Goal: Information Seeking & Learning: Find specific fact

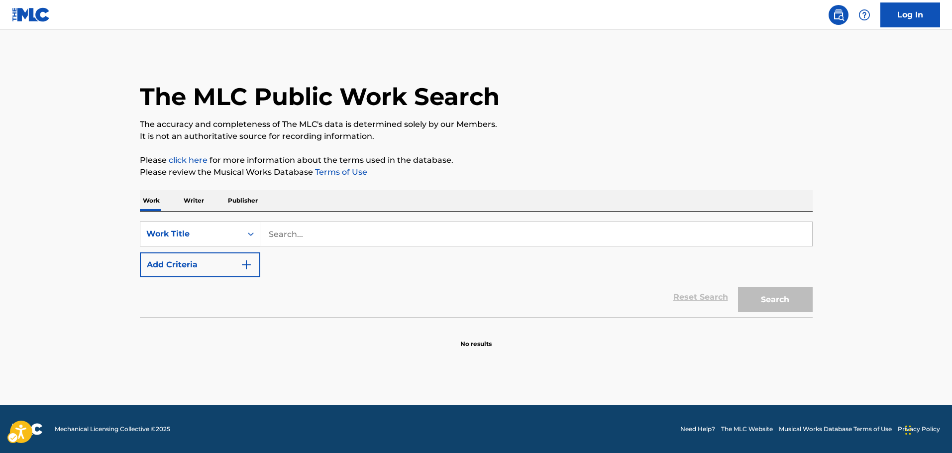
click at [245, 235] on div "Search Form" at bounding box center [251, 234] width 18 height 18
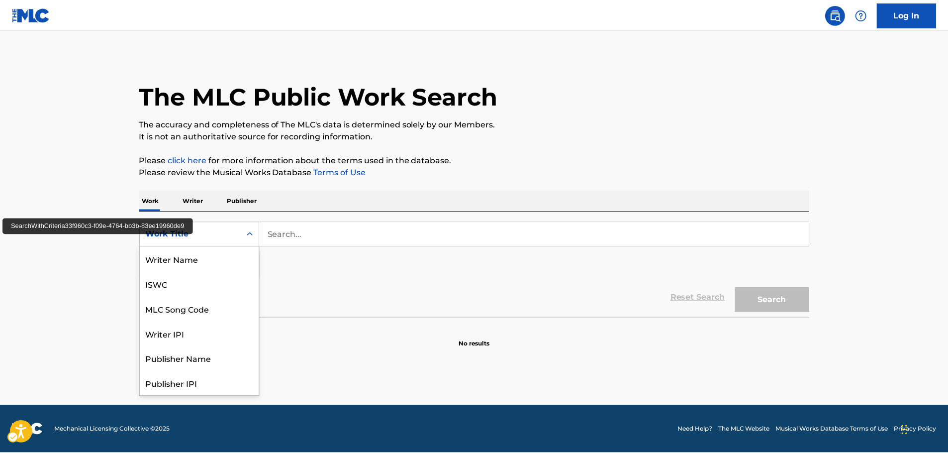
scroll to position [50, 0]
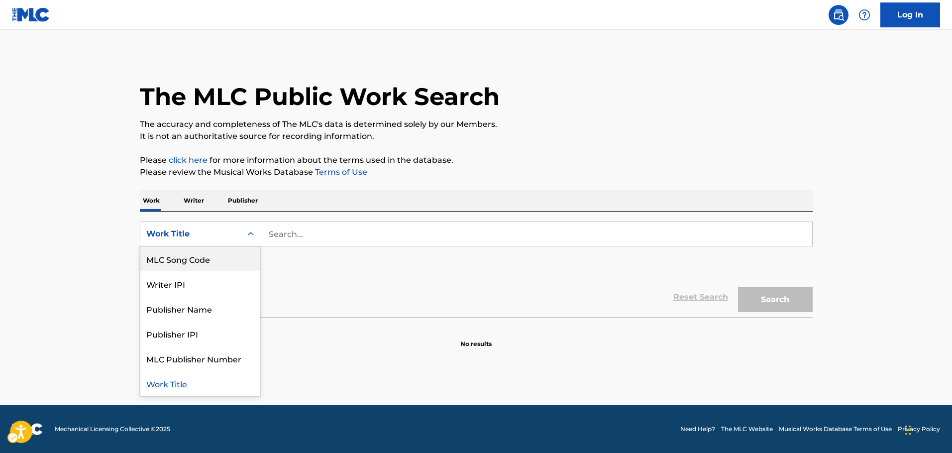
click at [217, 265] on div "MLC Song Code" at bounding box center [199, 258] width 119 height 25
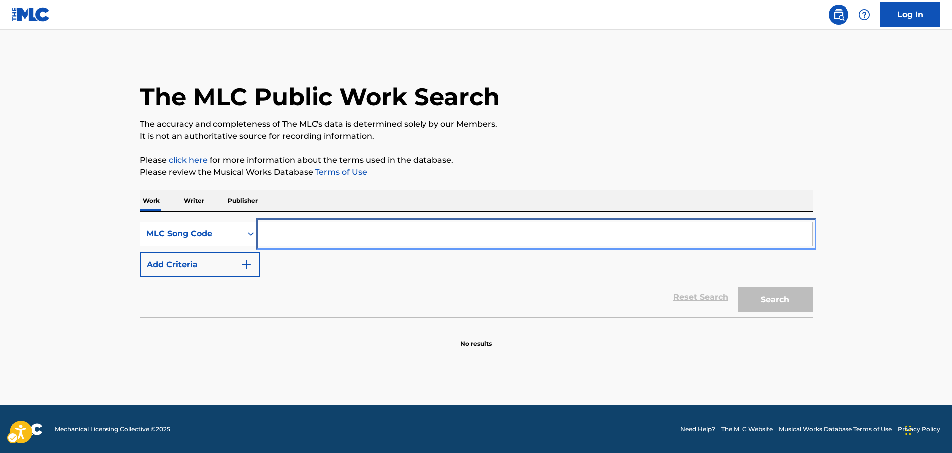
click at [294, 232] on input "Search Form" at bounding box center [536, 234] width 552 height 24
paste input "J05147"
type input "J05147"
click at [793, 297] on button "Search" at bounding box center [775, 299] width 75 height 25
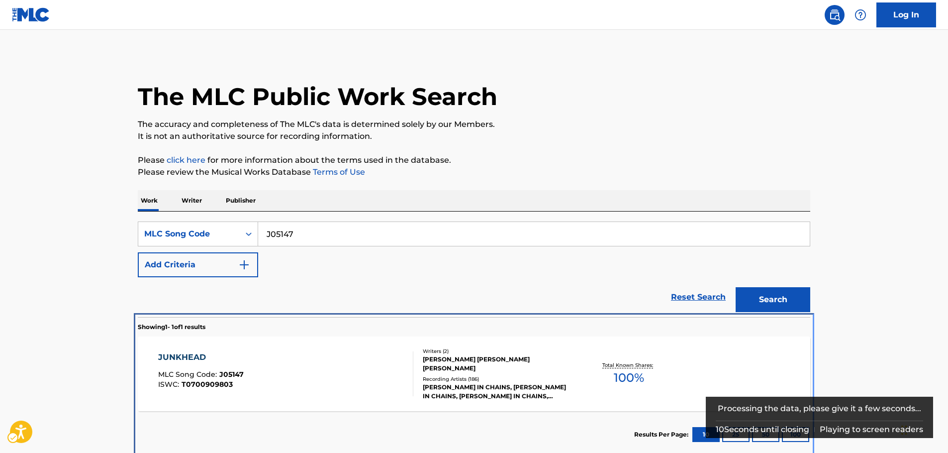
scroll to position [5, 0]
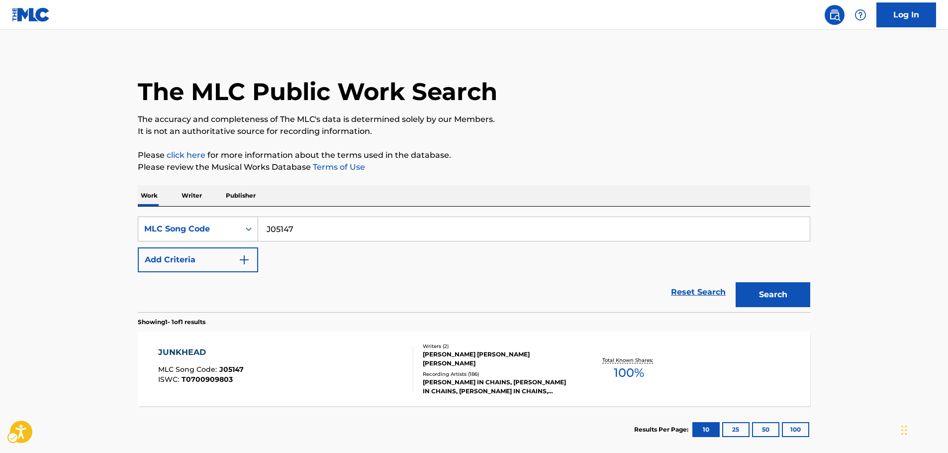
click at [249, 230] on icon "On" at bounding box center [249, 228] width 6 height 3
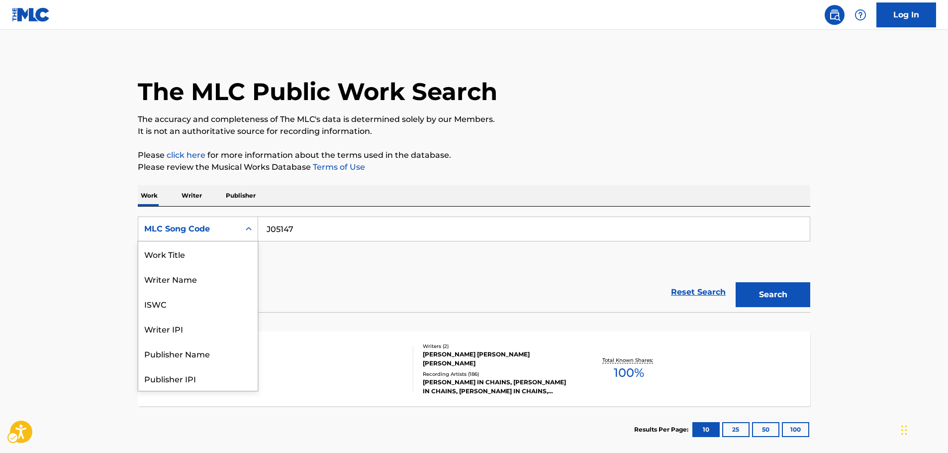
scroll to position [0, 0]
click at [216, 253] on div "Work Title" at bounding box center [197, 253] width 119 height 25
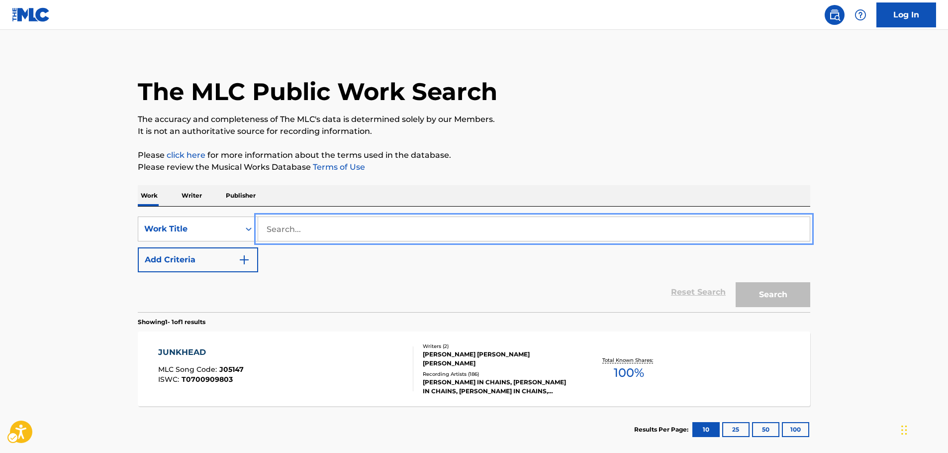
paste input "Solid Air"
type input "Solid Air"
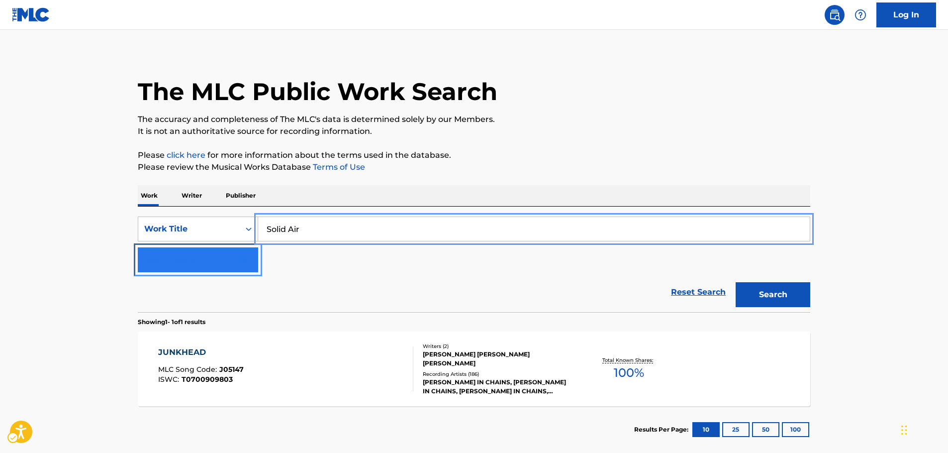
click at [250, 262] on img "Search Form" at bounding box center [244, 260] width 12 height 12
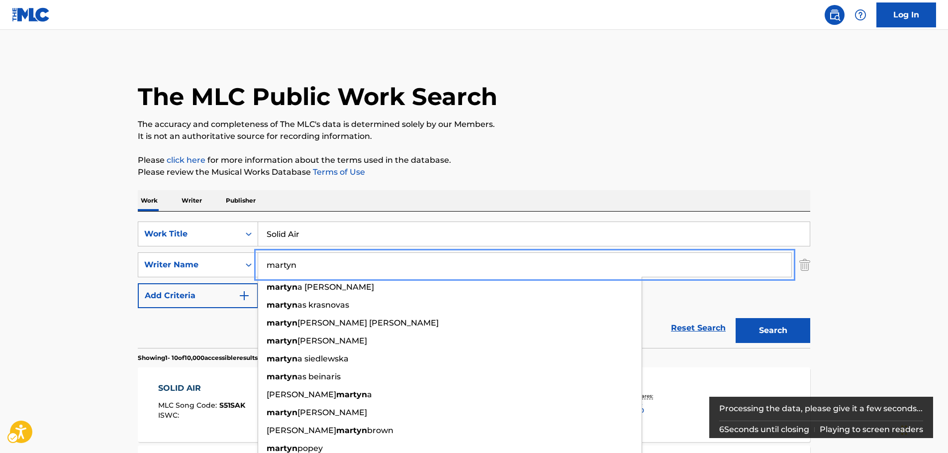
type input "martyn"
click at [786, 338] on button "Search" at bounding box center [773, 330] width 75 height 25
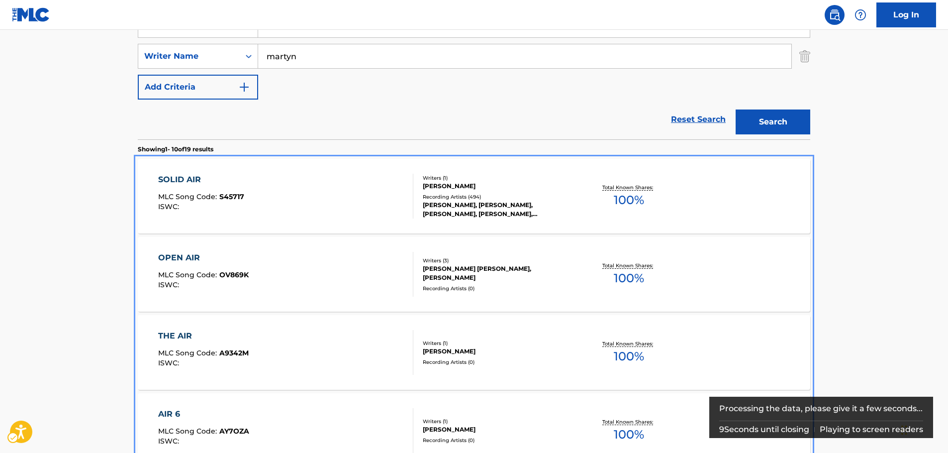
scroll to position [186, 0]
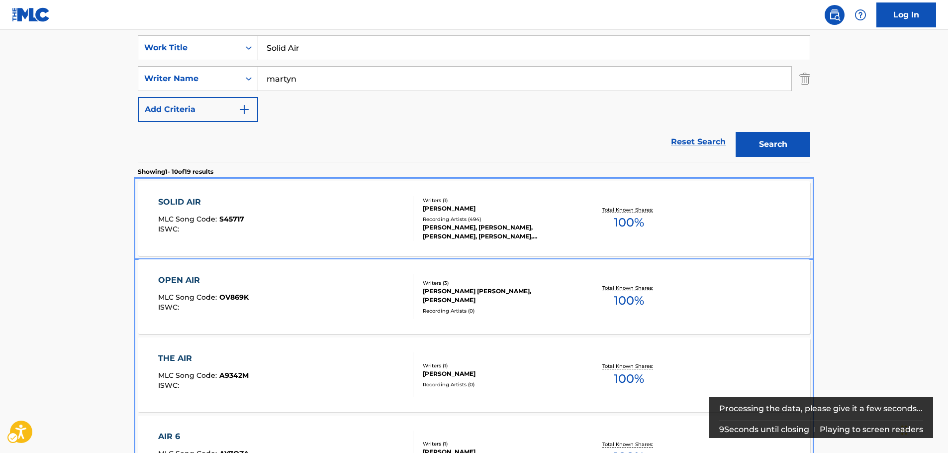
click at [271, 218] on div "SOLID AIR MLC Song Code : S45717 ISWC :" at bounding box center [286, 218] width 256 height 45
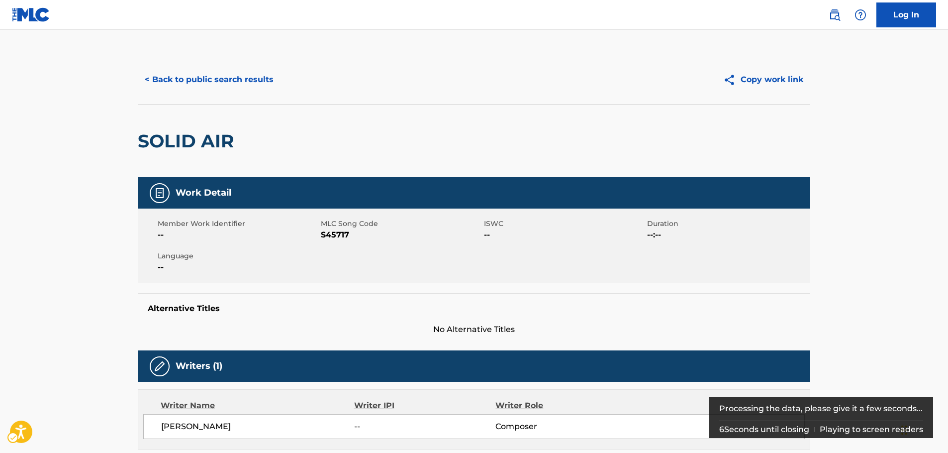
click at [336, 237] on span "MLC Song Code - S45717" at bounding box center [401, 235] width 161 height 12
copy span "S45717"
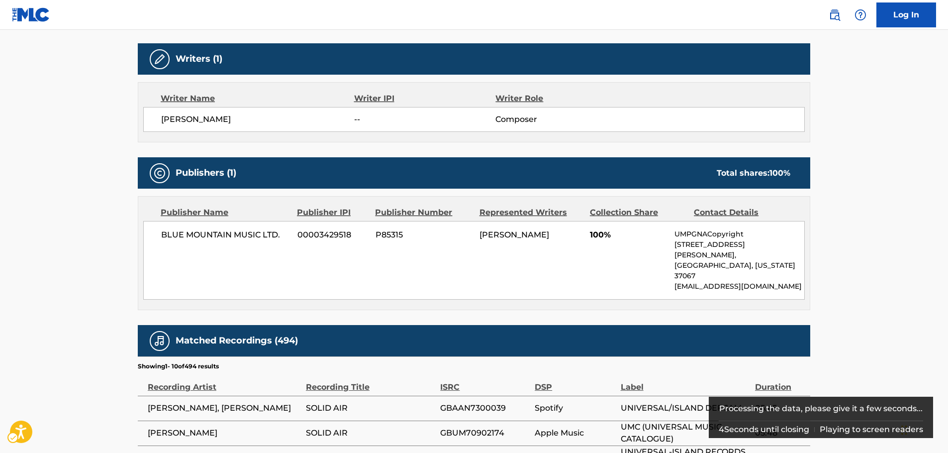
scroll to position [398, 0]
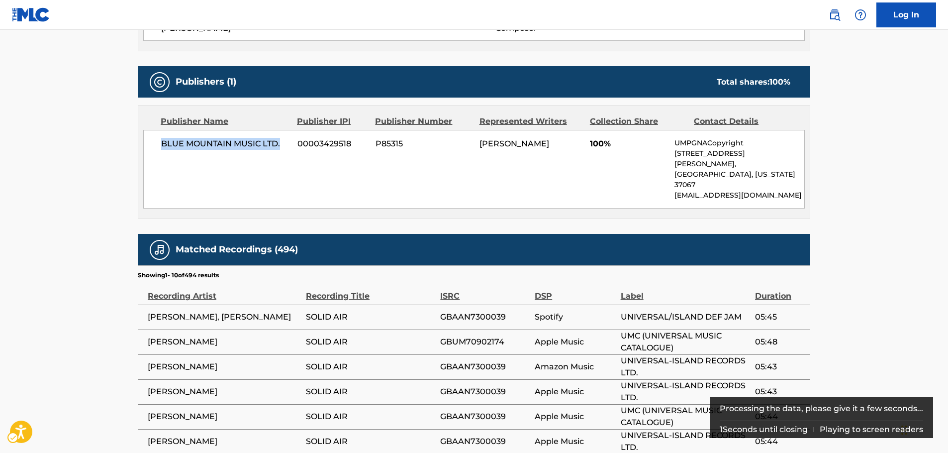
drag, startPoint x: 274, startPoint y: 143, endPoint x: 150, endPoint y: 151, distance: 124.2
click at [150, 151] on div "BLUE MOUNTAIN MUSIC LTD. 00003429518 P85315 [PERSON_NAME] 100% UMPGNACopyright …" at bounding box center [474, 169] width 662 height 79
copy span "BLUE MOUNTAIN MUSIC LTD."
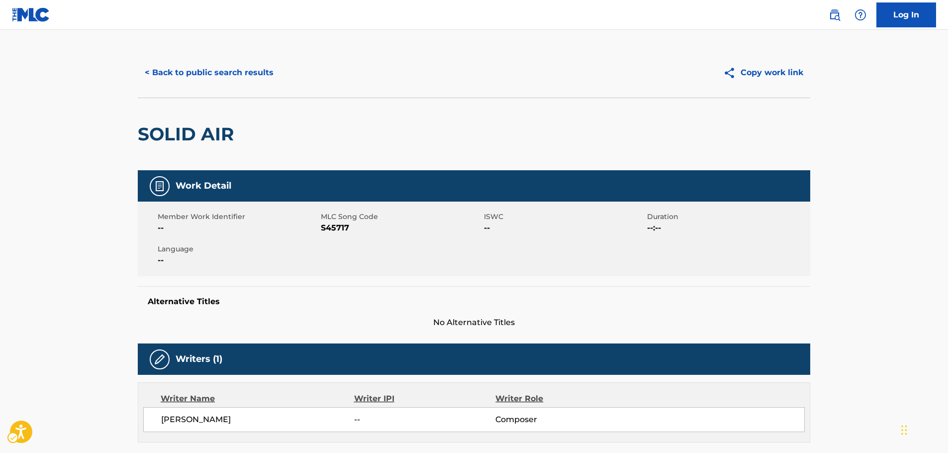
scroll to position [0, 0]
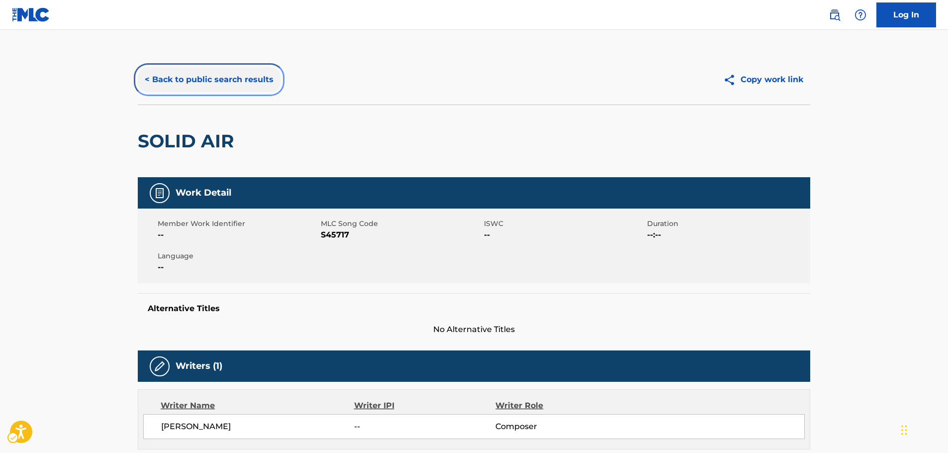
click at [192, 75] on button "< Back to public search results" at bounding box center [209, 79] width 143 height 25
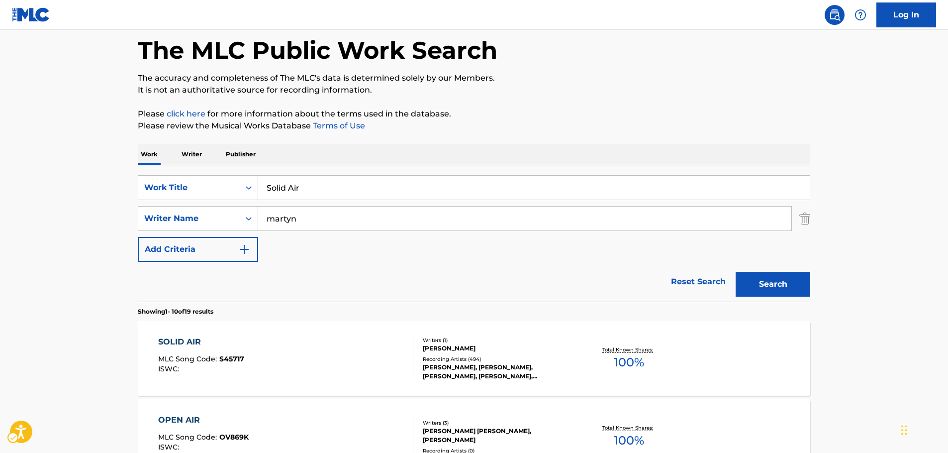
scroll to position [37, 0]
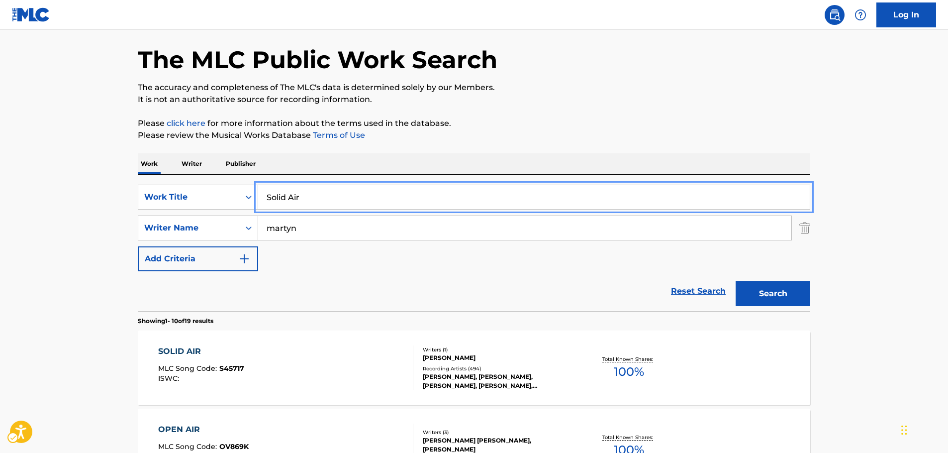
drag, startPoint x: 313, startPoint y: 194, endPoint x: 66, endPoint y: 188, distance: 246.9
paste input "Rock That Body"
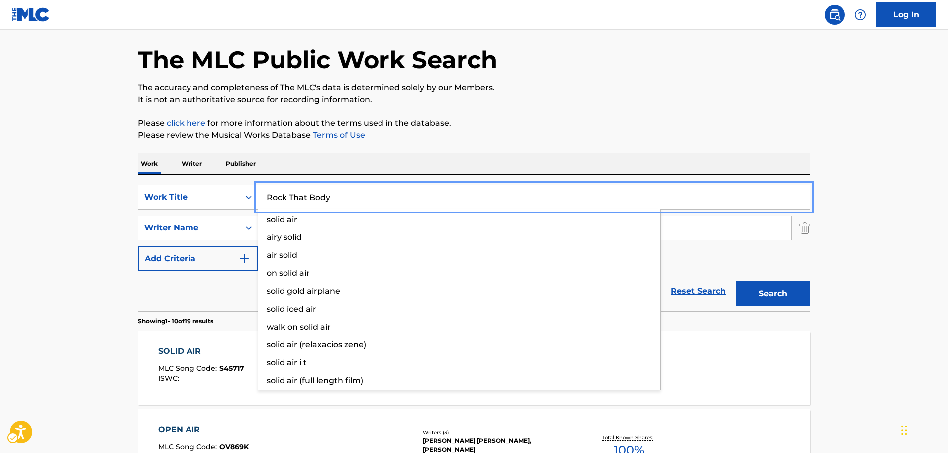
type input "Rock That Body"
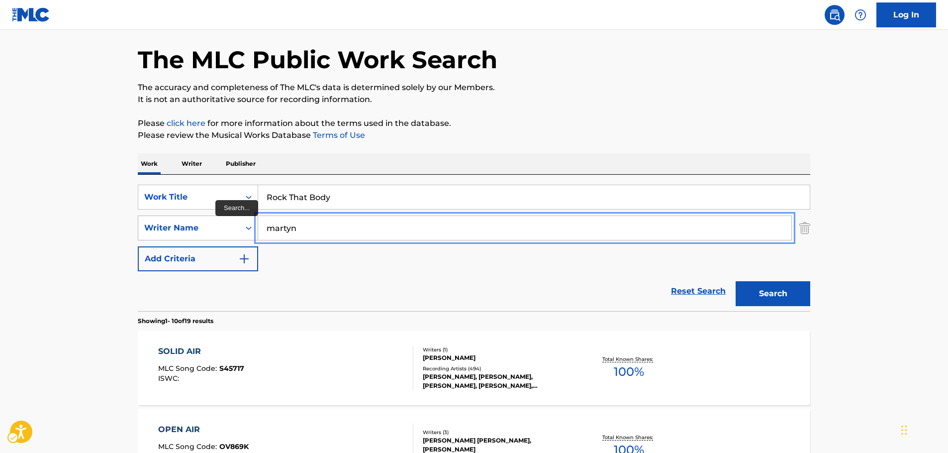
drag, startPoint x: 323, startPoint y: 227, endPoint x: 169, endPoint y: 230, distance: 154.8
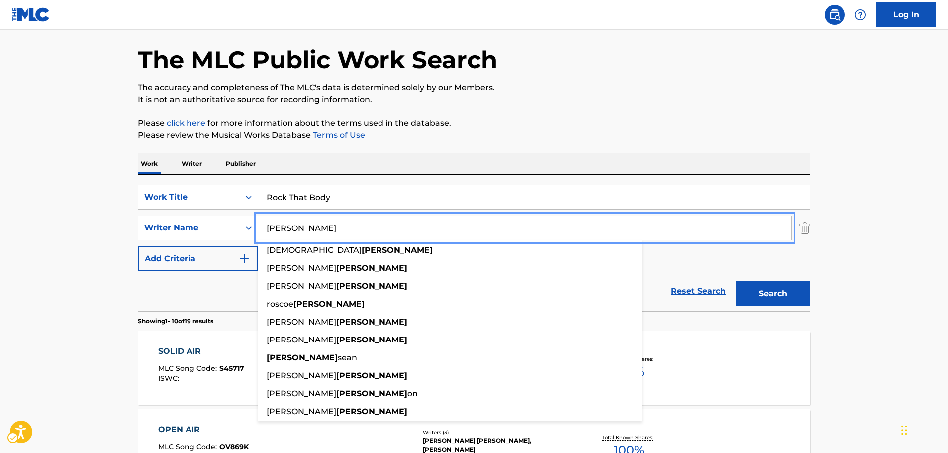
type input "[PERSON_NAME]"
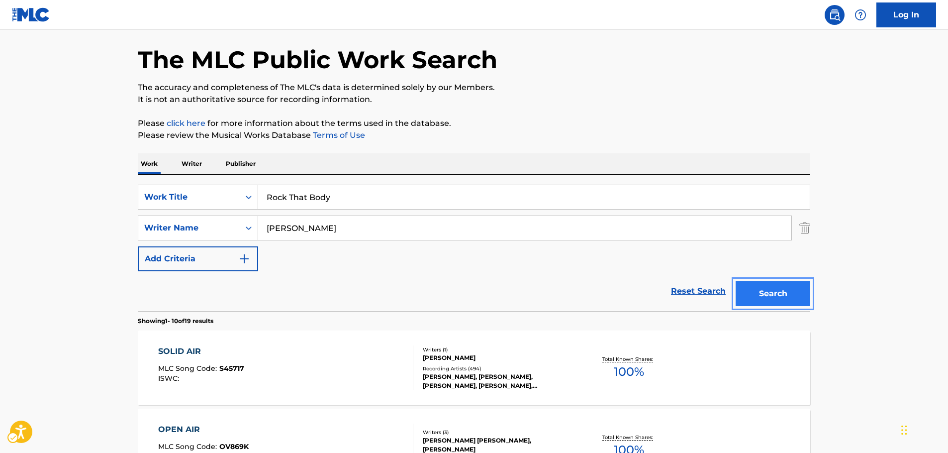
click at [795, 291] on button "Search" at bounding box center [773, 293] width 75 height 25
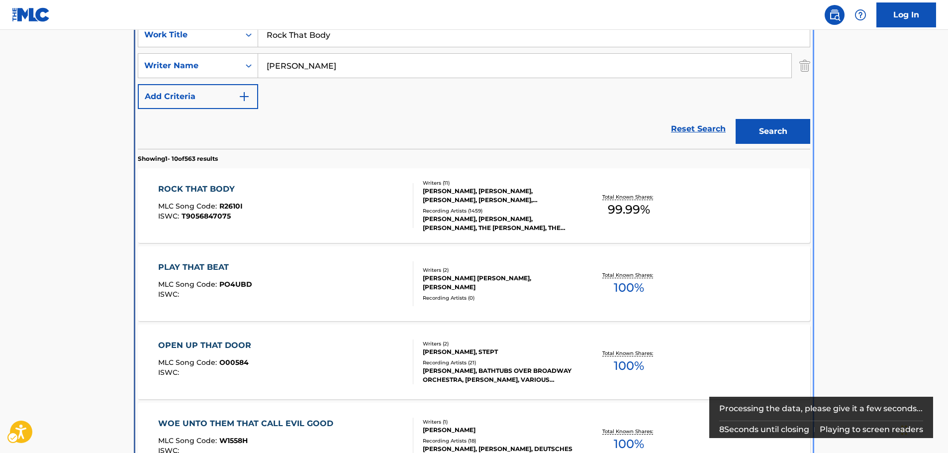
scroll to position [211, 0]
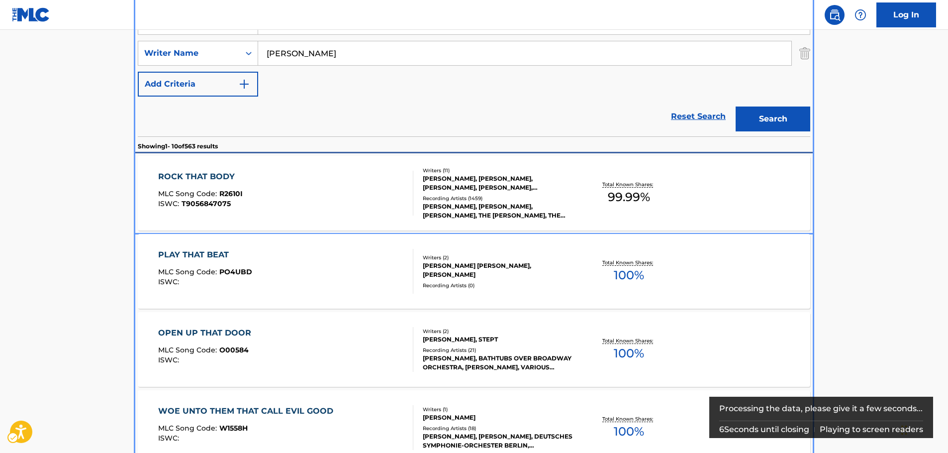
click at [276, 210] on div "ROCK THAT BODY MLC Song Code : R2610I ISWC : T9056847075" at bounding box center [286, 193] width 256 height 45
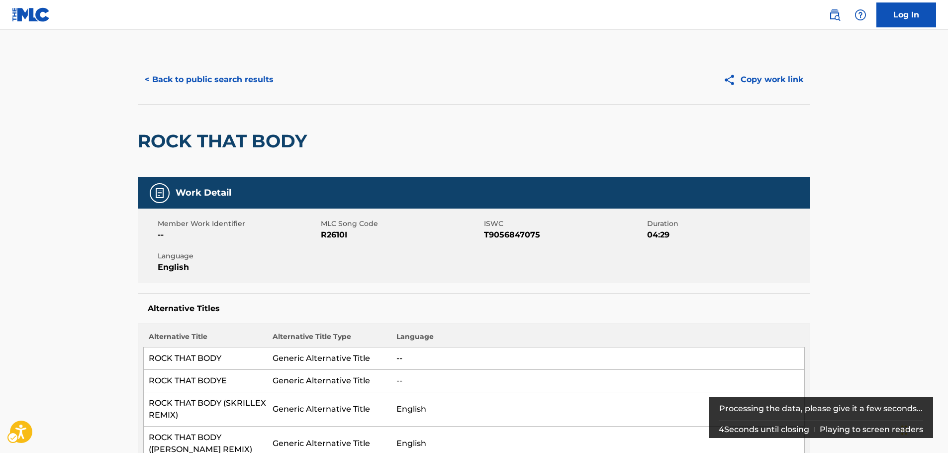
click at [336, 238] on span "MLC Song Code - R2610I" at bounding box center [401, 235] width 161 height 12
copy span "R2610I"
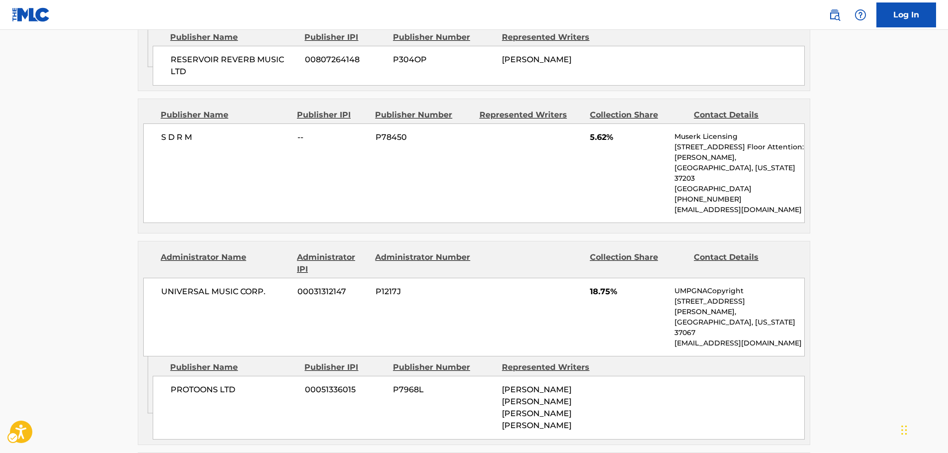
scroll to position [796, 0]
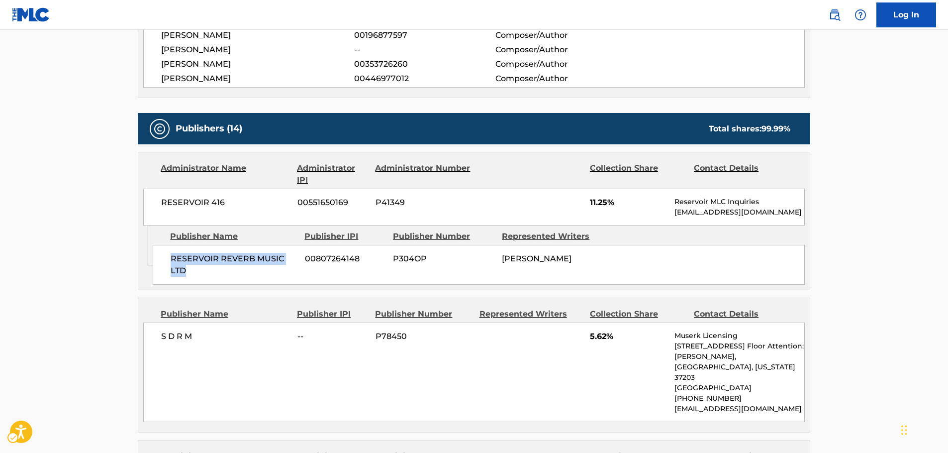
drag, startPoint x: 222, startPoint y: 265, endPoint x: 164, endPoint y: 261, distance: 58.4
click at [164, 261] on div "RESERVOIR REVERB MUSIC LTD 00807264148 P304OP [PERSON_NAME]" at bounding box center [479, 265] width 652 height 40
copy span "RESERVOIR REVERB MUSIC LTD"
drag, startPoint x: 207, startPoint y: 205, endPoint x: 151, endPoint y: 208, distance: 55.8
click at [154, 208] on div "RESERVOIR 416 00551650169 P41349 11.25% Reservoir MLC Inquiries [EMAIL_ADDRESS]…" at bounding box center [474, 207] width 662 height 37
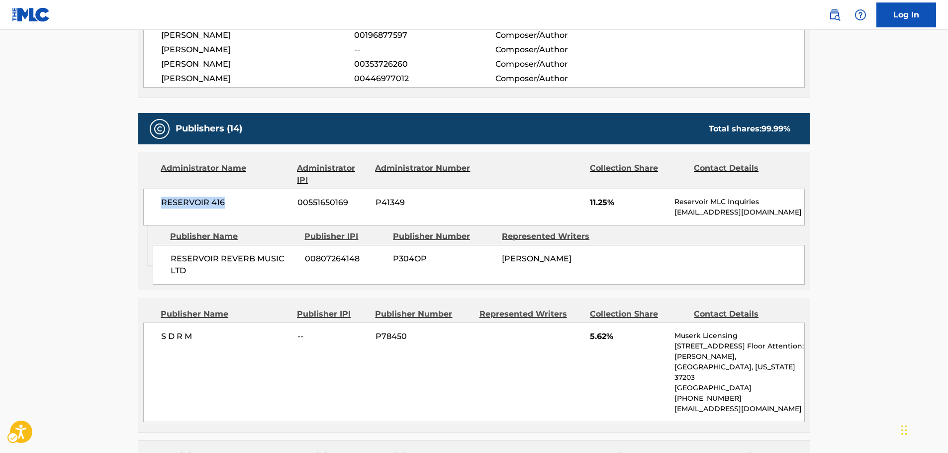
copy span "RESERVOIR 416"
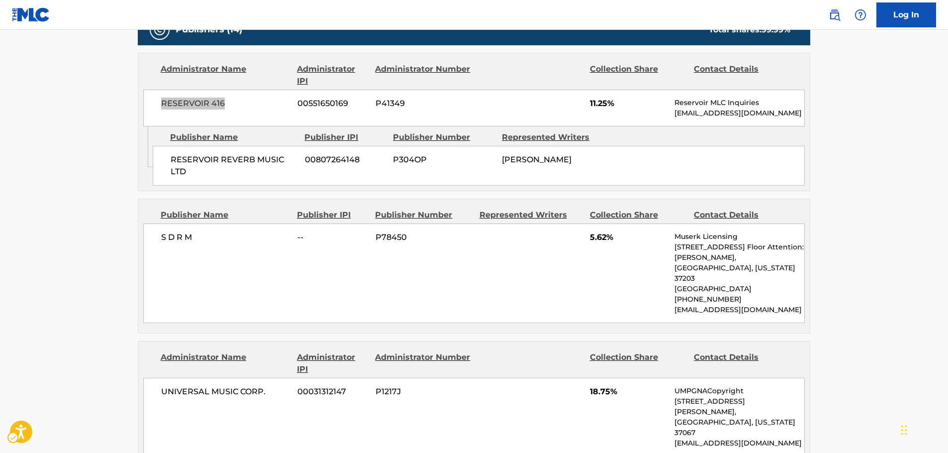
scroll to position [896, 0]
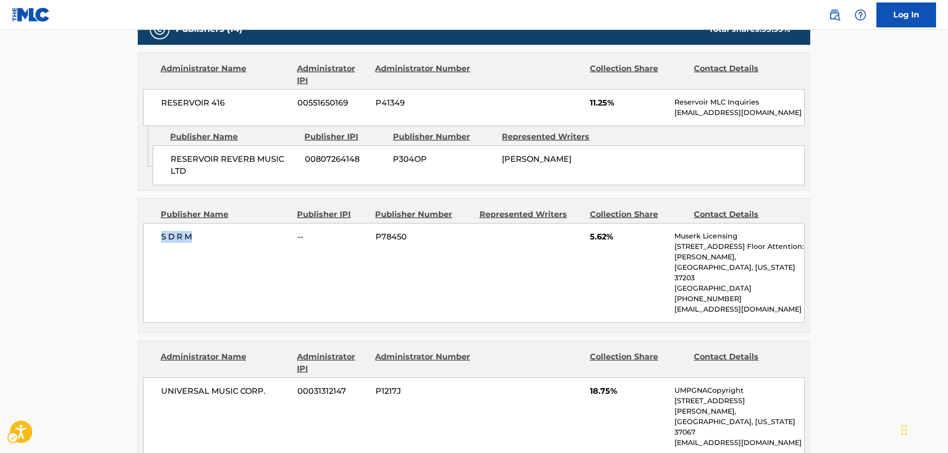
drag, startPoint x: 177, startPoint y: 239, endPoint x: 27, endPoint y: 250, distance: 150.2
click at [146, 240] on div "S D R M -- P78450 5.62% Muserk Licensing [STREET_ADDRESS][PERSON_NAME][US_STATE…" at bounding box center [474, 273] width 662 height 100
copy span "S D R M"
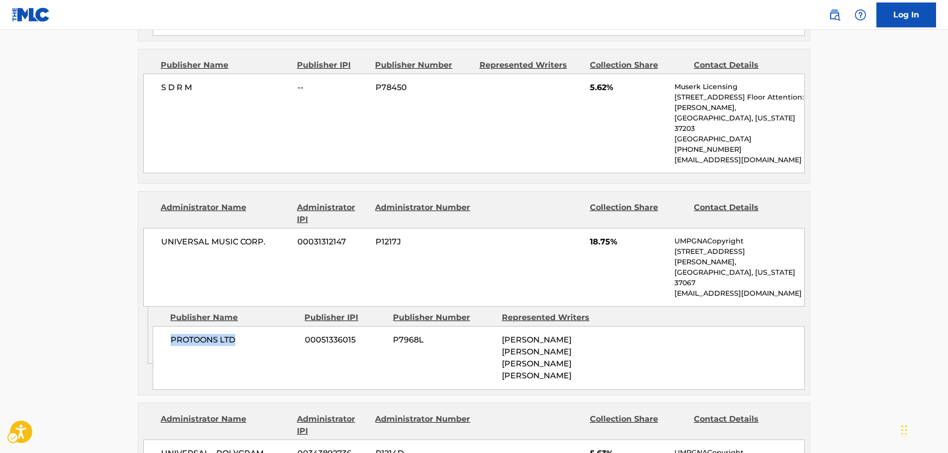
drag, startPoint x: 244, startPoint y: 303, endPoint x: 68, endPoint y: 305, distance: 176.2
click at [163, 326] on div "PROTOONS LTD 00051336015 P7968L [PERSON_NAME] [PERSON_NAME] [PERSON_NAME] [PERS…" at bounding box center [479, 358] width 652 height 64
copy span "PROTOONS LTD"
drag, startPoint x: 273, startPoint y: 239, endPoint x: 162, endPoint y: 238, distance: 111.0
click at [162, 238] on div "UNIVERSAL MUSIC CORP. 00031312147 P1217J 18.75% UMPGNACopyright [STREET_ADDRESS…" at bounding box center [474, 267] width 662 height 79
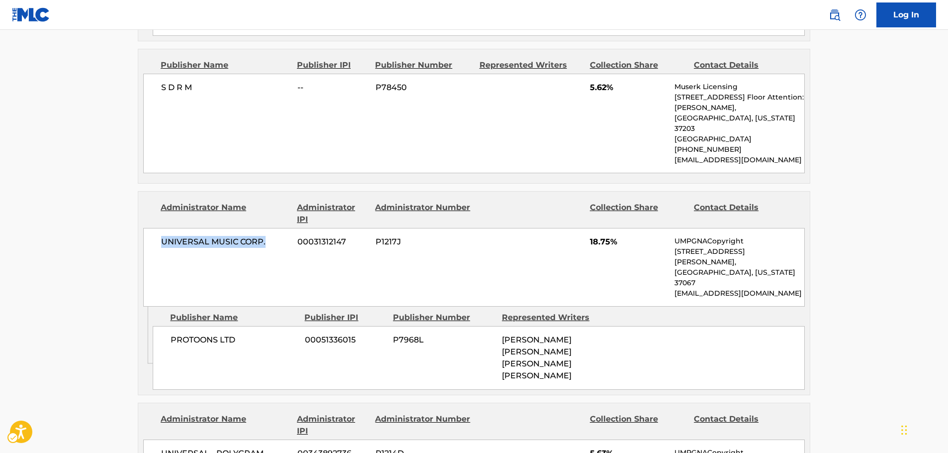
copy span "UNIVERSAL MUSIC CORP."
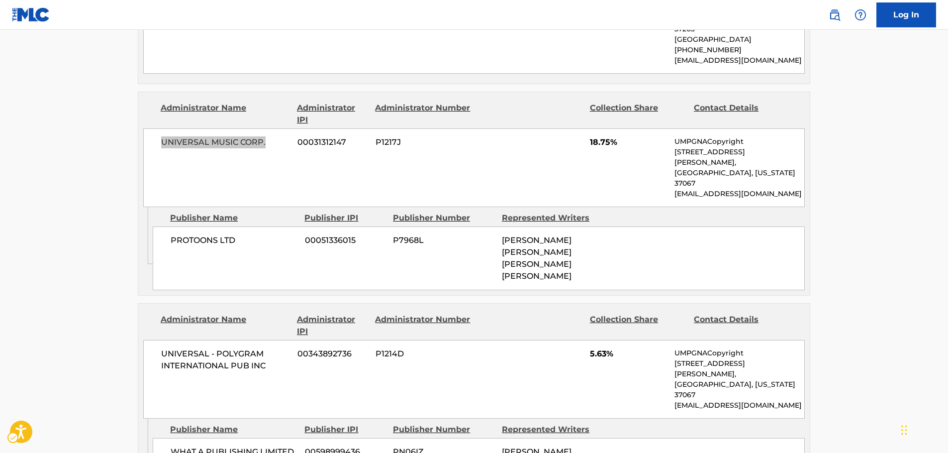
scroll to position [1244, 0]
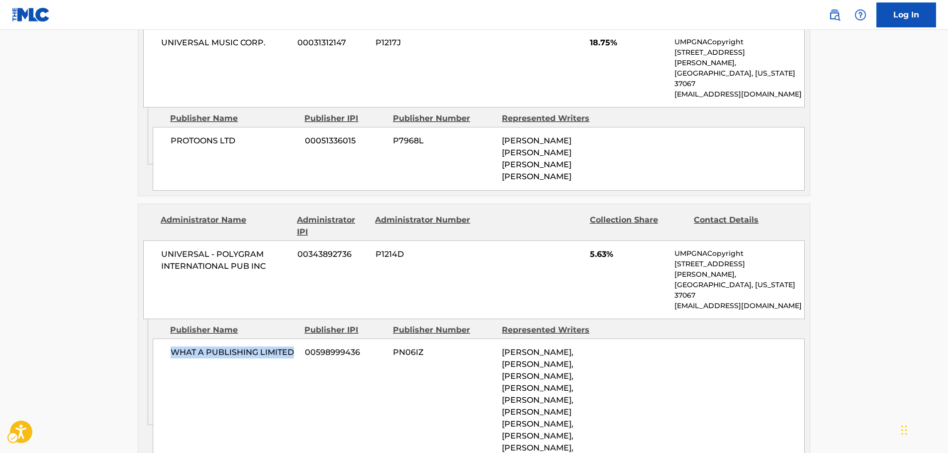
drag, startPoint x: 297, startPoint y: 286, endPoint x: 166, endPoint y: 287, distance: 130.9
click at [166, 338] on div "WHAT A PUBLISHING LIMITED 00598999436 PN06IZ [PERSON_NAME], [PERSON_NAME], [PER…" at bounding box center [479, 405] width 652 height 135
copy span "WHAT A PUBLISHING LIMITED"
drag, startPoint x: 276, startPoint y: 225, endPoint x: 145, endPoint y: 210, distance: 131.2
click at [146, 240] on div "UNIVERSAL - POLYGRAM INTERNATIONAL PUB INC 00343892736 P1214D 5.63% UMPGNACopyr…" at bounding box center [474, 279] width 662 height 79
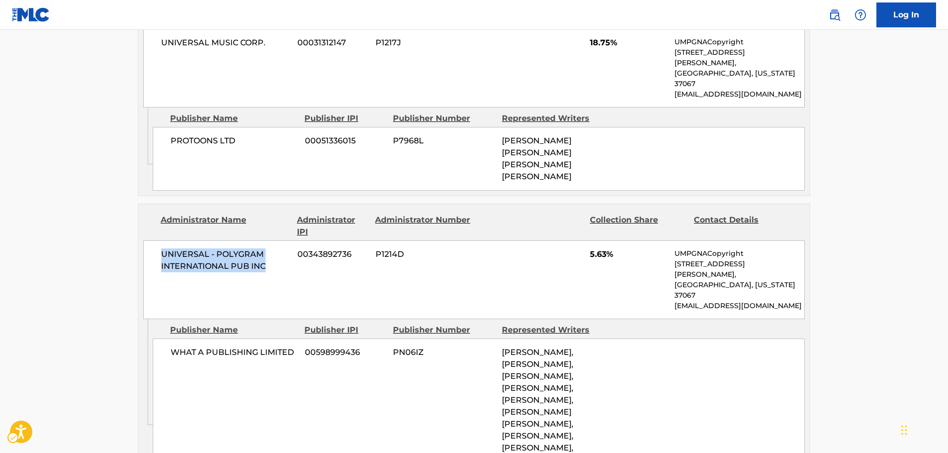
copy span "UNIVERSAL - POLYGRAM INTERNATIONAL PUB INC"
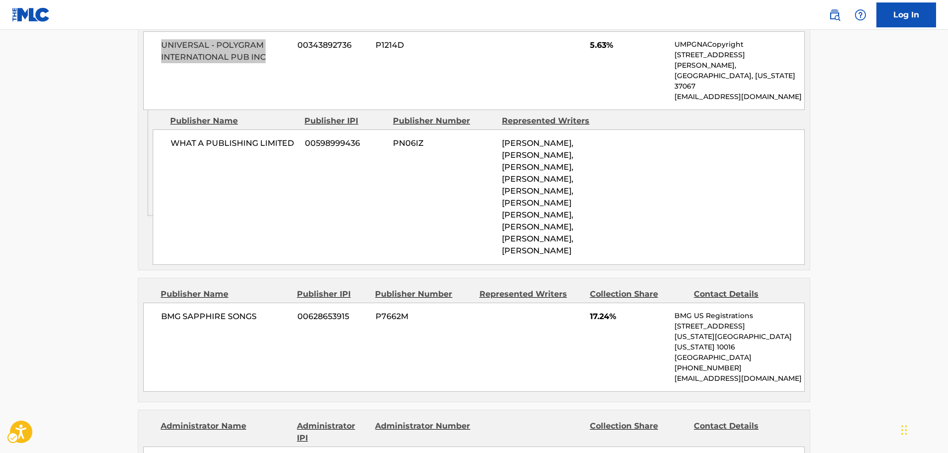
scroll to position [1543, 0]
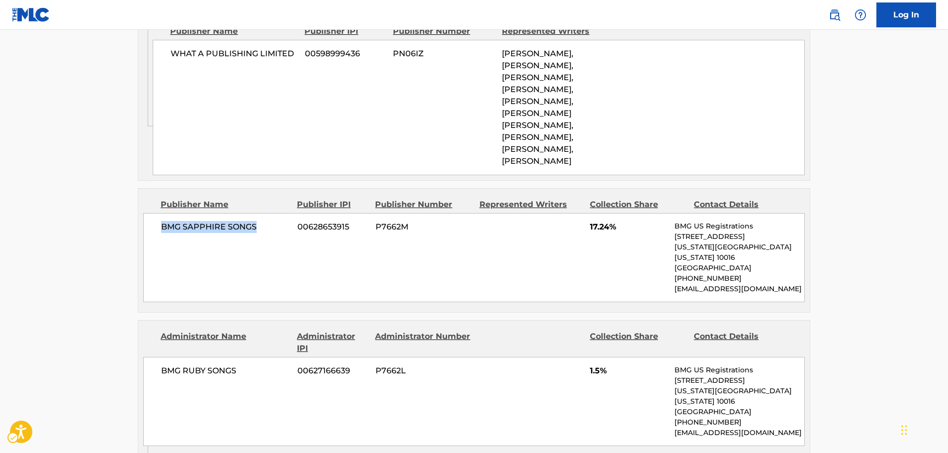
drag, startPoint x: 209, startPoint y: 155, endPoint x: 156, endPoint y: 158, distance: 52.8
click at [156, 213] on div "BMG SAPPHIRE SONGS 00628653915 P7662M 17.24% BMG US Registrations [STREET_ADDRE…" at bounding box center [474, 257] width 662 height 89
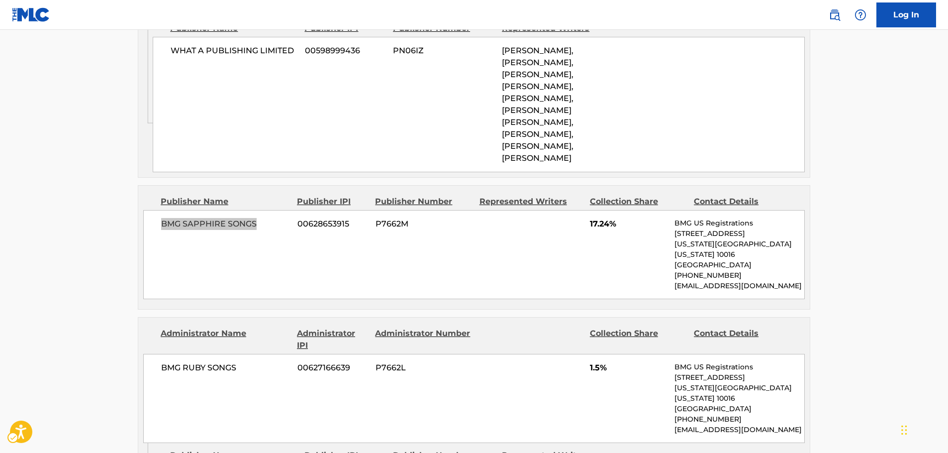
scroll to position [1642, 0]
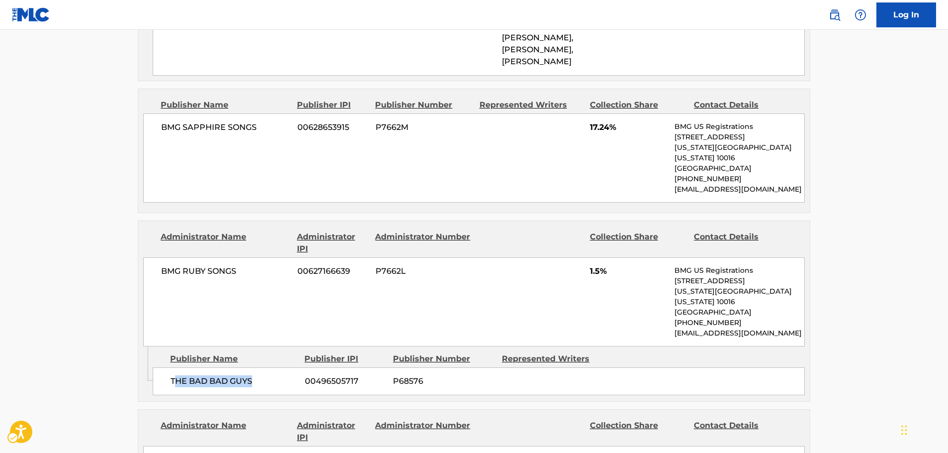
drag, startPoint x: 258, startPoint y: 280, endPoint x: 67, endPoint y: 279, distance: 191.6
click at [172, 375] on span "THE BAD BAD GUYS" at bounding box center [234, 381] width 127 height 12
drag, startPoint x: 245, startPoint y: 184, endPoint x: 0, endPoint y: 205, distance: 245.3
click at [144, 257] on div "BMG RUBY SONGS 00627166639 P7662L 1.5% BMG US Registrations [STREET_ADDRESS][US…" at bounding box center [474, 301] width 662 height 89
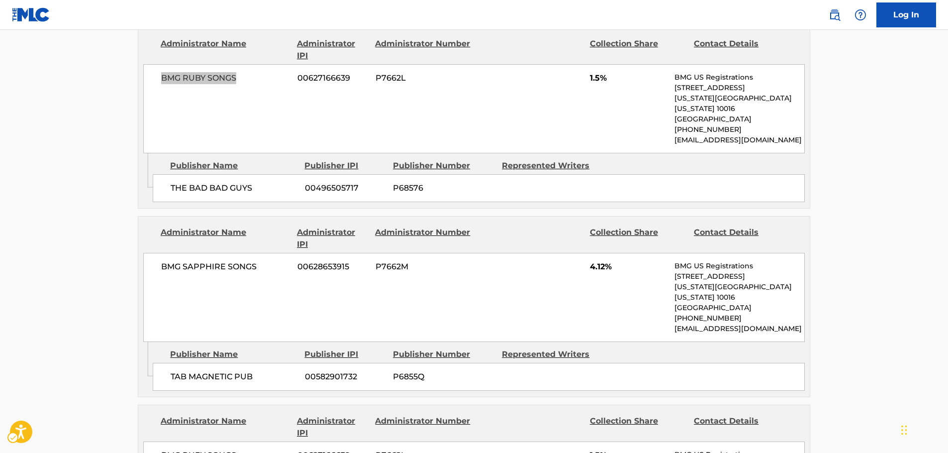
scroll to position [1841, 0]
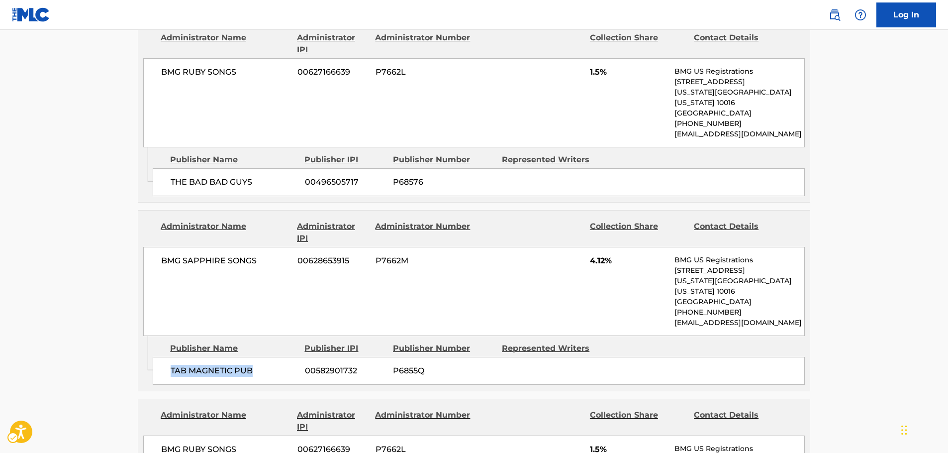
drag, startPoint x: 262, startPoint y: 267, endPoint x: 165, endPoint y: 269, distance: 97.5
click at [165, 357] on div "TAB MAGNETIC PUB 00582901732 P6855Q" at bounding box center [479, 371] width 652 height 28
drag, startPoint x: 271, startPoint y: 159, endPoint x: 117, endPoint y: 176, distance: 155.1
click at [158, 247] on div "BMG SAPPHIRE SONGS 00628653915 P7662M 4.12% BMG US Registrations [STREET_ADDRES…" at bounding box center [474, 291] width 662 height 89
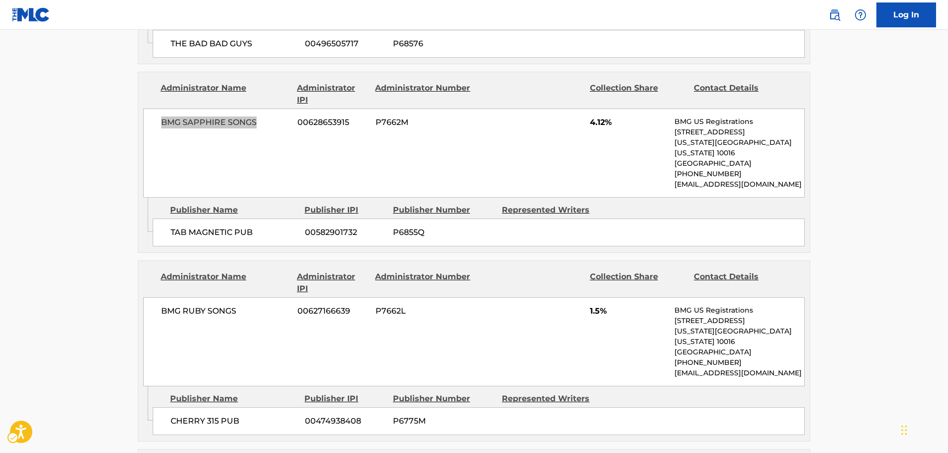
scroll to position [1991, 0]
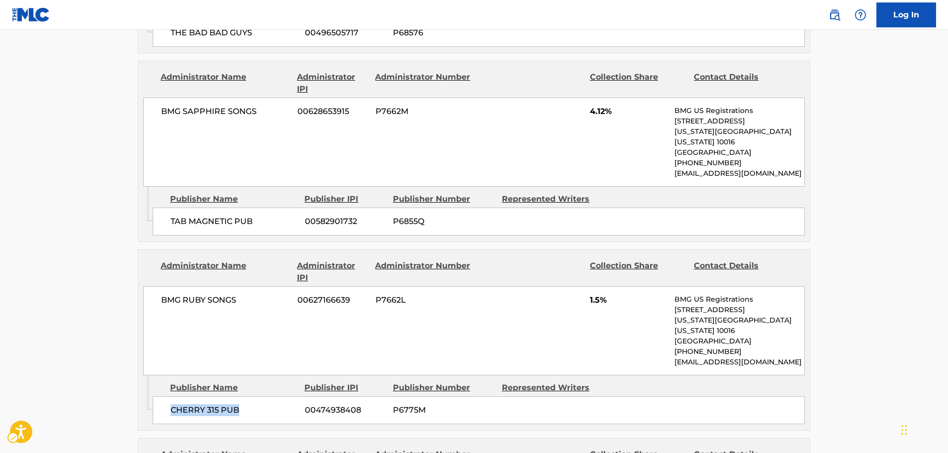
drag, startPoint x: 258, startPoint y: 288, endPoint x: 157, endPoint y: 298, distance: 101.6
click at [157, 396] on div "CHERRY 315 PUB 00474938408 P6775M" at bounding box center [479, 410] width 652 height 28
drag, startPoint x: 264, startPoint y: 196, endPoint x: 161, endPoint y: 199, distance: 103.6
click at [161, 286] on div "BMG RUBY SONGS 00627166639 P7662L 1.5% BMG US Registrations [STREET_ADDRESS][US…" at bounding box center [474, 330] width 662 height 89
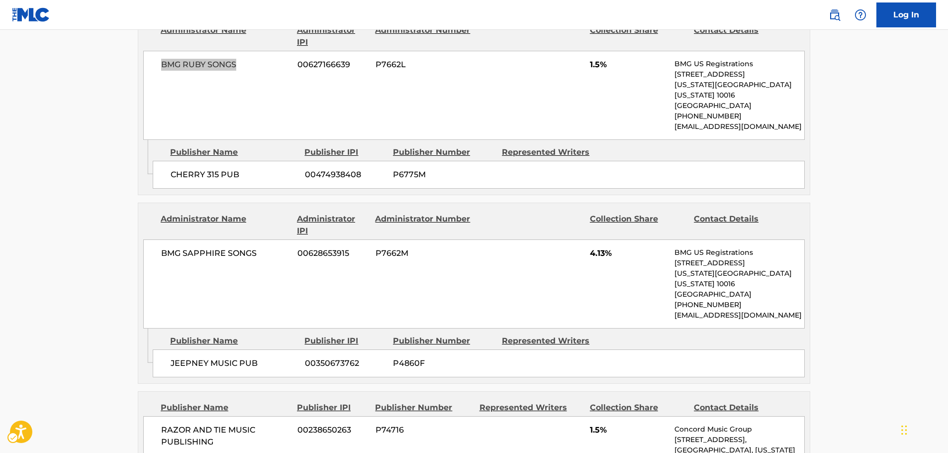
scroll to position [2239, 0]
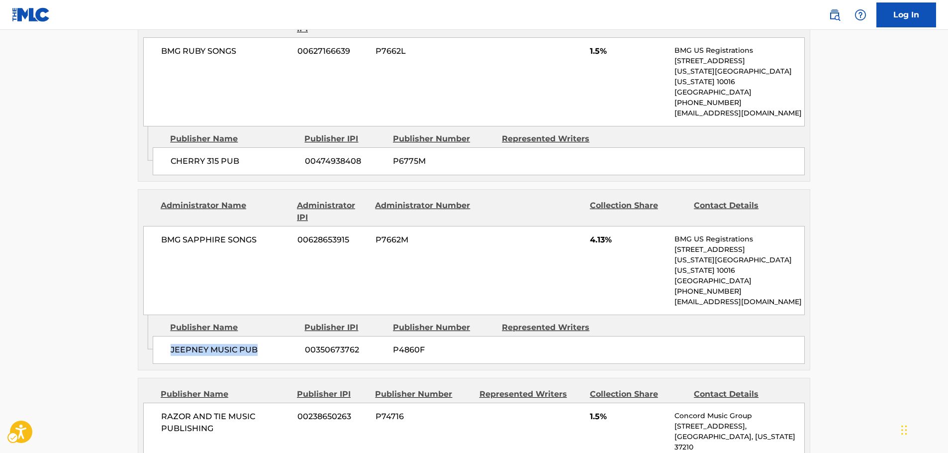
drag, startPoint x: 256, startPoint y: 220, endPoint x: 102, endPoint y: 239, distance: 156.0
click at [172, 336] on div "JEEPNEY MUSIC PUB 00350673762 P4860F" at bounding box center [479, 350] width 652 height 28
drag, startPoint x: 269, startPoint y: 117, endPoint x: 160, endPoint y: 127, distance: 109.4
click at [160, 226] on div "BMG SAPPHIRE SONGS 00628653915 P7662M 4.13% BMG US Registrations [STREET_ADDRES…" at bounding box center [474, 270] width 662 height 89
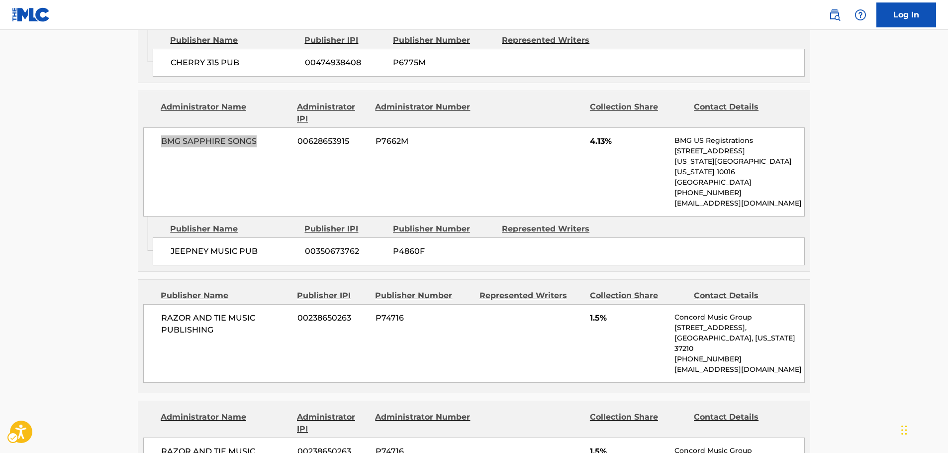
scroll to position [2339, 0]
drag, startPoint x: 228, startPoint y: 201, endPoint x: 156, endPoint y: 193, distance: 72.6
click at [156, 303] on div "RAZOR AND TIE MUSIC PUBLISHING 00238650263 P74716 1.5% Concord Music Group [STR…" at bounding box center [474, 342] width 662 height 79
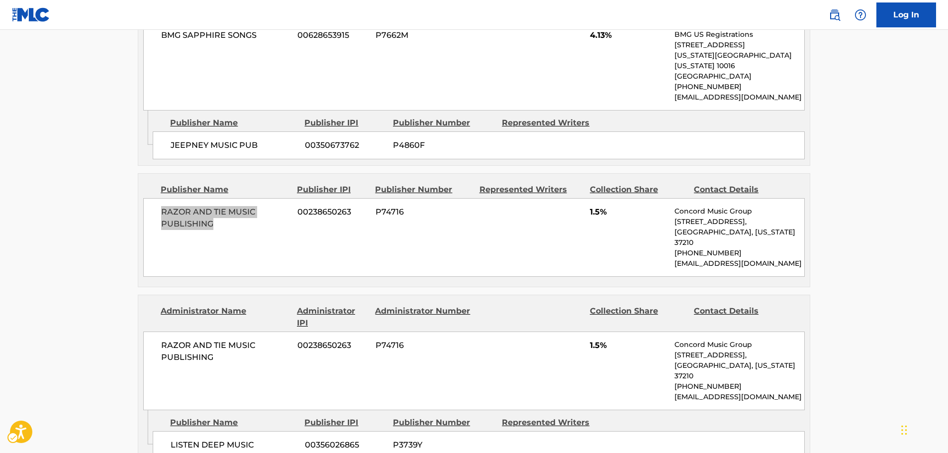
scroll to position [2488, 0]
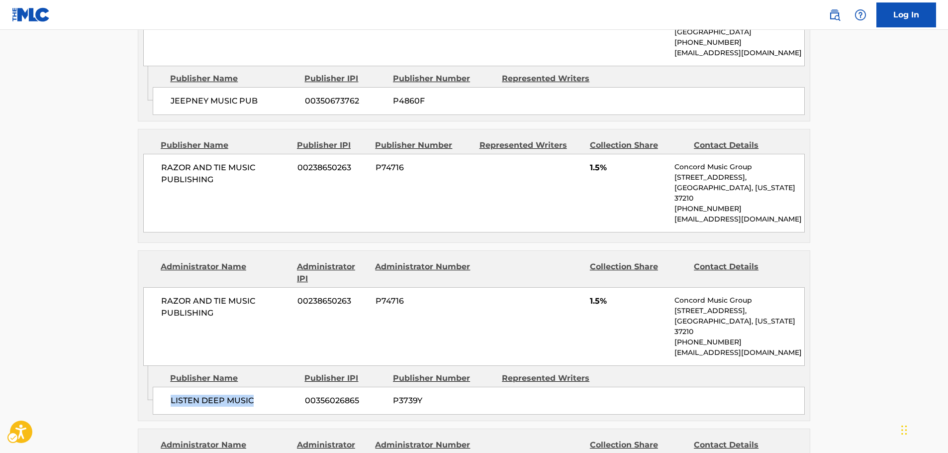
drag, startPoint x: 258, startPoint y: 256, endPoint x: 164, endPoint y: 261, distance: 93.7
click at [164, 387] on div "LISTEN DEEP MUSIC 00356026865 P3739Y" at bounding box center [479, 401] width 652 height 28
drag, startPoint x: 225, startPoint y: 174, endPoint x: 149, endPoint y: 167, distance: 76.0
click at [149, 287] on div "RAZOR AND TIE MUSIC PUBLISHING 00238650263 P74716 1.5% Concord Music Group [STR…" at bounding box center [474, 326] width 662 height 79
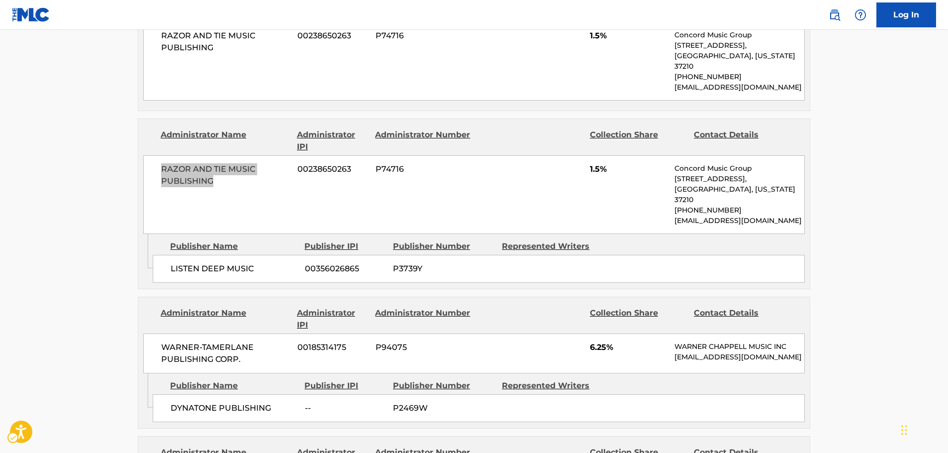
scroll to position [2637, 0]
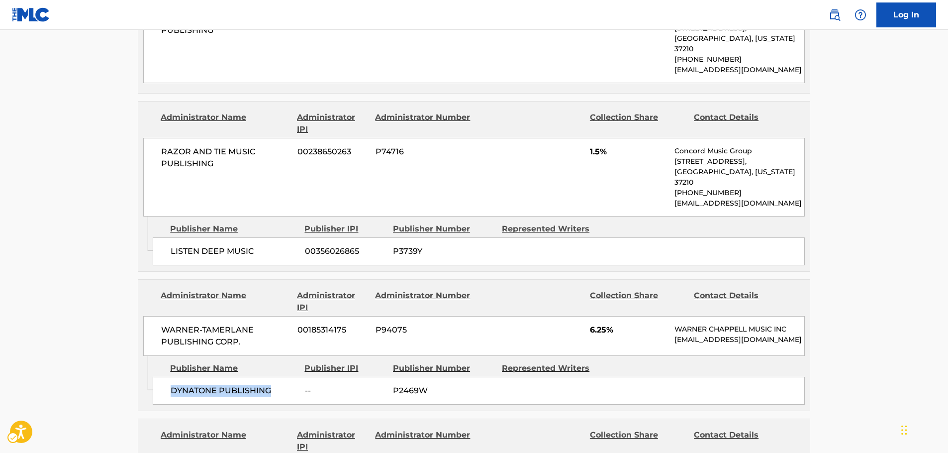
drag, startPoint x: 274, startPoint y: 246, endPoint x: 169, endPoint y: 249, distance: 105.0
click at [169, 377] on div "DYNATONE PUBLISHING -- P2469W" at bounding box center [479, 391] width 652 height 28
drag, startPoint x: 225, startPoint y: 192, endPoint x: 161, endPoint y: 181, distance: 64.5
click at [161, 324] on span "WARNER-TAMERLANE PUBLISHING CORP." at bounding box center [225, 336] width 129 height 24
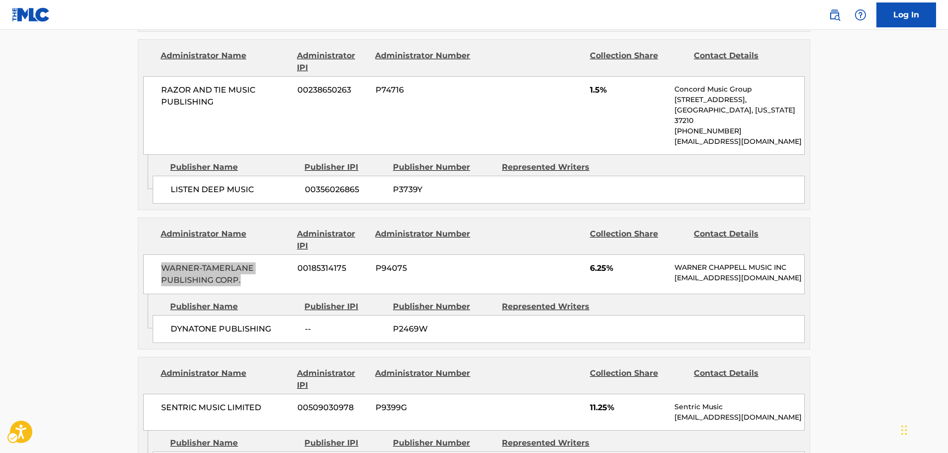
scroll to position [2787, 0]
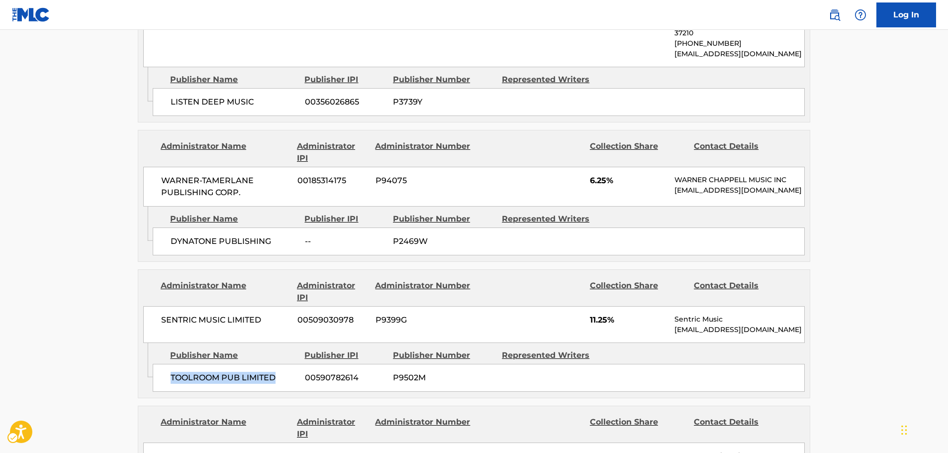
drag, startPoint x: 285, startPoint y: 232, endPoint x: 170, endPoint y: 238, distance: 115.1
click at [170, 364] on div "TOOLROOM PUB LIMITED 00590782614 P9502M" at bounding box center [479, 378] width 652 height 28
drag, startPoint x: 267, startPoint y: 178, endPoint x: 155, endPoint y: 180, distance: 112.0
click at [155, 306] on div "SENTRIC MUSIC LIMITED 00509030978 P9399G 11.25% Sentric Music [EMAIL_ADDRESS][D…" at bounding box center [474, 324] width 662 height 37
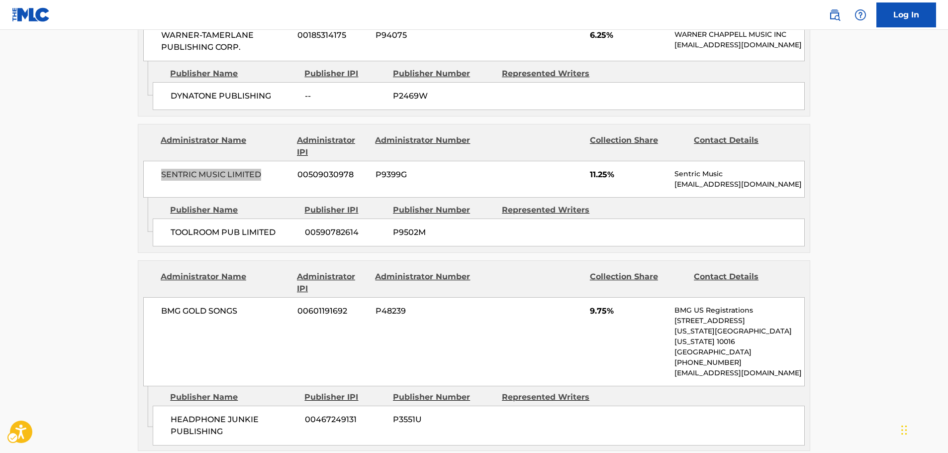
scroll to position [2936, 0]
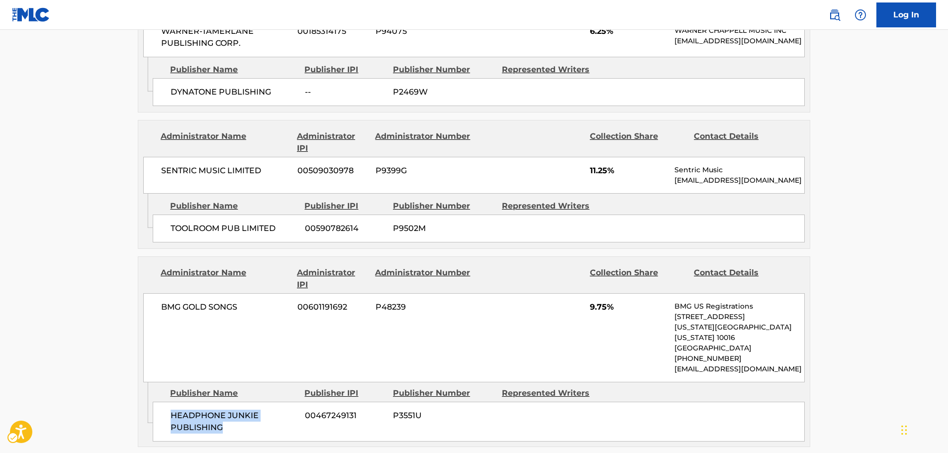
drag, startPoint x: 202, startPoint y: 276, endPoint x: 166, endPoint y: 267, distance: 37.1
click at [166, 402] on div "HEADPHONE JUNKIE PUBLISHING 00467249131 P3551U" at bounding box center [479, 422] width 652 height 40
drag, startPoint x: 230, startPoint y: 163, endPoint x: 157, endPoint y: 167, distance: 72.8
click at [157, 293] on div "BMG GOLD SONGS 00601191692 P48239 9.75% BMG US Registrations [STREET_ADDRESS][U…" at bounding box center [474, 337] width 662 height 89
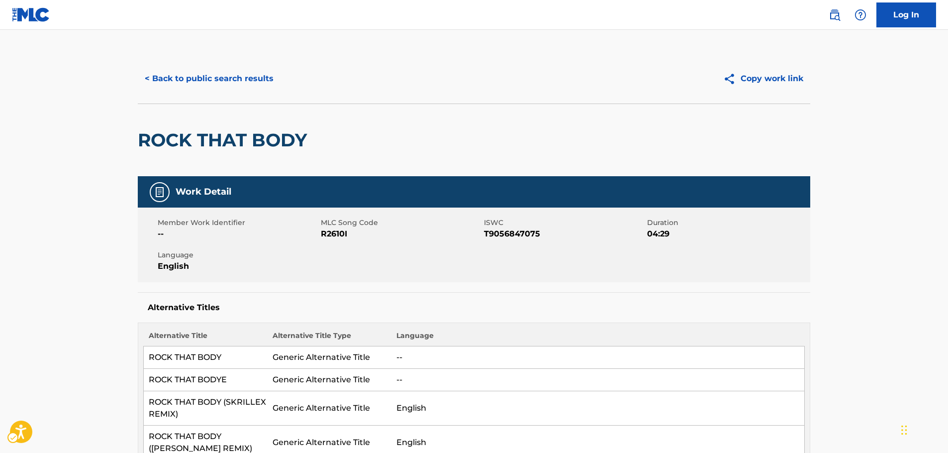
scroll to position [0, 0]
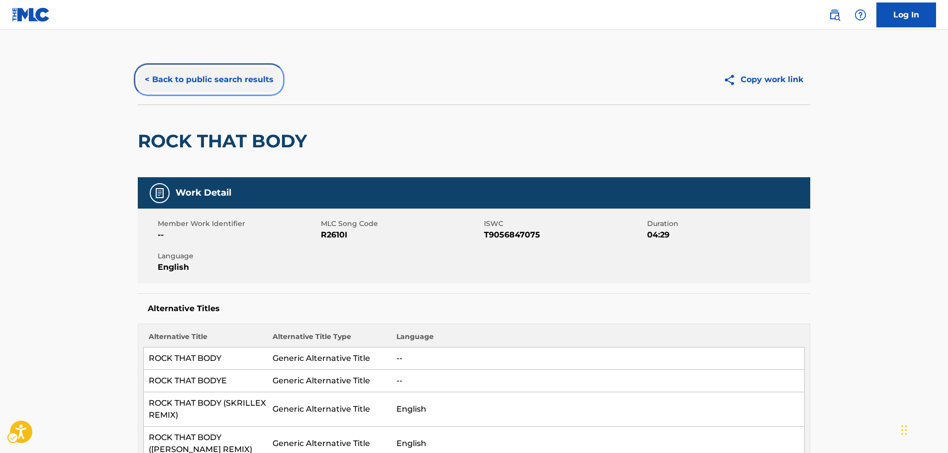
click at [207, 79] on button "< Back to public search results" at bounding box center [209, 79] width 143 height 25
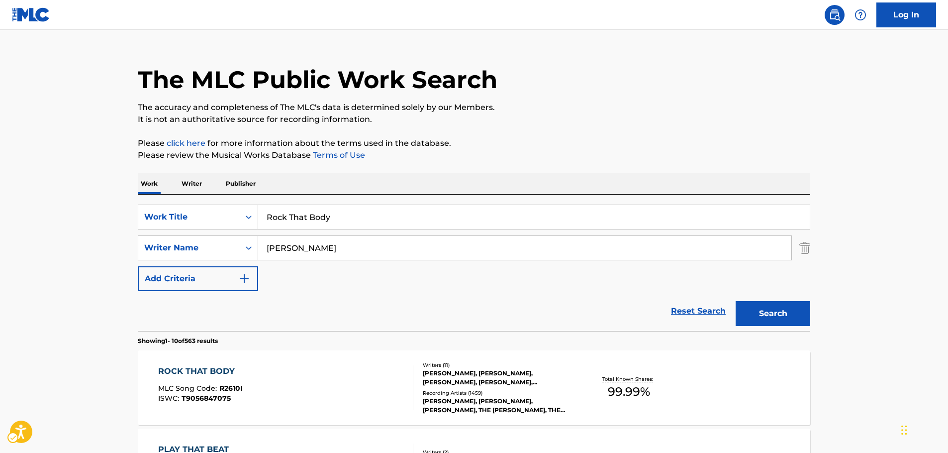
scroll to position [12, 0]
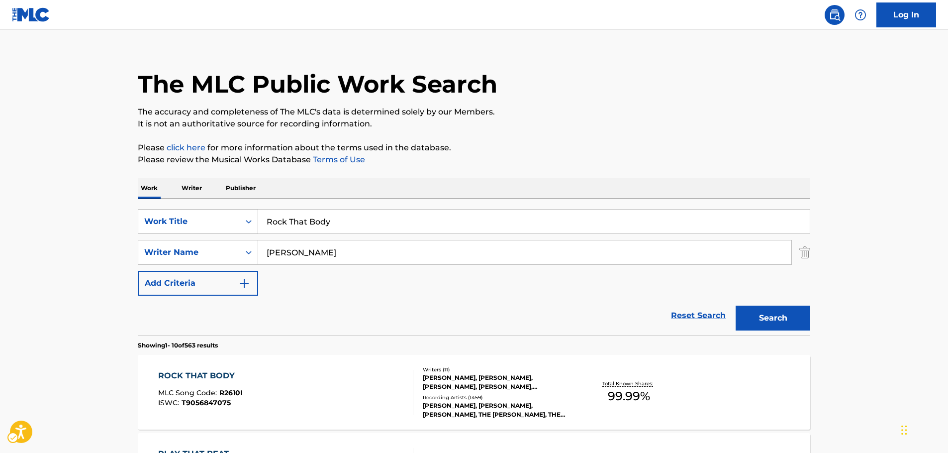
click at [247, 220] on icon "Search Form" at bounding box center [249, 221] width 10 height 10
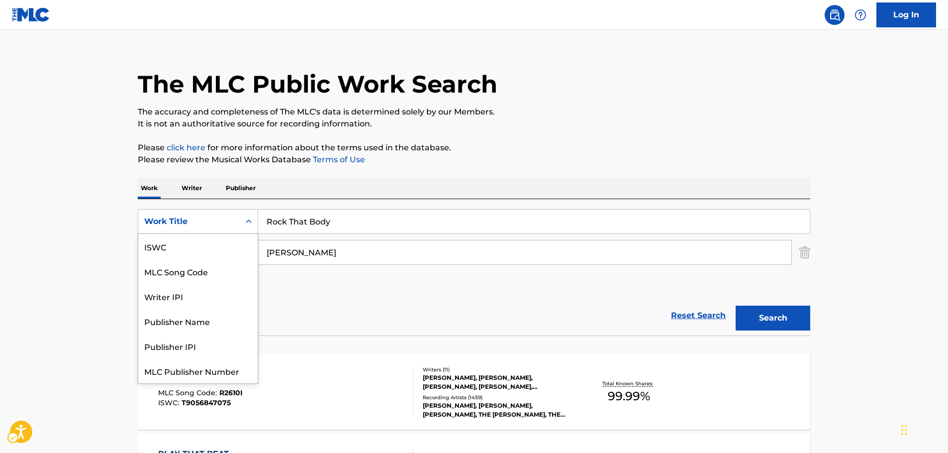
scroll to position [25, 0]
click at [213, 247] on div "MLC Song Code" at bounding box center [197, 246] width 119 height 25
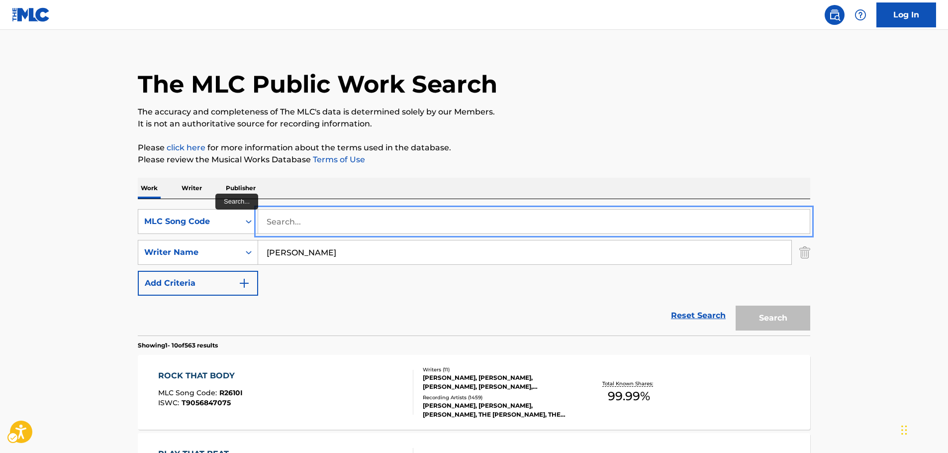
drag, startPoint x: 297, startPoint y: 221, endPoint x: 298, endPoint y: 228, distance: 6.6
paste input "F2291S"
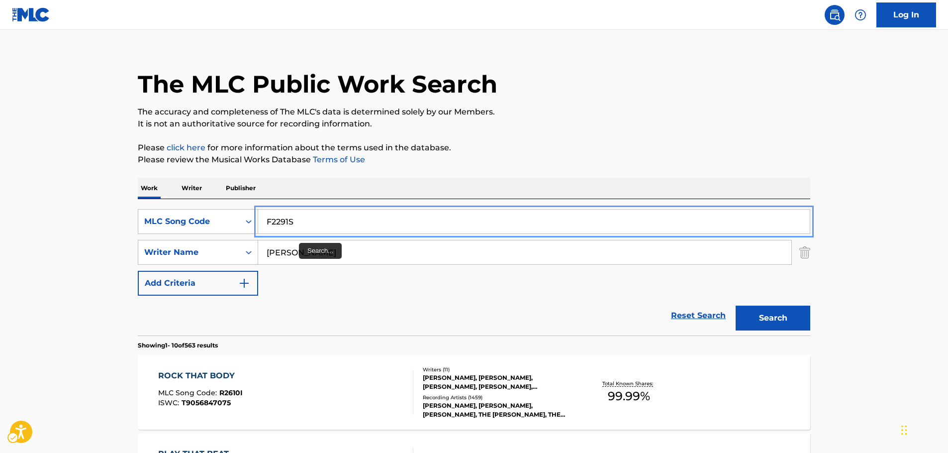
type input "F2291S"
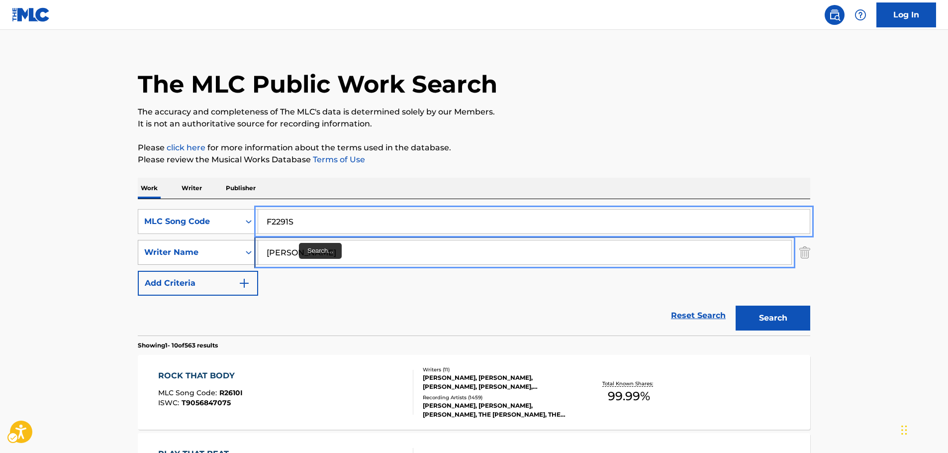
drag, startPoint x: 301, startPoint y: 253, endPoint x: 242, endPoint y: 258, distance: 58.4
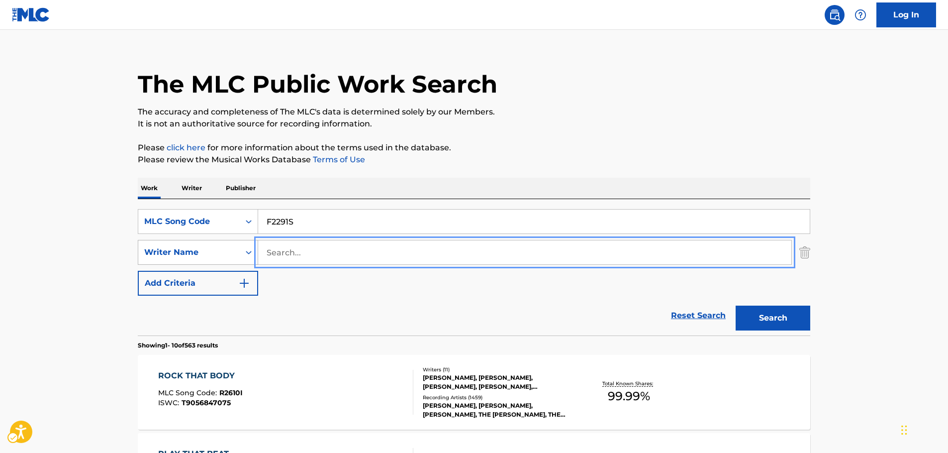
click at [736, 306] on button "Search" at bounding box center [773, 318] width 75 height 25
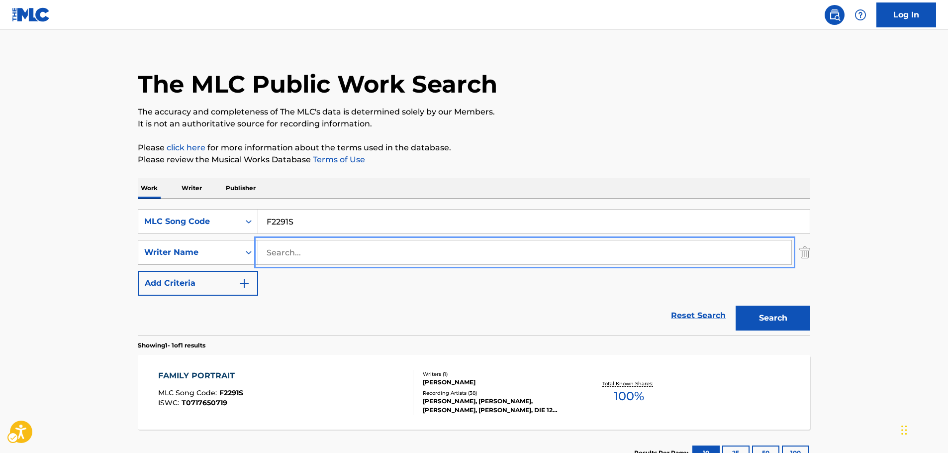
scroll to position [62, 0]
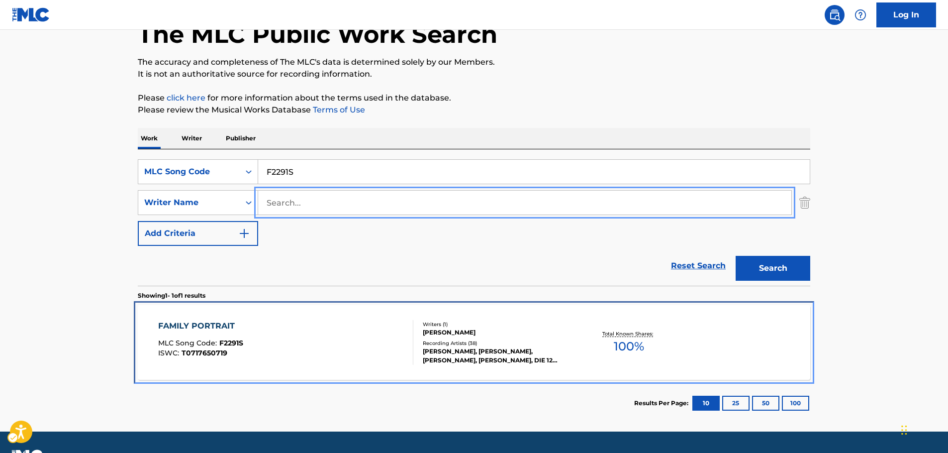
click at [307, 347] on div "FAMILY PORTRAIT MLC Song Code : F2291S ISWC : T0717650719" at bounding box center [286, 342] width 256 height 45
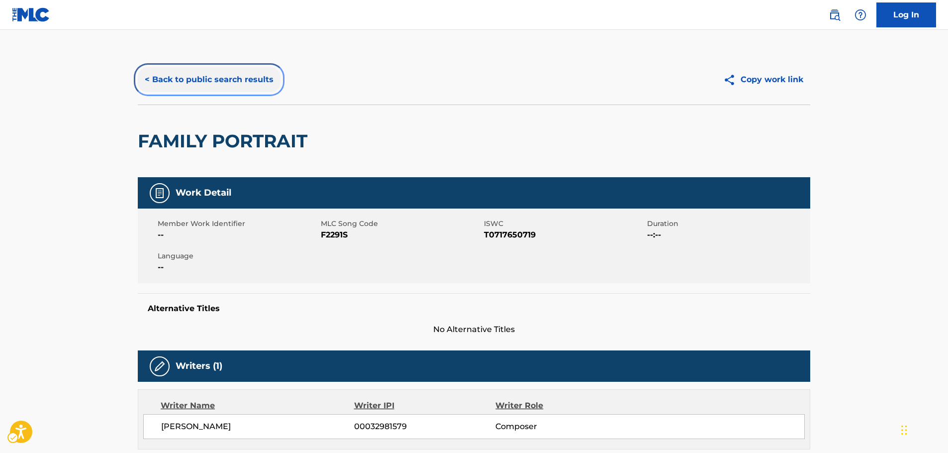
click at [210, 79] on button "< Back to public search results" at bounding box center [209, 79] width 143 height 25
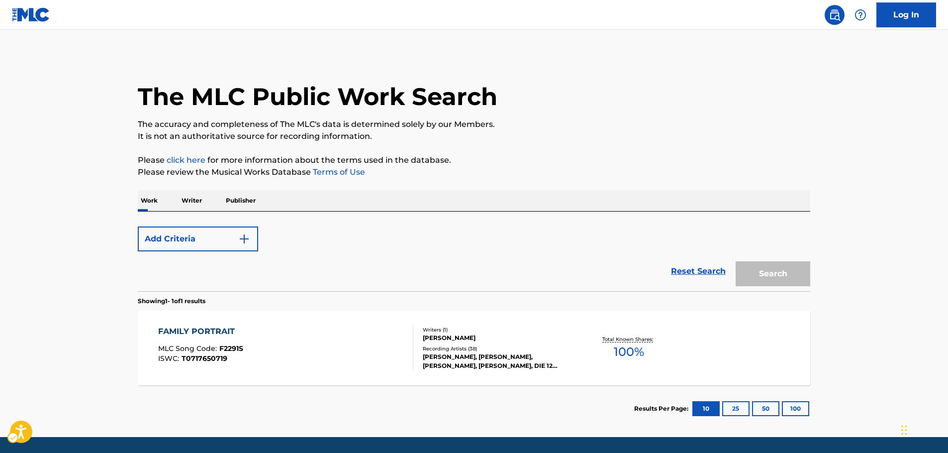
scroll to position [32, 0]
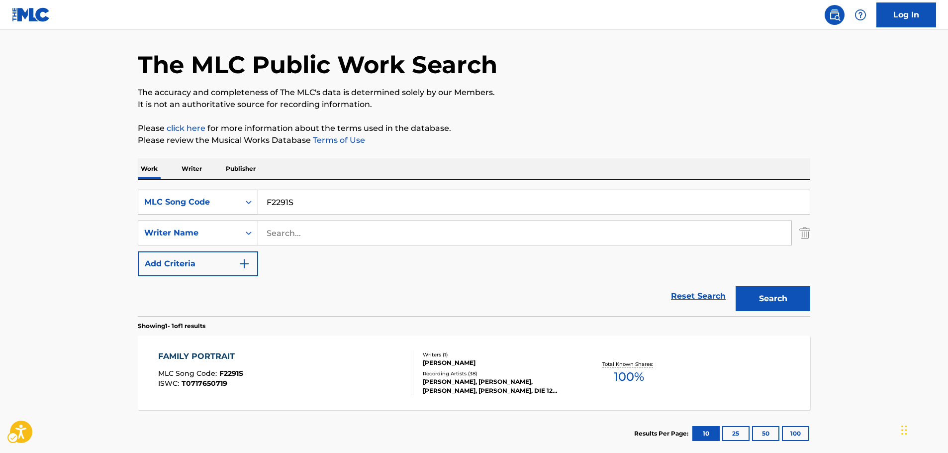
click at [245, 206] on icon "Search Form" at bounding box center [249, 202] width 10 height 10
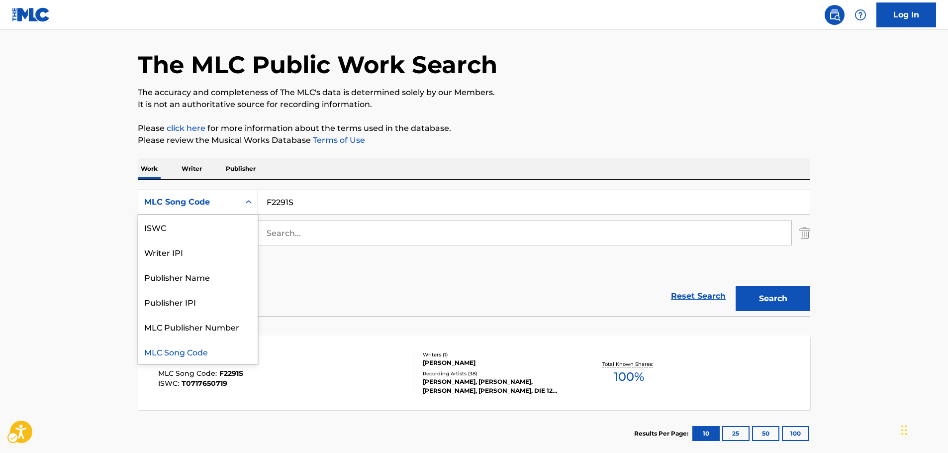
scroll to position [0, 0]
click at [200, 232] on div "Work Title" at bounding box center [197, 226] width 119 height 25
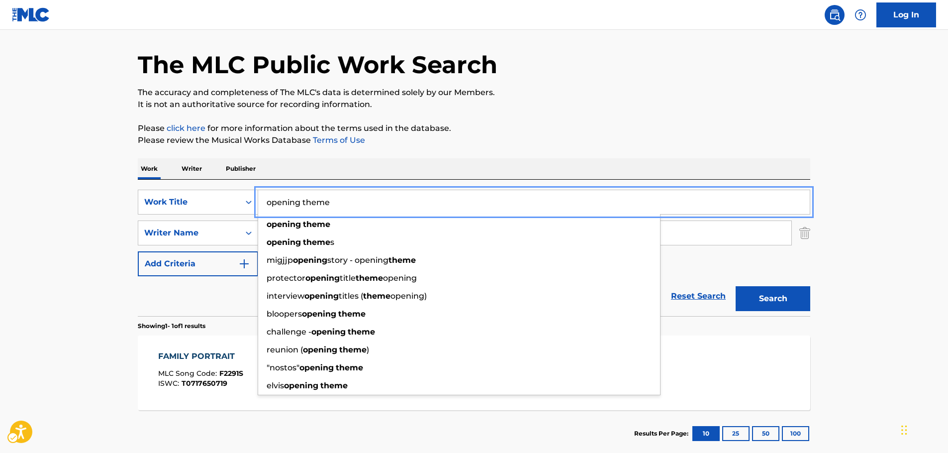
type input "opening theme"
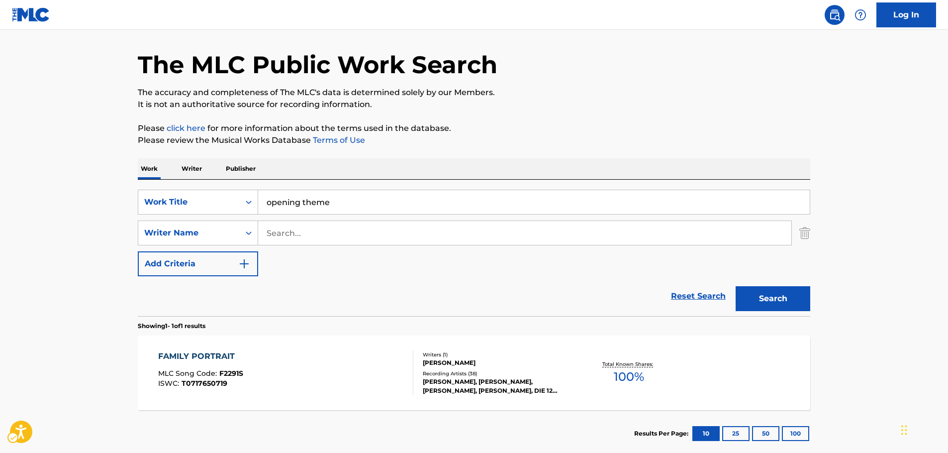
click at [118, 247] on main "The MLC Public Work Search The accuracy and completeness of The MLC's data is d…" at bounding box center [474, 230] width 948 height 464
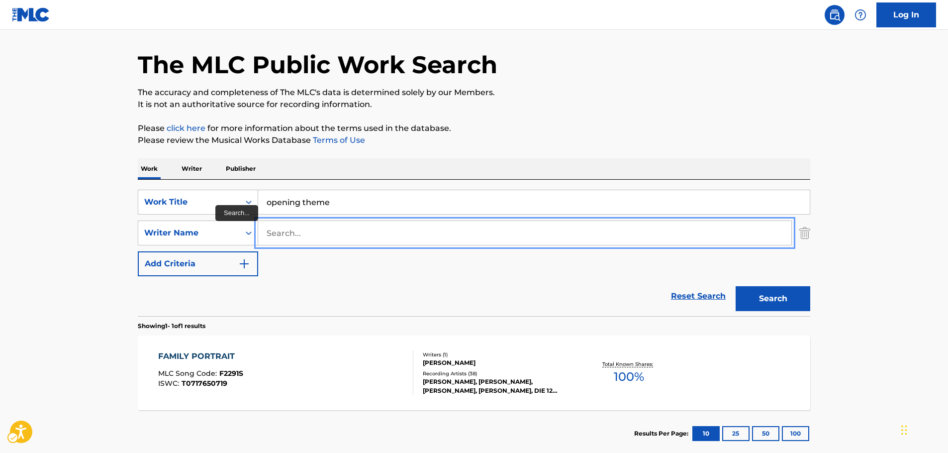
paste input "Kinder"
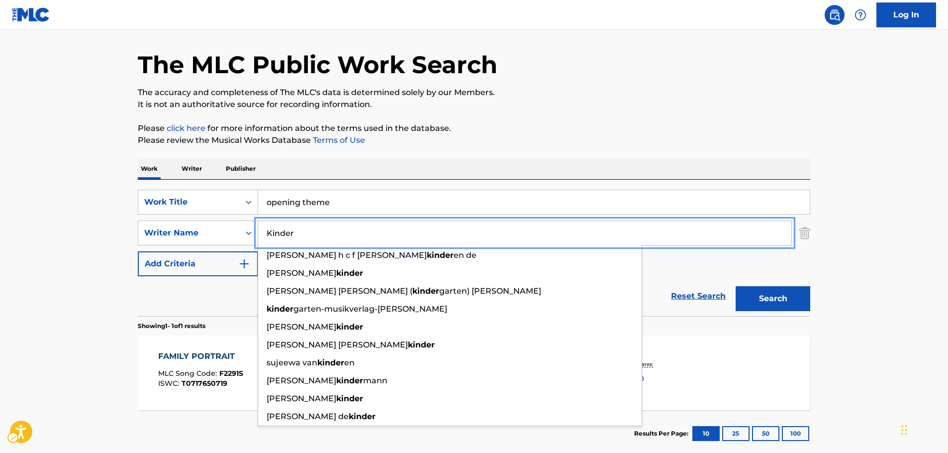
type input "Kinder"
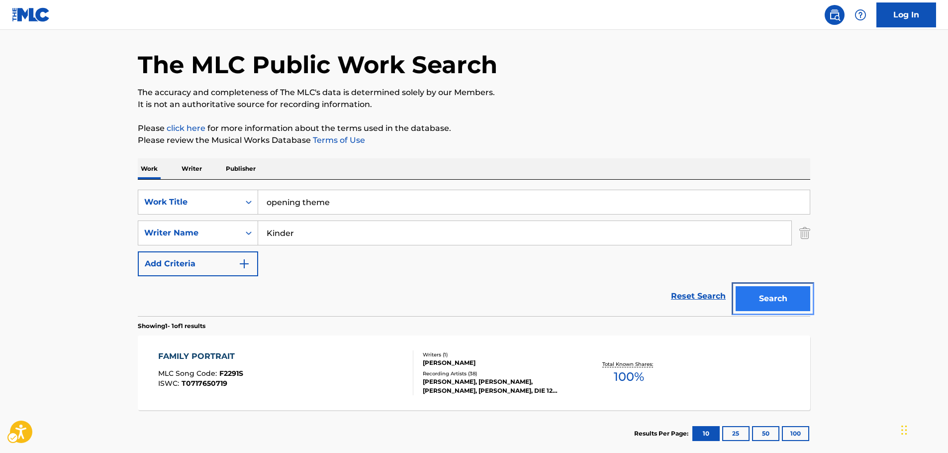
click at [769, 297] on button "Search" at bounding box center [773, 298] width 75 height 25
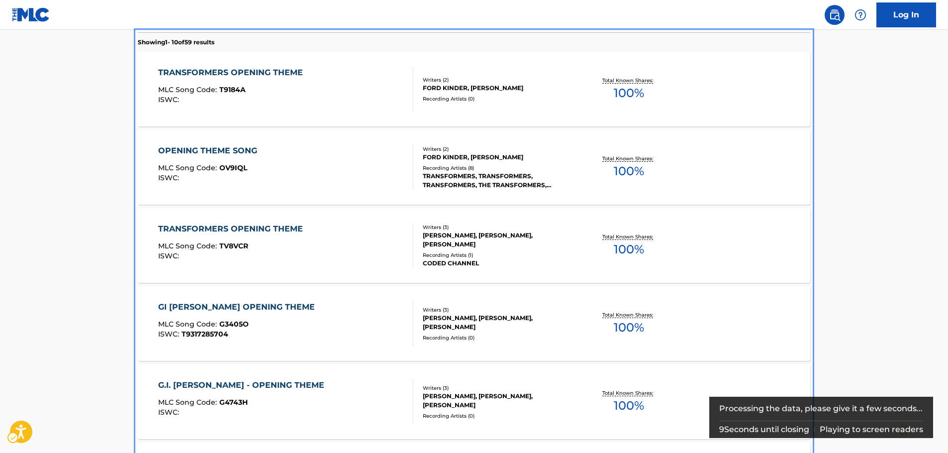
scroll to position [298, 0]
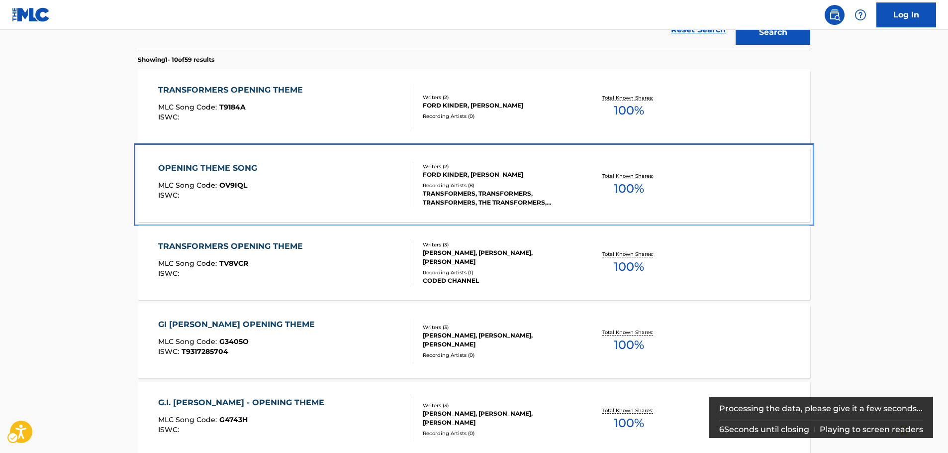
click at [298, 179] on div "OPENING THEME SONG MLC Song Code : OV9IQL ISWC :" at bounding box center [286, 184] width 256 height 45
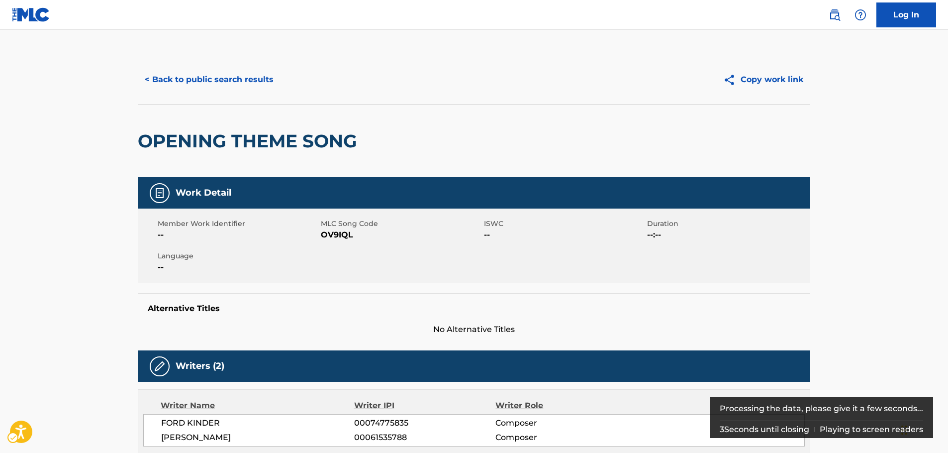
click at [340, 239] on span "MLC Song Code - OV9IQL" at bounding box center [401, 235] width 161 height 12
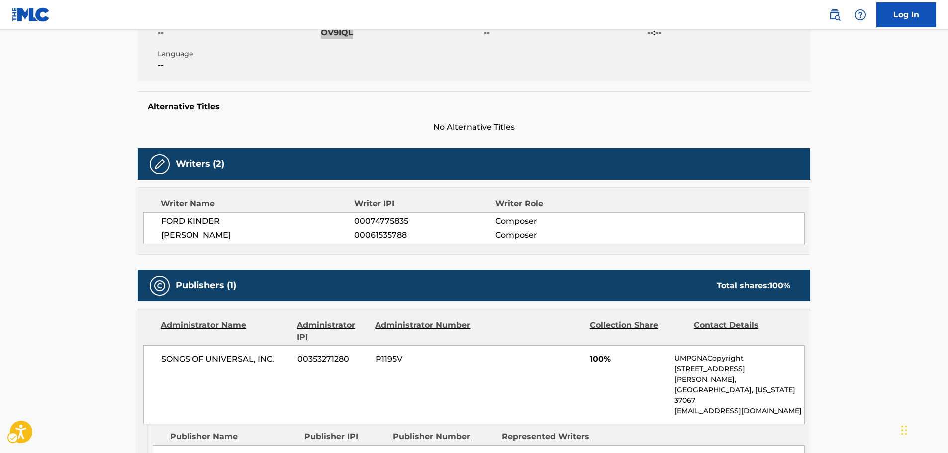
scroll to position [348, 0]
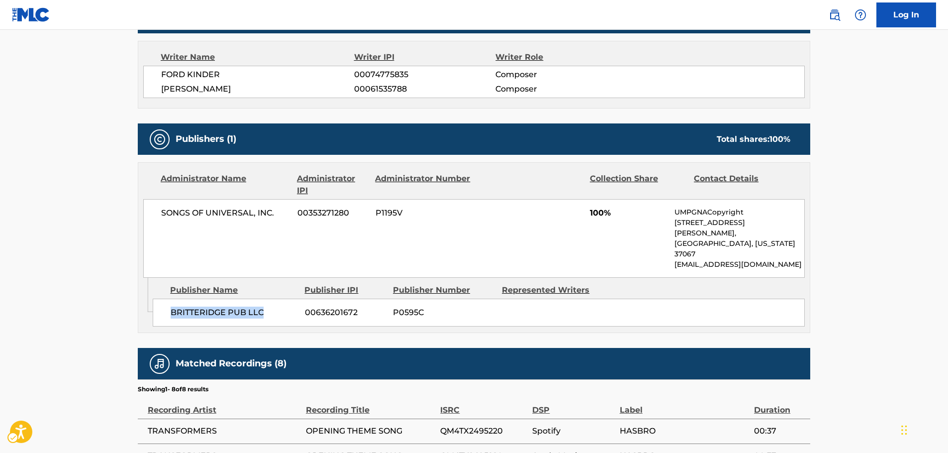
drag, startPoint x: 269, startPoint y: 290, endPoint x: 167, endPoint y: 297, distance: 102.7
click at [167, 299] on div "BRITTERIDGE PUB LLC 00636201672 P0595C" at bounding box center [479, 313] width 652 height 28
drag, startPoint x: 235, startPoint y: 216, endPoint x: 137, endPoint y: 217, distance: 97.5
click at [137, 217] on div "< Back to public search results Copy work link OPENING THEME SONG Work Detail M…" at bounding box center [474, 162] width 697 height 912
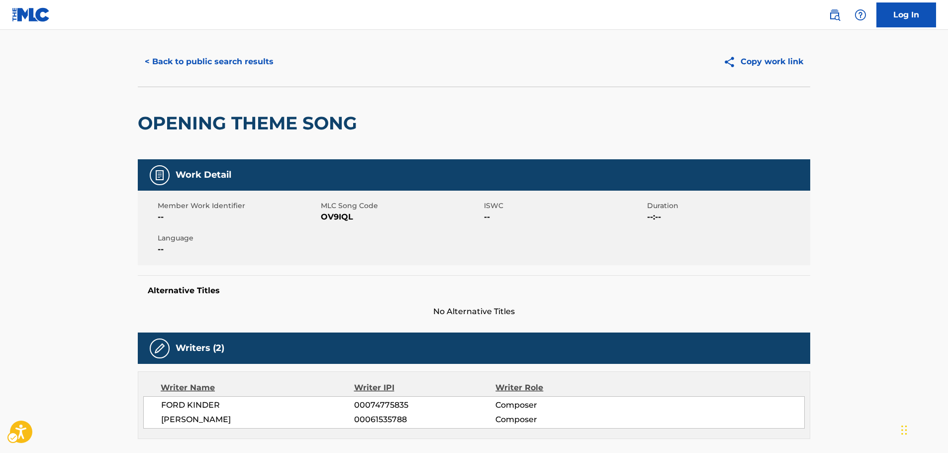
scroll to position [0, 0]
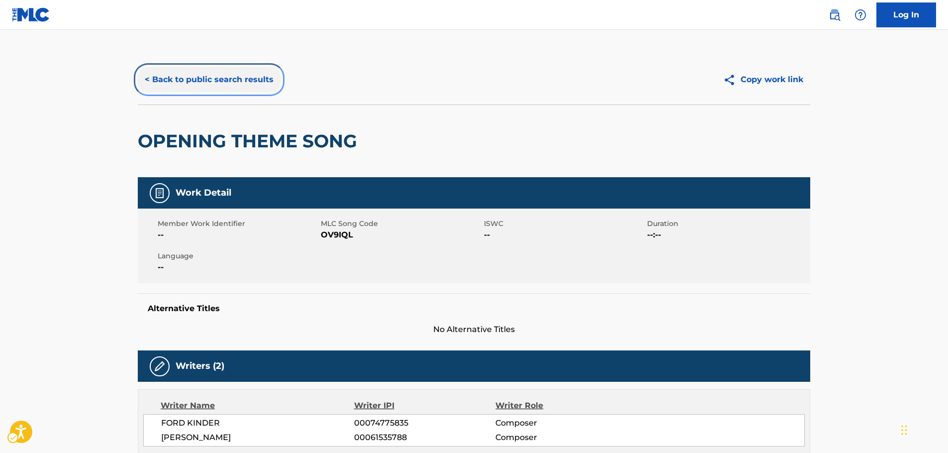
click at [205, 84] on button "< Back to public search results" at bounding box center [209, 79] width 143 height 25
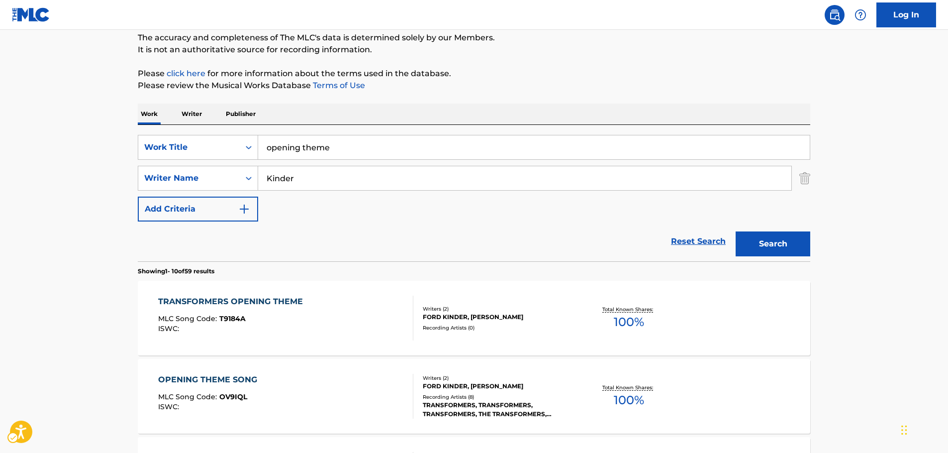
scroll to position [6, 0]
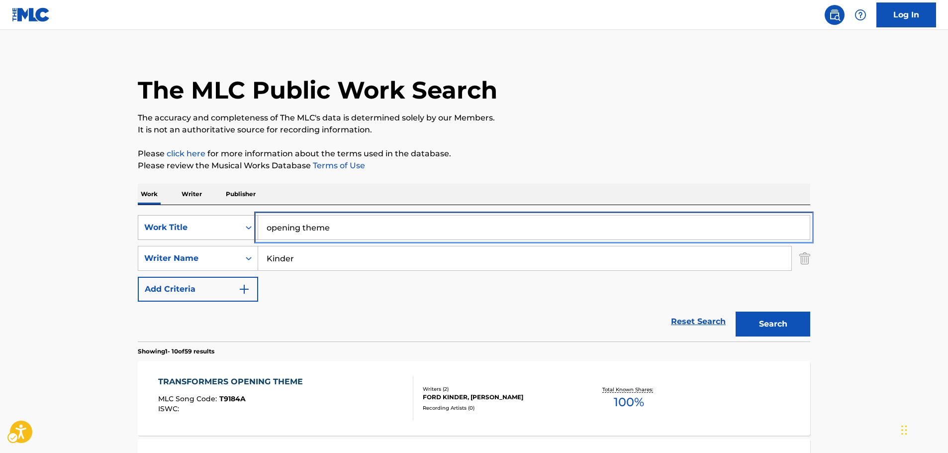
drag, startPoint x: 335, startPoint y: 225, endPoint x: 179, endPoint y: 225, distance: 156.3
paste input "The Jetsons T"
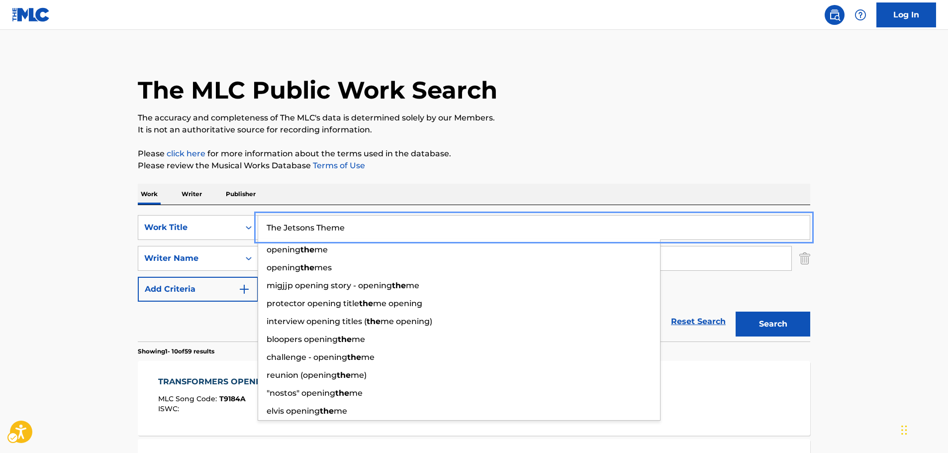
type input "The Jetsons Theme"
drag, startPoint x: 77, startPoint y: 217, endPoint x: 148, endPoint y: 239, distance: 74.6
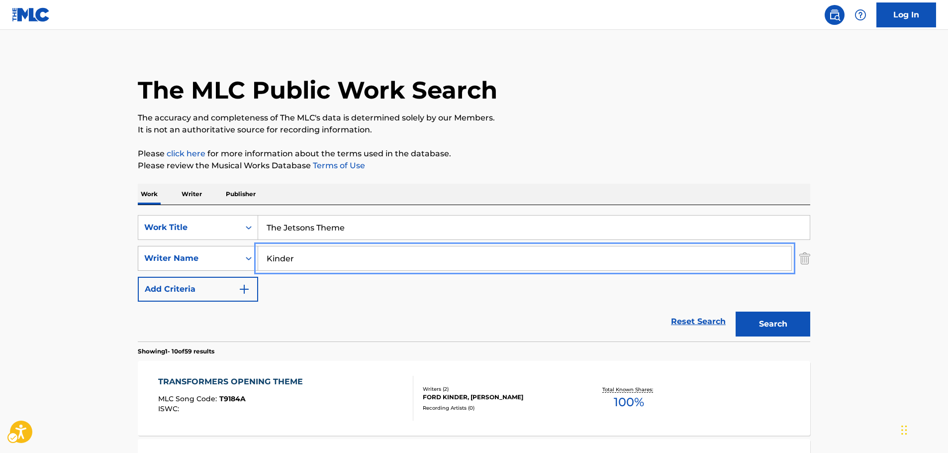
drag, startPoint x: 232, startPoint y: 256, endPoint x: 189, endPoint y: 259, distance: 42.9
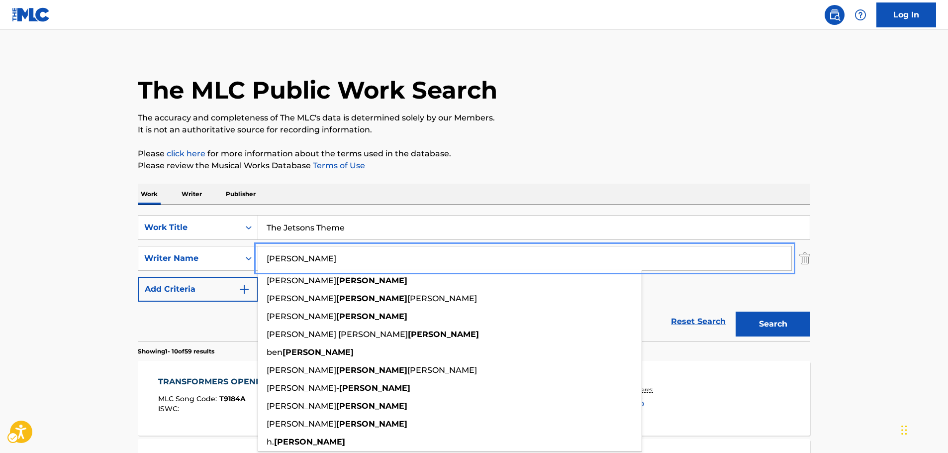
type input "[PERSON_NAME]"
click at [773, 316] on button "Search" at bounding box center [773, 324] width 75 height 25
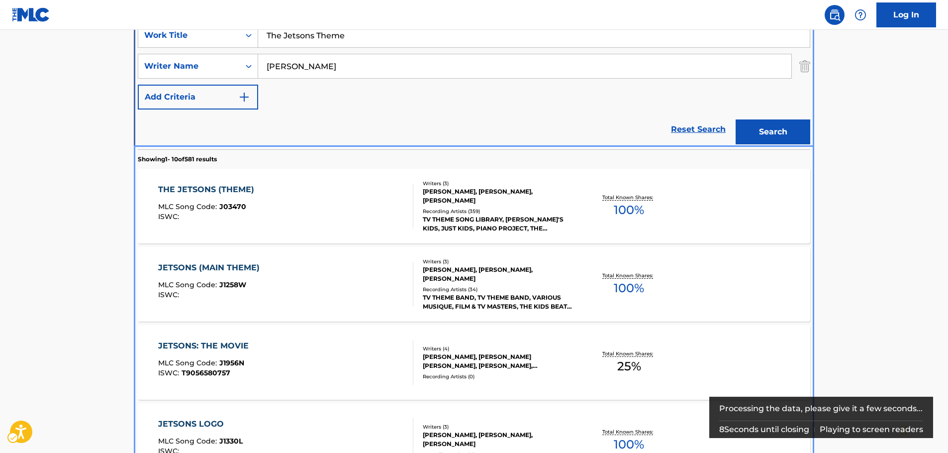
scroll to position [211, 0]
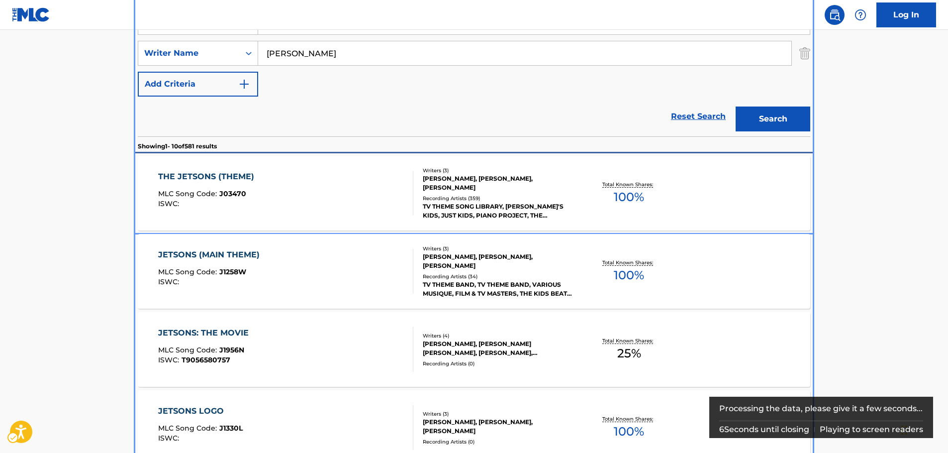
click at [256, 192] on div "MLC Song Code : J03470" at bounding box center [208, 195] width 101 height 10
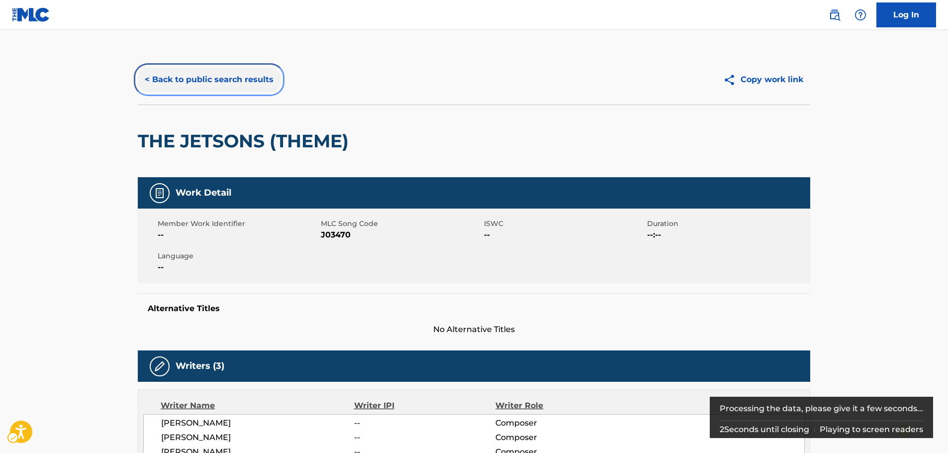
click at [222, 76] on button "< Back to public search results" at bounding box center [209, 79] width 143 height 25
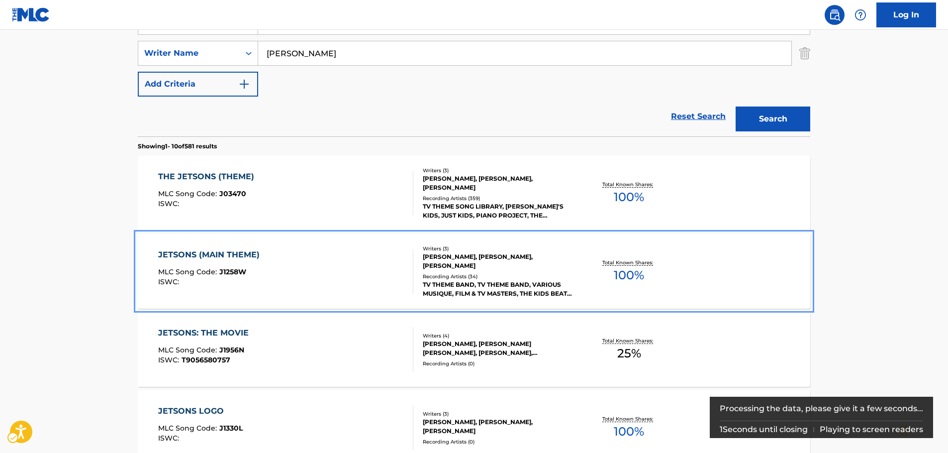
click at [339, 274] on div "JETSONS (MAIN THEME) MLC Song Code : J1258W ISWC :" at bounding box center [286, 271] width 256 height 45
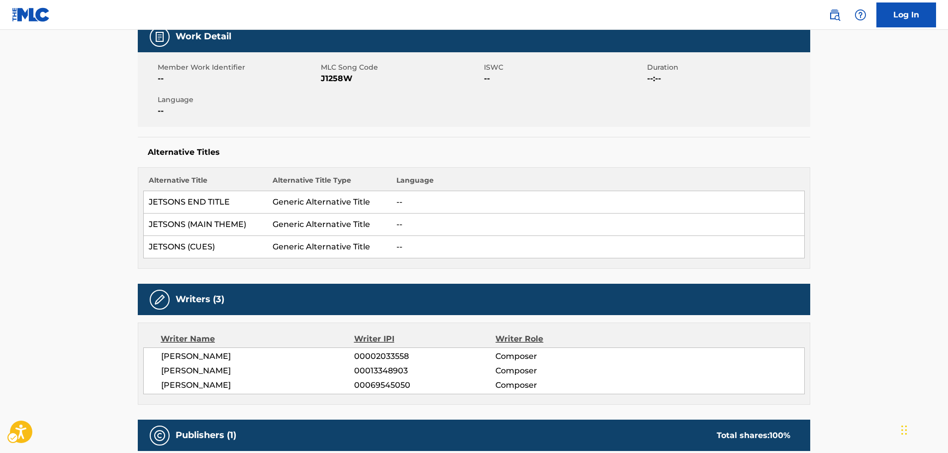
scroll to position [149, 0]
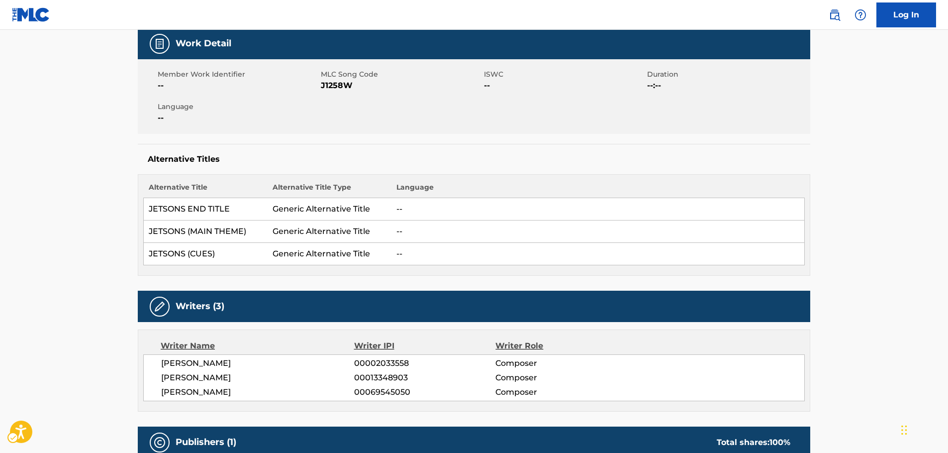
click at [336, 88] on span "MLC Song Code - J1258W" at bounding box center [401, 86] width 161 height 12
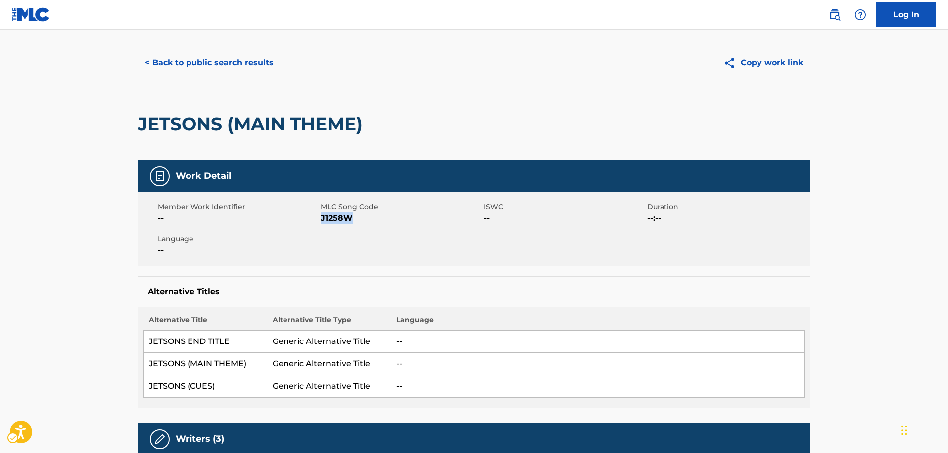
scroll to position [0, 0]
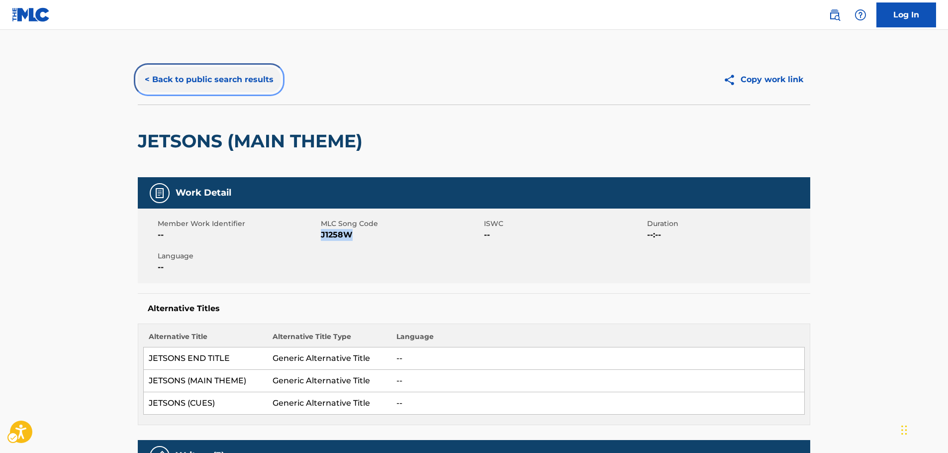
click at [182, 80] on button "< Back to public search results" at bounding box center [209, 79] width 143 height 25
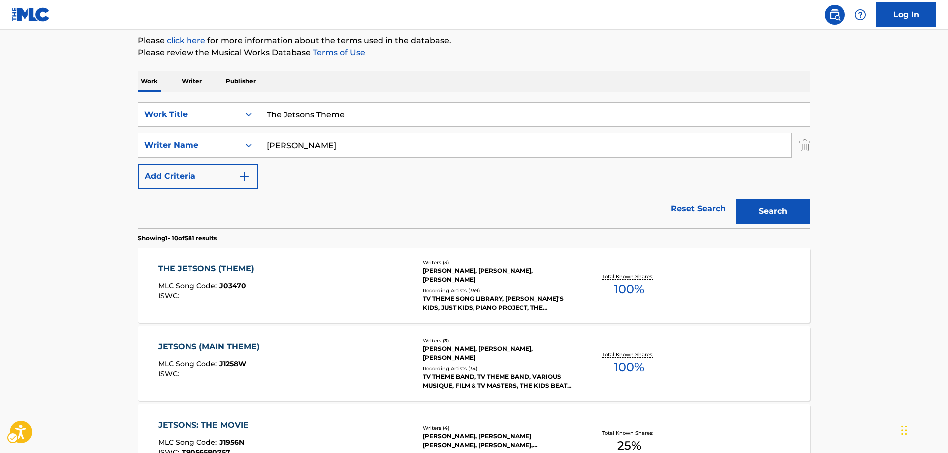
scroll to position [12, 0]
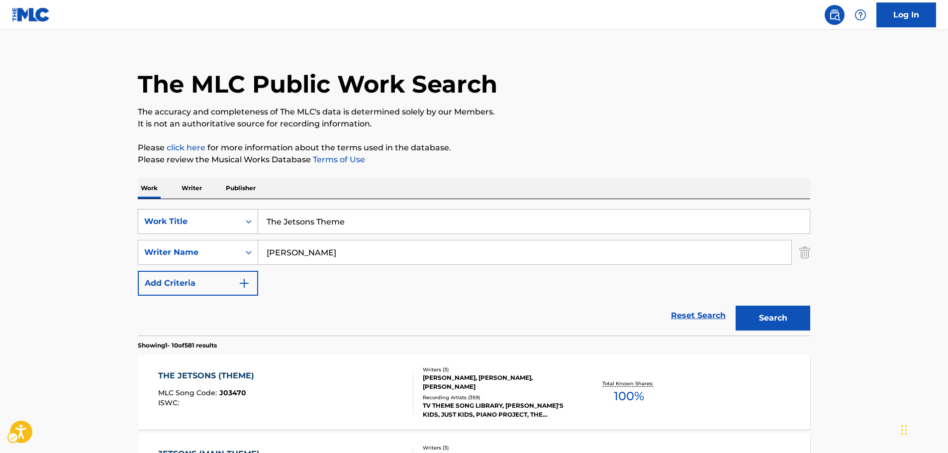
click at [249, 216] on div "Search Form" at bounding box center [249, 221] width 18 height 18
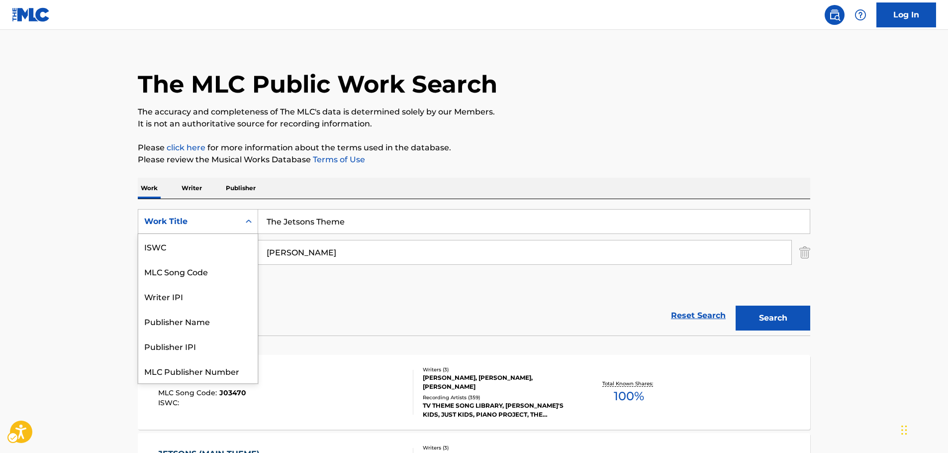
scroll to position [25, 0]
click at [210, 242] on div "MLC Song Code" at bounding box center [197, 246] width 119 height 25
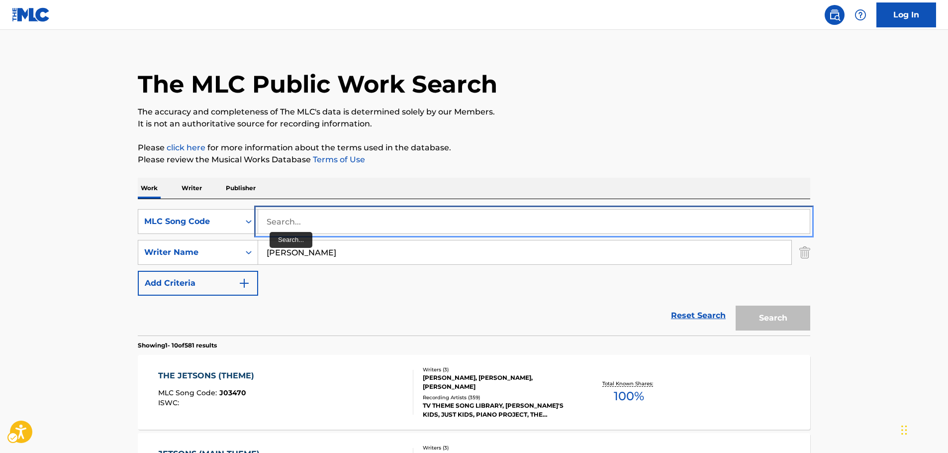
drag, startPoint x: 293, startPoint y: 222, endPoint x: 293, endPoint y: 231, distance: 9.5
paste input "F07651"
type input "F07651"
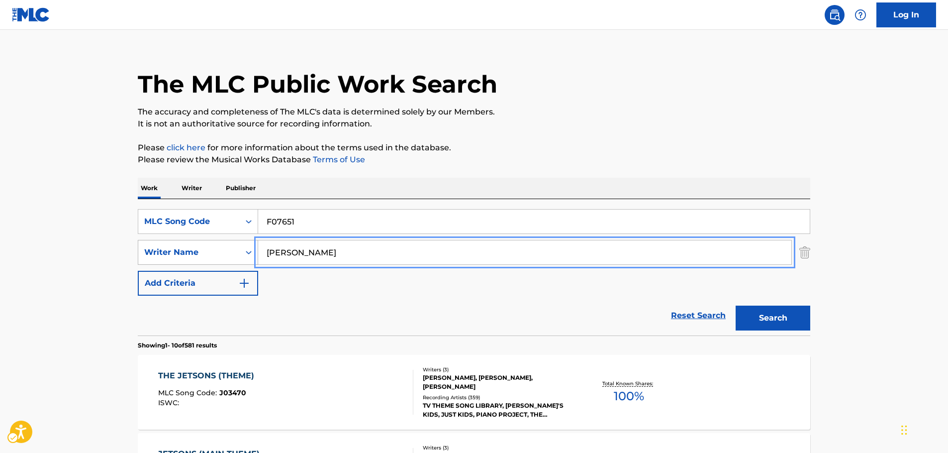
drag, startPoint x: 268, startPoint y: 254, endPoint x: 203, endPoint y: 254, distance: 65.2
click at [736, 306] on button "Search" at bounding box center [773, 318] width 75 height 25
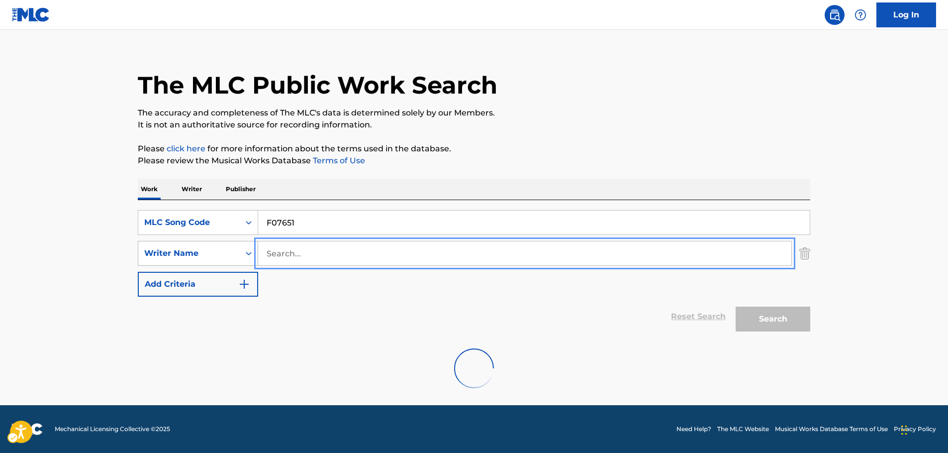
scroll to position [12, 0]
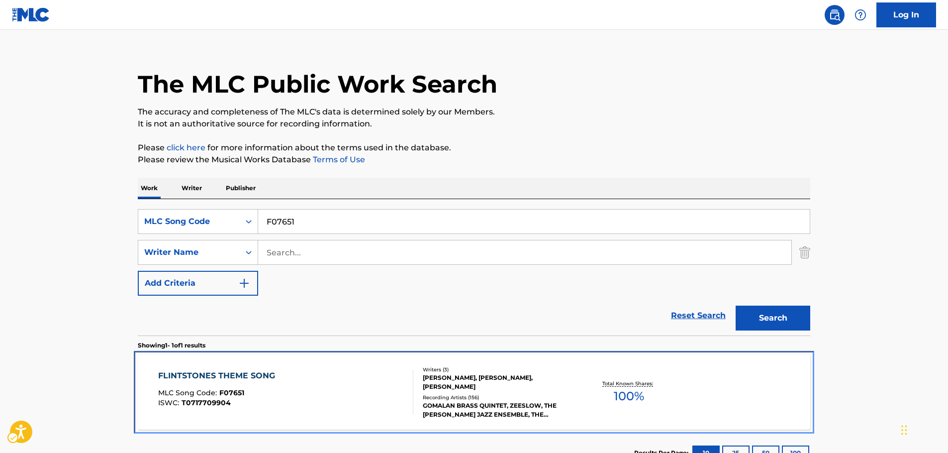
click at [308, 375] on div "FLINTSTONES THEME SONG MLC Song Code : F07651 ISWC : T0717709904" at bounding box center [286, 392] width 256 height 45
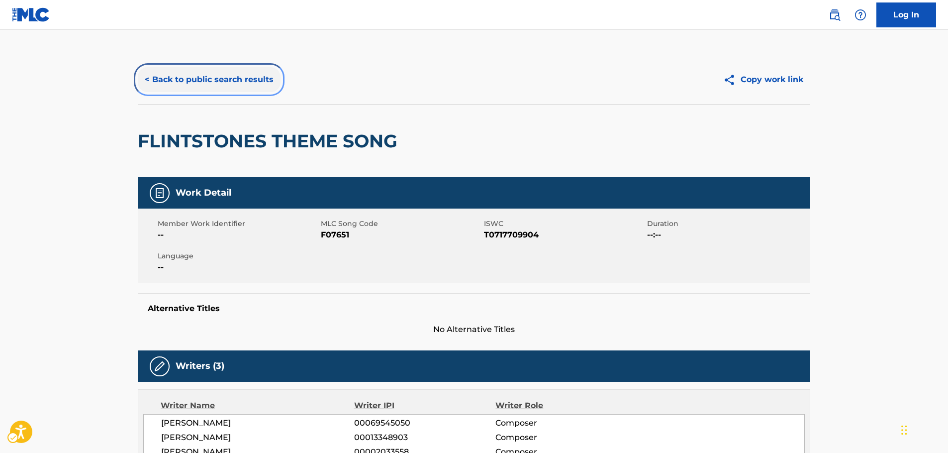
click at [198, 84] on button "< Back to public search results" at bounding box center [209, 79] width 143 height 25
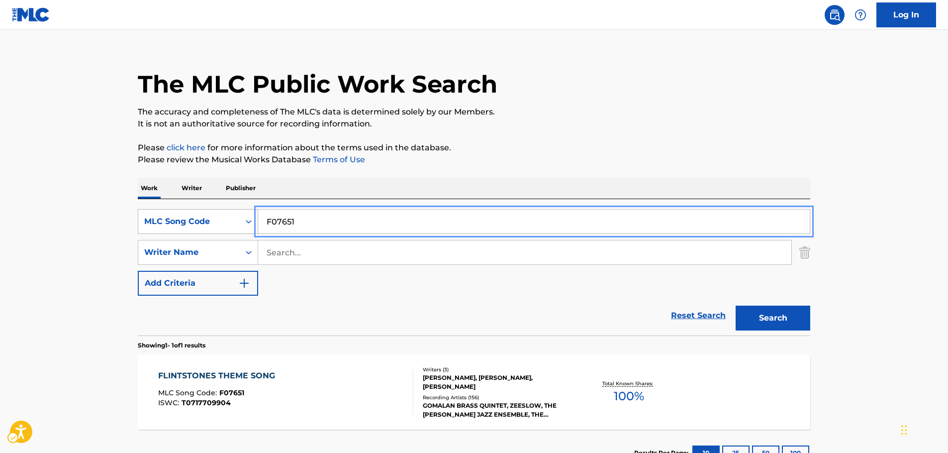
drag, startPoint x: 311, startPoint y: 222, endPoint x: 206, endPoint y: 213, distance: 105.4
click at [239, 222] on div "MLC Song Code" at bounding box center [189, 221] width 102 height 19
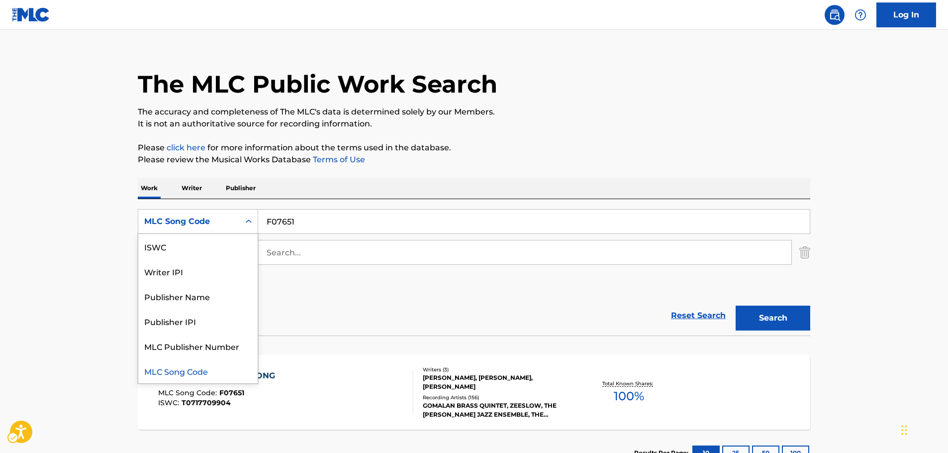
scroll to position [0, 0]
click at [201, 247] on div "Work Title" at bounding box center [197, 246] width 119 height 25
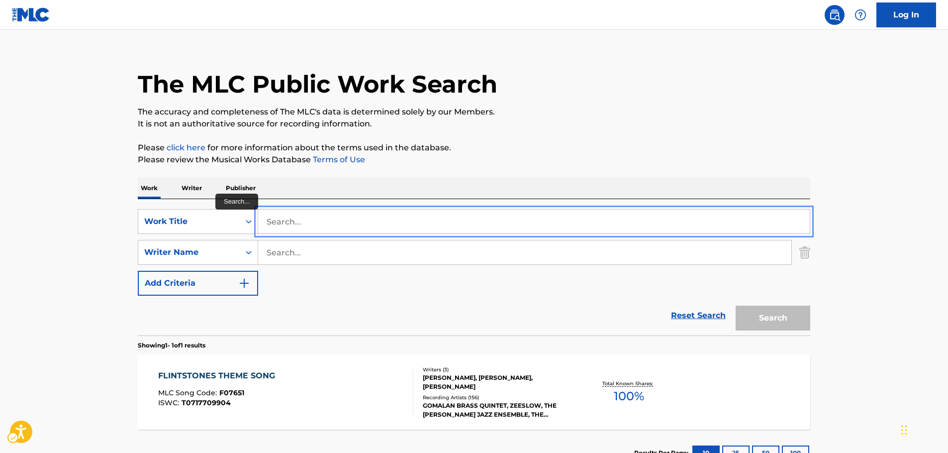
paste input "Zankokuna yoru ni kagayake"
type input "Zankokuna yoru ni kagayake"
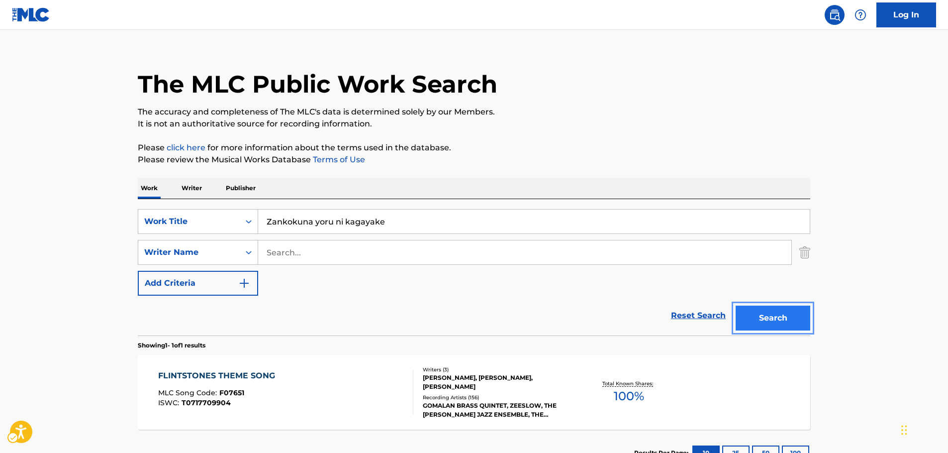
click at [772, 321] on button "Search" at bounding box center [773, 318] width 75 height 25
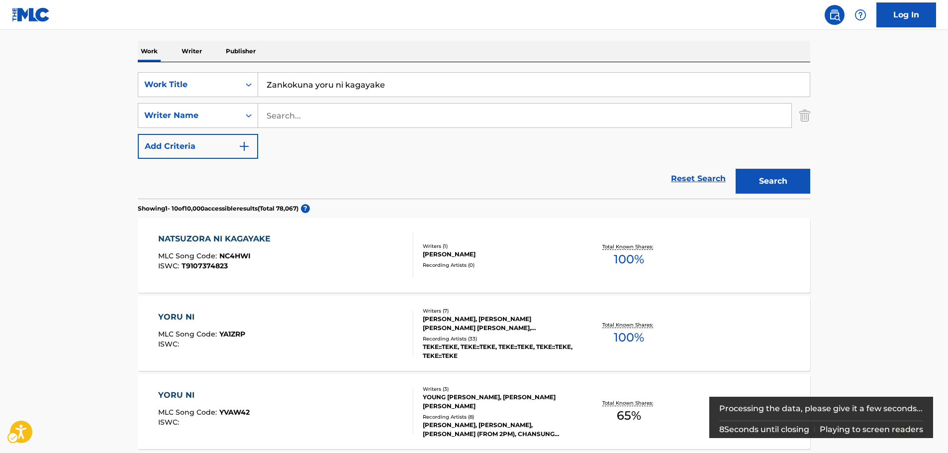
scroll to position [50, 0]
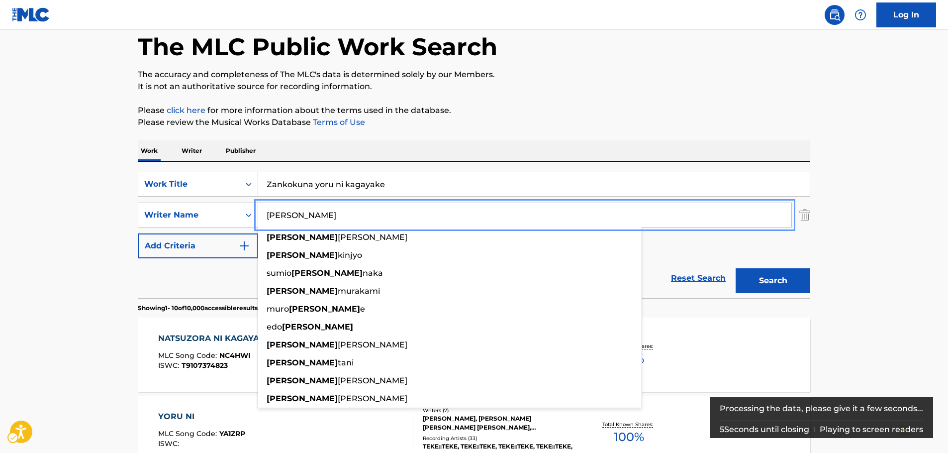
type input "[PERSON_NAME]"
click at [790, 279] on button "Search" at bounding box center [773, 280] width 75 height 25
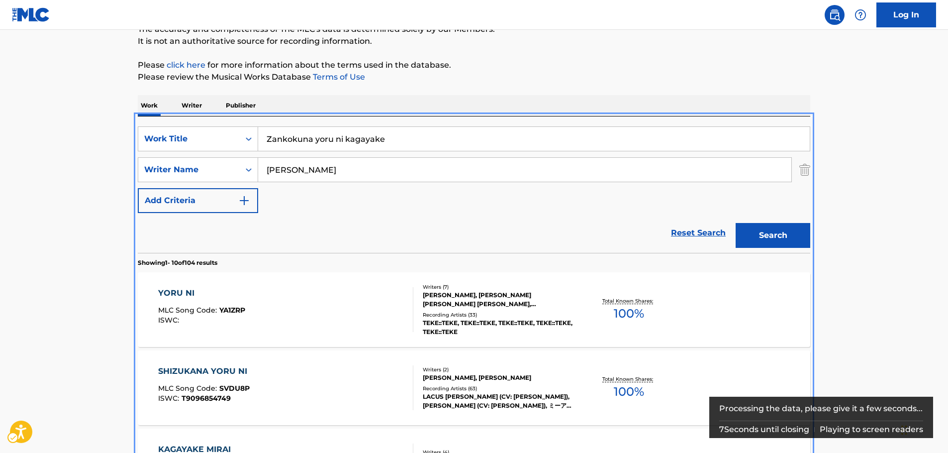
scroll to position [0, 0]
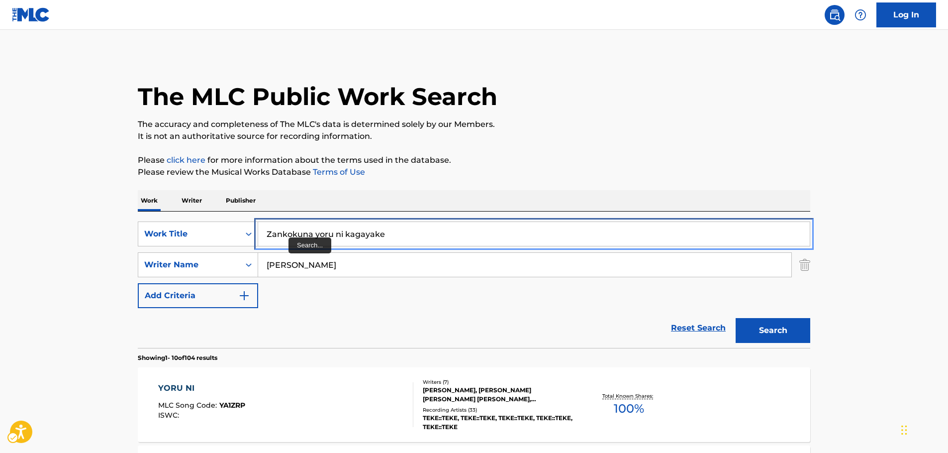
click at [282, 235] on input "Zankokuna yoru ni kagayake" at bounding box center [534, 234] width 552 height 24
click at [293, 235] on input "Zan kokuna yoru ni kagayake" at bounding box center [534, 234] width 552 height 24
drag, startPoint x: 317, startPoint y: 232, endPoint x: 502, endPoint y: 230, distance: 184.6
click at [496, 232] on input "[PERSON_NAME] kuna yoru ni kagayake" at bounding box center [534, 234] width 552 height 24
click at [736, 318] on button "Search" at bounding box center [773, 330] width 75 height 25
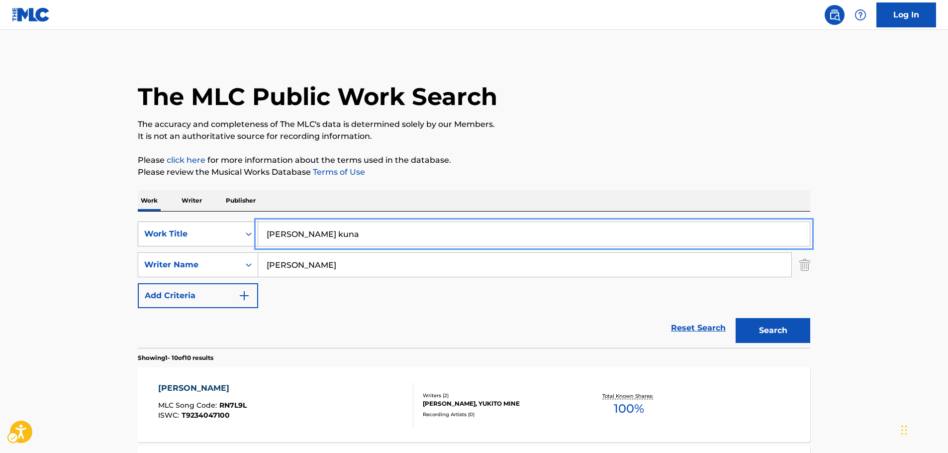
click at [160, 238] on div "SearchWithCriteriad0752533-2d26-4d4d-bb5b-4b5d6a14d395 Work Title [PERSON_NAME]…" at bounding box center [474, 233] width 673 height 25
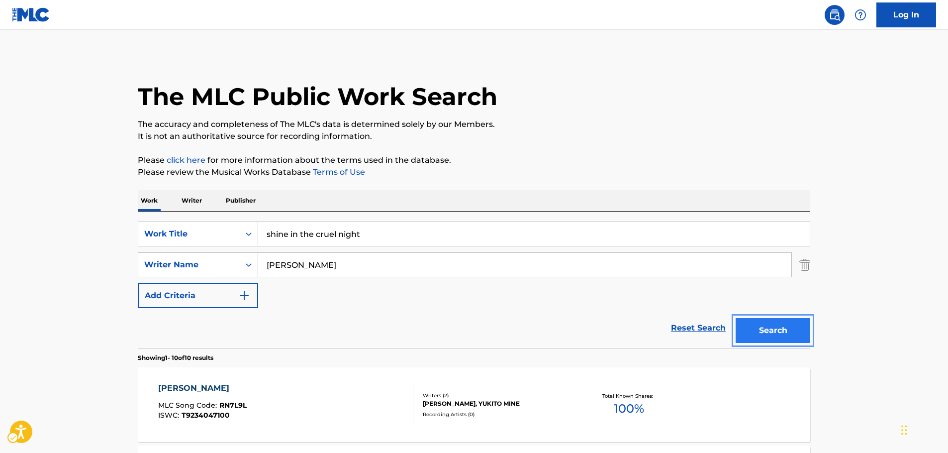
click at [777, 326] on button "Search" at bounding box center [773, 330] width 75 height 25
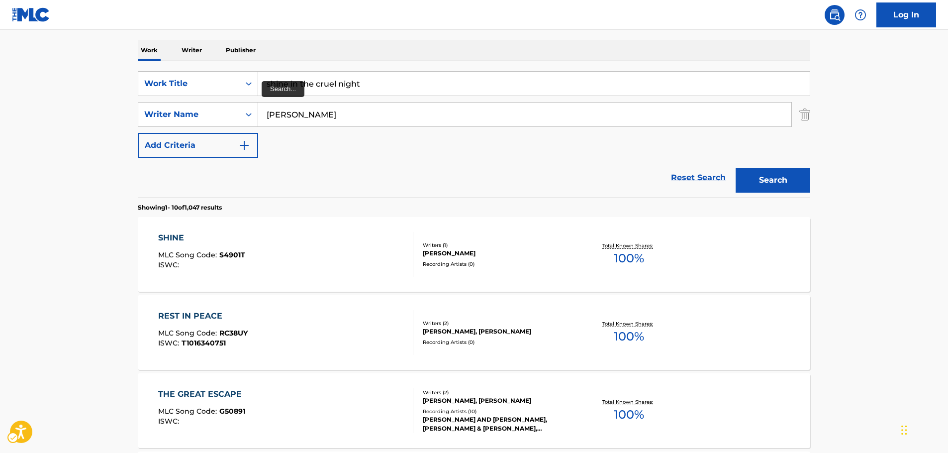
scroll to position [62, 0]
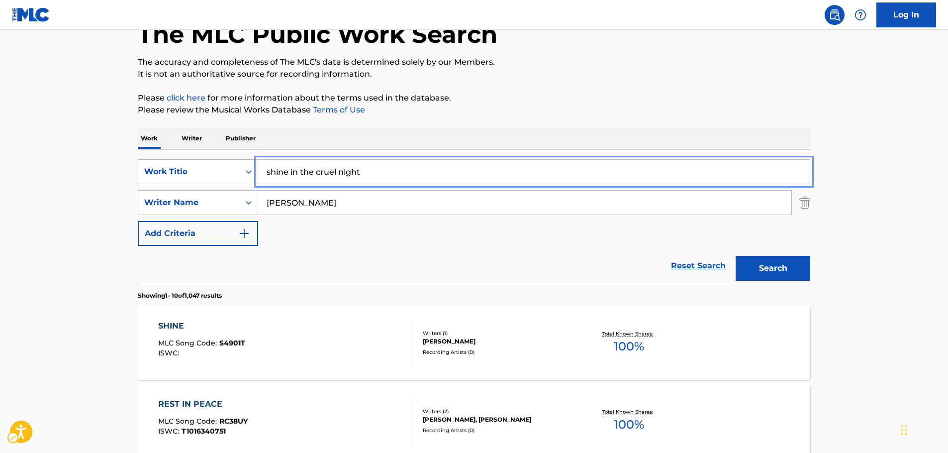
drag, startPoint x: 230, startPoint y: 175, endPoint x: 192, endPoint y: 175, distance: 38.8
click at [192, 175] on div "SearchWithCriteriad0752533-2d26-4d4d-bb5b-4b5d6a14d395 Work Title shine in the …" at bounding box center [474, 171] width 673 height 25
paste input "nth color"
type input "nth color"
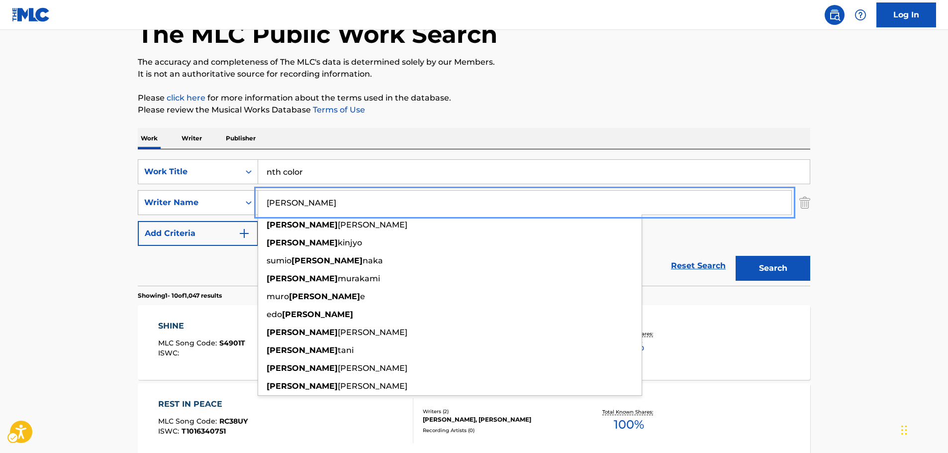
drag, startPoint x: 237, startPoint y: 203, endPoint x: 210, endPoint y: 206, distance: 27.5
click at [210, 206] on div "SearchWithCriteria750823bb-2256-442a-81f1-2064836408fe Writer Name [PERSON_NAME…" at bounding box center [474, 202] width 673 height 25
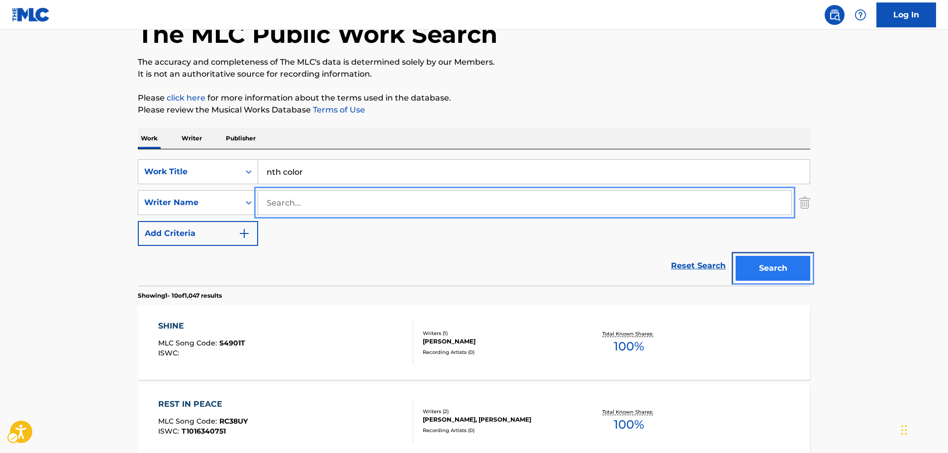
click at [762, 265] on button "Search" at bounding box center [773, 268] width 75 height 25
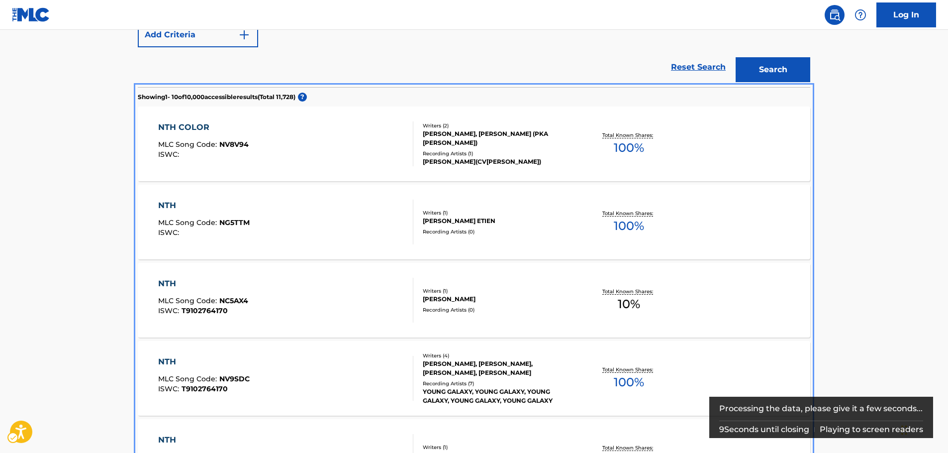
scroll to position [248, 0]
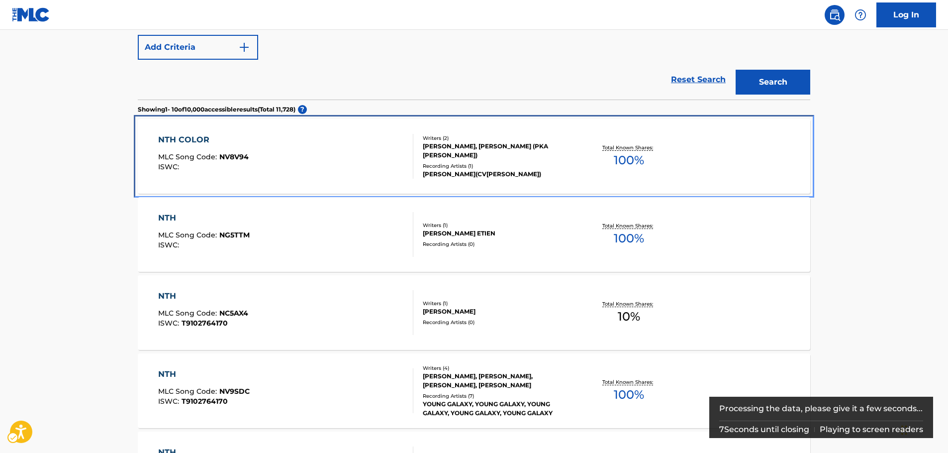
click at [348, 153] on div "NTH COLOR MLC Song Code : NV8V94 ISWC :" at bounding box center [286, 156] width 256 height 45
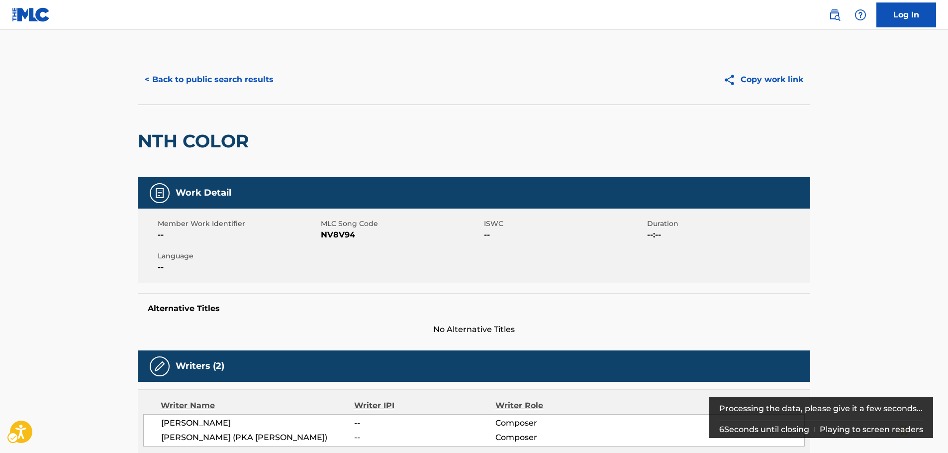
click at [331, 229] on span "MLC Song Code - NV8V94" at bounding box center [401, 235] width 161 height 12
click at [332, 229] on span "MLC Song Code - NV8V94" at bounding box center [401, 235] width 161 height 12
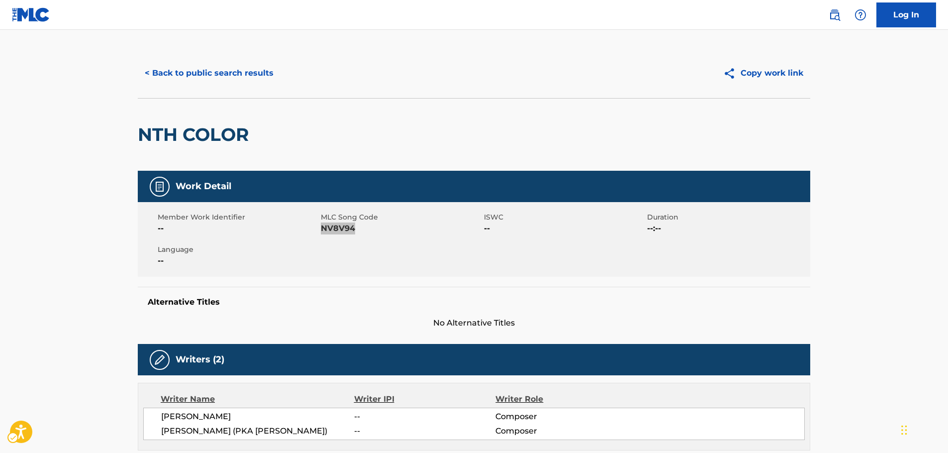
scroll to position [149, 0]
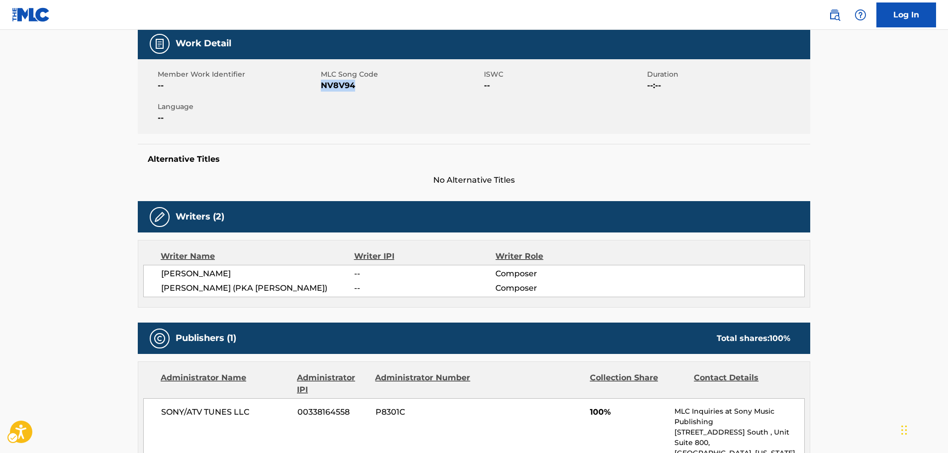
drag, startPoint x: 331, startPoint y: 289, endPoint x: 203, endPoint y: 255, distance: 133.4
click at [156, 272] on div "[PERSON_NAME] -- Composer [PERSON_NAME] ([PERSON_NAME]) -- Composer" at bounding box center [474, 281] width 662 height 32
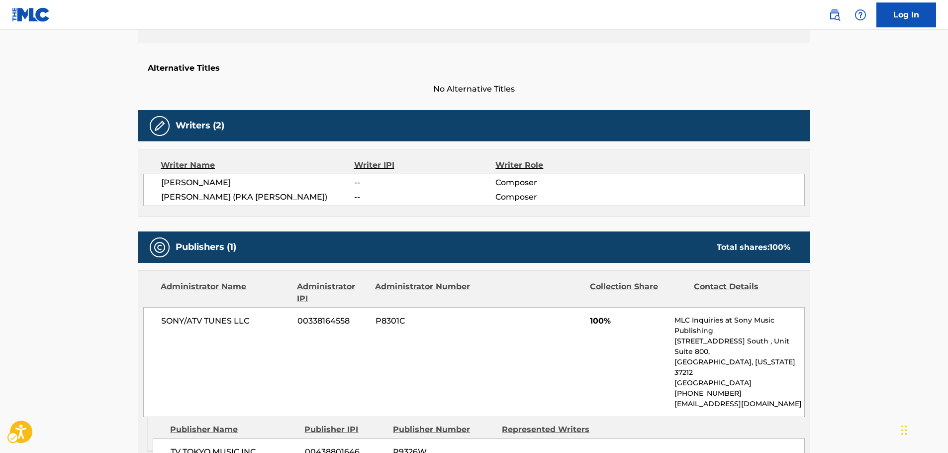
scroll to position [348, 0]
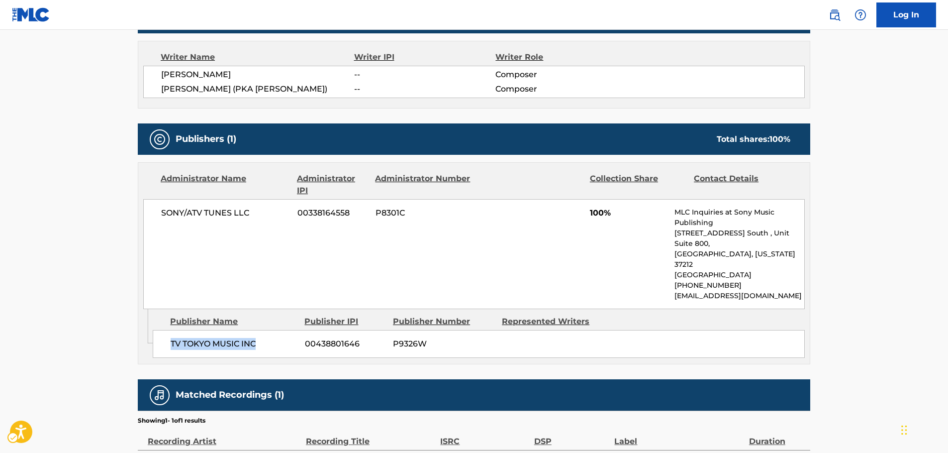
drag, startPoint x: 265, startPoint y: 326, endPoint x: 179, endPoint y: 325, distance: 86.1
click at [159, 330] on div "TV TOKYO MUSIC INC 00438801646 P9326W" at bounding box center [479, 344] width 652 height 28
drag, startPoint x: 174, startPoint y: 213, endPoint x: 147, endPoint y: 213, distance: 27.4
click at [147, 213] on div "SONY/ATV TUNES LLC 00338164558 P8301C 100% MLC Inquiries at Sony Music Publishi…" at bounding box center [474, 254] width 662 height 110
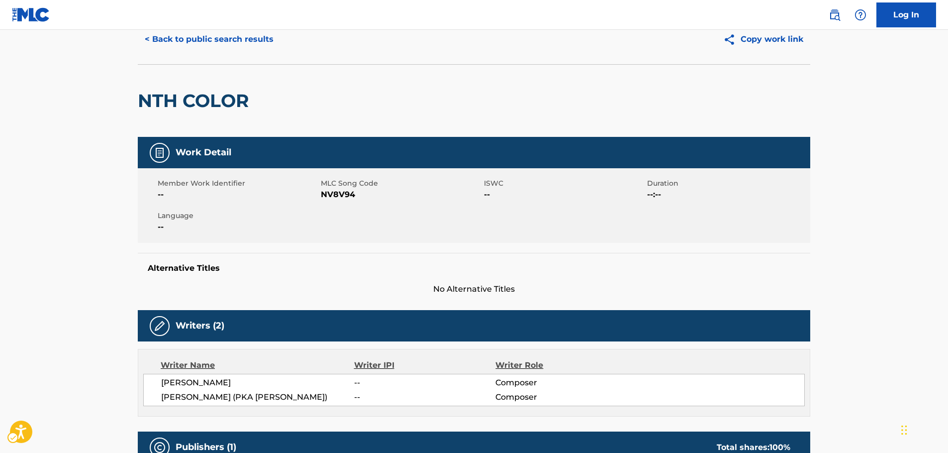
scroll to position [0, 0]
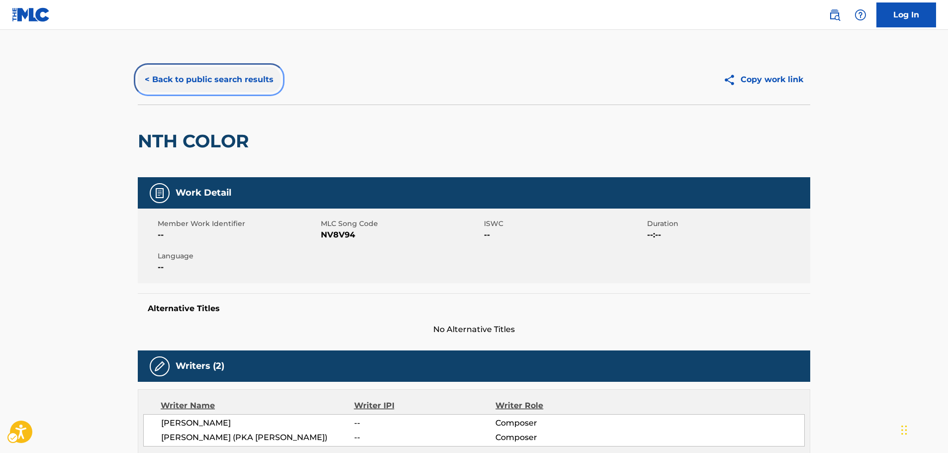
click at [219, 83] on button "< Back to public search results" at bounding box center [209, 79] width 143 height 25
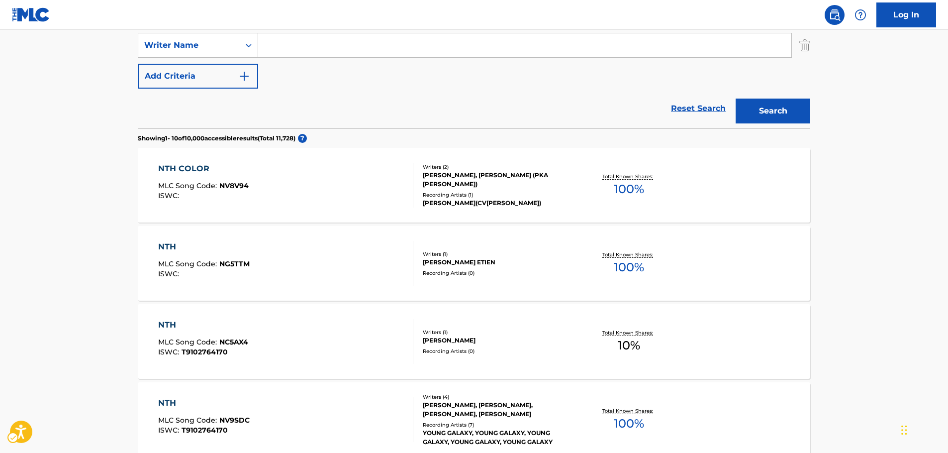
scroll to position [56, 0]
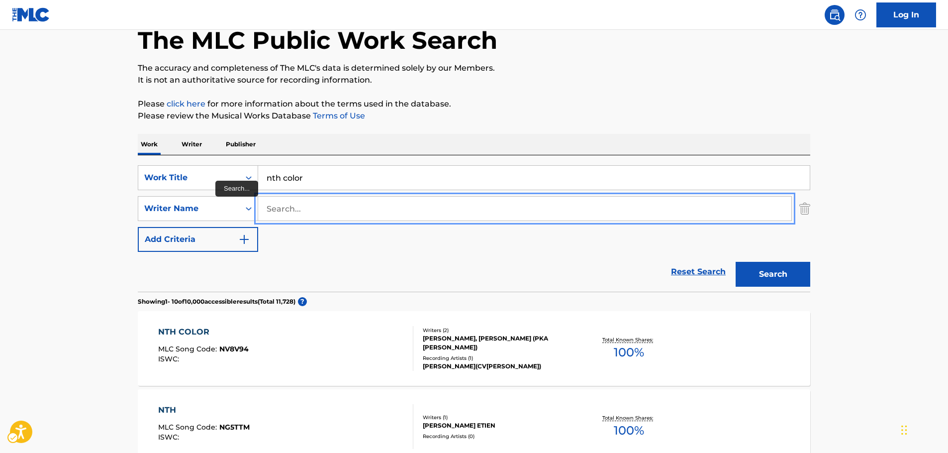
paste input "Anidugbe"
type input "Anidugbe"
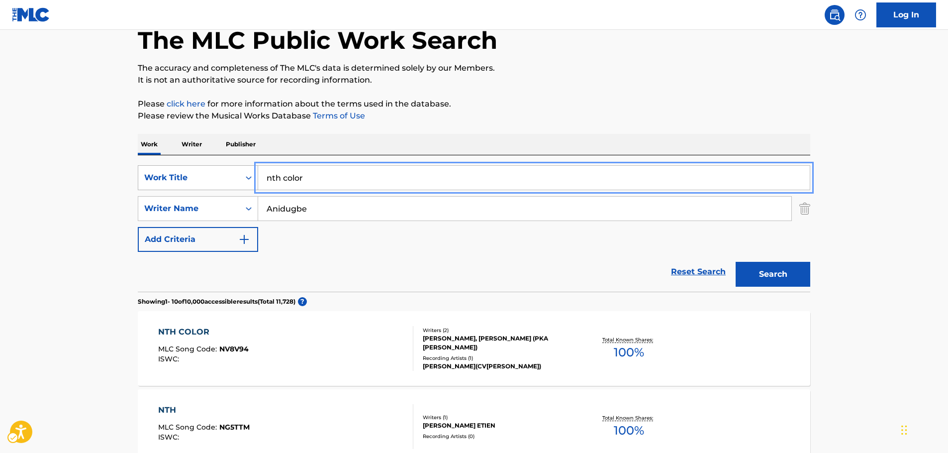
drag, startPoint x: 189, startPoint y: 186, endPoint x: 182, endPoint y: 186, distance: 7.0
paste input "To Be A Man"
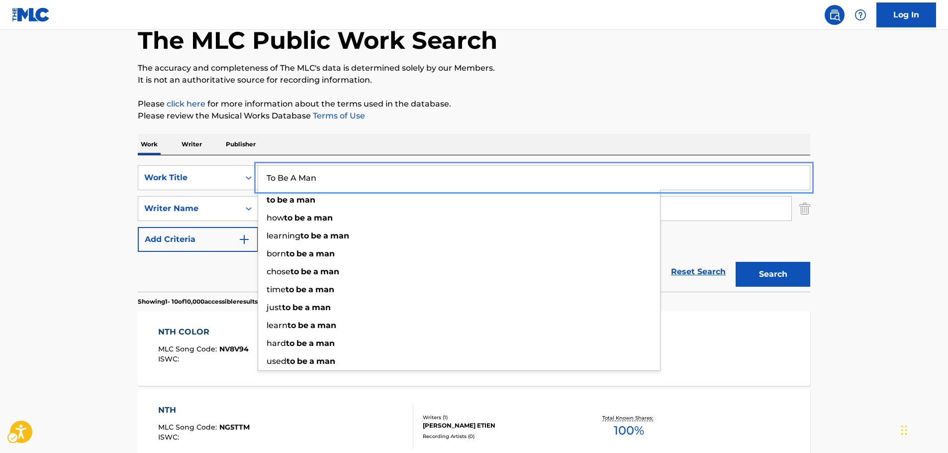
type input "To Be A Man"
click at [777, 281] on button "Search" at bounding box center [773, 274] width 75 height 25
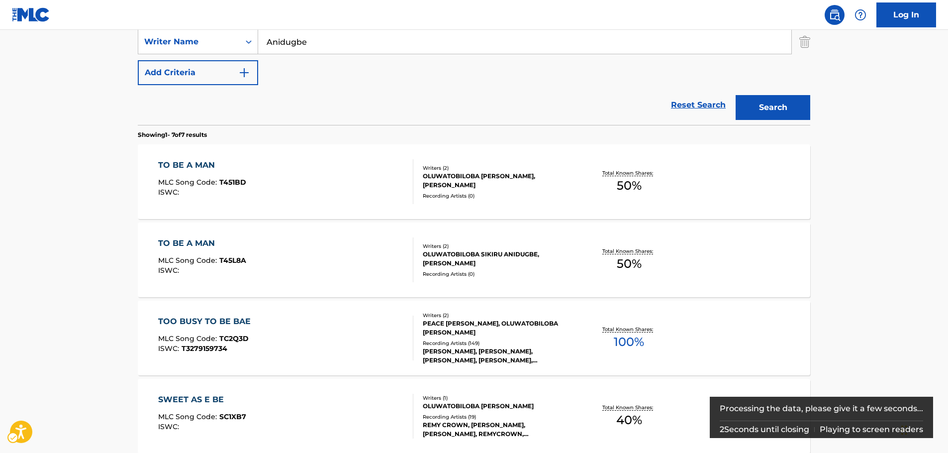
scroll to position [273, 0]
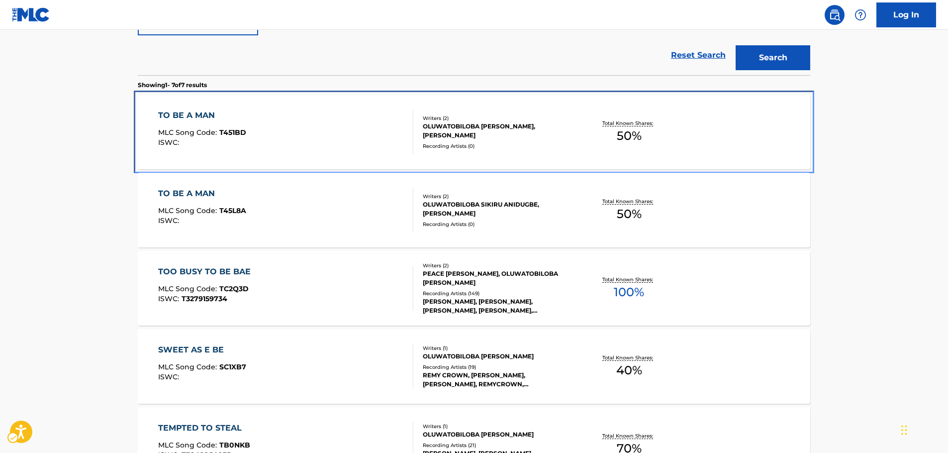
click at [263, 125] on div "TO BE A MAN MLC Song Code : T451BD ISWC :" at bounding box center [286, 131] width 256 height 45
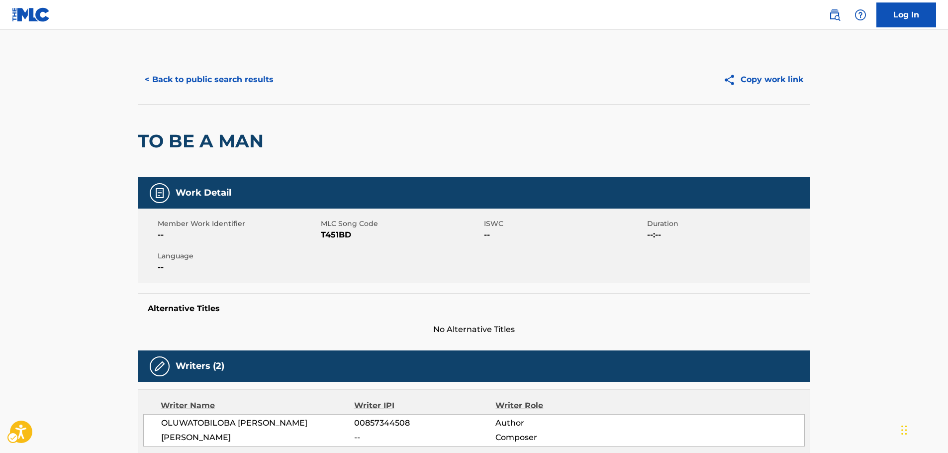
click at [337, 237] on span "MLC Song Code - T451BD" at bounding box center [401, 235] width 161 height 12
click at [174, 77] on button "< Back to public search results" at bounding box center [209, 79] width 143 height 25
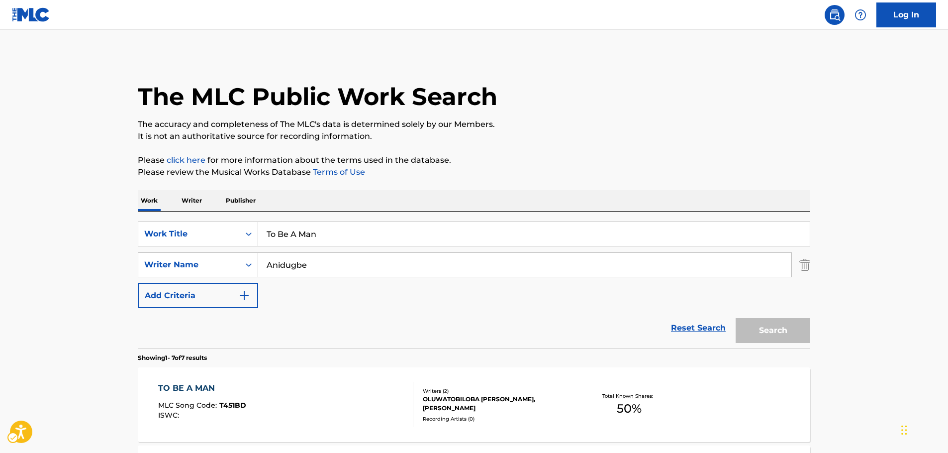
scroll to position [329, 0]
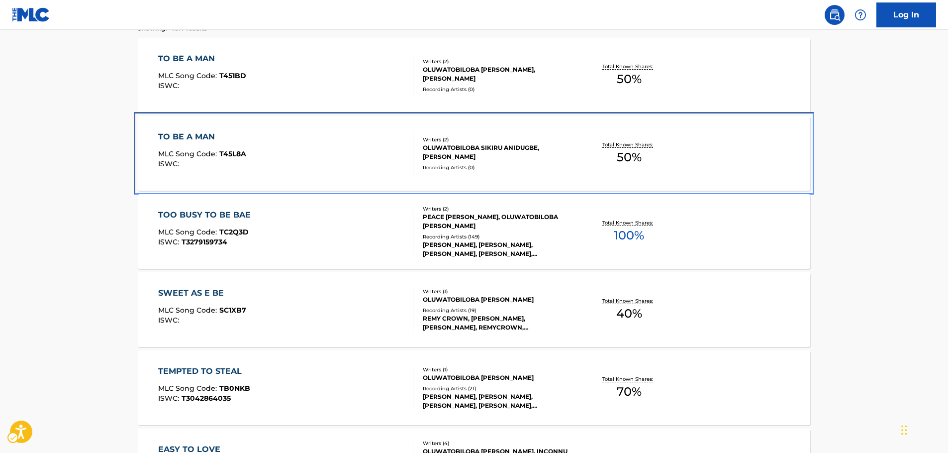
click at [280, 164] on div "TO BE A MAN MLC Song Code : T45L8A ISWC :" at bounding box center [286, 153] width 256 height 45
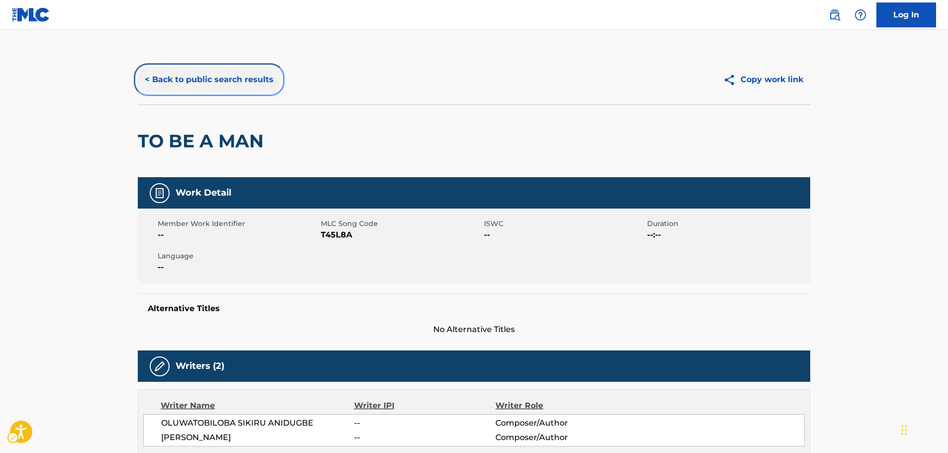
click at [202, 78] on button "< Back to public search results" at bounding box center [209, 79] width 143 height 25
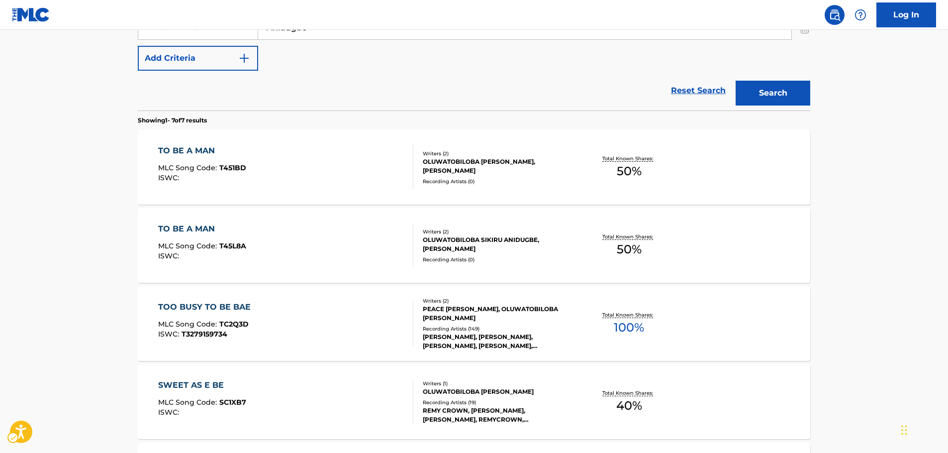
scroll to position [137, 0]
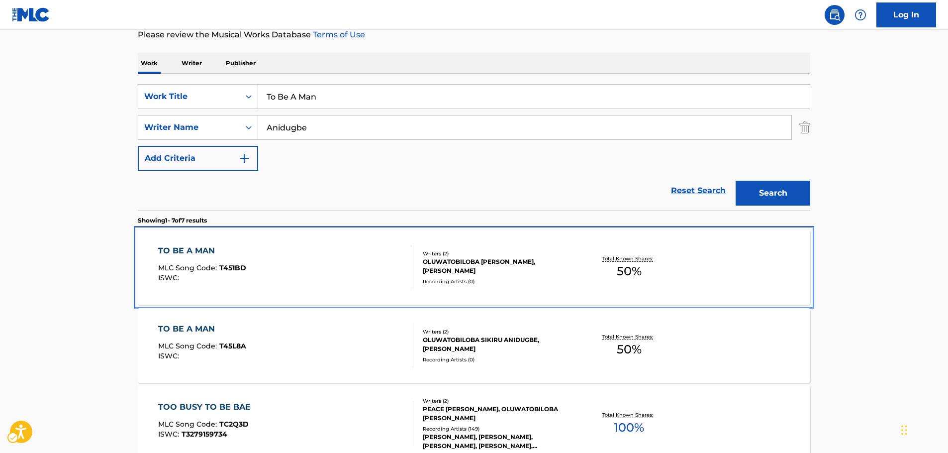
click at [290, 251] on div "TO BE A MAN MLC Song Code : T451BD ISWC :" at bounding box center [286, 267] width 256 height 45
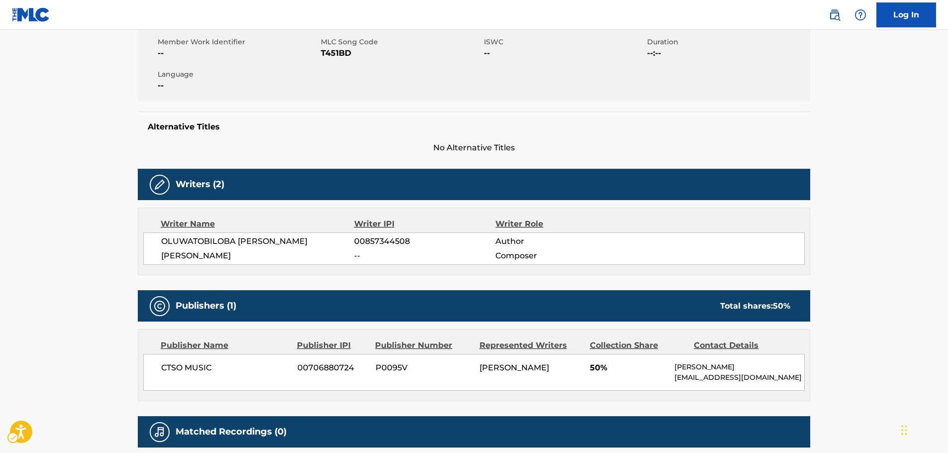
scroll to position [199, 0]
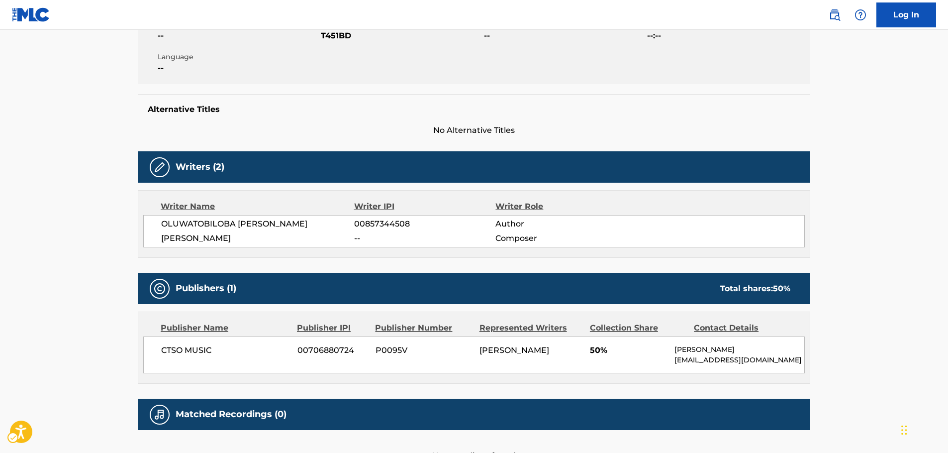
drag, startPoint x: 257, startPoint y: 240, endPoint x: 151, endPoint y: 225, distance: 106.5
click at [151, 225] on div "OLUWATOBILOBA [PERSON_NAME] 00857344508 Author [PERSON_NAME] -- Composer" at bounding box center [474, 231] width 662 height 32
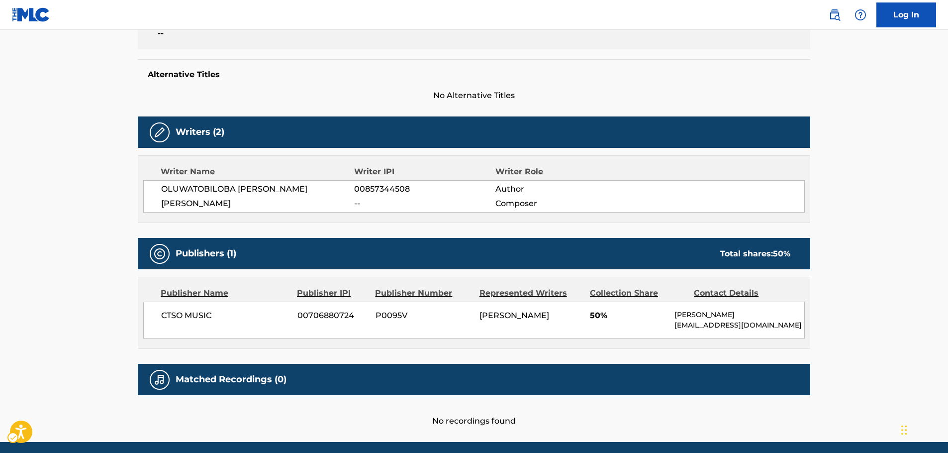
scroll to position [271, 0]
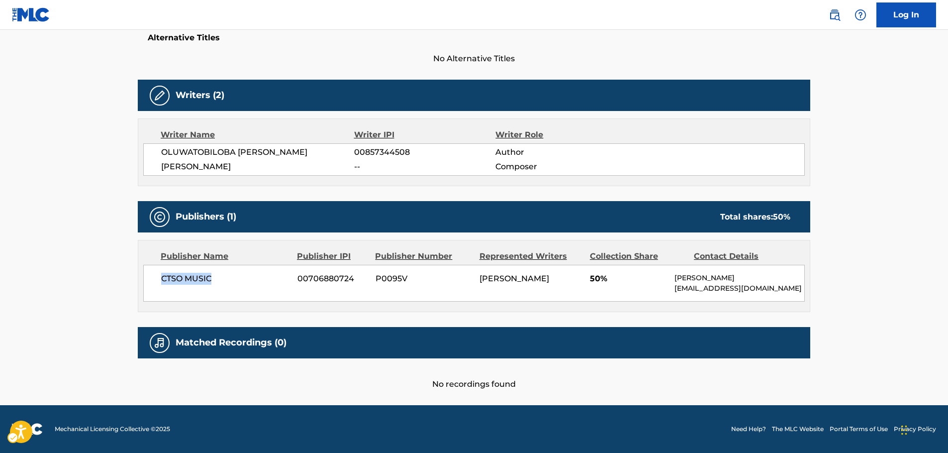
drag, startPoint x: 210, startPoint y: 284, endPoint x: 165, endPoint y: 269, distance: 47.4
click at [149, 284] on div "CTSO MUSIC 00706880724 P0095V HOPE [PERSON_NAME] 50% [PERSON_NAME] [EMAIL_ADDRE…" at bounding box center [474, 283] width 662 height 37
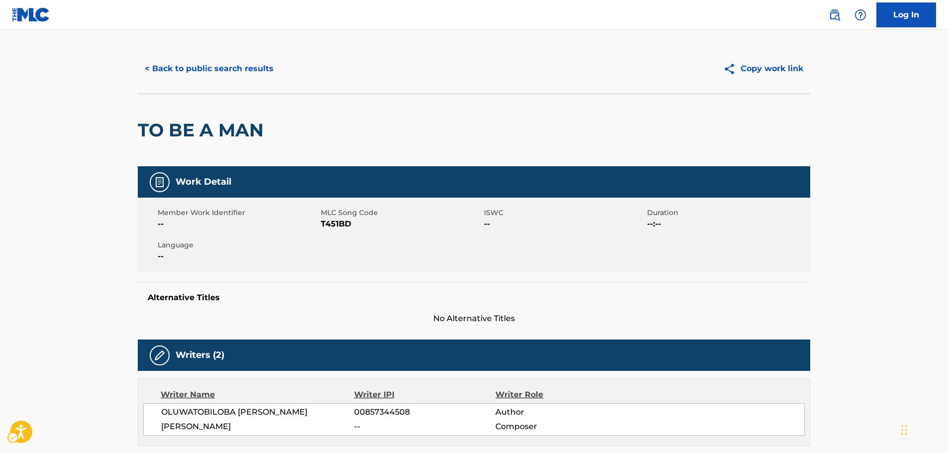
scroll to position [0, 0]
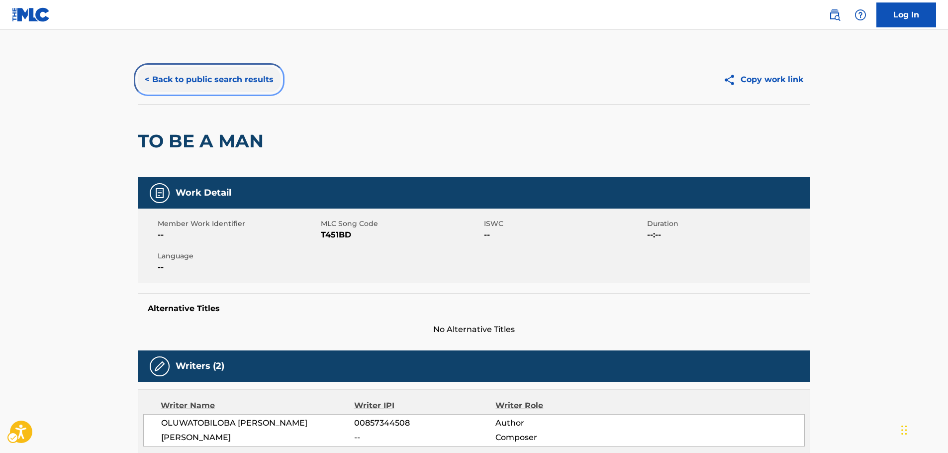
click at [196, 74] on button "< Back to public search results" at bounding box center [209, 79] width 143 height 25
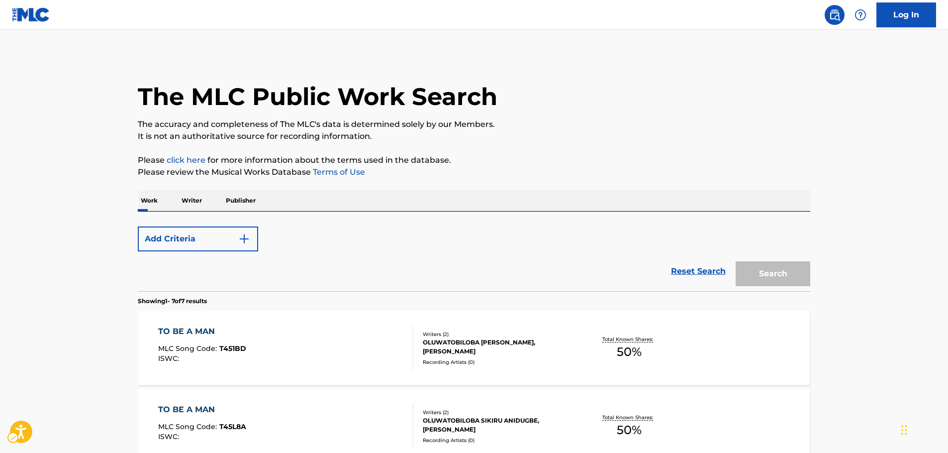
scroll to position [137, 0]
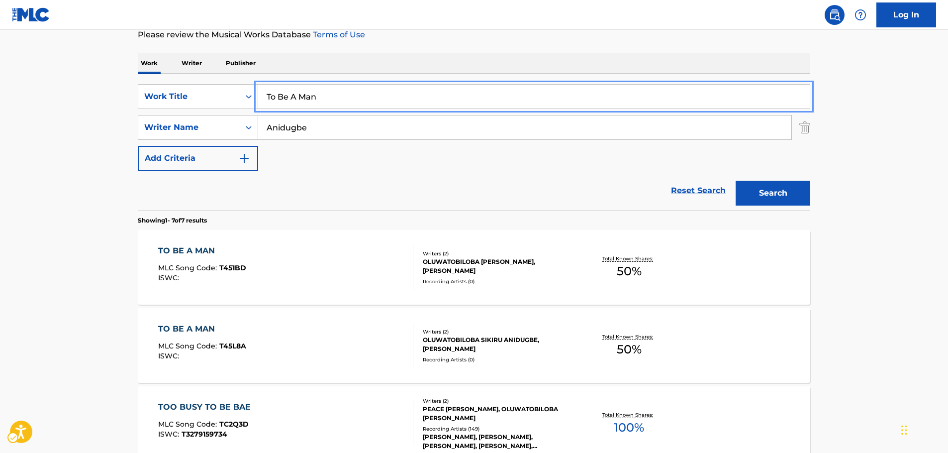
drag, startPoint x: 226, startPoint y: 99, endPoint x: 125, endPoint y: 103, distance: 101.1
paste input "enbyouno Uta"
type input "Tenbyouno Uta"
click at [40, 127] on main "The MLC Public Work Search The accuracy and completeness of The MLC's data is d…" at bounding box center [474, 359] width 948 height 933
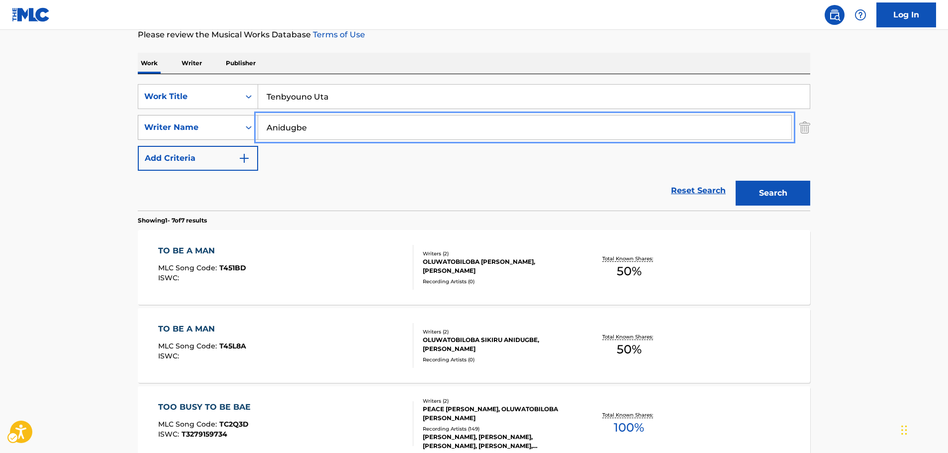
drag, startPoint x: 254, startPoint y: 127, endPoint x: 167, endPoint y: 129, distance: 86.6
click at [736, 181] on button "Search" at bounding box center [773, 193] width 75 height 25
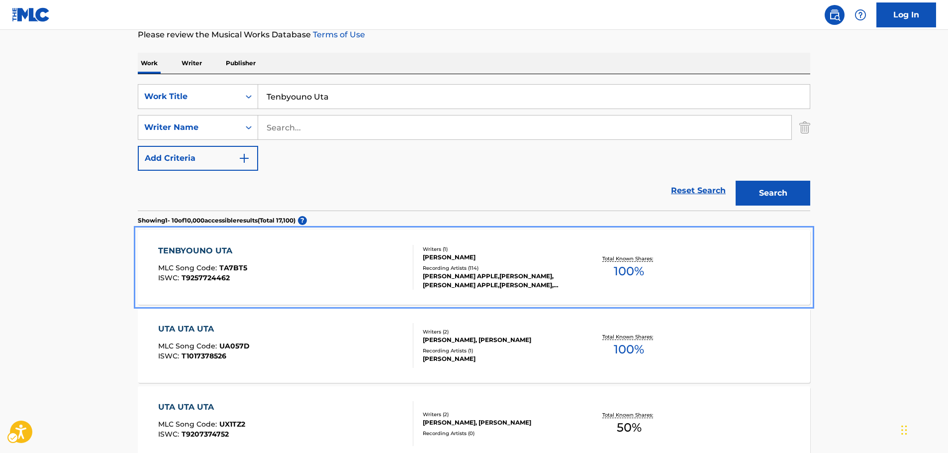
click at [367, 249] on div "TENBYOUNO UTA MLC Song Code : TA7BT5 ISWC : T9257724462" at bounding box center [286, 267] width 256 height 45
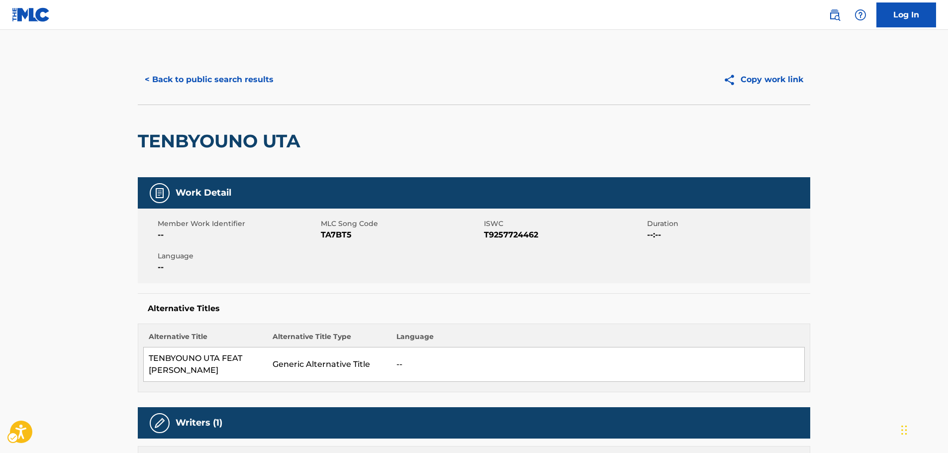
click at [338, 234] on span "MLC Song Code - TA7BT5" at bounding box center [401, 235] width 161 height 12
click at [522, 232] on span "ISWC - T9257724462" at bounding box center [564, 235] width 161 height 12
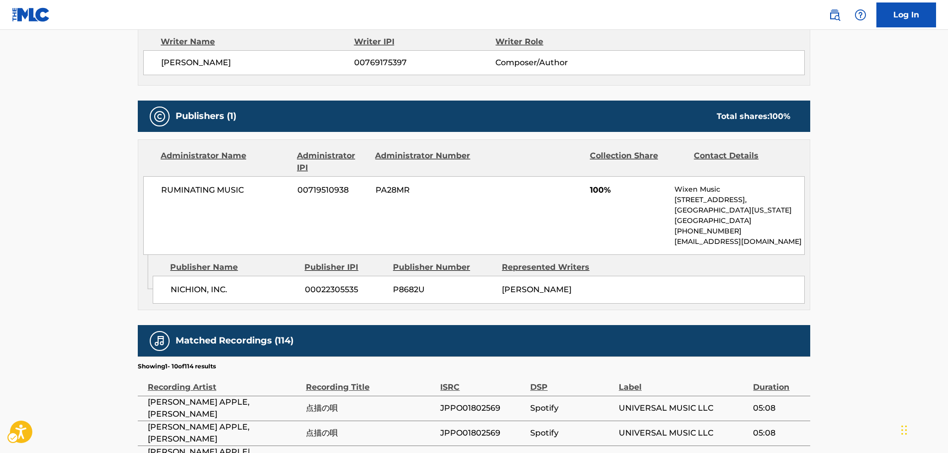
scroll to position [498, 0]
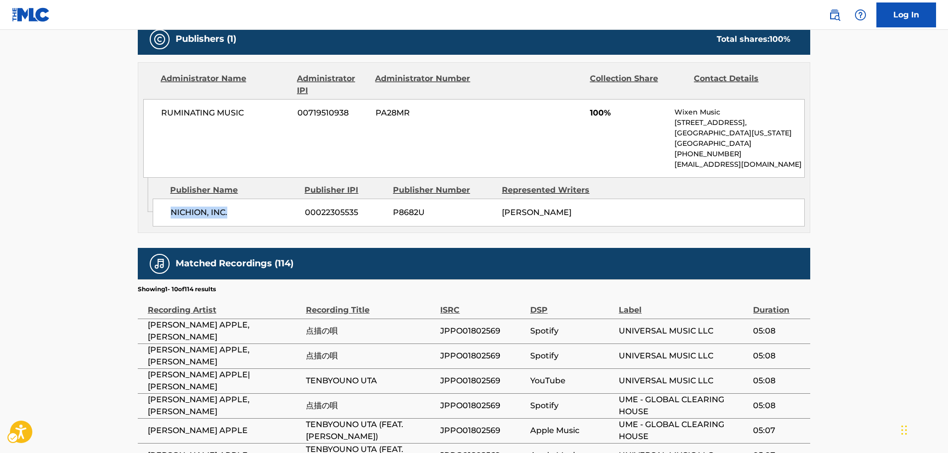
drag, startPoint x: 247, startPoint y: 219, endPoint x: 88, endPoint y: 227, distance: 158.9
click at [154, 218] on div "NICHION, INC. 00022305535 P8682U [PERSON_NAME]" at bounding box center [479, 213] width 652 height 28
drag, startPoint x: 245, startPoint y: 115, endPoint x: 96, endPoint y: 120, distance: 148.9
click at [125, 115] on main "< Back to public search results Copy work link TENBYOUNO UTA Work Detail Member…" at bounding box center [474, 75] width 948 height 1087
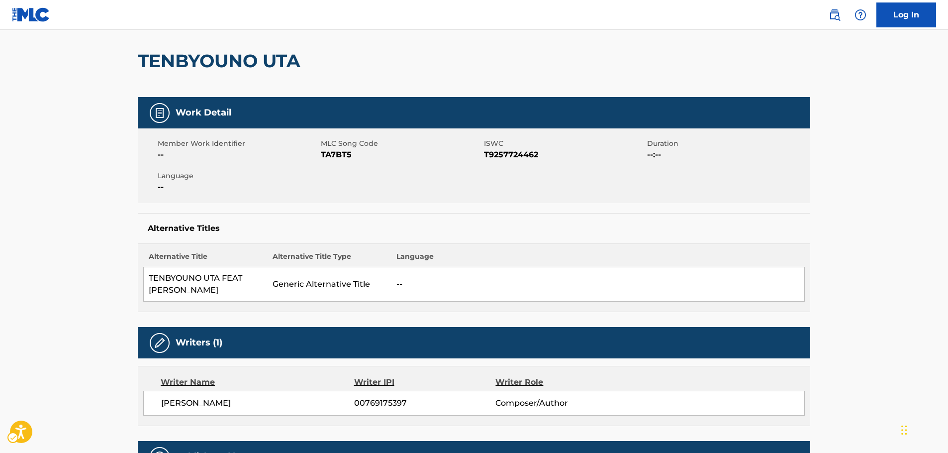
scroll to position [0, 0]
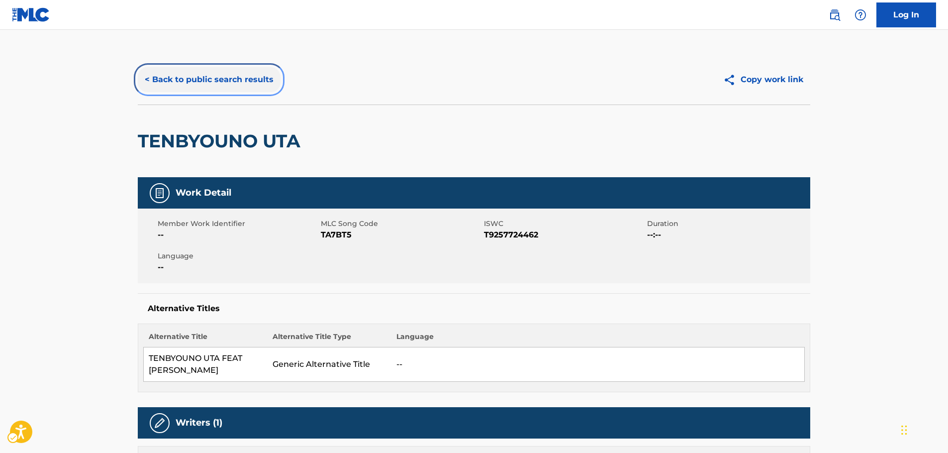
click at [224, 76] on button "< Back to public search results" at bounding box center [209, 79] width 143 height 25
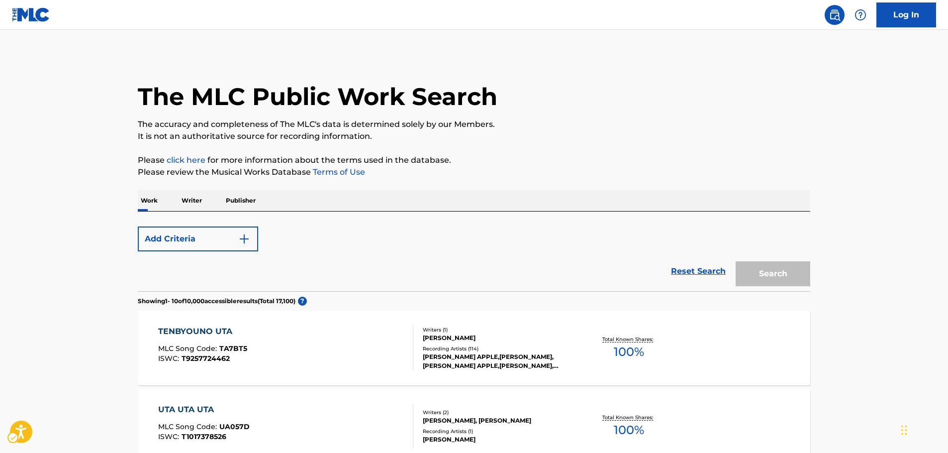
scroll to position [137, 0]
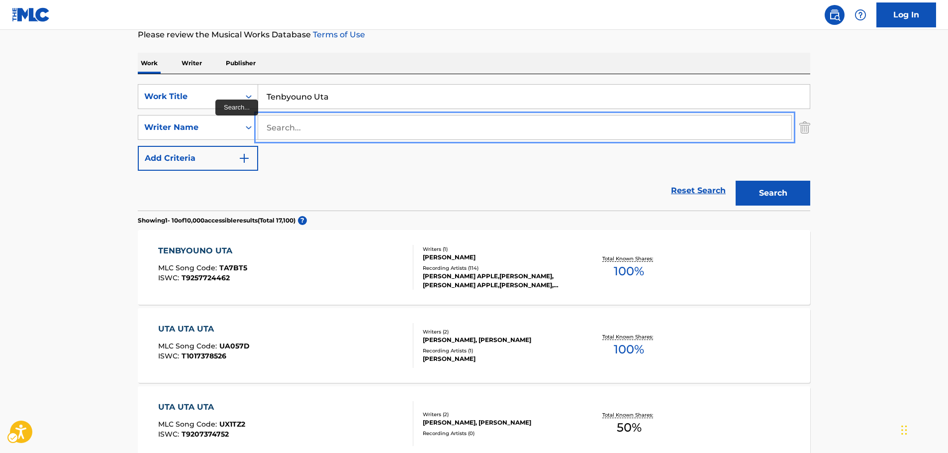
paste input "Yonezu"
type input "Yonezu"
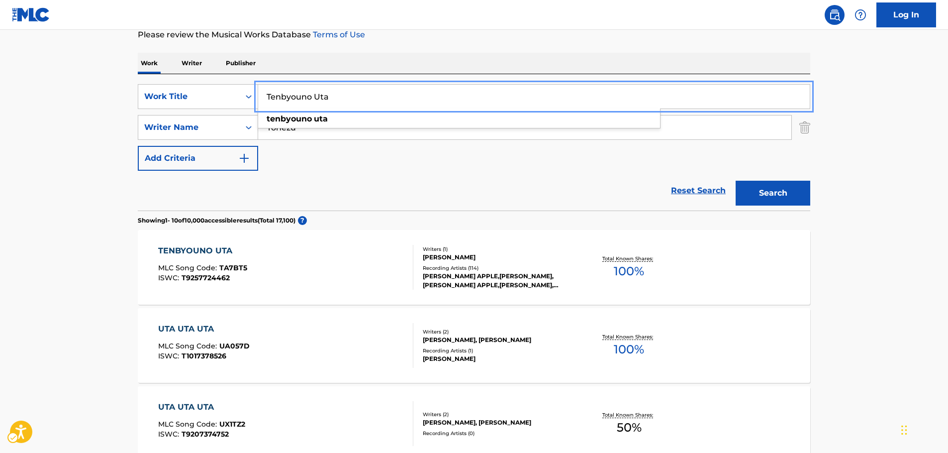
drag, startPoint x: 200, startPoint y: 107, endPoint x: 182, endPoint y: 109, distance: 17.5
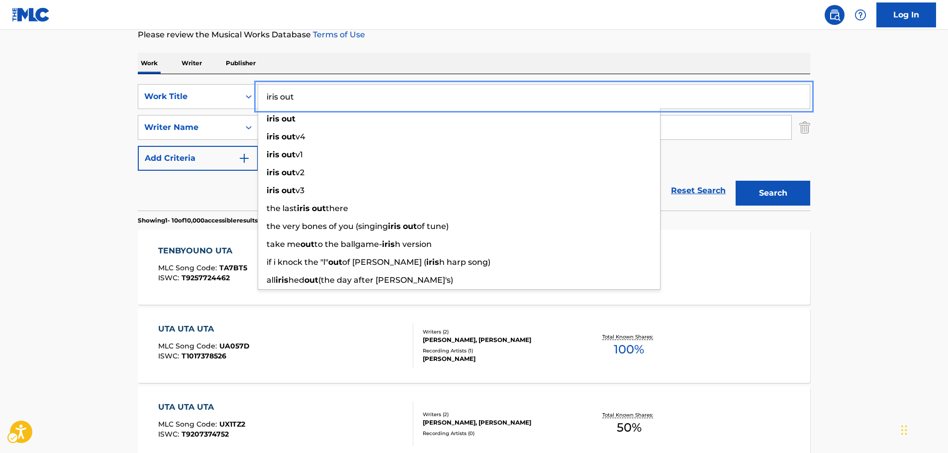
type input "iris out"
click at [794, 196] on button "Search" at bounding box center [773, 193] width 75 height 25
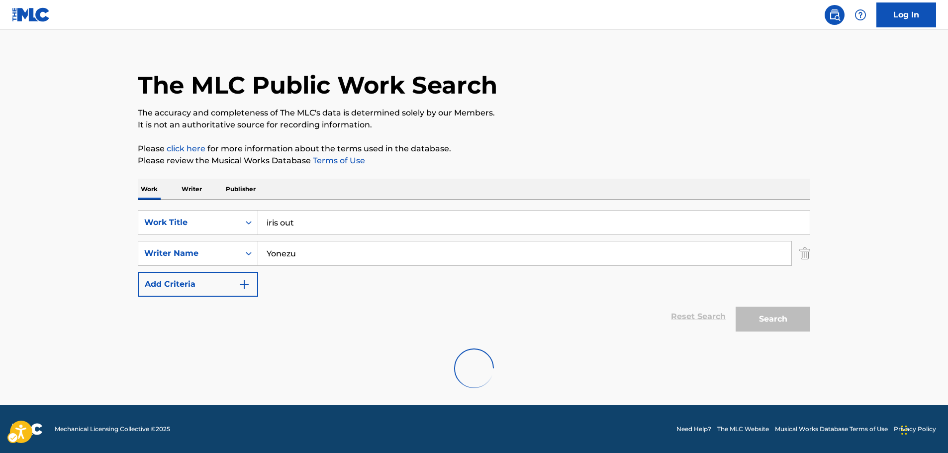
scroll to position [0, 0]
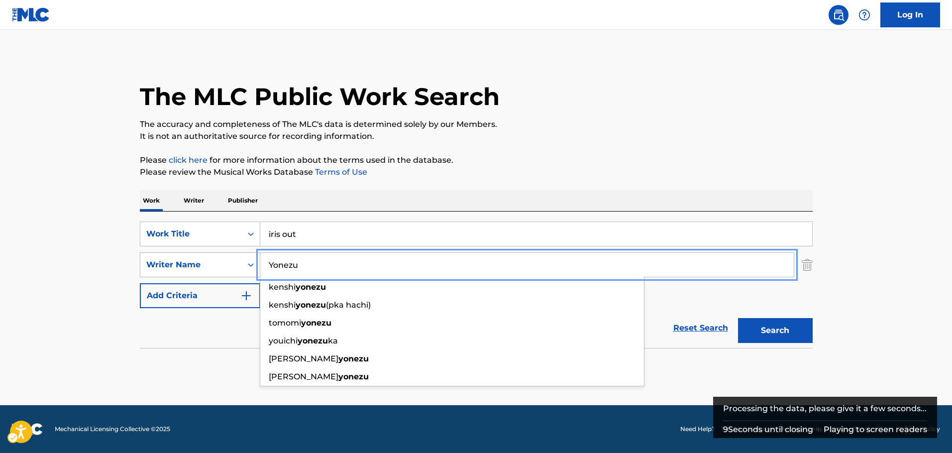
drag, startPoint x: 290, startPoint y: 265, endPoint x: 201, endPoint y: 263, distance: 89.1
click at [201, 263] on div "SearchWithCriteria750823bb-2256-442a-81f1-2064836408fe Writer Name [PERSON_NAME…" at bounding box center [476, 264] width 673 height 25
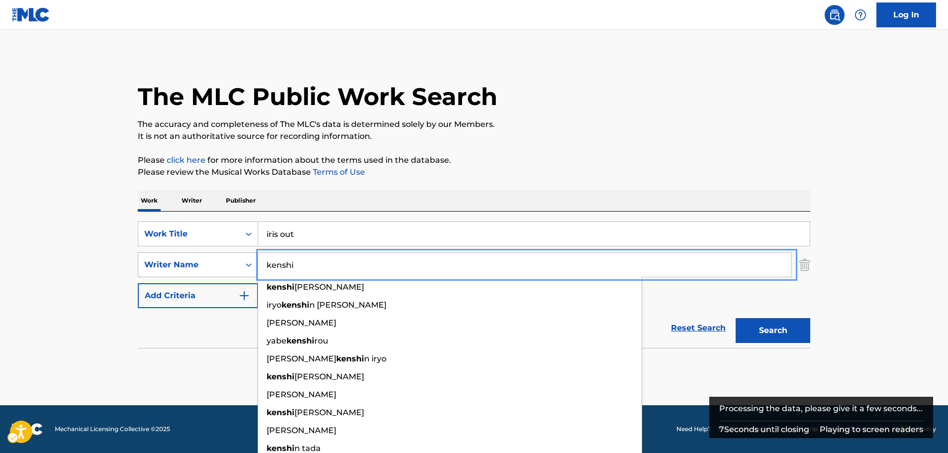
type input "kenshi"
click at [736, 318] on button "Search" at bounding box center [773, 330] width 75 height 25
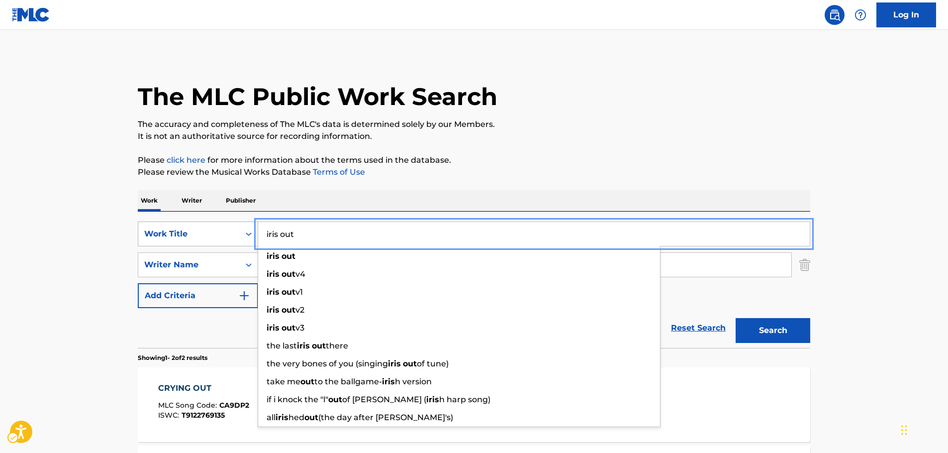
drag, startPoint x: 277, startPoint y: 230, endPoint x: 193, endPoint y: 231, distance: 83.6
click at [193, 231] on div "SearchWithCriteriad0752533-2d26-4d4d-bb5b-4b5d6a14d395 Work Title iris out iris…" at bounding box center [474, 233] width 673 height 25
paste input "Silverflame"
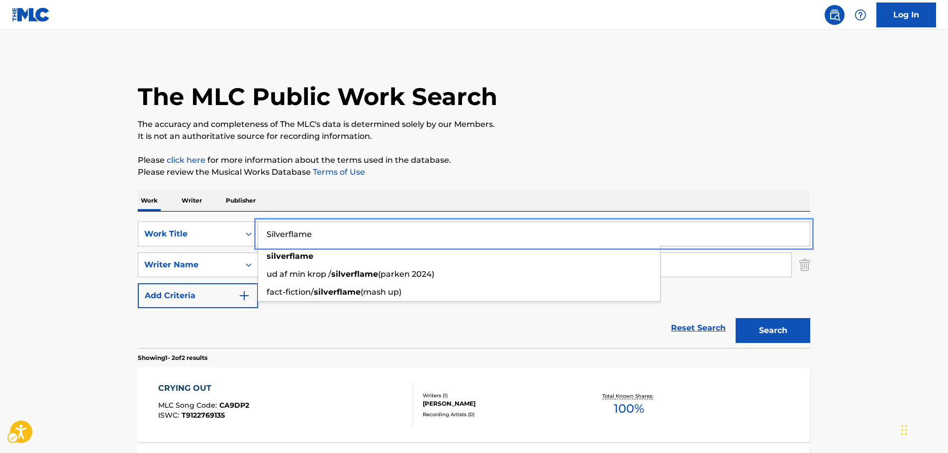
type input "Silverflame"
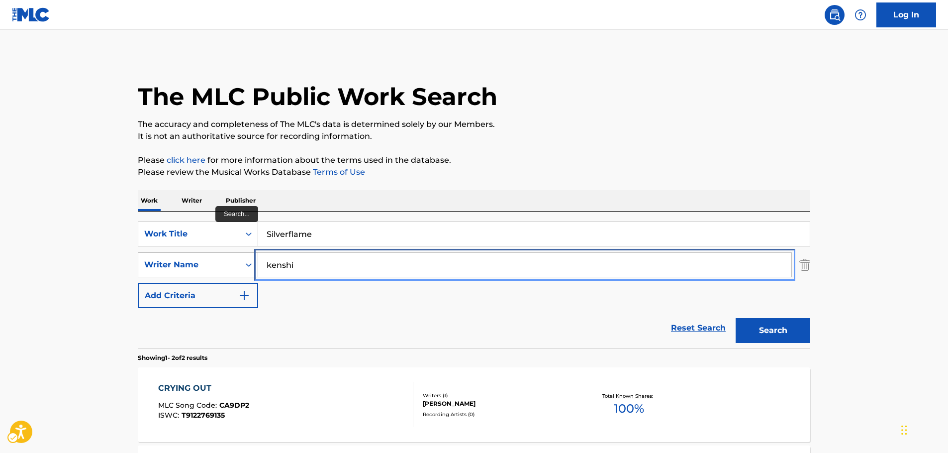
drag, startPoint x: 272, startPoint y: 273, endPoint x: 226, endPoint y: 275, distance: 45.8
click at [226, 275] on div "SearchWithCriteria750823bb-2256-442a-81f1-2064836408fe Writer Name [PERSON_NAME]" at bounding box center [474, 264] width 673 height 25
paste input "[PERSON_NAME]"
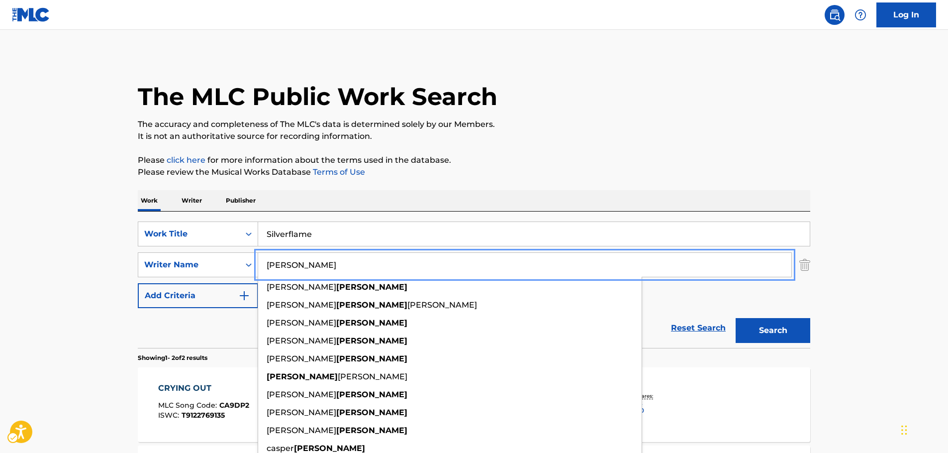
type input "[PERSON_NAME]"
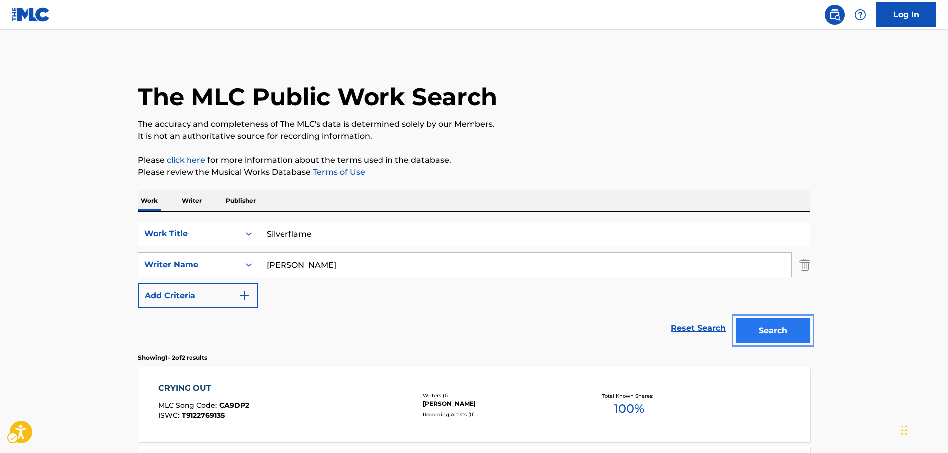
click at [764, 331] on button "Search" at bounding box center [773, 330] width 75 height 25
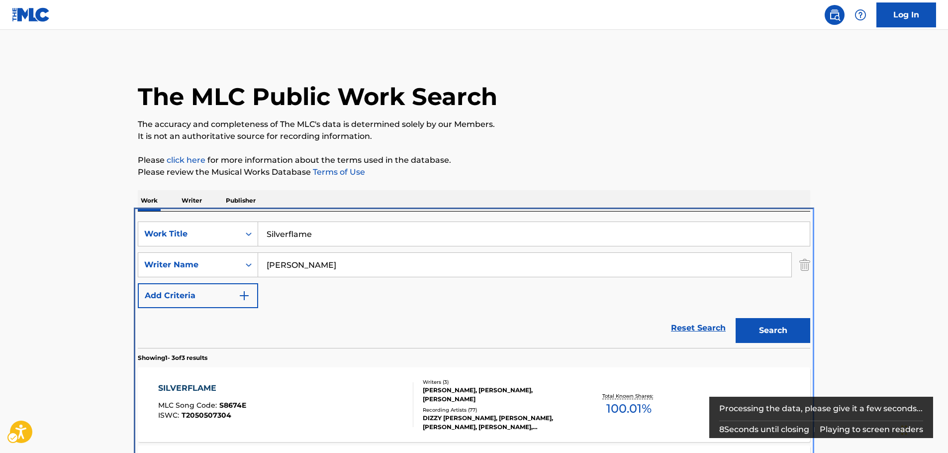
scroll to position [192, 0]
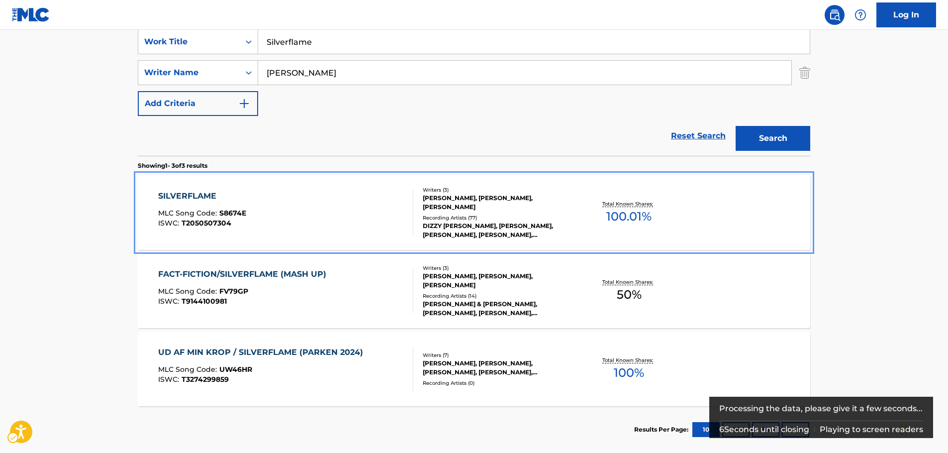
click at [294, 214] on div "SILVERFLAME MLC Song Code : S8674E ISWC : T2050507304" at bounding box center [286, 212] width 256 height 45
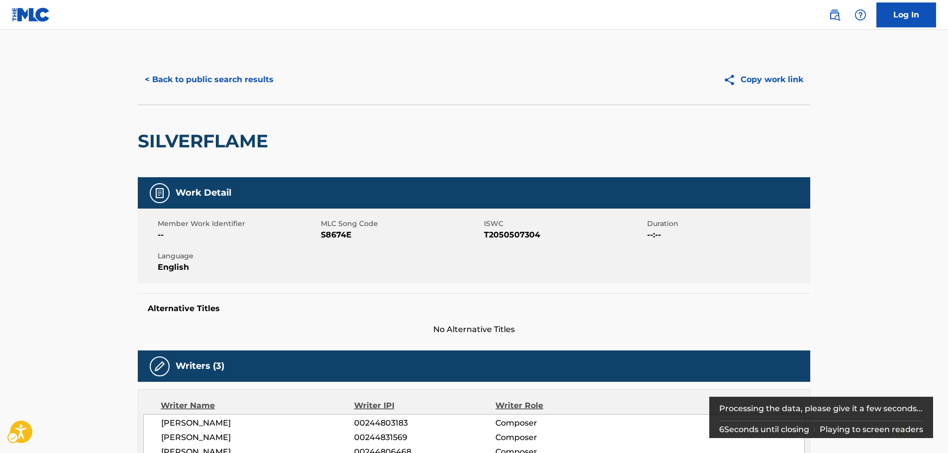
click at [347, 234] on span "MLC Song Code - S8674E" at bounding box center [401, 235] width 161 height 12
click at [510, 236] on span "ISWC - T2050507304" at bounding box center [564, 235] width 161 height 12
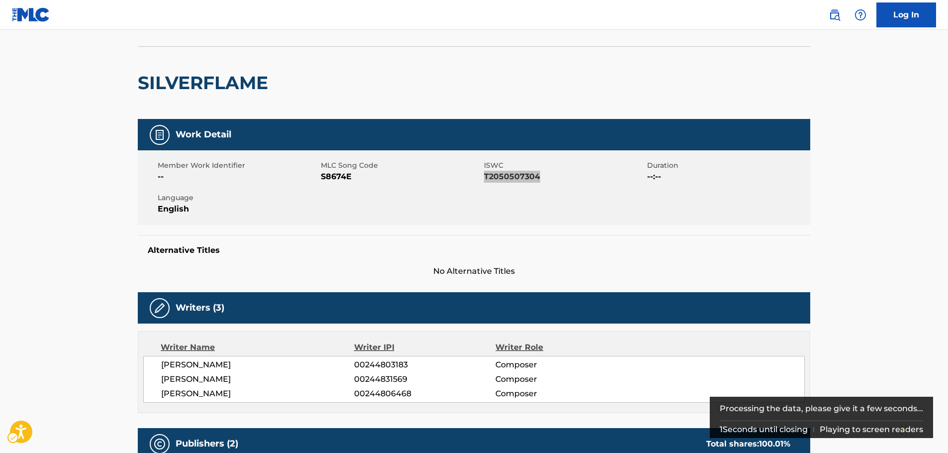
scroll to position [199, 0]
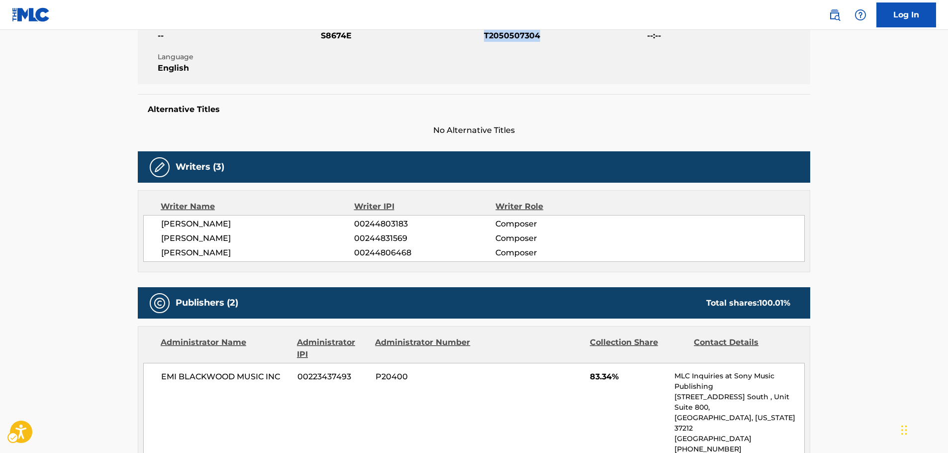
drag, startPoint x: 270, startPoint y: 255, endPoint x: 151, endPoint y: 223, distance: 123.6
click at [151, 223] on div "[PERSON_NAME] 00244803183 Composer [PERSON_NAME] 00244831569 Composer [PERSON_N…" at bounding box center [474, 238] width 662 height 47
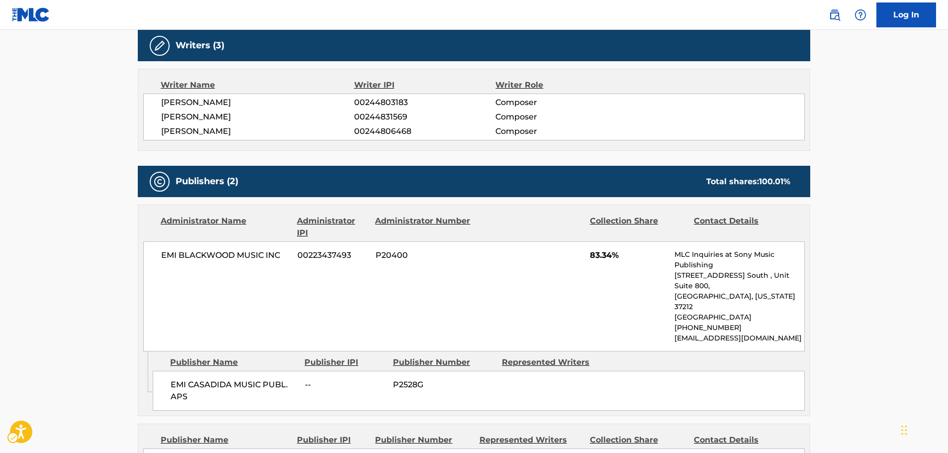
scroll to position [398, 0]
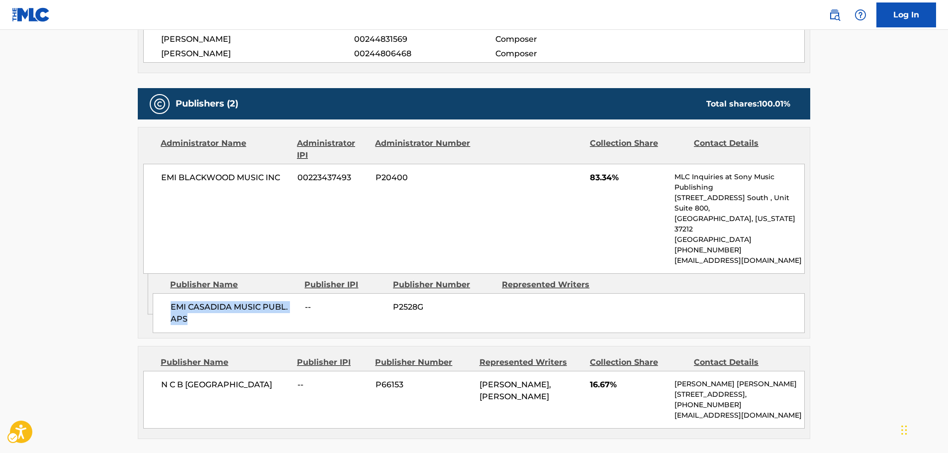
drag, startPoint x: 223, startPoint y: 298, endPoint x: 171, endPoint y: 285, distance: 54.2
click at [171, 301] on span "EMI CASADIDA MUSIC PUBL. APS" at bounding box center [234, 313] width 127 height 24
drag, startPoint x: 284, startPoint y: 178, endPoint x: 155, endPoint y: 186, distance: 129.1
click at [155, 186] on div "EMI [PERSON_NAME] MUSIC INC 00223437493 P20400 83.34% MLC Inquiries at Sony Mus…" at bounding box center [474, 219] width 662 height 110
drag, startPoint x: 248, startPoint y: 366, endPoint x: 135, endPoint y: 366, distance: 113.0
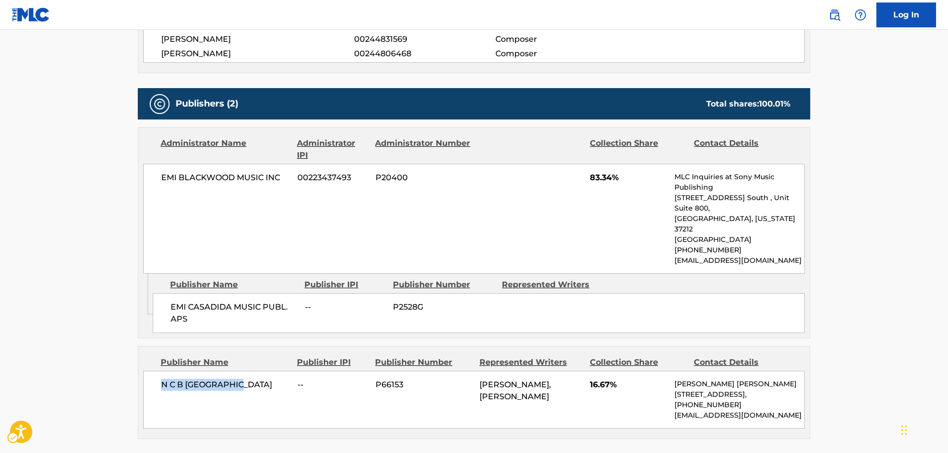
click at [139, 366] on div "Publisher Name Publisher IPI Publisher Number Represented Writers Collection Sh…" at bounding box center [474, 392] width 672 height 92
click at [96, 240] on main "< Back to public search results Copy work link SILVERFLAME Work Detail Member W…" at bounding box center [474, 234] width 948 height 1205
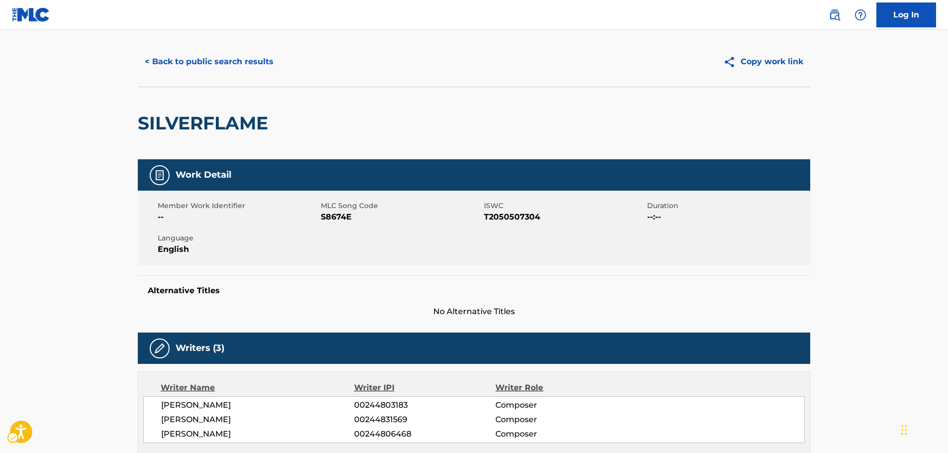
scroll to position [0, 0]
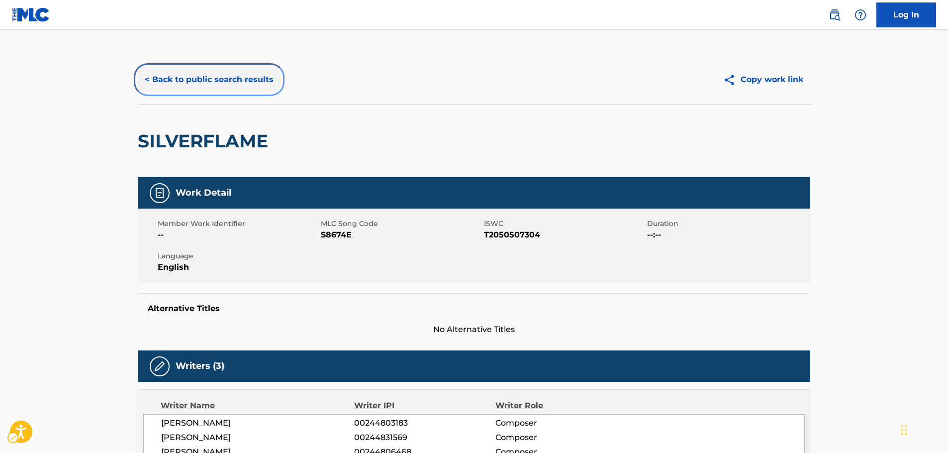
click at [226, 87] on button "< Back to public search results" at bounding box center [209, 79] width 143 height 25
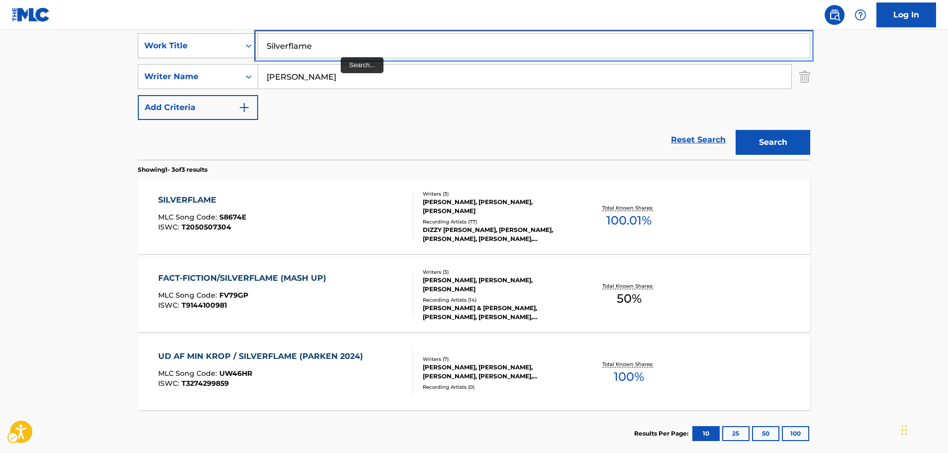
drag, startPoint x: 296, startPoint y: 47, endPoint x: 188, endPoint y: 58, distance: 108.0
paste input "Lac"
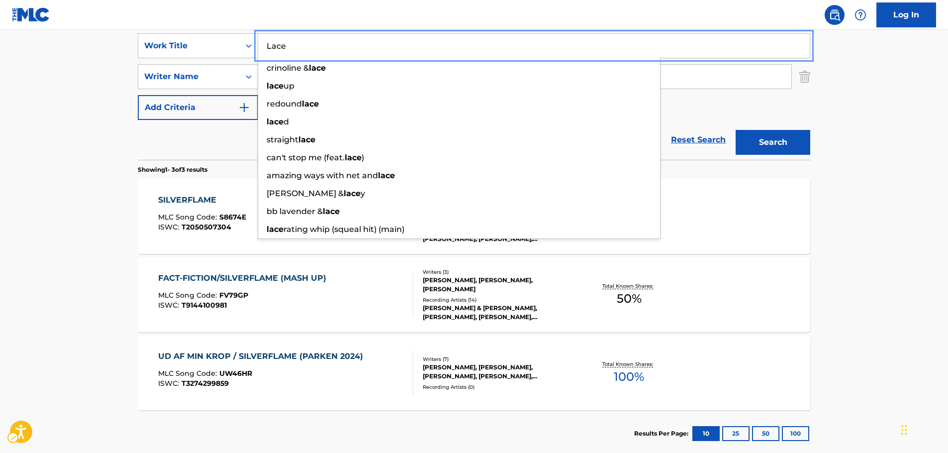
type input "Lace"
click at [54, 116] on main "The MLC Public Work Search The accuracy and completeness of The MLC's data is d…" at bounding box center [474, 152] width 948 height 620
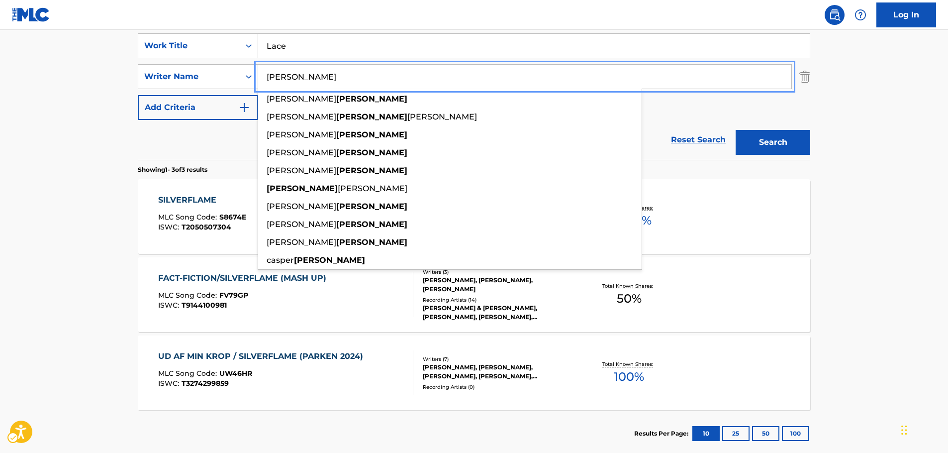
drag, startPoint x: 266, startPoint y: 86, endPoint x: 210, endPoint y: 95, distance: 56.4
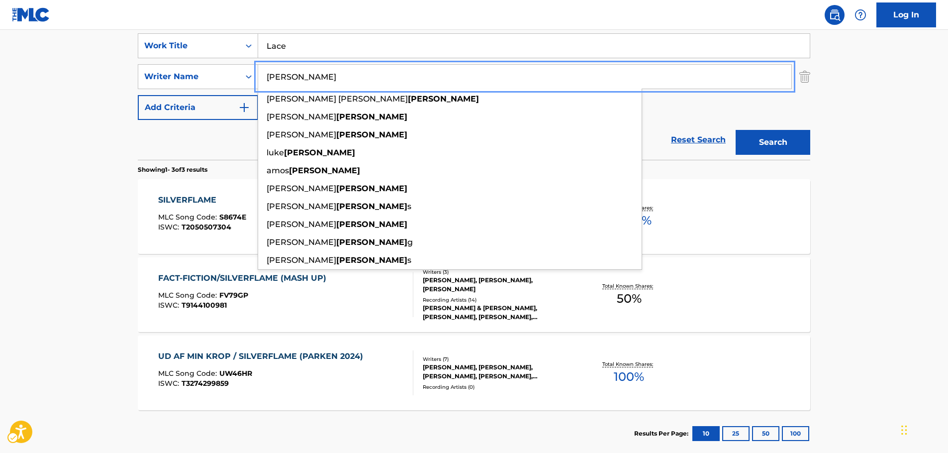
type input "[PERSON_NAME]"
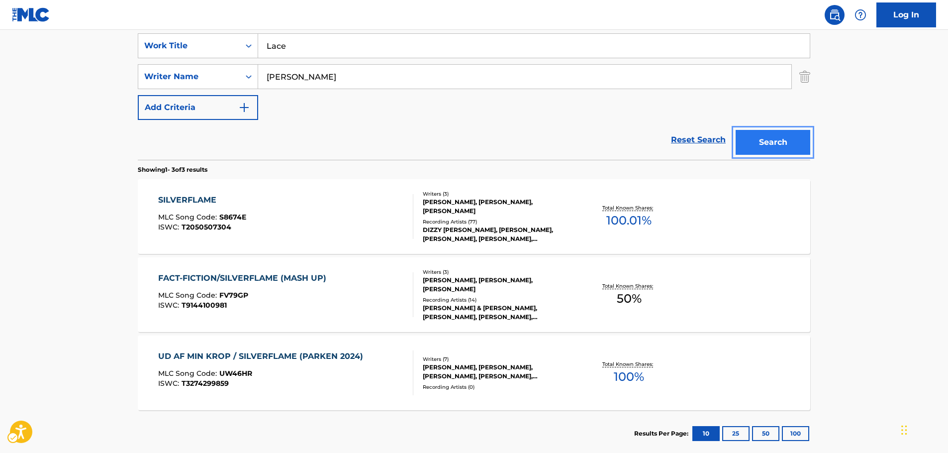
click at [791, 146] on button "Search" at bounding box center [773, 142] width 75 height 25
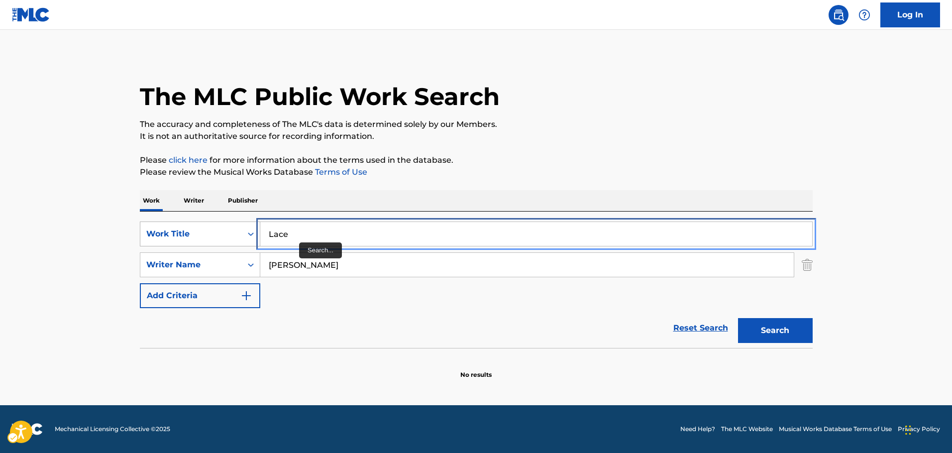
drag, startPoint x: 301, startPoint y: 237, endPoint x: 203, endPoint y: 237, distance: 97.5
click at [203, 237] on div "SearchWithCriteriad0752533-2d26-4d4d-bb5b-4b5d6a14d395 Work Title Lace" at bounding box center [476, 233] width 673 height 25
paste input "Shattered Frames"
type input "Shattered Frames"
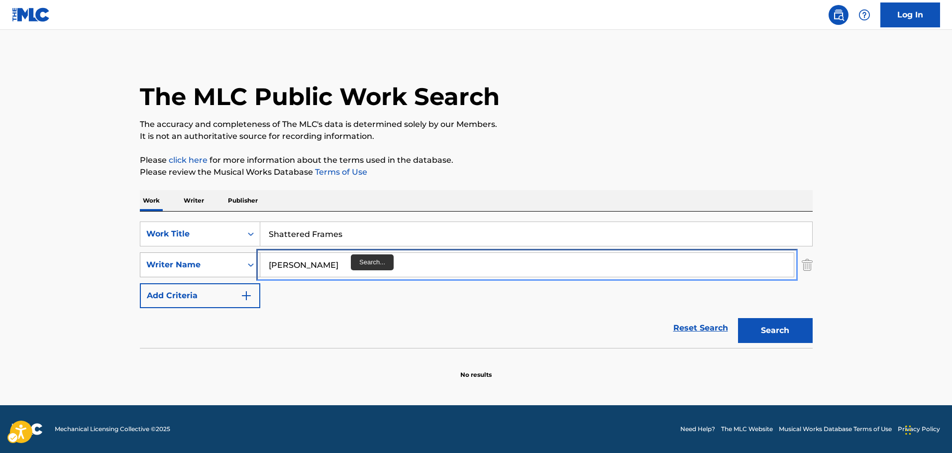
click at [204, 267] on div "SearchWithCriteria750823bb-2256-442a-81f1-2064836408fe Writer Name [PERSON_NAME]" at bounding box center [476, 264] width 673 height 25
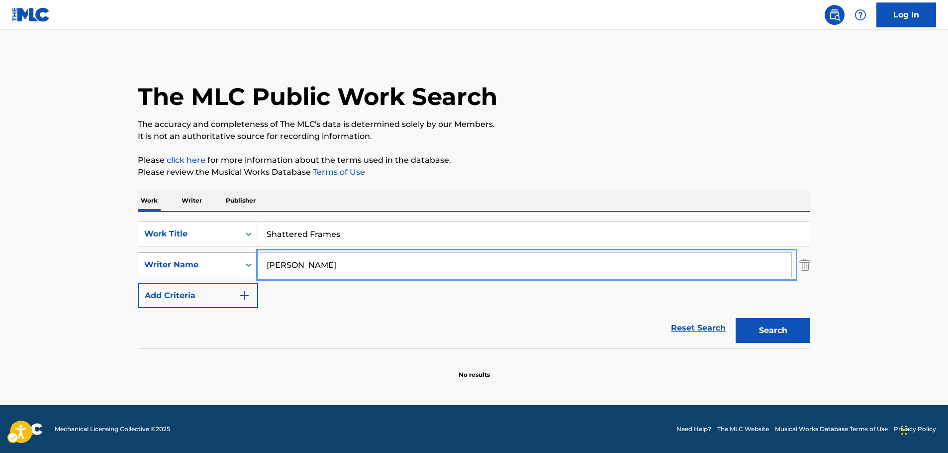
paste input "[PERSON_NAME]"
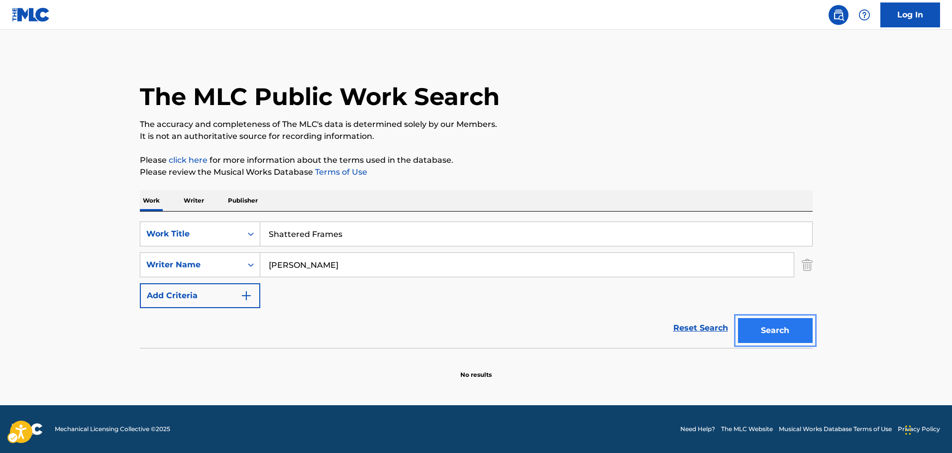
click at [785, 332] on button "Search" at bounding box center [775, 330] width 75 height 25
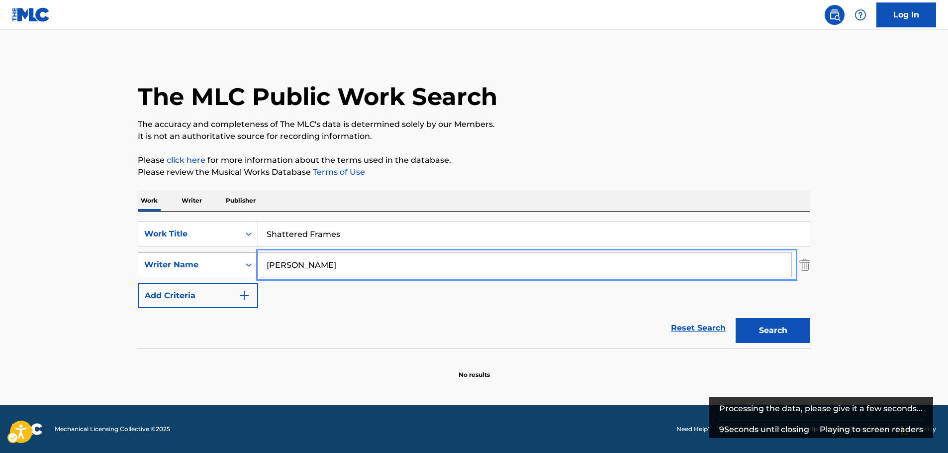
drag, startPoint x: 243, startPoint y: 261, endPoint x: 179, endPoint y: 259, distance: 64.2
click at [179, 259] on div "SearchWithCriteria750823bb-2256-442a-81f1-2064836408fe Writer Name [PERSON_NAME]" at bounding box center [474, 264] width 673 height 25
type input "bhadz"
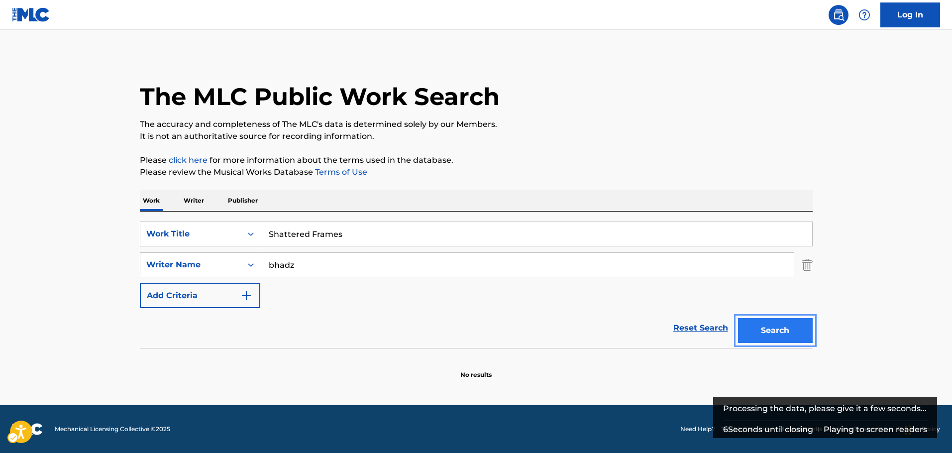
click at [795, 327] on button "Search" at bounding box center [775, 330] width 75 height 25
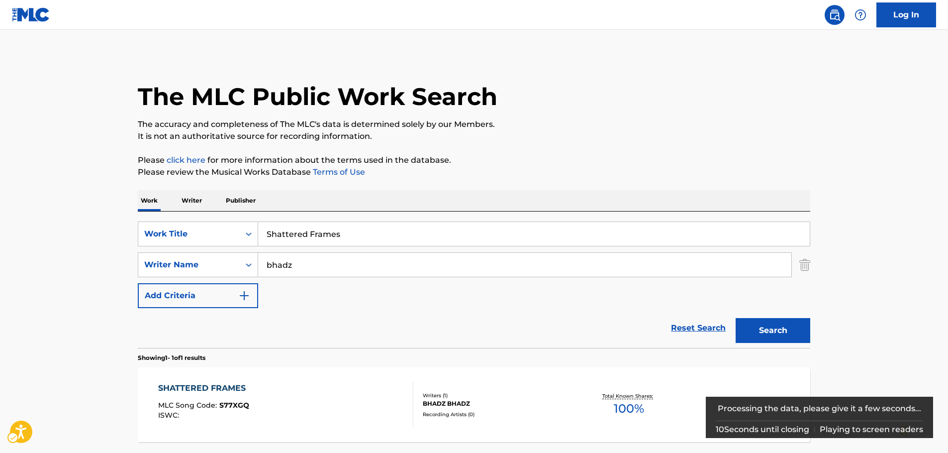
scroll to position [50, 0]
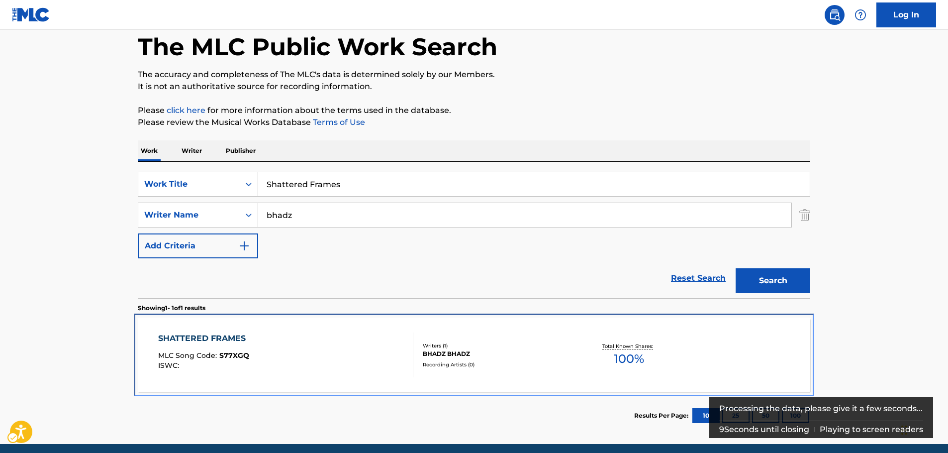
click at [272, 364] on div "SHATTERED FRAMES MLC Song Code : S77XGQ ISWC :" at bounding box center [286, 354] width 256 height 45
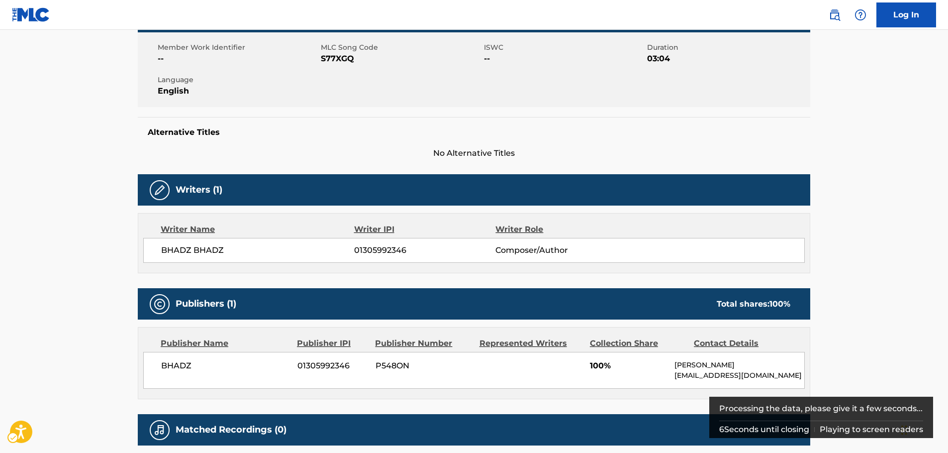
scroll to position [50, 0]
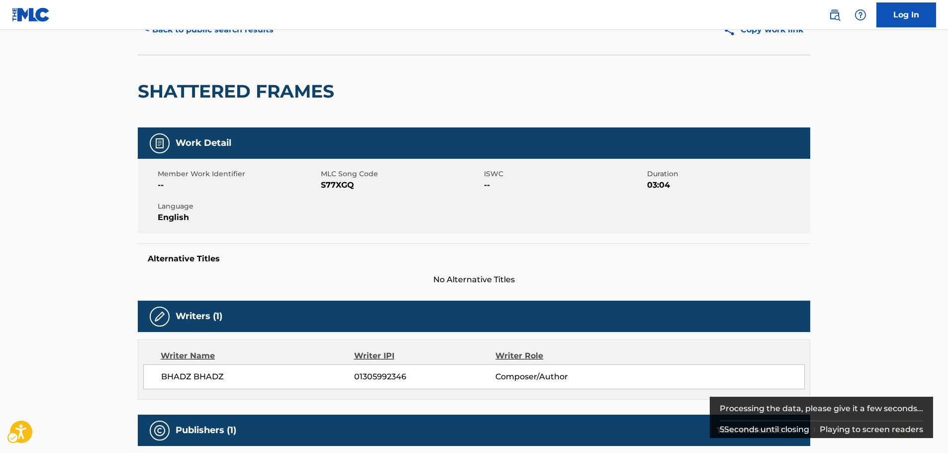
click at [336, 185] on span "MLC Song Code - S77XGQ" at bounding box center [401, 185] width 161 height 12
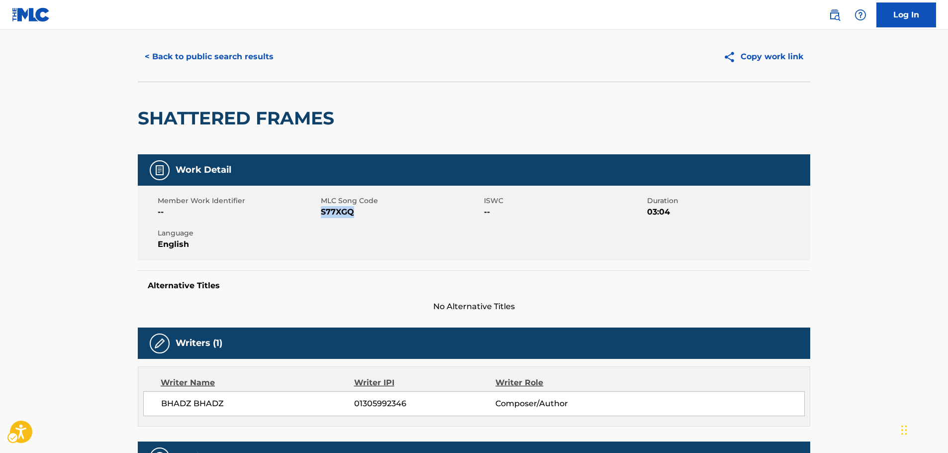
scroll to position [0, 0]
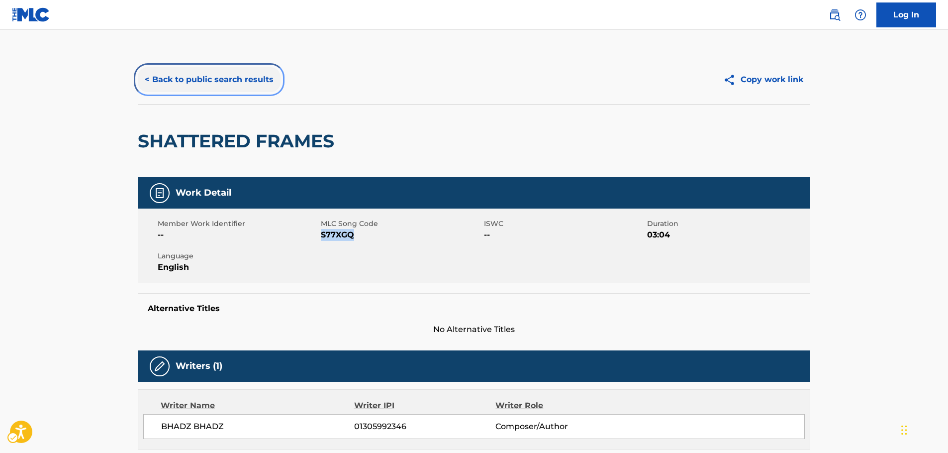
click at [228, 74] on button "< Back to public search results" at bounding box center [209, 79] width 143 height 25
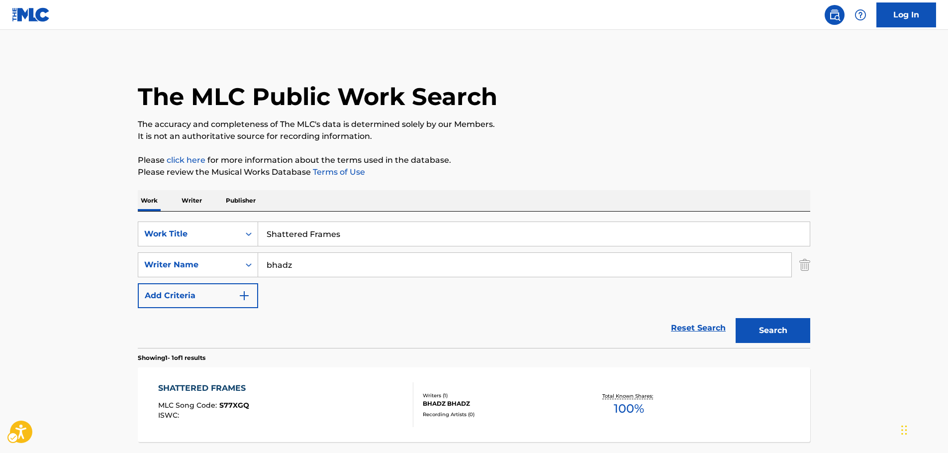
scroll to position [32, 0]
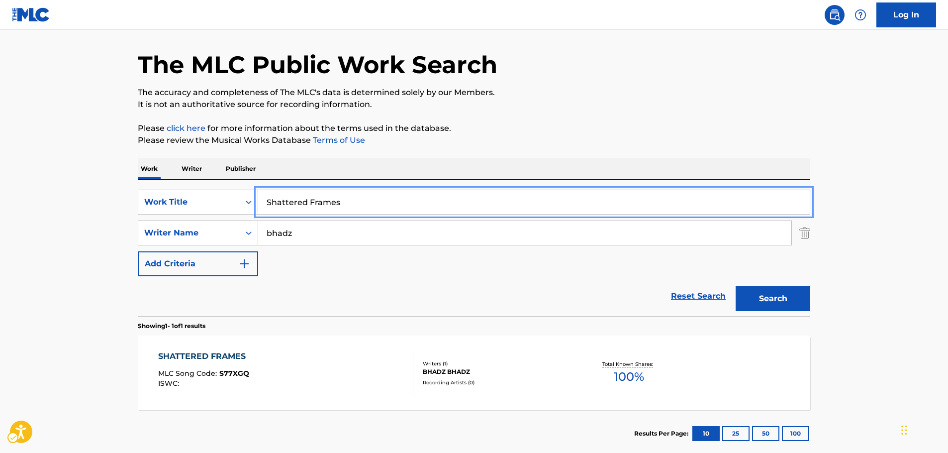
drag, startPoint x: 320, startPoint y: 202, endPoint x: 129, endPoint y: 203, distance: 190.6
paste input "How Do I Know"
type input "How Do I Know"
drag, startPoint x: 11, startPoint y: 199, endPoint x: 186, endPoint y: 242, distance: 180.0
click at [16, 202] on main "The MLC Public Work Search The accuracy and completeness of The MLC's data is d…" at bounding box center [474, 230] width 948 height 464
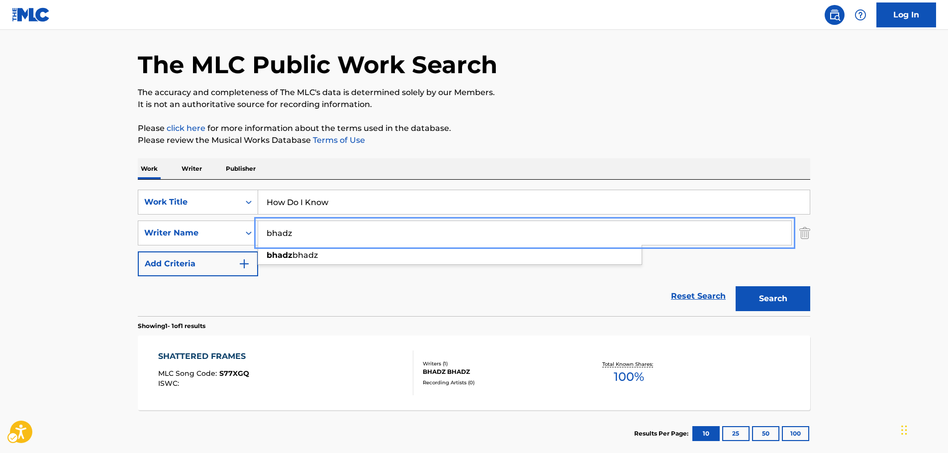
drag, startPoint x: 127, startPoint y: 233, endPoint x: 115, endPoint y: 232, distance: 12.0
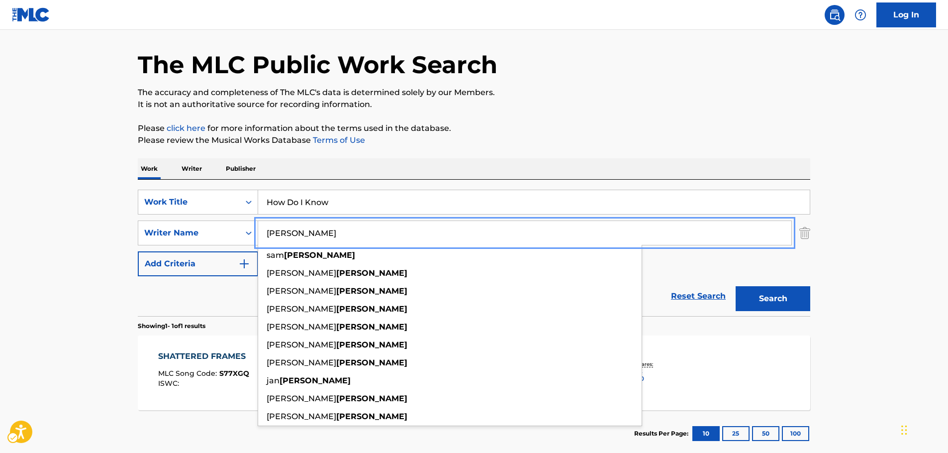
type input "[PERSON_NAME]"
click at [784, 294] on button "Search" at bounding box center [773, 298] width 75 height 25
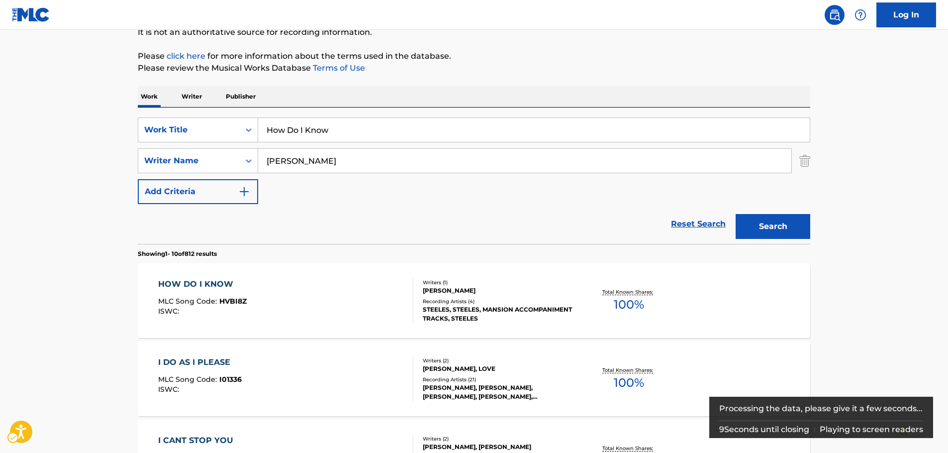
scroll to position [149, 0]
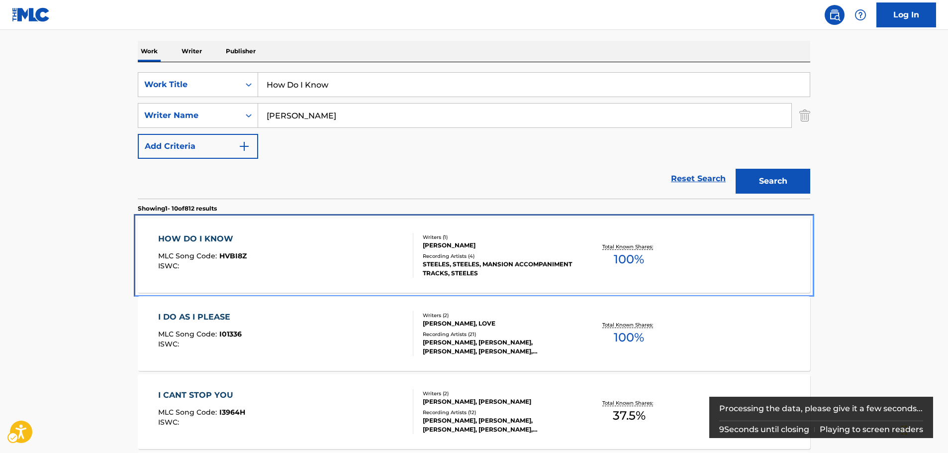
click at [358, 261] on div "HOW DO I KNOW MLC Song Code : HVBI8Z ISWC :" at bounding box center [286, 255] width 256 height 45
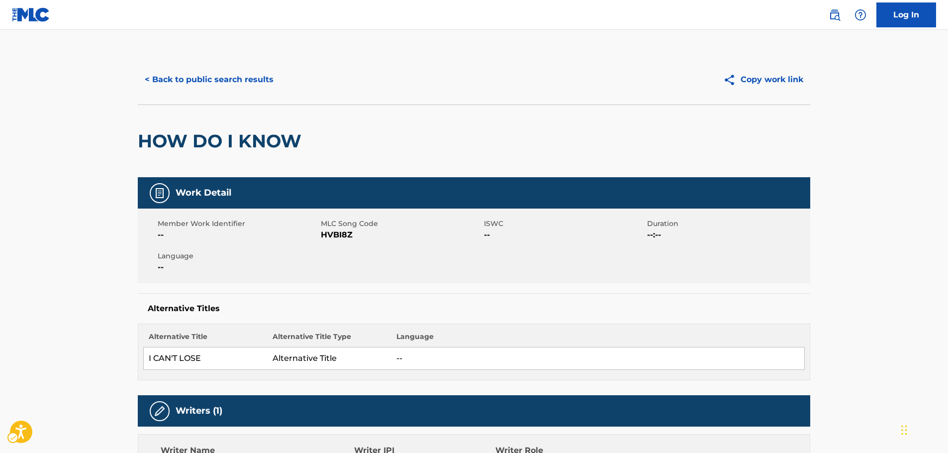
click at [349, 235] on span "MLC Song Code - HVBI8Z" at bounding box center [401, 235] width 161 height 12
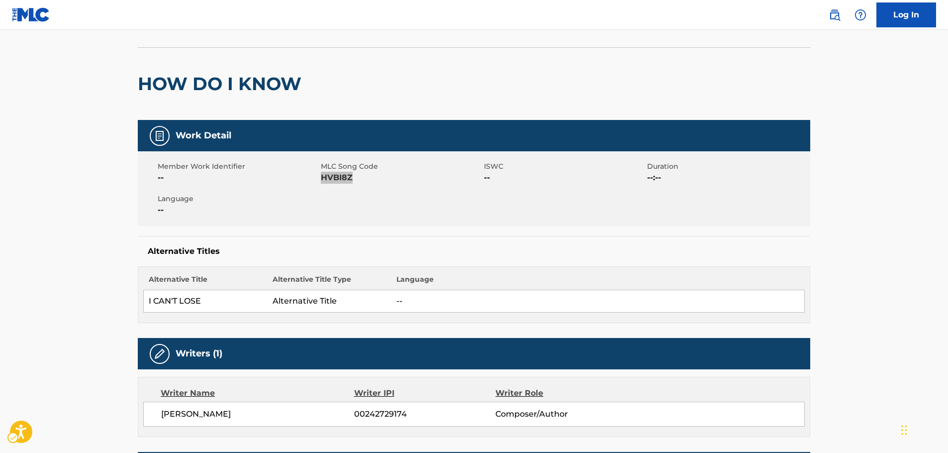
scroll to position [199, 0]
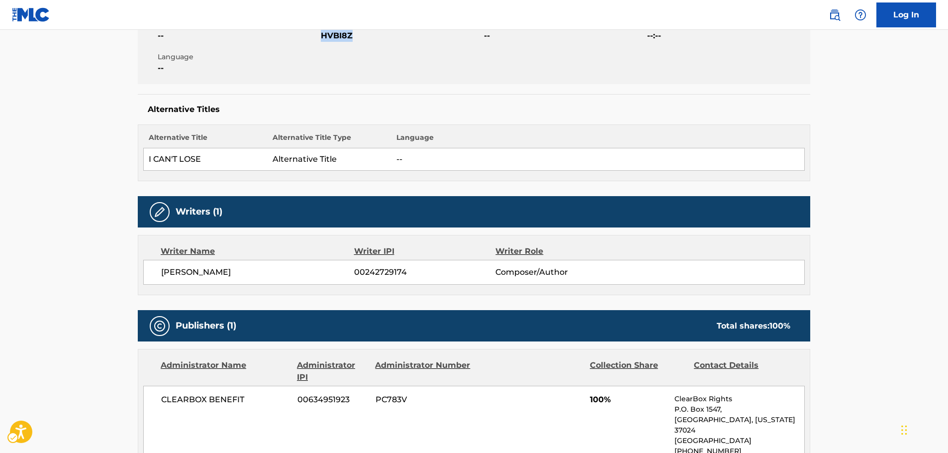
drag, startPoint x: 238, startPoint y: 267, endPoint x: 155, endPoint y: 276, distance: 83.6
click at [155, 276] on div "[PERSON_NAME] 00242729174 Composer/Author" at bounding box center [474, 272] width 662 height 25
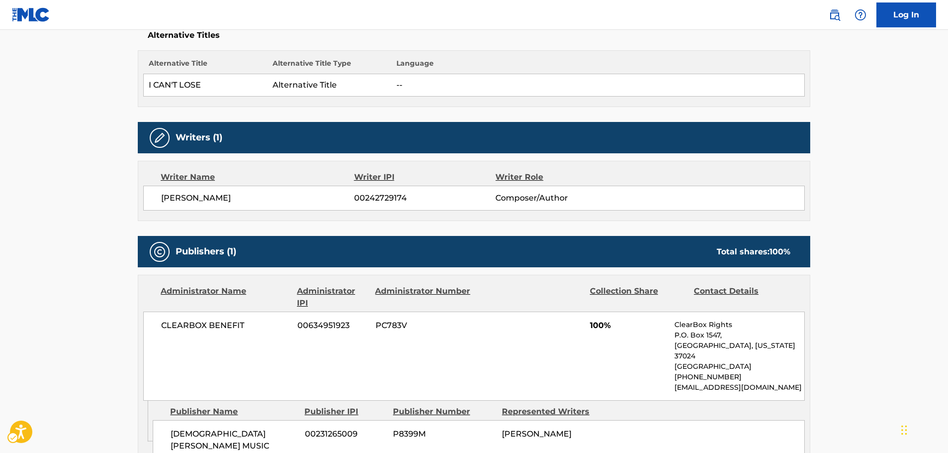
scroll to position [398, 0]
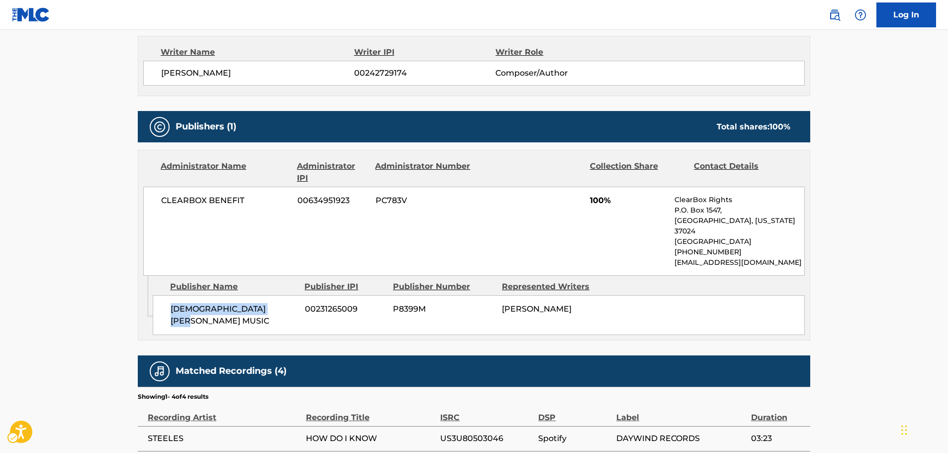
drag, startPoint x: 232, startPoint y: 299, endPoint x: 157, endPoint y: 302, distance: 75.2
click at [157, 302] on div "[DEMOGRAPHIC_DATA][PERSON_NAME] MUSIC 00231265009 P8399M [PERSON_NAME]" at bounding box center [479, 315] width 652 height 40
drag, startPoint x: 247, startPoint y: 199, endPoint x: 124, endPoint y: 210, distance: 123.4
click at [124, 210] on main "< Back to public search results Copy work link HOW DO I KNOW Work Detail Member…" at bounding box center [474, 92] width 948 height 921
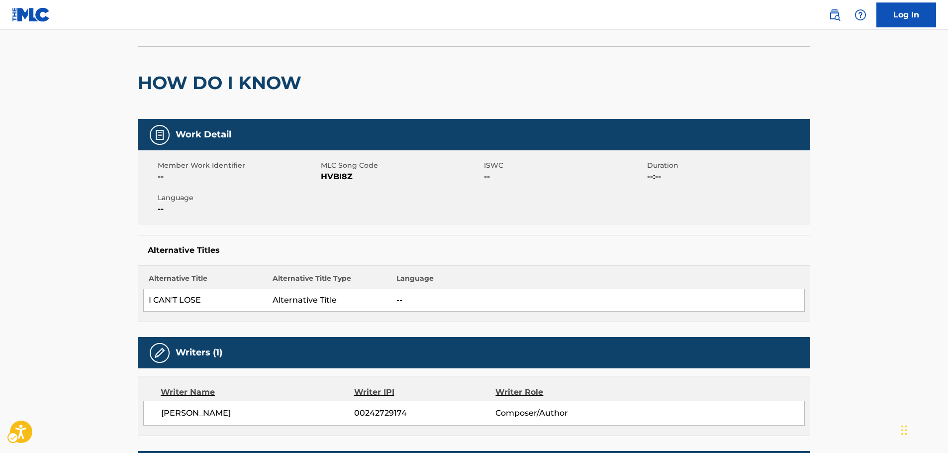
scroll to position [0, 0]
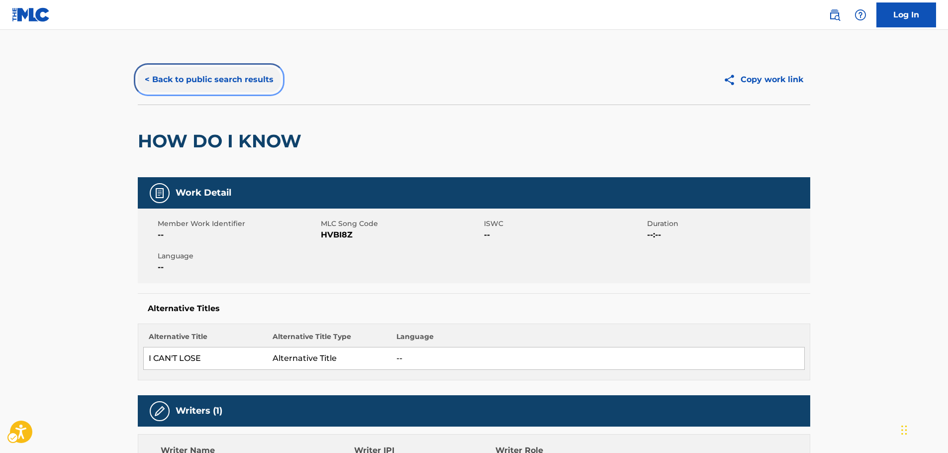
click at [206, 80] on button "< Back to public search results" at bounding box center [209, 79] width 143 height 25
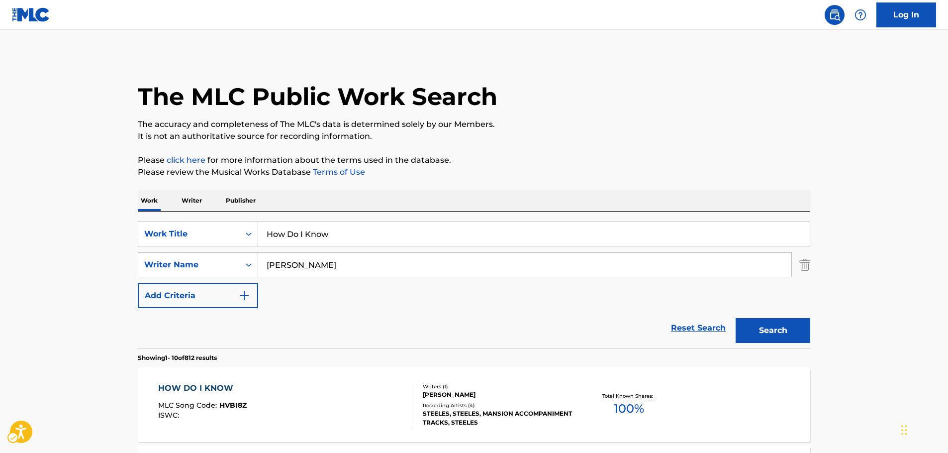
scroll to position [149, 0]
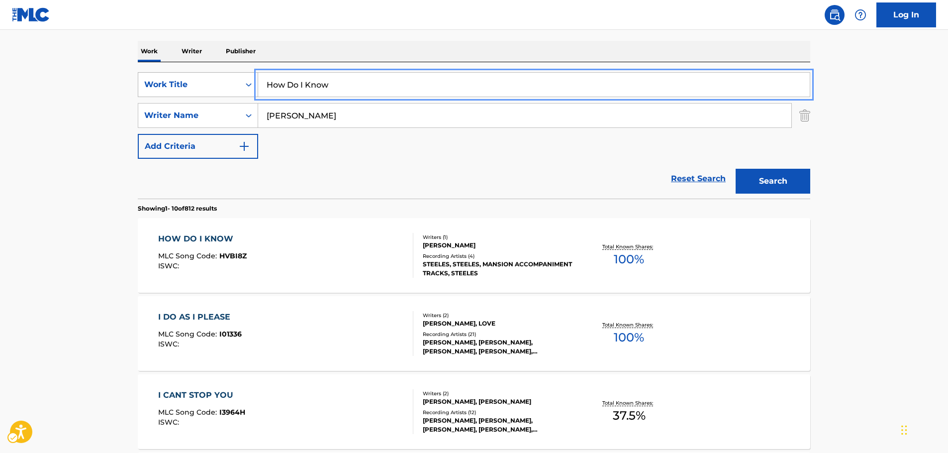
drag, startPoint x: 176, startPoint y: 93, endPoint x: 158, endPoint y: 95, distance: 18.0
paste input "Right Back To It"
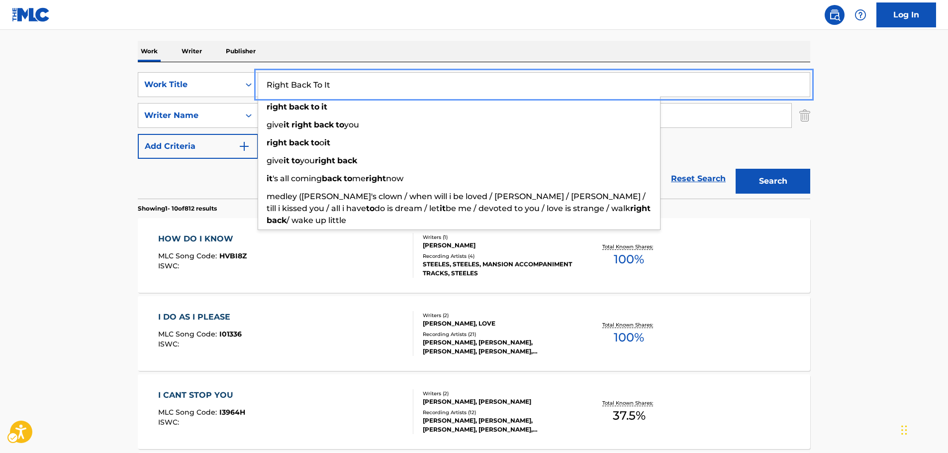
type input "Right Back To It"
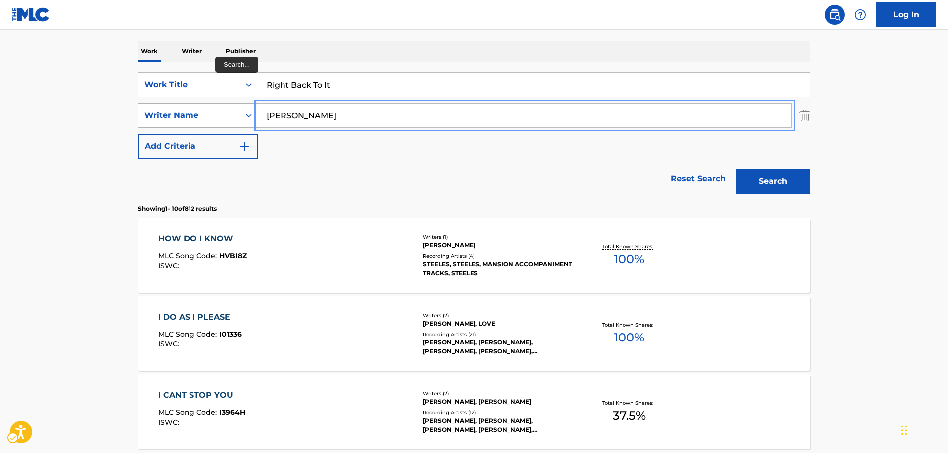
drag, startPoint x: 241, startPoint y: 121, endPoint x: 198, endPoint y: 123, distance: 43.4
paste input "[PERSON_NAME]"
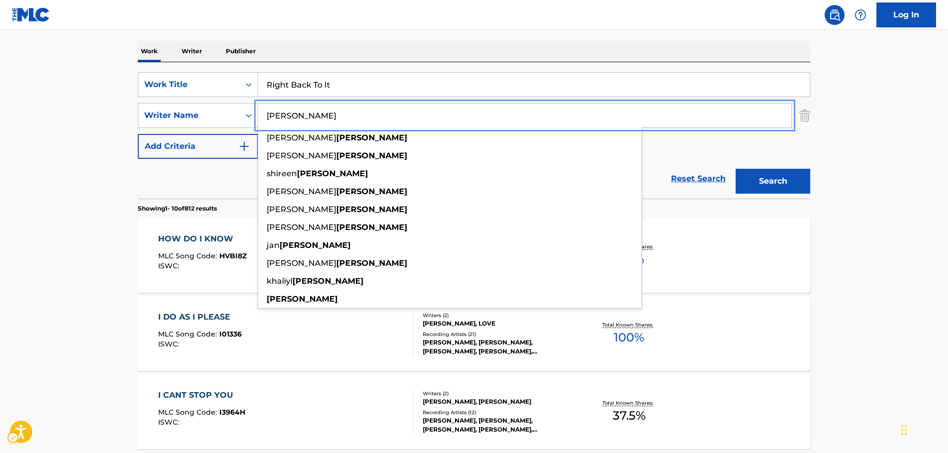
type input "[PERSON_NAME]"
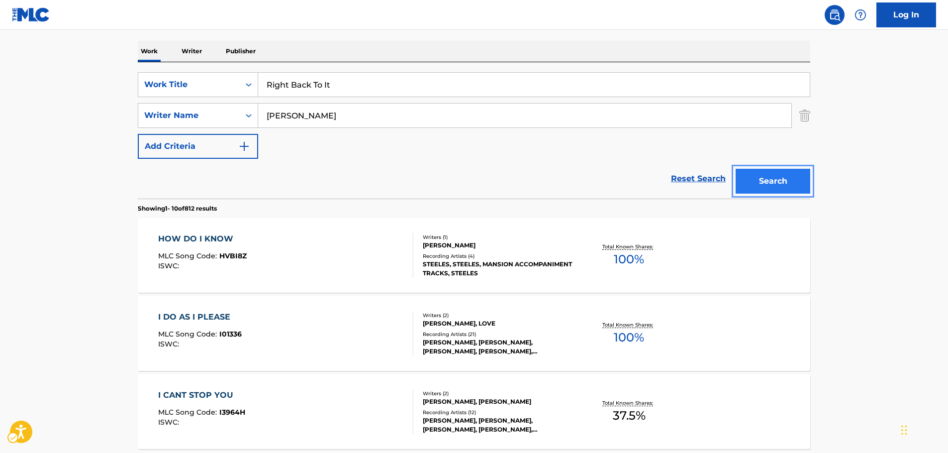
click at [751, 181] on button "Search" at bounding box center [773, 181] width 75 height 25
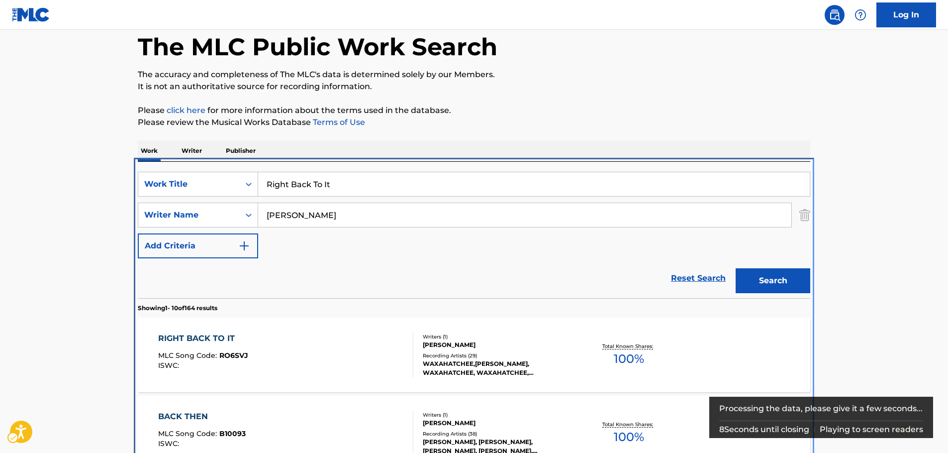
scroll to position [211, 0]
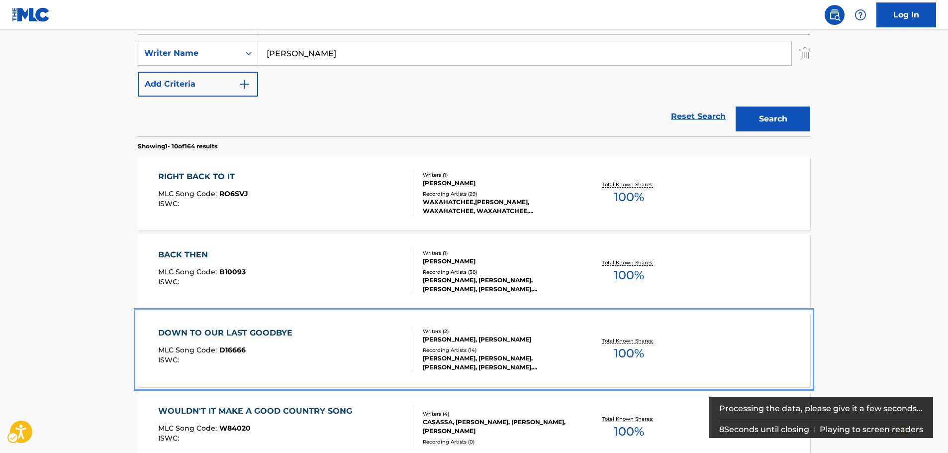
click at [296, 345] on div "DOWN TO OUR LAST GOODBYE MLC Song Code : D16666 ISWC :" at bounding box center [286, 349] width 256 height 45
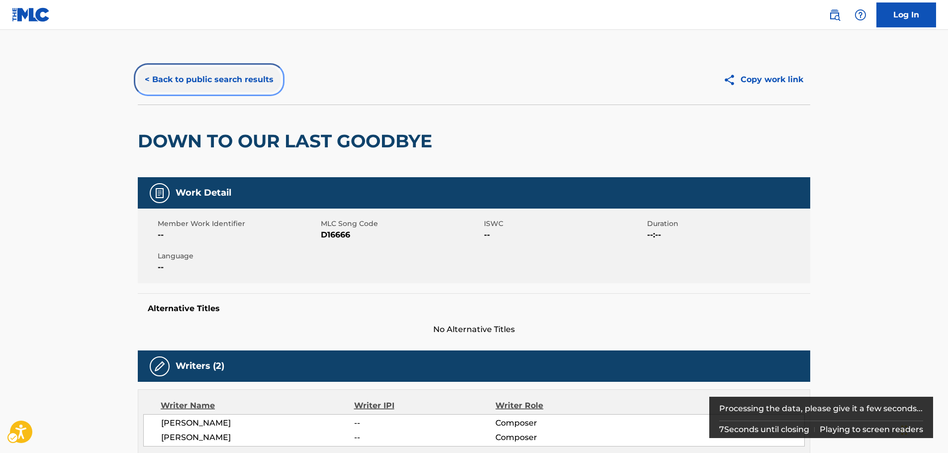
click at [226, 85] on button "< Back to public search results" at bounding box center [209, 79] width 143 height 25
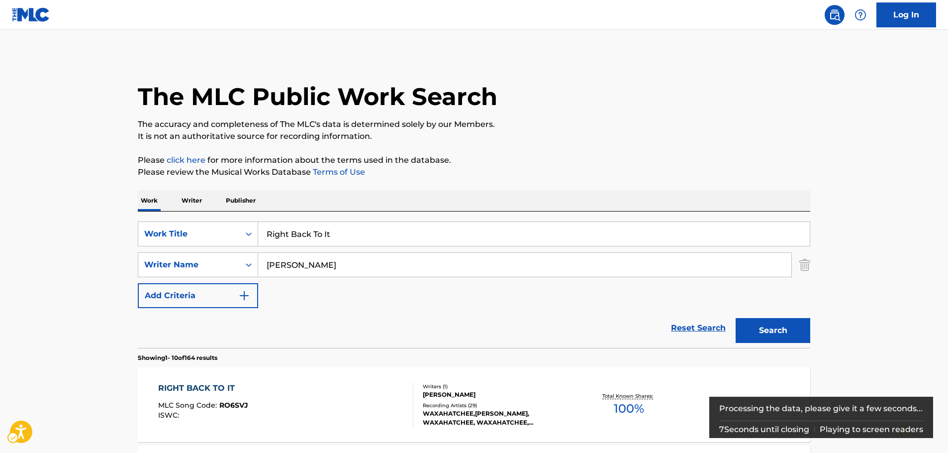
scroll to position [211, 0]
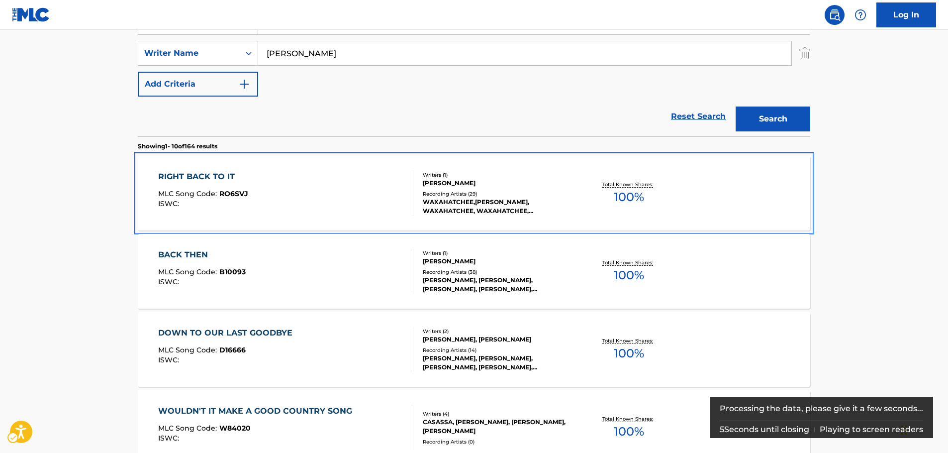
click at [323, 199] on div "RIGHT BACK TO IT MLC Song Code : RO6SVJ ISWC :" at bounding box center [286, 193] width 256 height 45
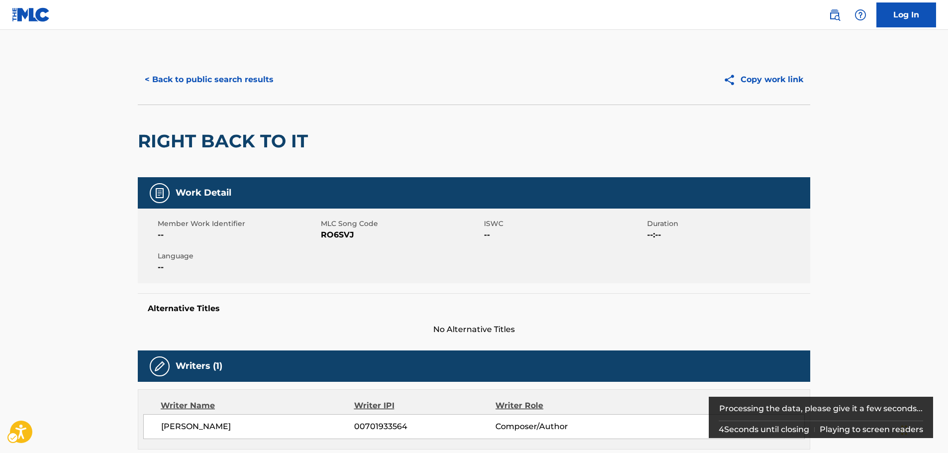
click at [339, 243] on div "Member Work Identifier -- MLC Song Code MLC Song Code - RO6SVJ ISWC -- Duration…" at bounding box center [474, 246] width 673 height 75
click at [335, 234] on span "MLC Song Code - RO6SVJ" at bounding box center [401, 235] width 161 height 12
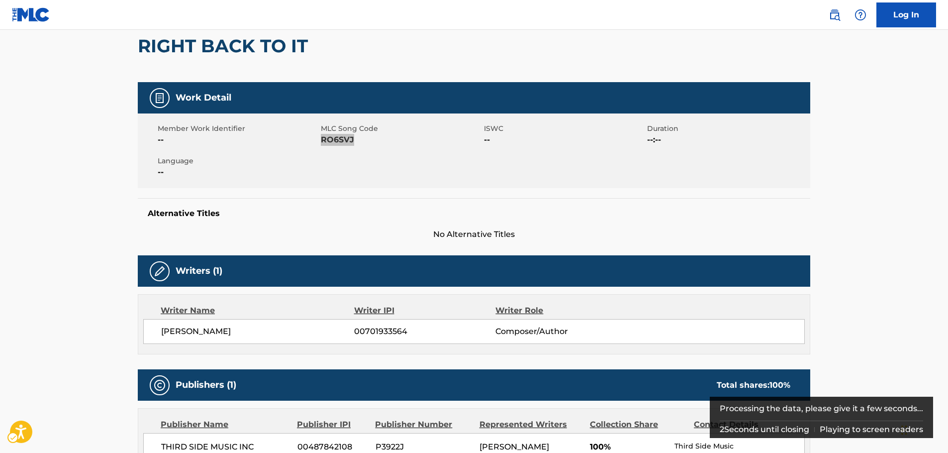
scroll to position [149, 0]
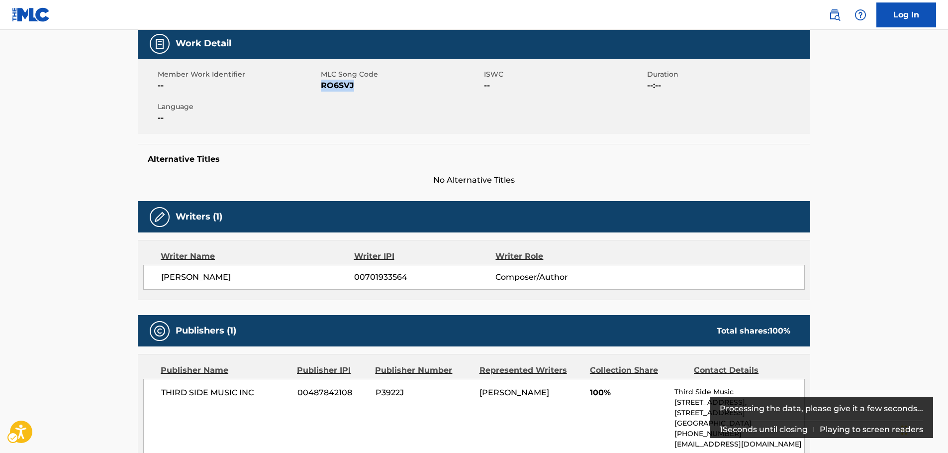
drag, startPoint x: 206, startPoint y: 281, endPoint x: 145, endPoint y: 281, distance: 60.7
click at [145, 281] on div "[PERSON_NAME] 00701933564 Composer/Author" at bounding box center [474, 277] width 662 height 25
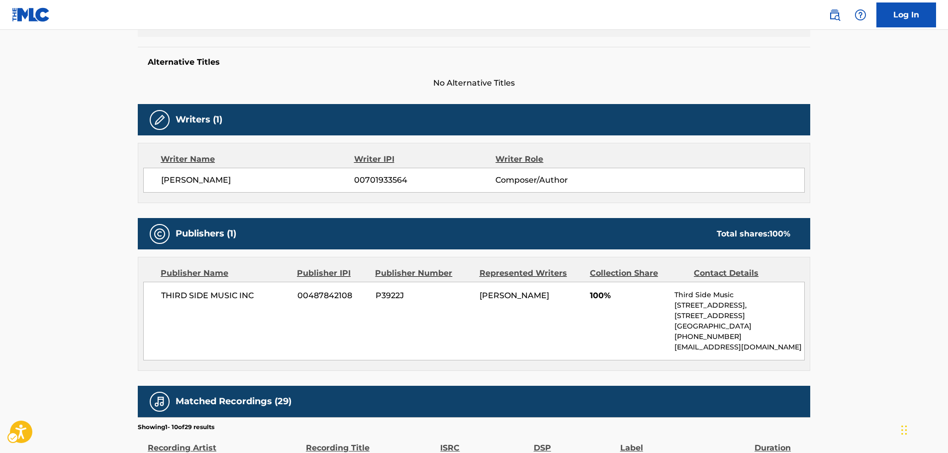
scroll to position [348, 0]
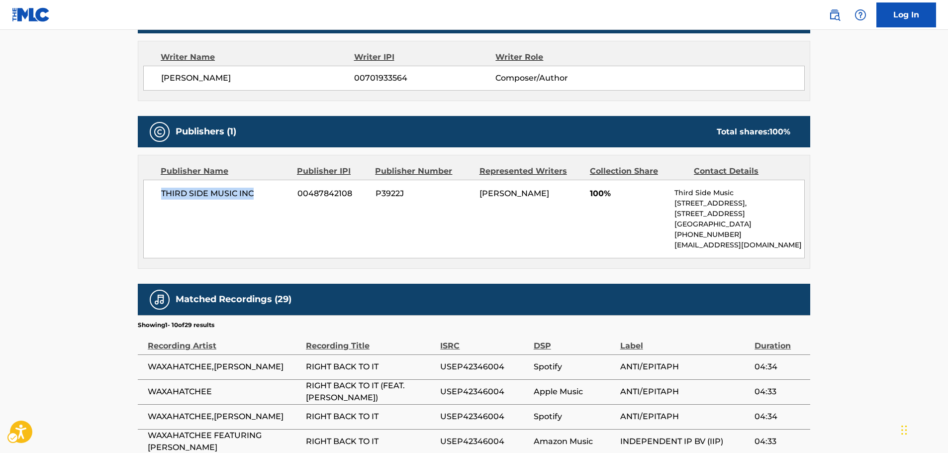
drag, startPoint x: 265, startPoint y: 198, endPoint x: 185, endPoint y: 202, distance: 79.7
click at [149, 200] on div "THIRD SIDE MUSIC INC 00487842108 P3922J [PERSON_NAME] 100% Third Side Music [ST…" at bounding box center [474, 219] width 662 height 79
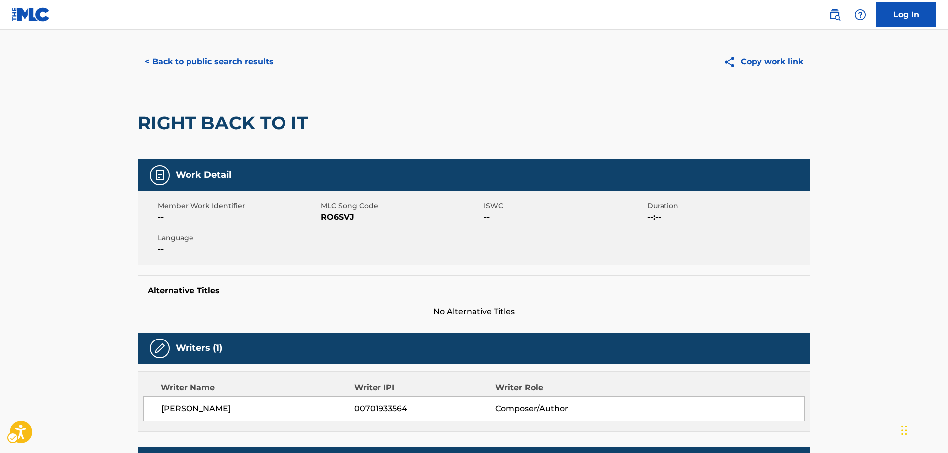
scroll to position [0, 0]
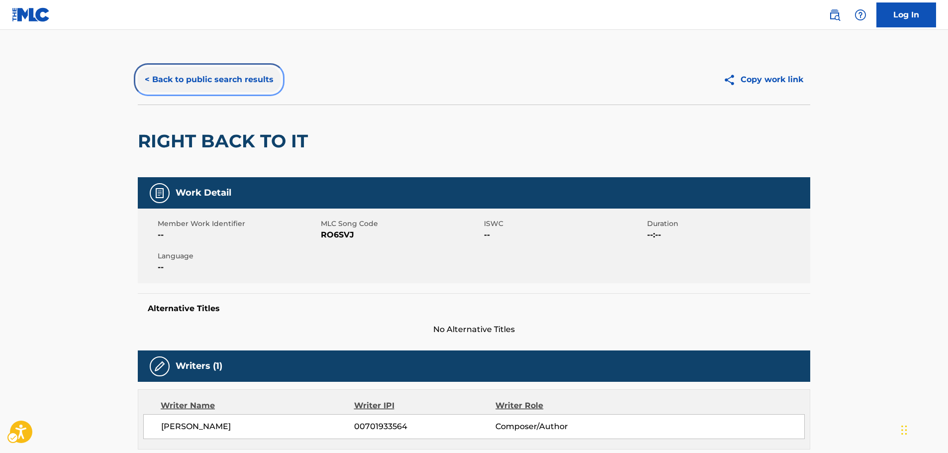
click at [226, 79] on button "< Back to public search results" at bounding box center [209, 79] width 143 height 25
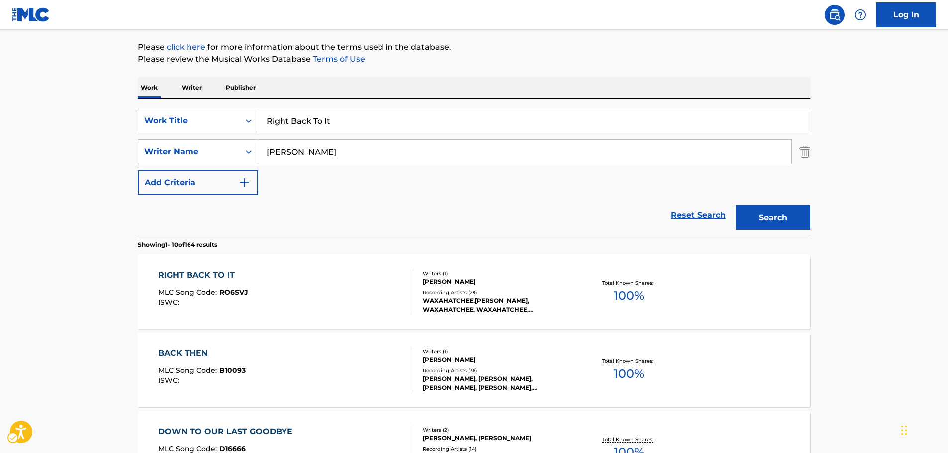
scroll to position [112, 0]
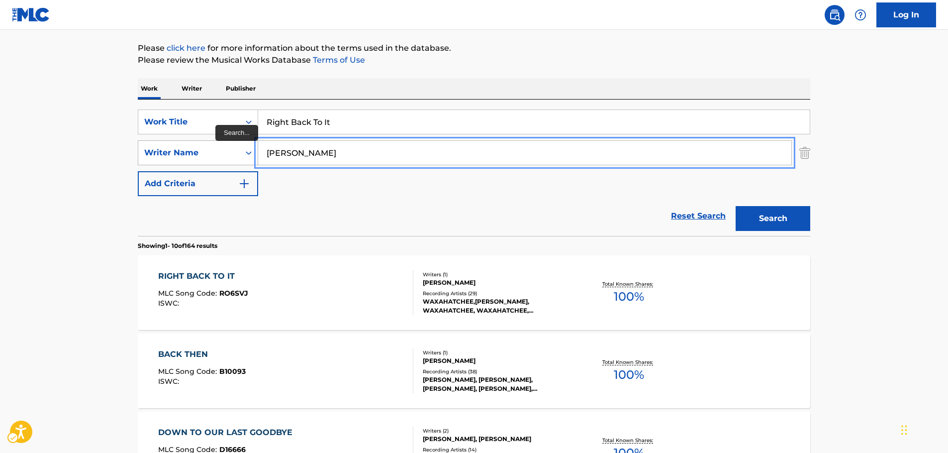
paste input "[PERSON_NAME]"
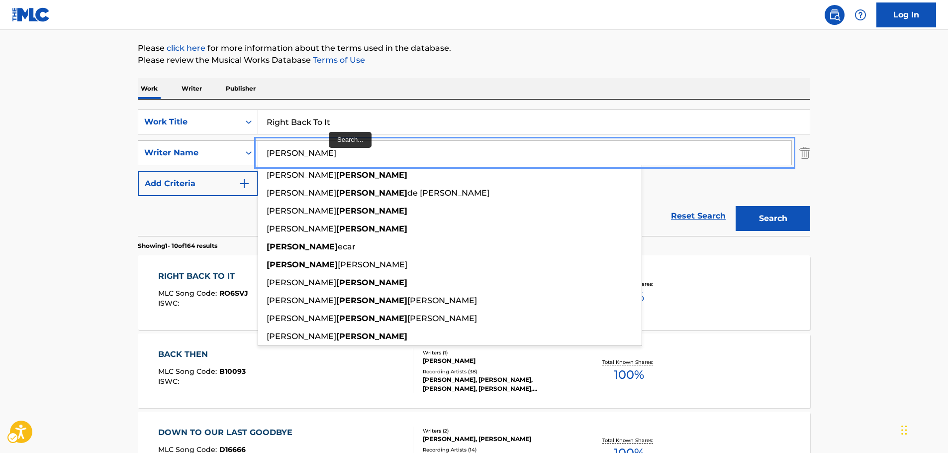
type input "[PERSON_NAME]"
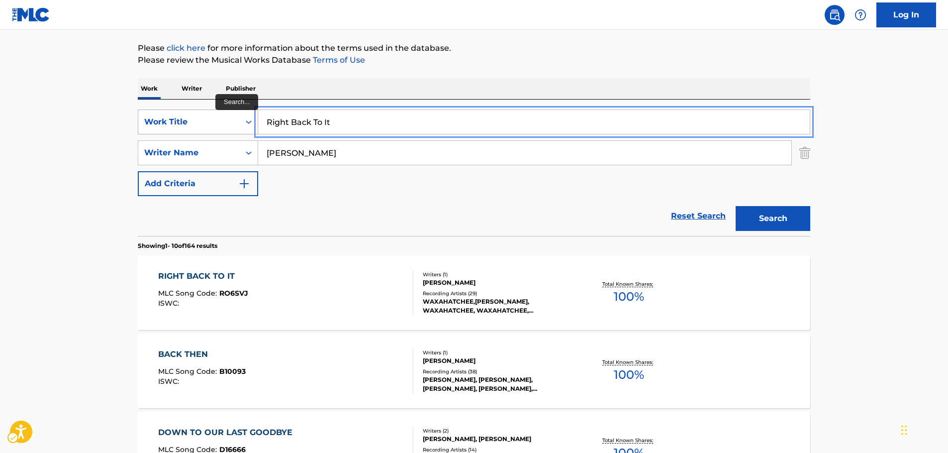
drag, startPoint x: 340, startPoint y: 123, endPoint x: 204, endPoint y: 122, distance: 136.4
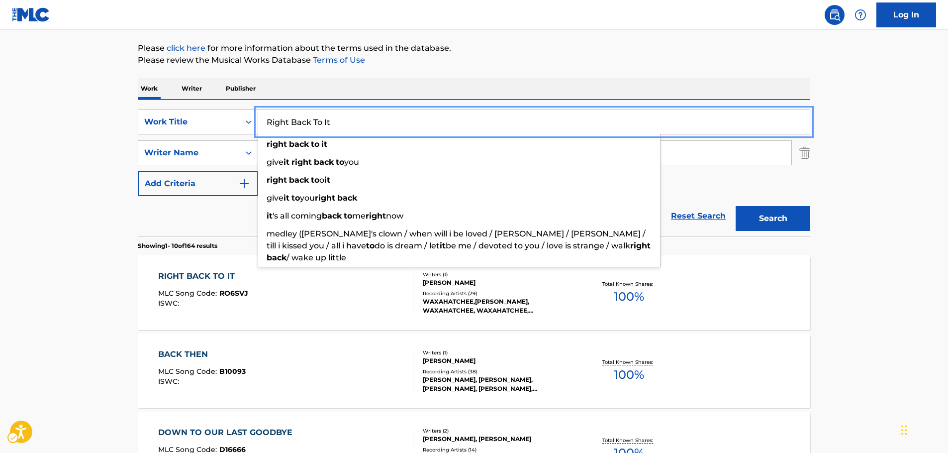
paste input "[MEDICAL_DATA]"
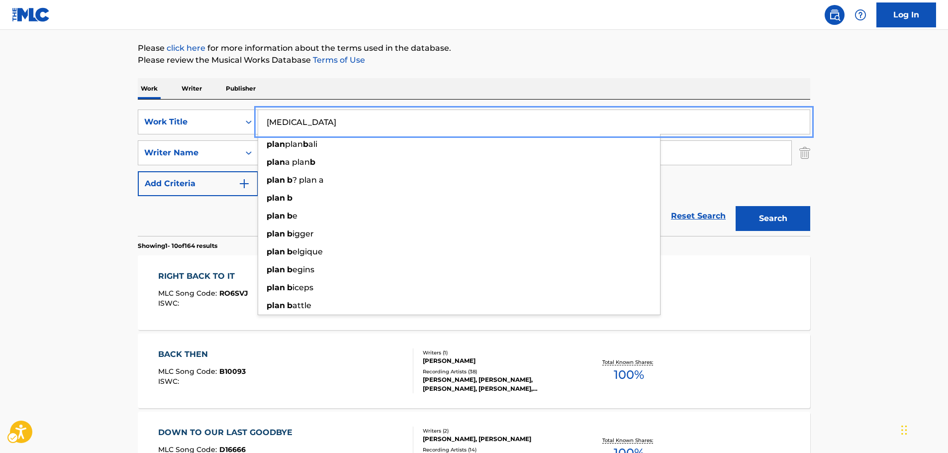
type input "[MEDICAL_DATA]"
click at [774, 210] on button "Search" at bounding box center [773, 218] width 75 height 25
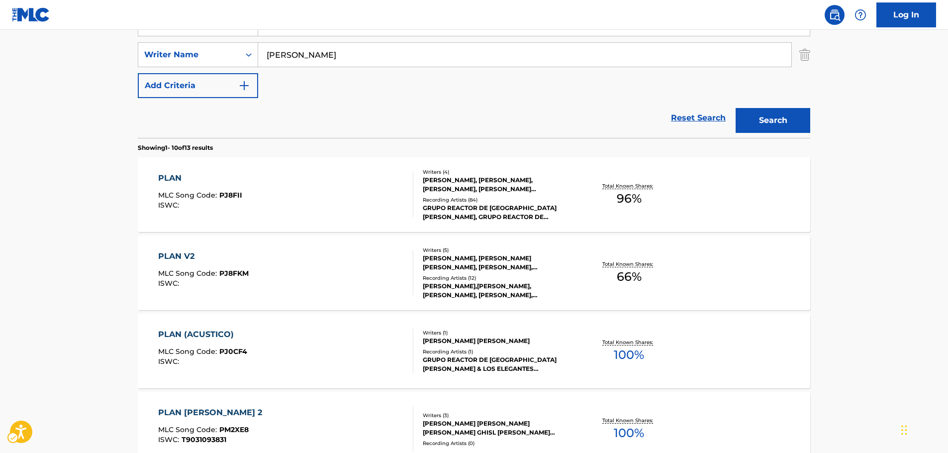
scroll to position [149, 0]
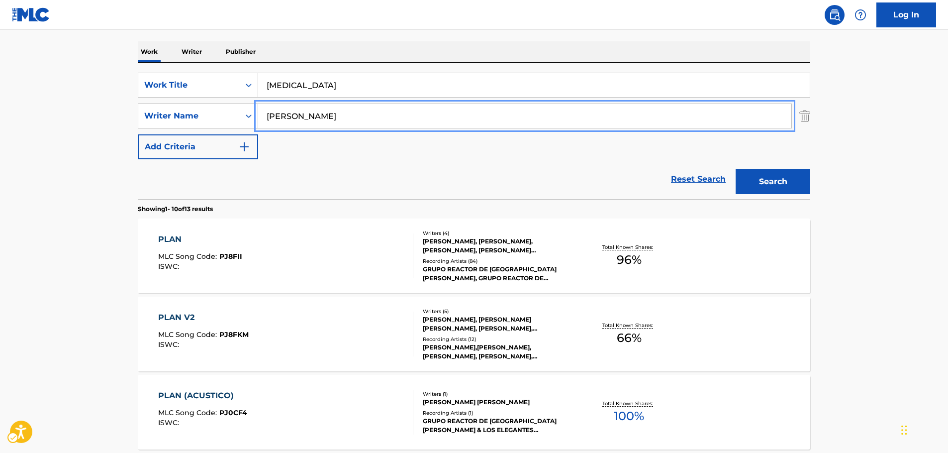
drag, startPoint x: 205, startPoint y: 120, endPoint x: 240, endPoint y: 127, distance: 35.4
click at [205, 120] on div "SearchWithCriteria750823bb-2256-442a-81f1-2064836408fe Writer Name [PERSON_NAME]" at bounding box center [474, 116] width 673 height 25
paste input "[PERSON_NAME]"
click at [771, 187] on button "Search" at bounding box center [773, 181] width 75 height 25
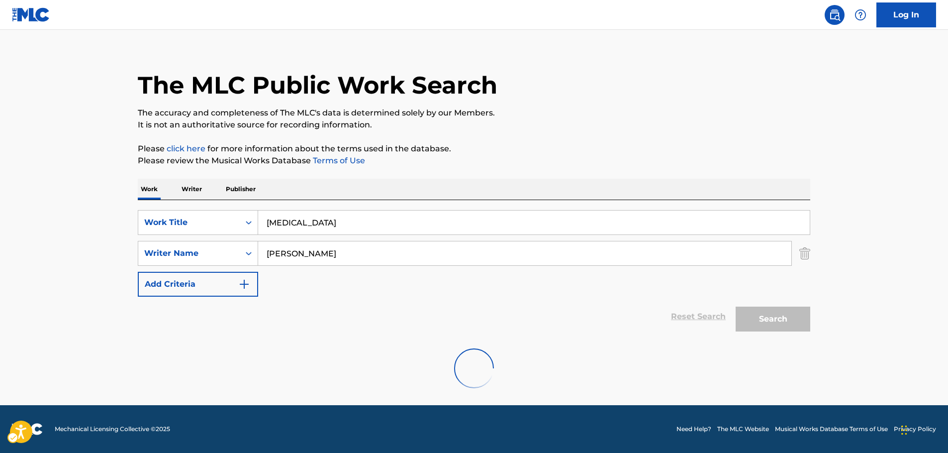
scroll to position [0, 0]
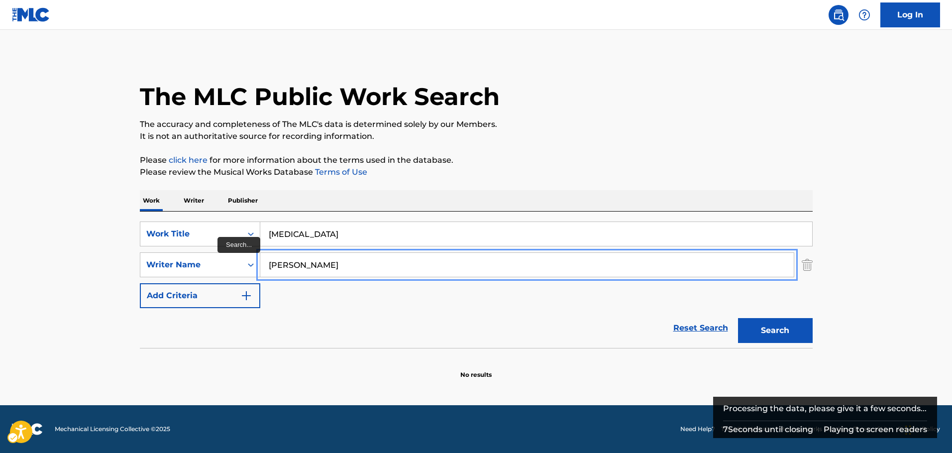
drag, startPoint x: 311, startPoint y: 262, endPoint x: 480, endPoint y: 265, distance: 169.2
click at [479, 265] on input "[PERSON_NAME]" at bounding box center [526, 265] width 533 height 24
click at [738, 318] on button "Search" at bounding box center [775, 330] width 75 height 25
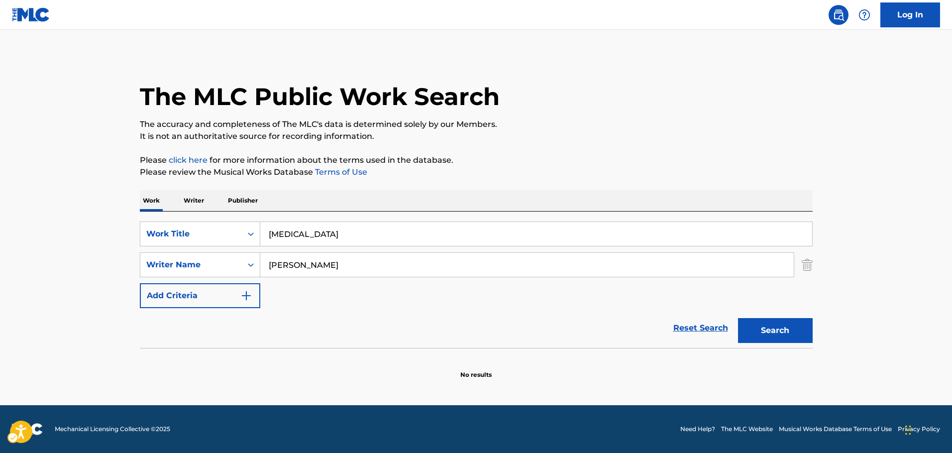
click at [80, 304] on main "The MLC Public Work Search The accuracy and completeness of The MLC's data is d…" at bounding box center [476, 217] width 952 height 375
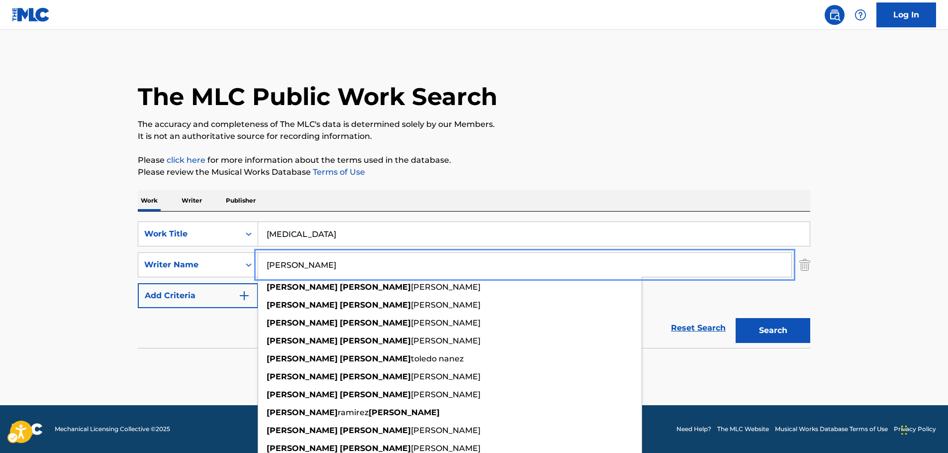
drag, startPoint x: 173, startPoint y: 256, endPoint x: 157, endPoint y: 252, distance: 16.5
click at [148, 256] on div "SearchWithCriteria750823bb-2256-442a-81f1-2064836408fe Writer Name Yan [PERSON_…" at bounding box center [474, 264] width 673 height 25
paste input "[PERSON_NAME]"
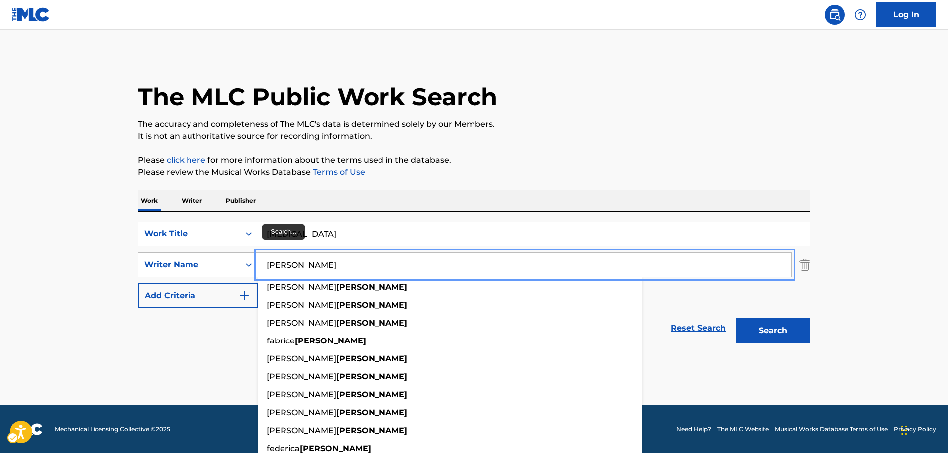
type input "[PERSON_NAME]"
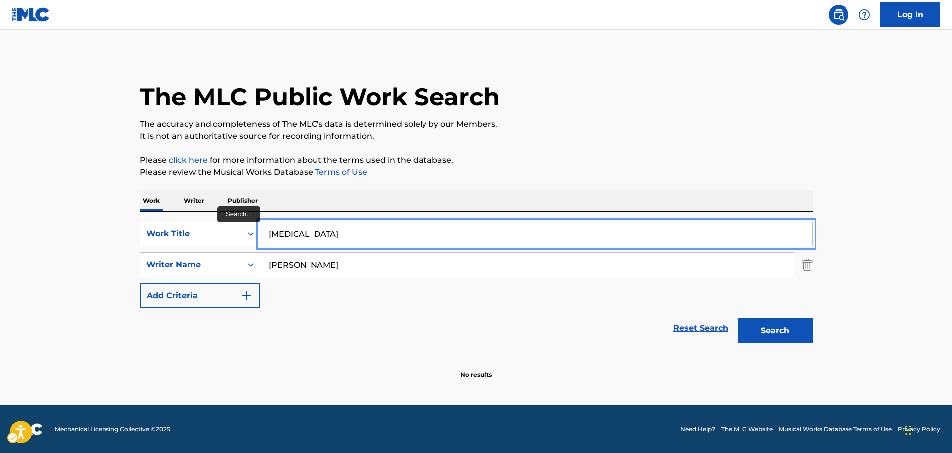
drag, startPoint x: 294, startPoint y: 232, endPoint x: 178, endPoint y: 231, distance: 116.0
click at [178, 231] on div "SearchWithCriteriad0752533-2d26-4d4d-bb5b-4b5d6a14d395 Work Title [MEDICAL_DATA]" at bounding box center [476, 233] width 673 height 25
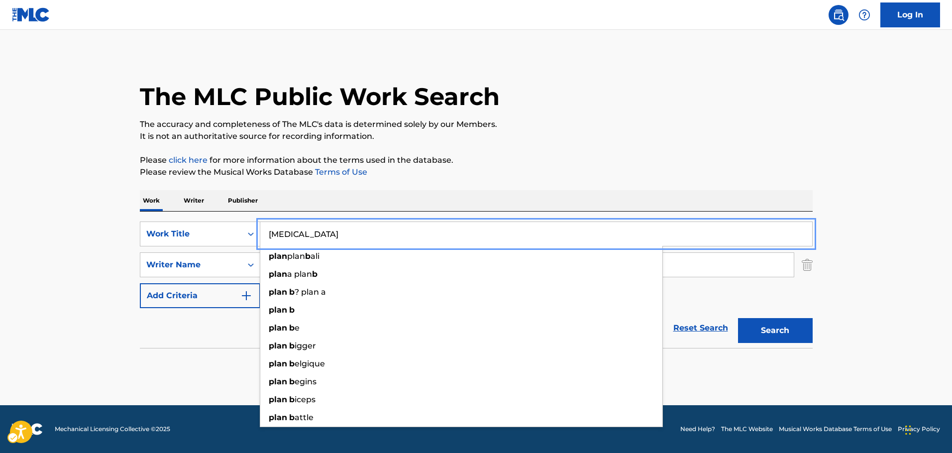
paste input "[PERSON_NAME]"
type input "[PERSON_NAME]"
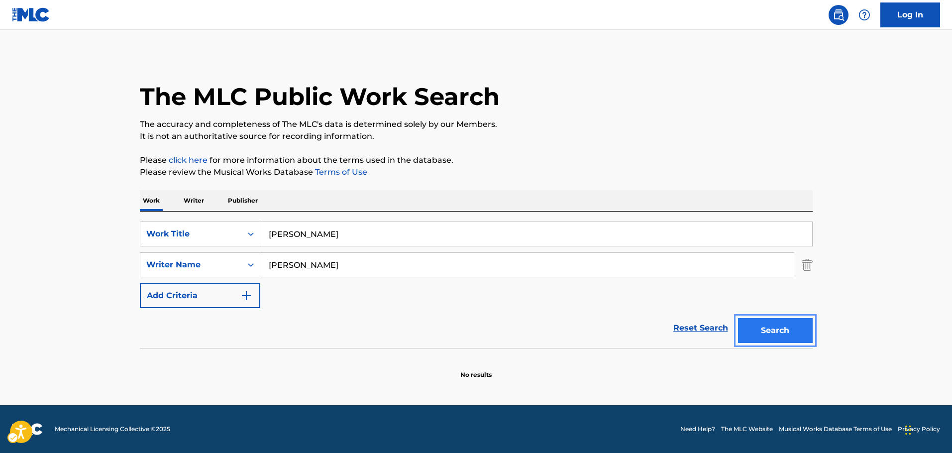
click at [760, 335] on button "Search" at bounding box center [775, 330] width 75 height 25
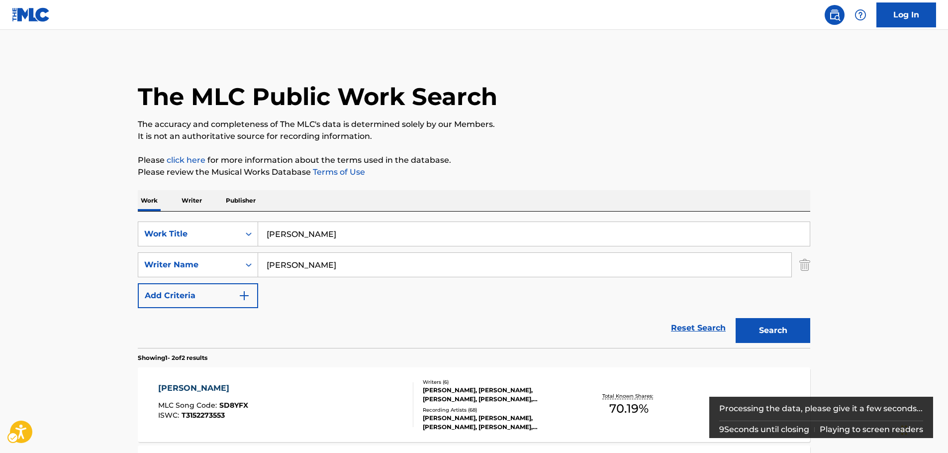
scroll to position [149, 0]
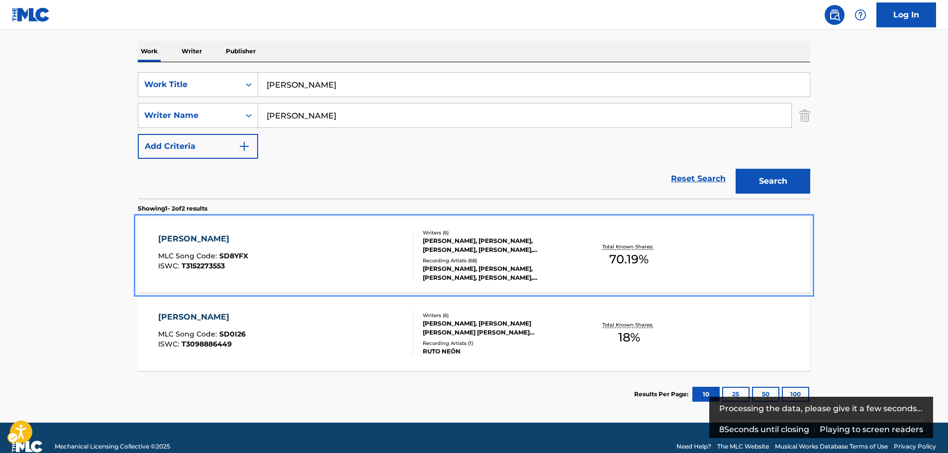
click at [314, 251] on div "SANA SANA MLC Song Code : SD8YFX ISWC : T3152273553" at bounding box center [286, 255] width 256 height 45
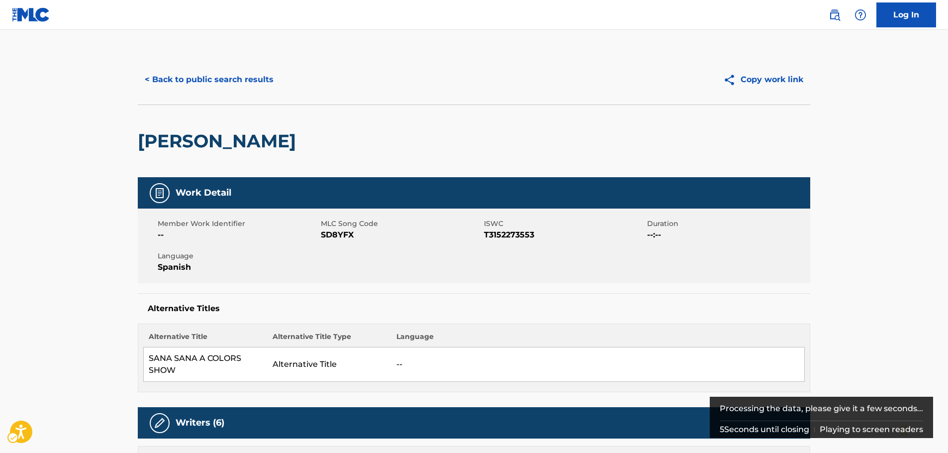
click at [329, 238] on span "MLC Song Code - SD8YFX" at bounding box center [401, 235] width 161 height 12
click at [524, 235] on span "ISWC - T3152273553" at bounding box center [564, 235] width 161 height 12
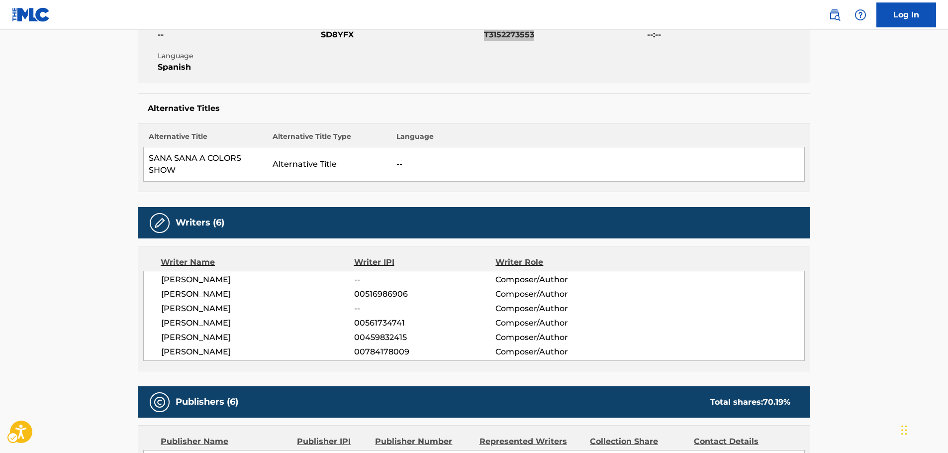
scroll to position [249, 0]
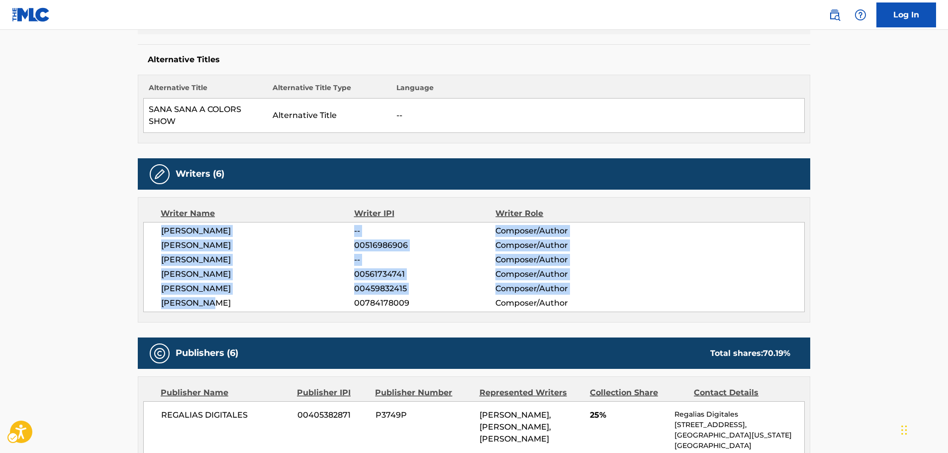
drag, startPoint x: 227, startPoint y: 302, endPoint x: 147, endPoint y: 229, distance: 108.2
click at [147, 229] on div "[PERSON_NAME] -- Composer/Author [PERSON_NAME] 00516986906 Composer/Author [PER…" at bounding box center [474, 267] width 662 height 90
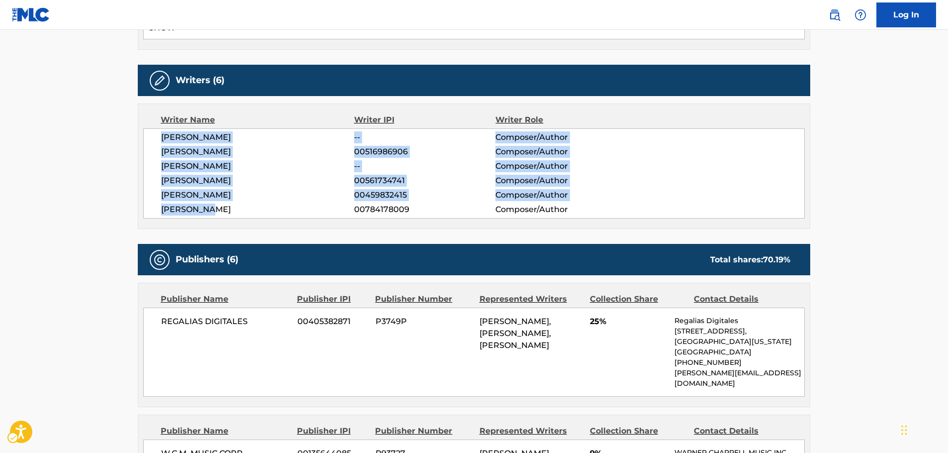
scroll to position [498, 0]
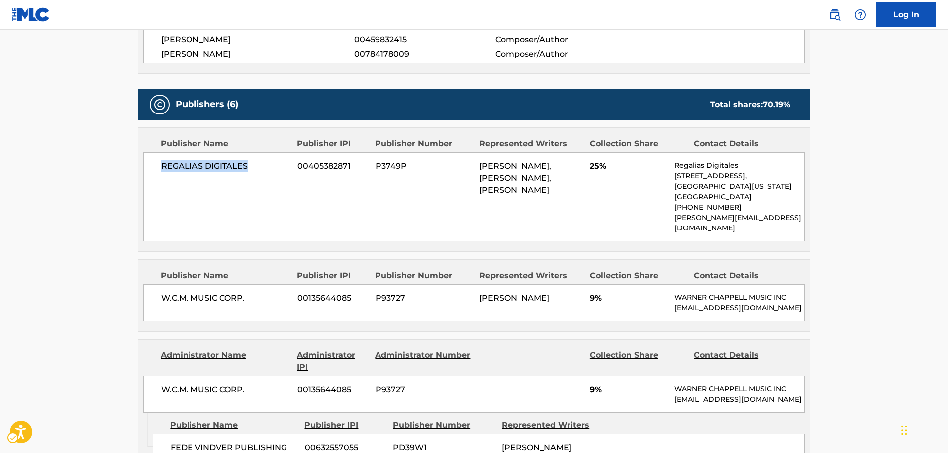
drag, startPoint x: 253, startPoint y: 170, endPoint x: 145, endPoint y: 175, distance: 108.6
click at [147, 173] on div "REGALIAS DIGITALES 00405382871 P3749P [PERSON_NAME], [PERSON_NAME], [PERSON_NAM…" at bounding box center [474, 196] width 662 height 89
drag, startPoint x: 235, startPoint y: 294, endPoint x: 1, endPoint y: 305, distance: 234.1
click at [133, 294] on div "< Back to public search results Copy work link [PERSON_NAME] Work Detail Member…" at bounding box center [474, 428] width 697 height 1743
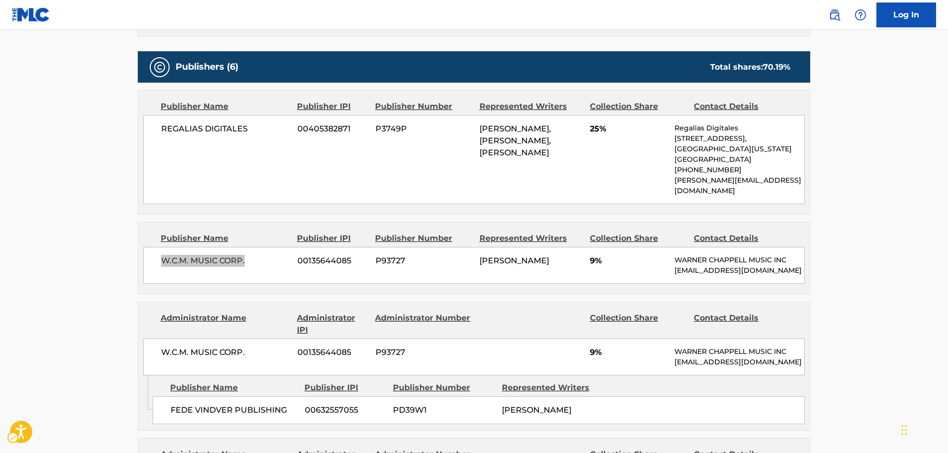
scroll to position [597, 0]
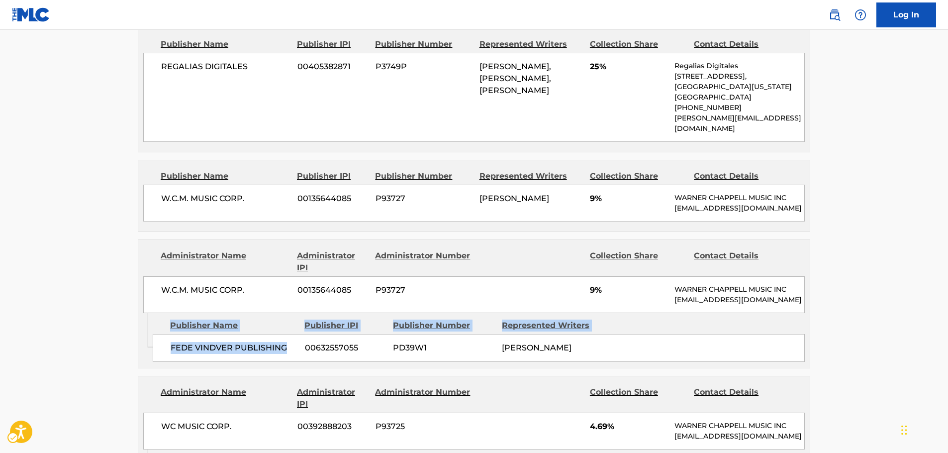
drag, startPoint x: 288, startPoint y: 359, endPoint x: 142, endPoint y: 365, distance: 145.9
click at [142, 365] on div "Admin Original Publisher Connecting Line Publisher Name Publisher IPI Publisher…" at bounding box center [474, 340] width 672 height 55
click at [276, 354] on span "FEDE VINDVER PUBLISHING" at bounding box center [234, 348] width 127 height 12
drag, startPoint x: 286, startPoint y: 353, endPoint x: 162, endPoint y: 356, distance: 124.4
click at [162, 356] on div "FEDE VINDVER PUBLISHING 00632557055 PD39W1 [PERSON_NAME]" at bounding box center [479, 348] width 652 height 28
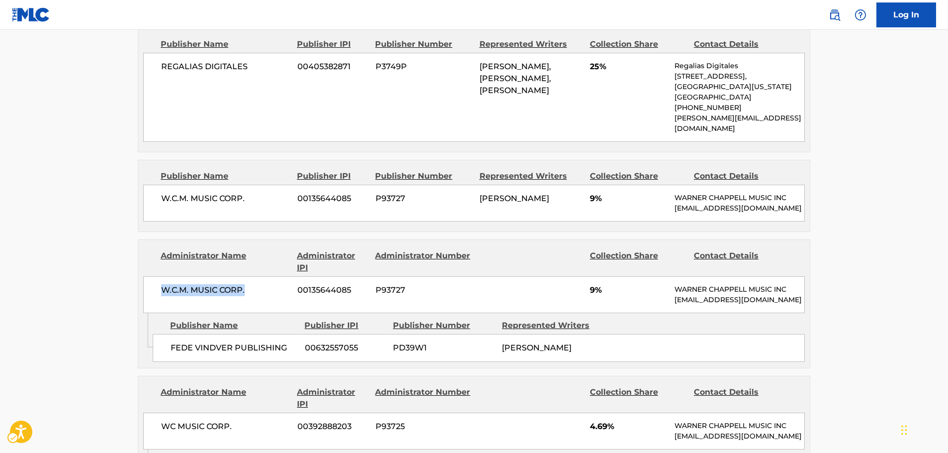
drag, startPoint x: 173, startPoint y: 301, endPoint x: 138, endPoint y: 301, distance: 35.3
click at [138, 301] on div "Administrator Name Administrator IPI Administrator Number Collection Share Cont…" at bounding box center [474, 303] width 673 height 129
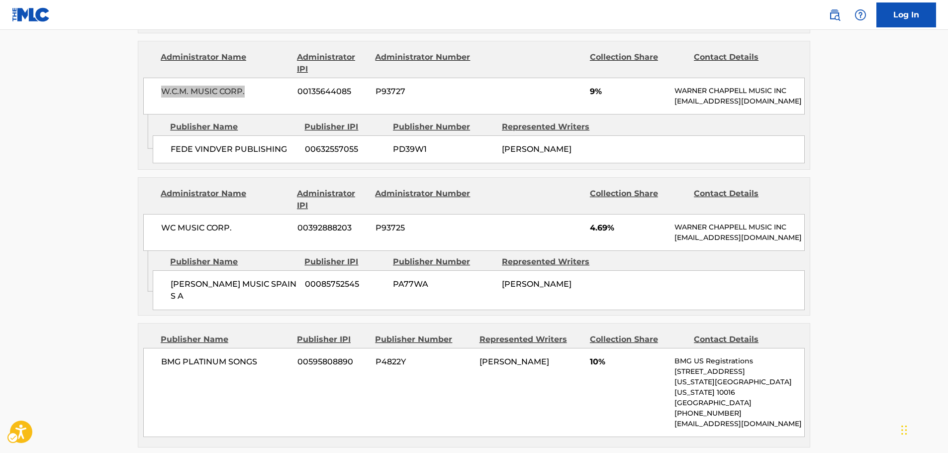
scroll to position [796, 0]
drag, startPoint x: 187, startPoint y: 321, endPoint x: 180, endPoint y: 304, distance: 18.8
click at [165, 310] on div "[PERSON_NAME] MUSIC SPAIN S A 00085752545 PA77WA [PERSON_NAME]" at bounding box center [479, 290] width 652 height 40
drag, startPoint x: 242, startPoint y: 259, endPoint x: 130, endPoint y: 260, distance: 112.5
click at [147, 250] on div "WC MUSIC CORP. 00392888203 P93725 4.69% [PERSON_NAME] MUSIC INC [EMAIL_ADDRESS]…" at bounding box center [474, 231] width 662 height 37
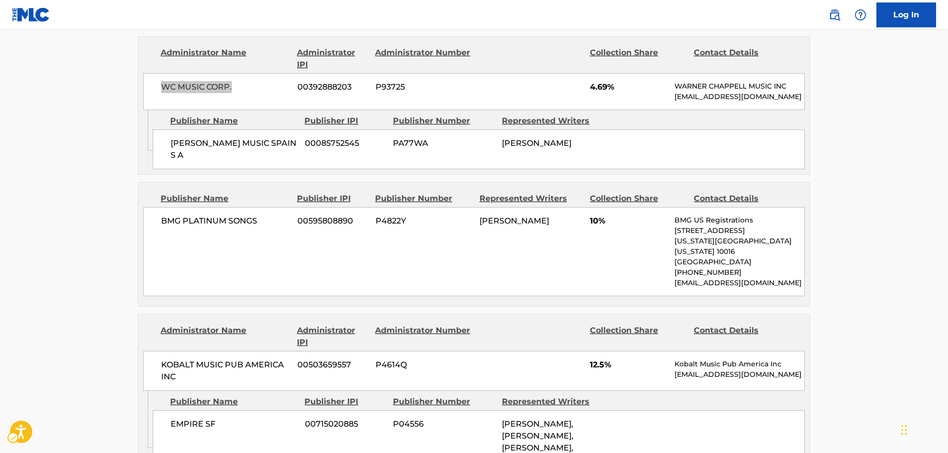
scroll to position [946, 0]
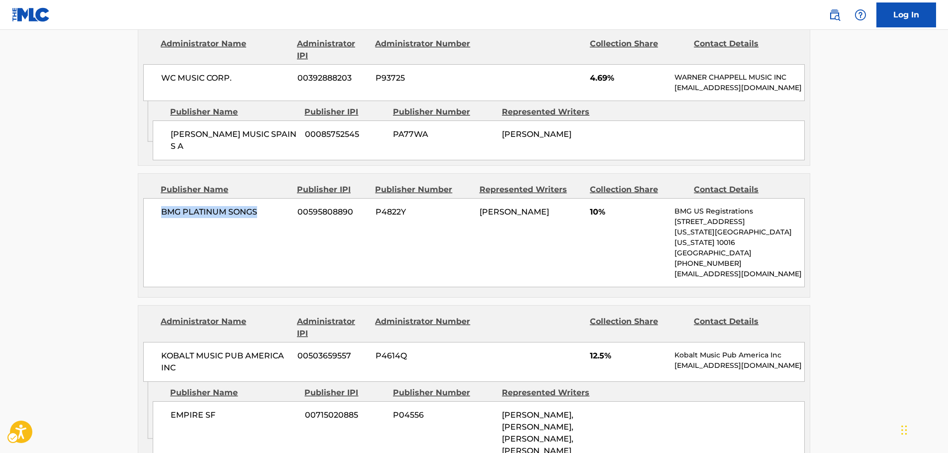
drag, startPoint x: 265, startPoint y: 252, endPoint x: 111, endPoint y: 268, distance: 155.0
click at [156, 256] on div "BMG PLATINUM SONGS 00595808890 P4822Y [PERSON_NAME] 10% BMG US Registrations [S…" at bounding box center [474, 242] width 662 height 89
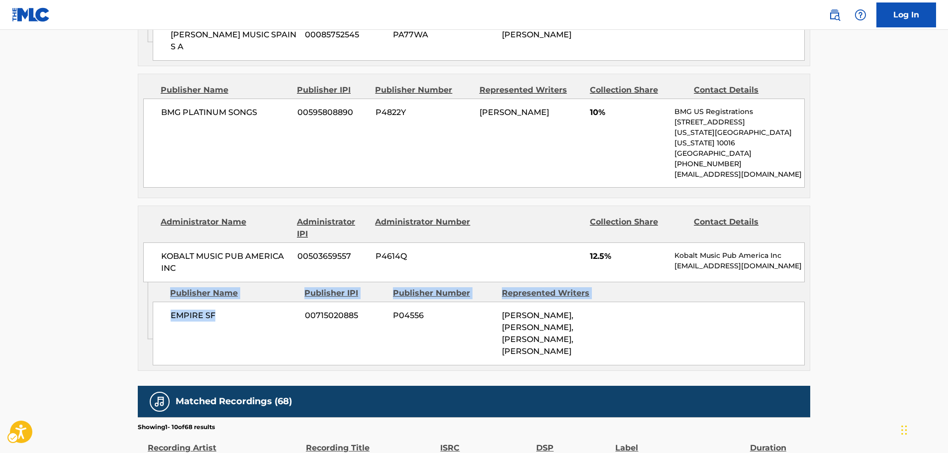
drag, startPoint x: 236, startPoint y: 337, endPoint x: 161, endPoint y: 339, distance: 75.7
click at [152, 339] on div "Admin Original Publisher Connecting Line Publisher Name Publisher IPI Publisher…" at bounding box center [474, 326] width 672 height 88
click at [193, 341] on div "EMPIRE SF 00715020885 P04556 [PERSON_NAME], [PERSON_NAME], [PERSON_NAME], [PERS…" at bounding box center [479, 334] width 652 height 64
drag, startPoint x: 223, startPoint y: 337, endPoint x: 152, endPoint y: 338, distance: 71.2
click at [152, 338] on div "Admin Original Publisher Connecting Line Publisher Name Publisher IPI Publisher…" at bounding box center [474, 326] width 672 height 88
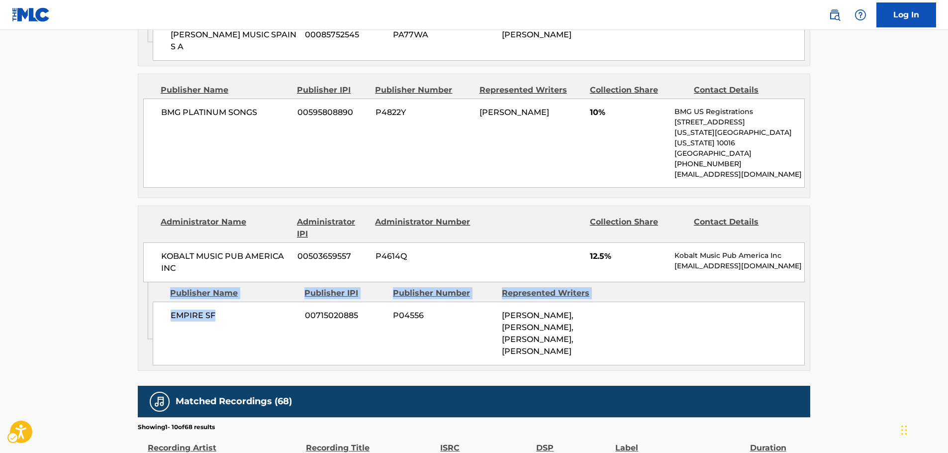
click at [201, 321] on span "EMPIRE SF" at bounding box center [234, 316] width 127 height 12
drag, startPoint x: 224, startPoint y: 338, endPoint x: 154, endPoint y: 340, distance: 70.2
click at [154, 340] on div "EMPIRE SF 00715020885 P04556 [PERSON_NAME], [PERSON_NAME], [PERSON_NAME], [PERS…" at bounding box center [479, 334] width 652 height 64
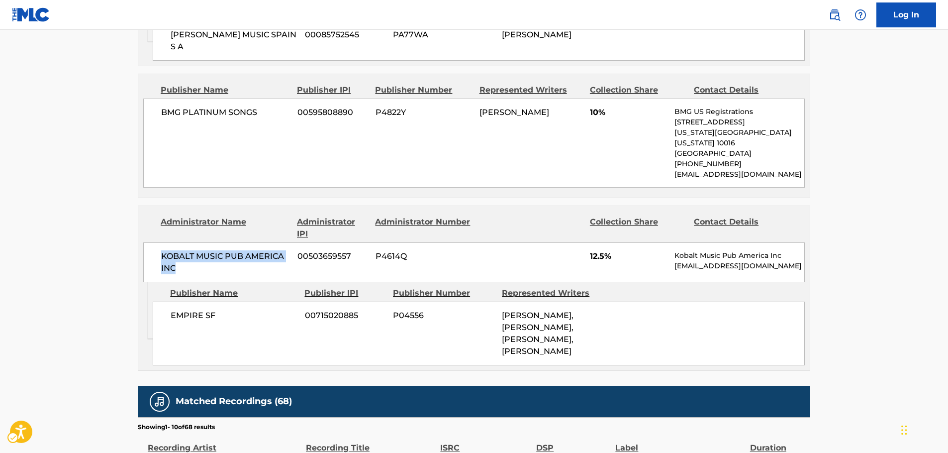
drag, startPoint x: 198, startPoint y: 292, endPoint x: 111, endPoint y: 289, distance: 86.7
click at [156, 281] on div "KOBALT MUSIC PUB AMERICA INC 00503659557 P4614Q 12.5% Kobalt Music Pub America …" at bounding box center [474, 262] width 662 height 40
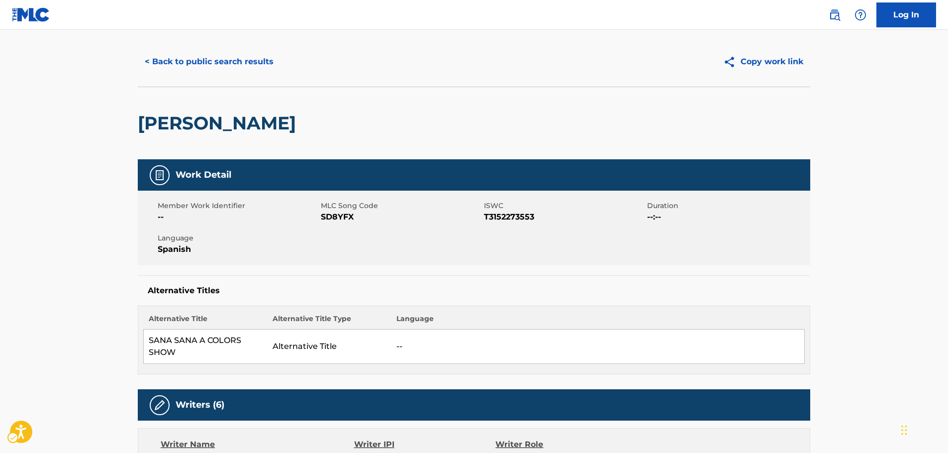
scroll to position [0, 0]
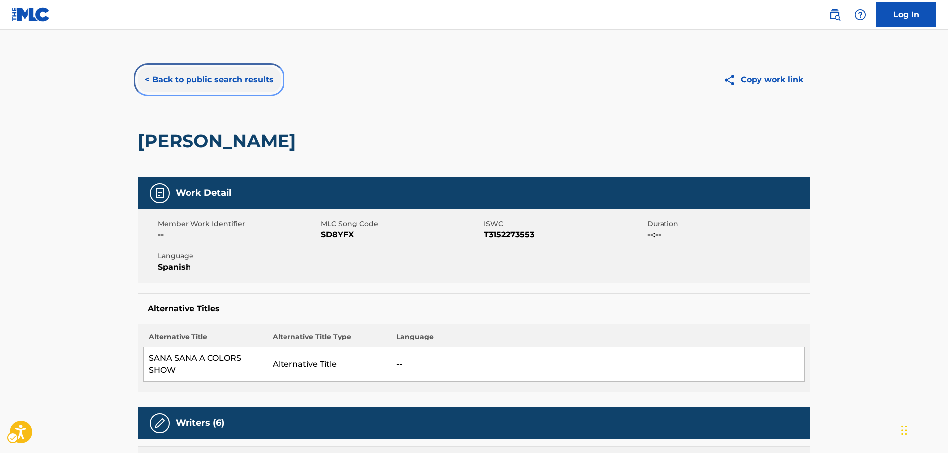
click at [205, 81] on button "< Back to public search results" at bounding box center [209, 79] width 143 height 25
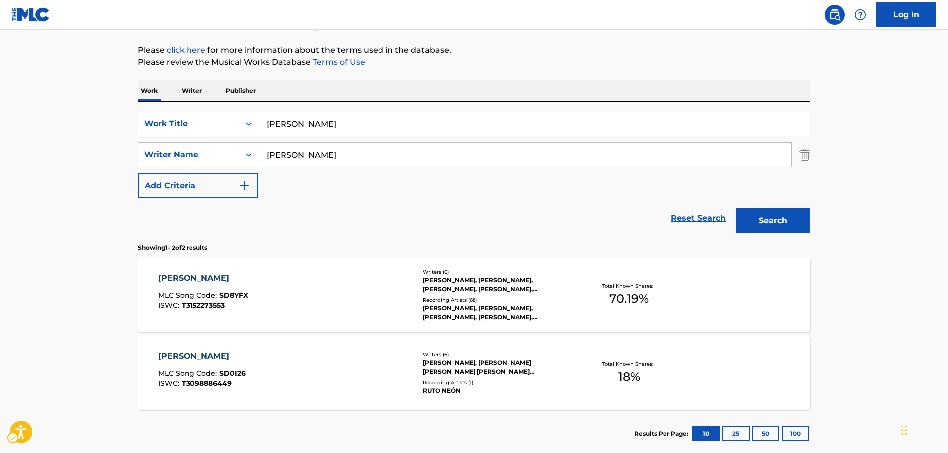
click at [252, 126] on icon "Search Form" at bounding box center [249, 124] width 10 height 10
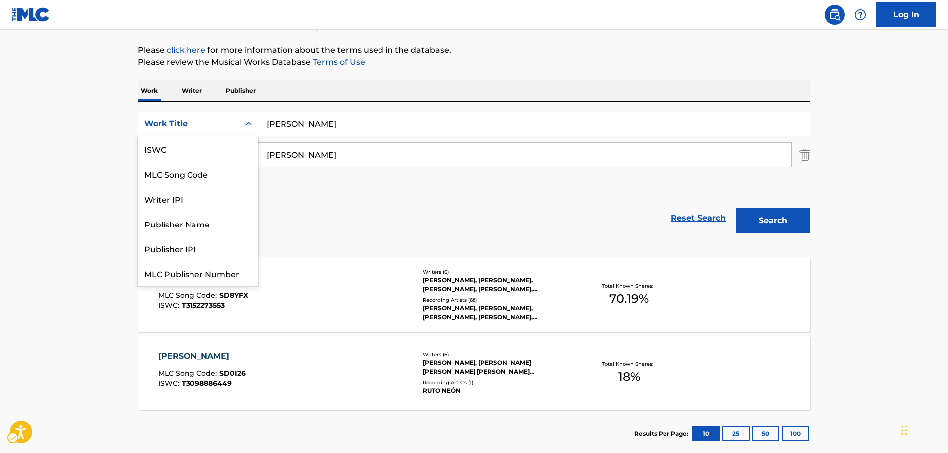
scroll to position [25, 0]
click at [219, 150] on div "MLC Song Code" at bounding box center [197, 148] width 119 height 25
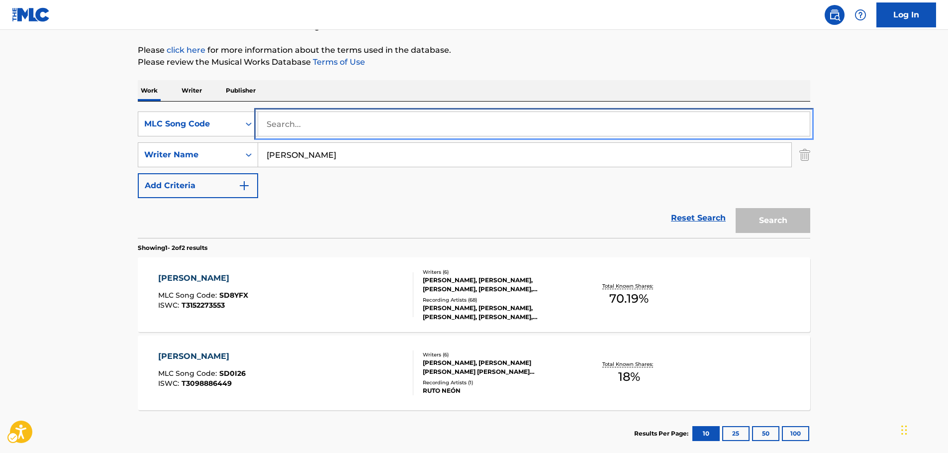
drag, startPoint x: 294, startPoint y: 123, endPoint x: 296, endPoint y: 130, distance: 6.6
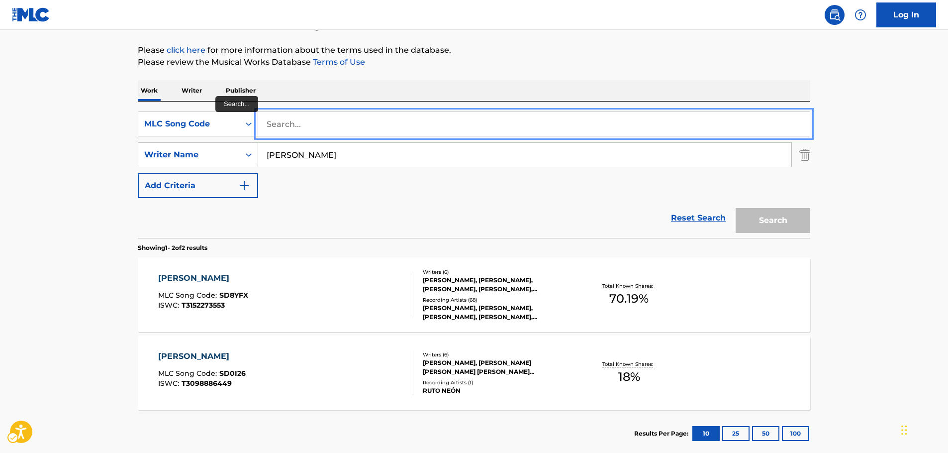
paste input "X1575O"
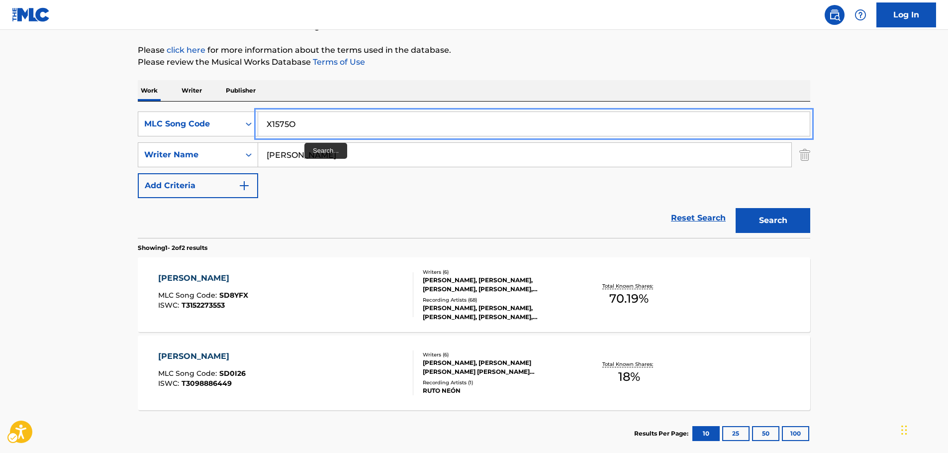
type input "X1575O"
drag, startPoint x: 268, startPoint y: 155, endPoint x: 169, endPoint y: 159, distance: 99.6
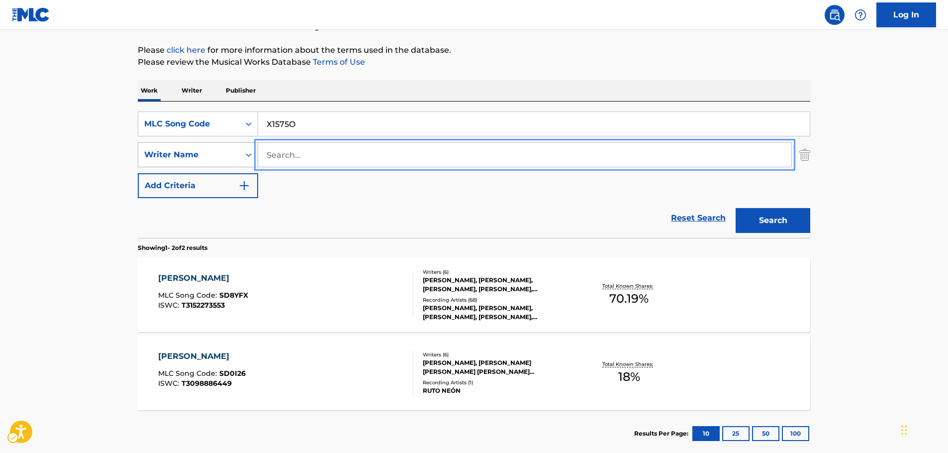
click at [736, 208] on button "Search" at bounding box center [773, 220] width 75 height 25
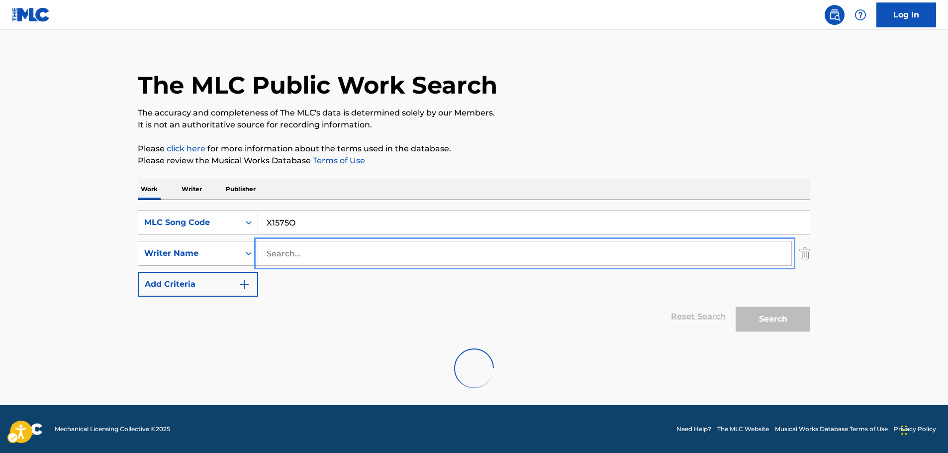
scroll to position [89, 0]
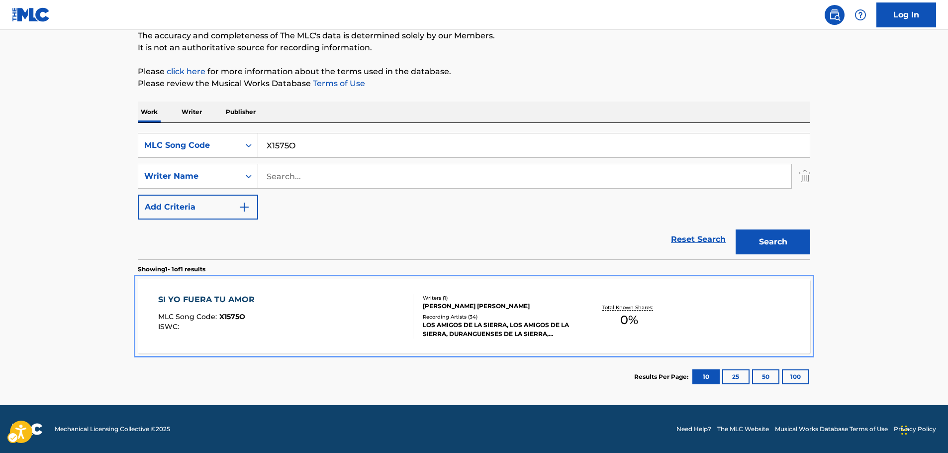
click at [327, 310] on div "SI YO FUERA TU AMOR MLC Song Code : X1575O ISWC :" at bounding box center [286, 316] width 256 height 45
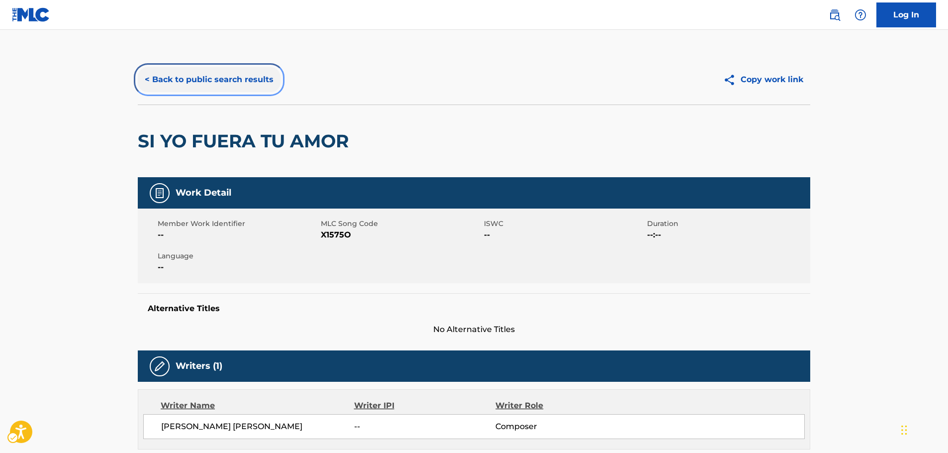
click at [230, 77] on button "< Back to public search results" at bounding box center [209, 79] width 143 height 25
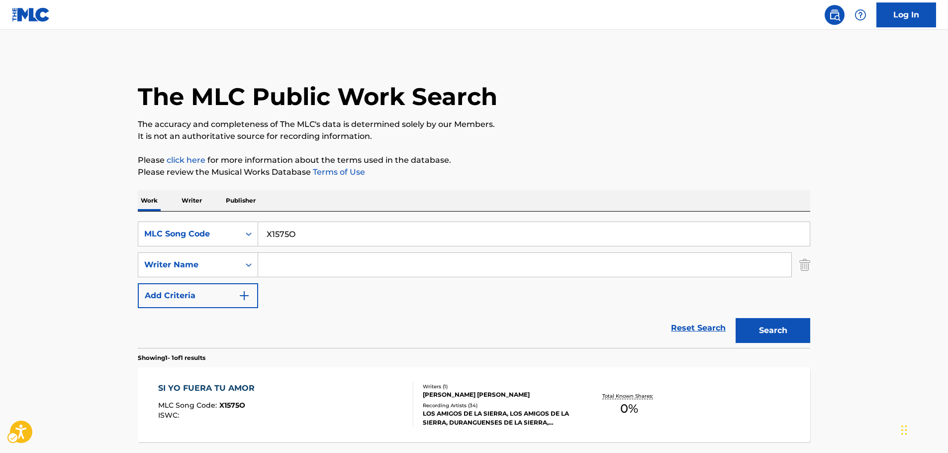
scroll to position [32, 0]
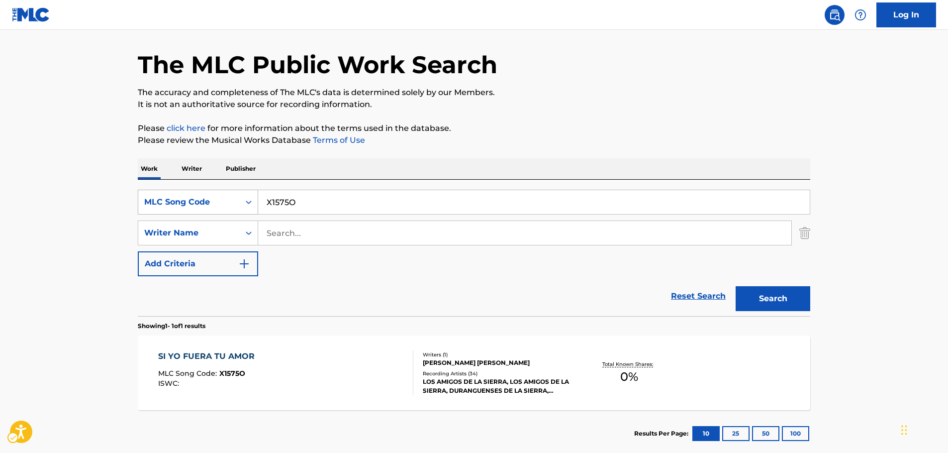
click at [219, 199] on div "MLC Song Code" at bounding box center [189, 202] width 90 height 12
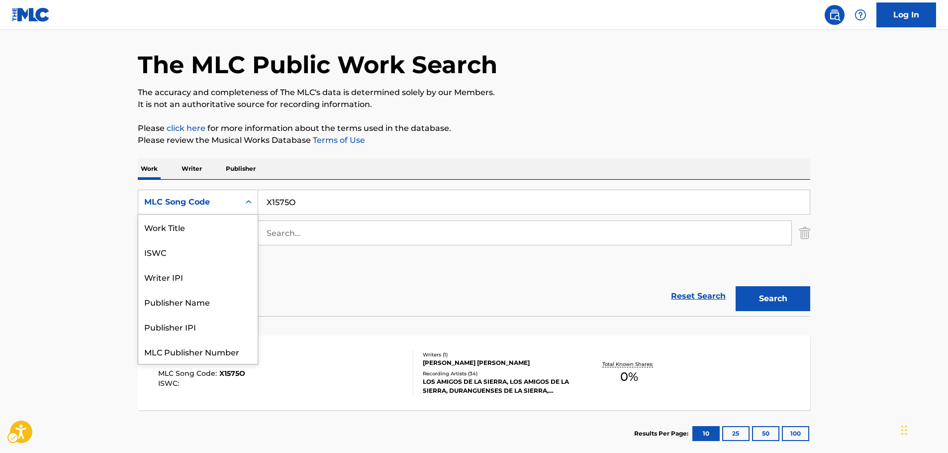
scroll to position [0, 0]
click at [186, 233] on div "Work Title" at bounding box center [197, 226] width 119 height 25
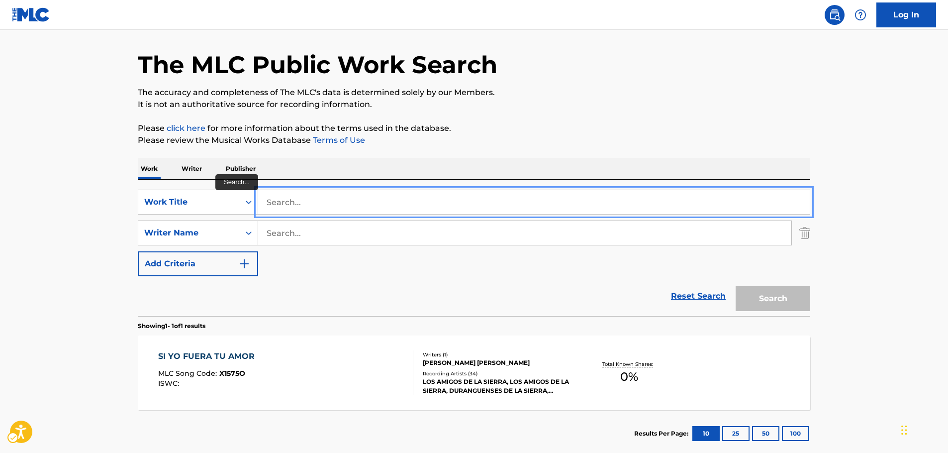
paste input "[PERSON_NAME] the Great"
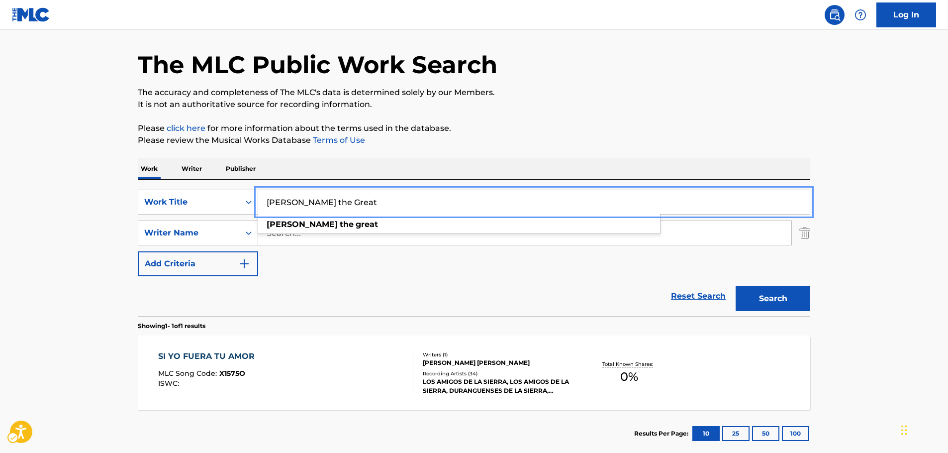
type input "[PERSON_NAME] the Great"
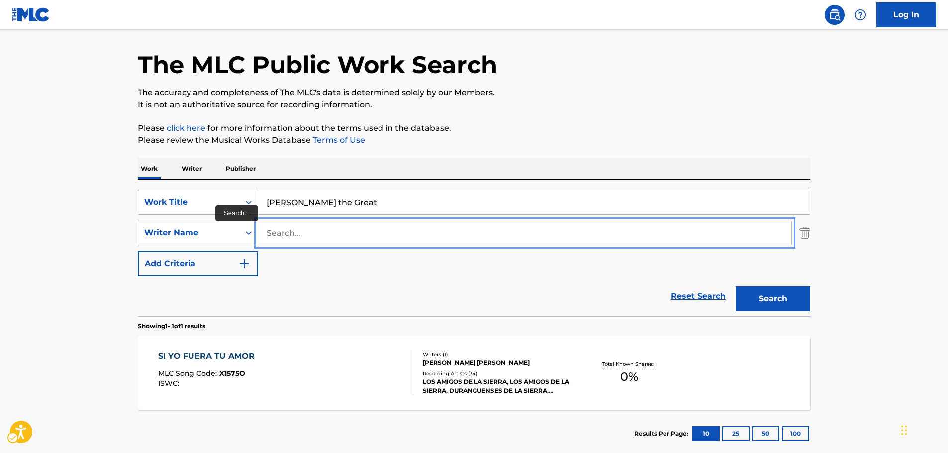
paste input "[PERSON_NAME]"
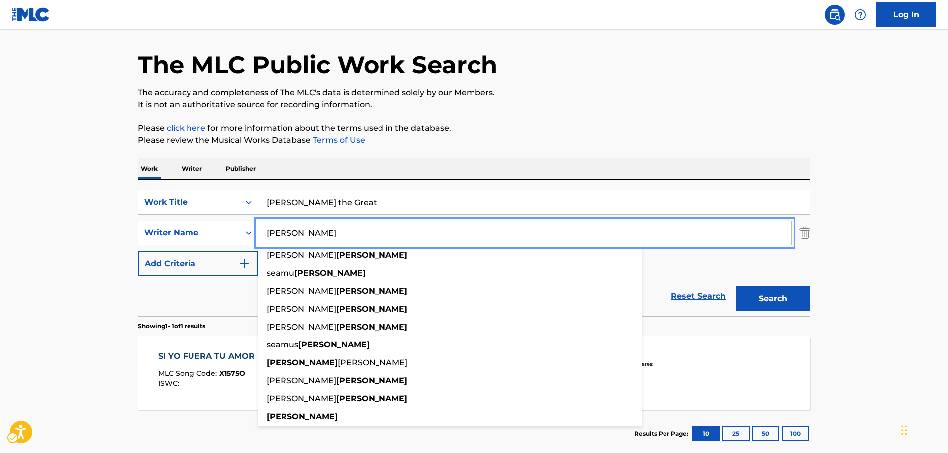
type input "[PERSON_NAME]"
click at [776, 300] on button "Search" at bounding box center [773, 298] width 75 height 25
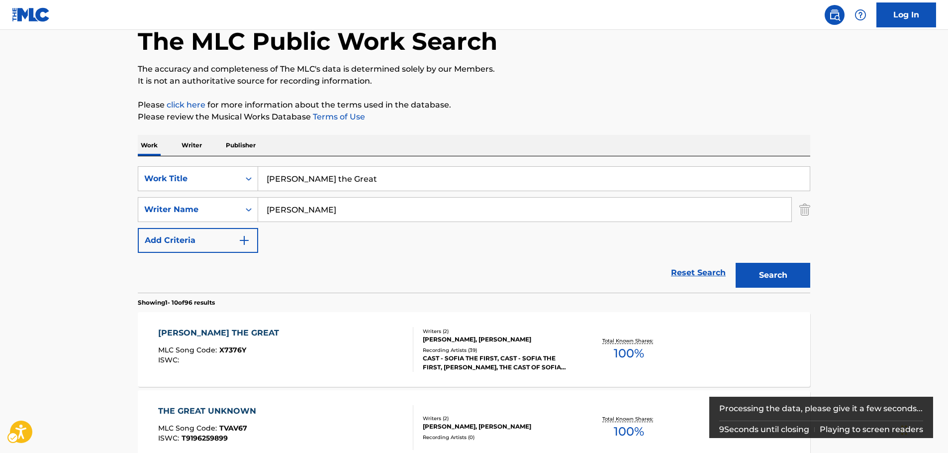
scroll to position [149, 0]
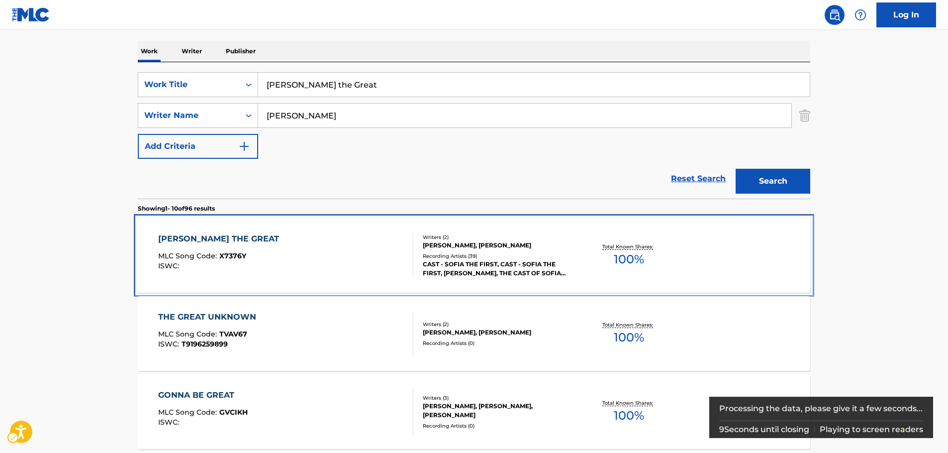
click at [340, 264] on div "[PERSON_NAME] THE GREAT MLC Song Code : X7376Y ISWC :" at bounding box center [286, 255] width 256 height 45
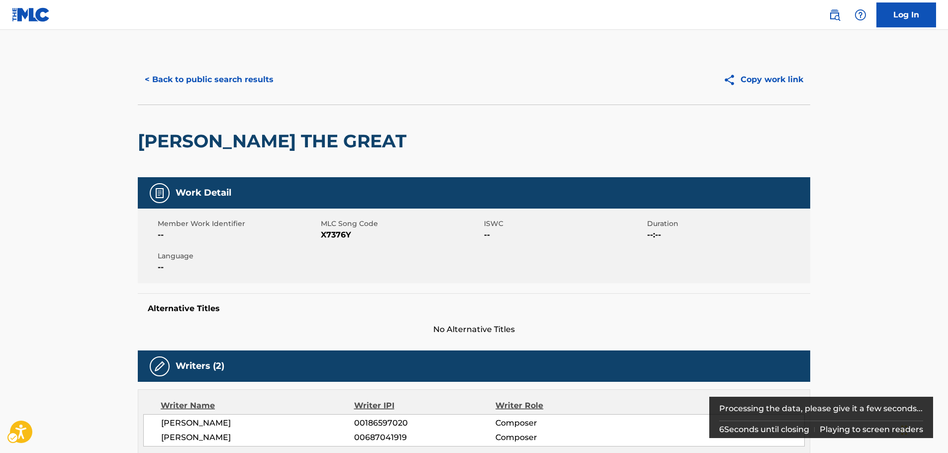
click at [340, 230] on span "MLC Song Code - X7376Y" at bounding box center [401, 235] width 161 height 12
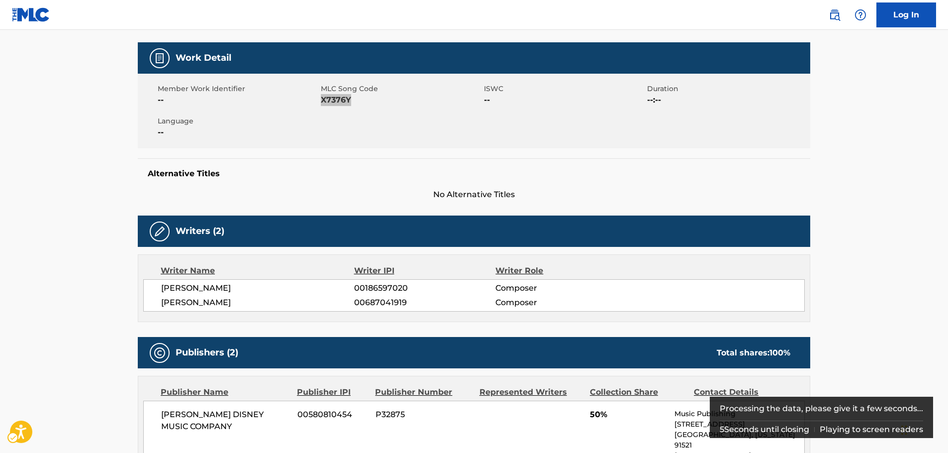
scroll to position [149, 0]
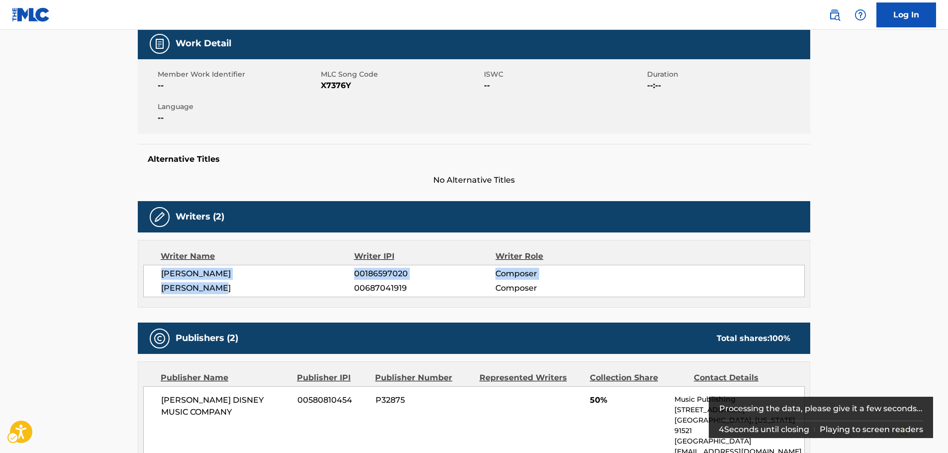
drag, startPoint x: 237, startPoint y: 286, endPoint x: 155, endPoint y: 276, distance: 82.8
click at [155, 276] on div "[PERSON_NAME] 00186597020 Composer [PERSON_NAME] 00687041919 Composer" at bounding box center [474, 281] width 662 height 32
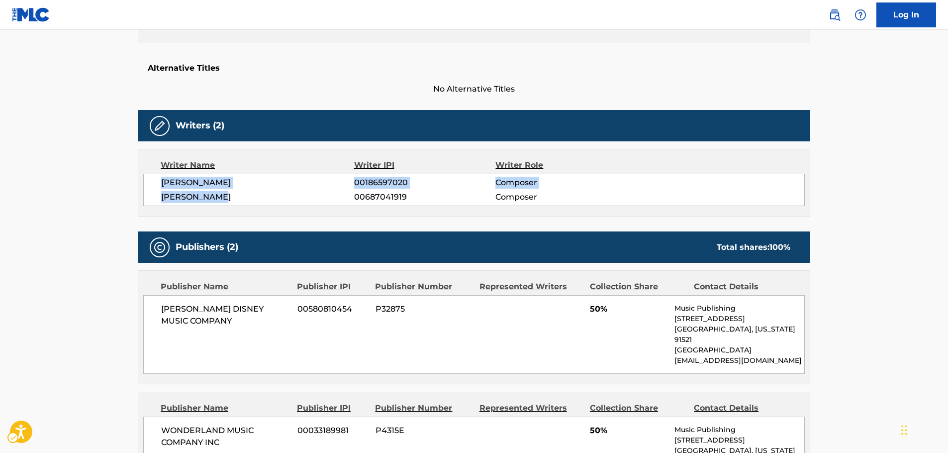
scroll to position [348, 0]
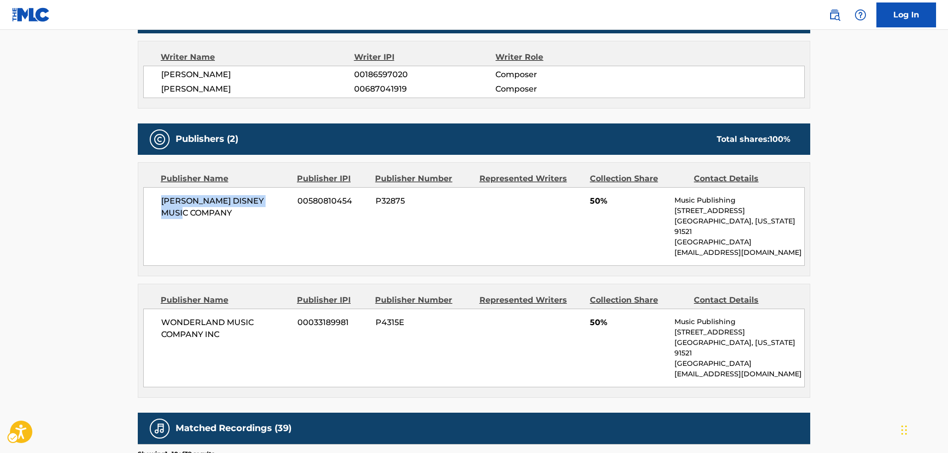
drag, startPoint x: 185, startPoint y: 211, endPoint x: 155, endPoint y: 198, distance: 32.3
click at [155, 198] on div "[PERSON_NAME] DISNEY MUSIC COMPANY 00580810454 P32875 50% Music Publishing [STR…" at bounding box center [474, 226] width 662 height 79
drag, startPoint x: 206, startPoint y: 323, endPoint x: 156, endPoint y: 311, distance: 51.7
click at [156, 311] on div "WONDERLAND MUSIC COMPANY INC 00033189981 P4315E 50% Music Publishing [STREET_AD…" at bounding box center [474, 348] width 662 height 79
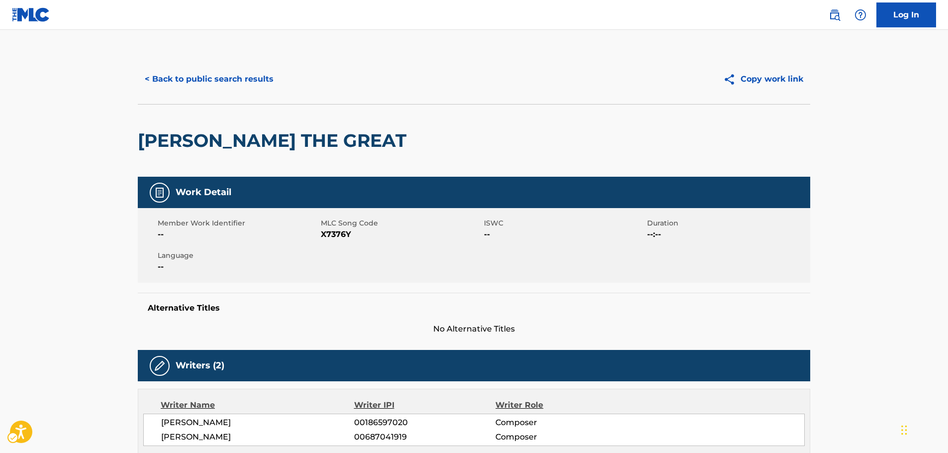
scroll to position [0, 0]
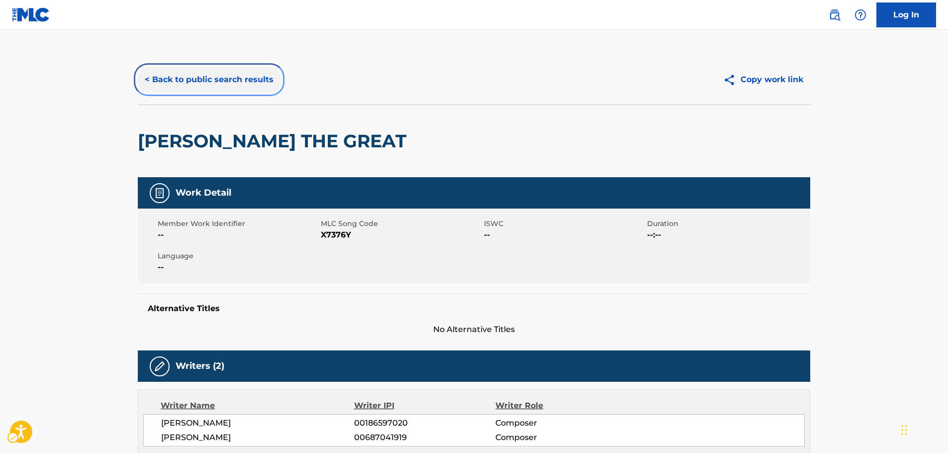
click at [212, 78] on button "< Back to public search results" at bounding box center [209, 79] width 143 height 25
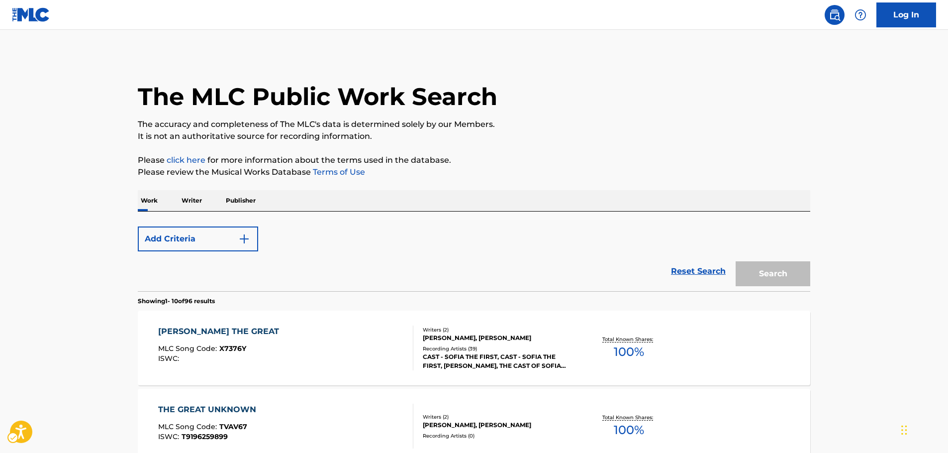
scroll to position [149, 0]
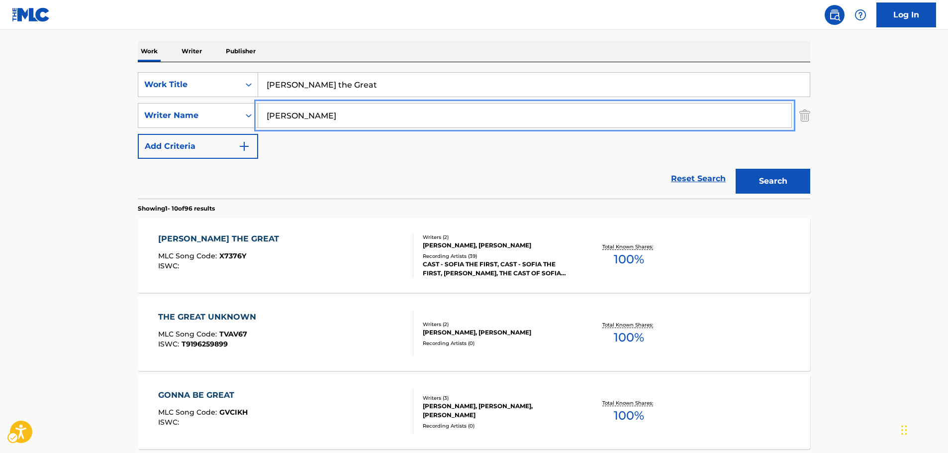
paste input "[PERSON_NAME]"
drag, startPoint x: 268, startPoint y: 118, endPoint x: 335, endPoint y: 85, distance: 75.2
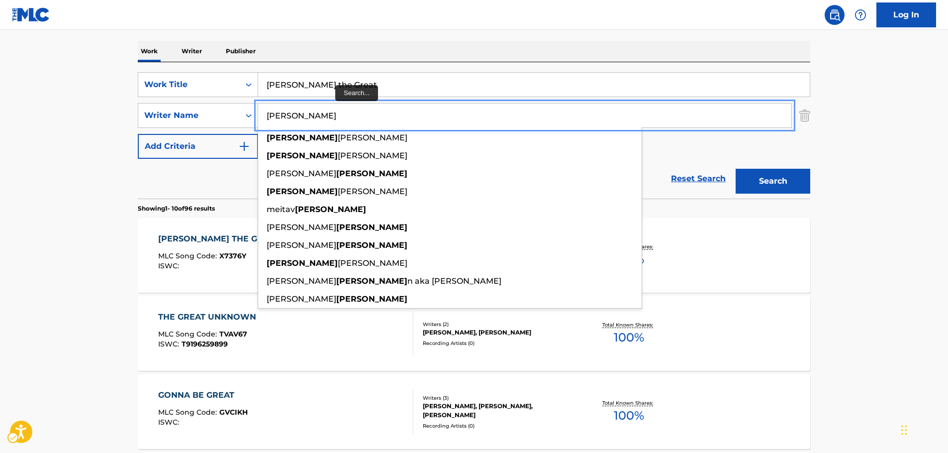
type input "[PERSON_NAME]"
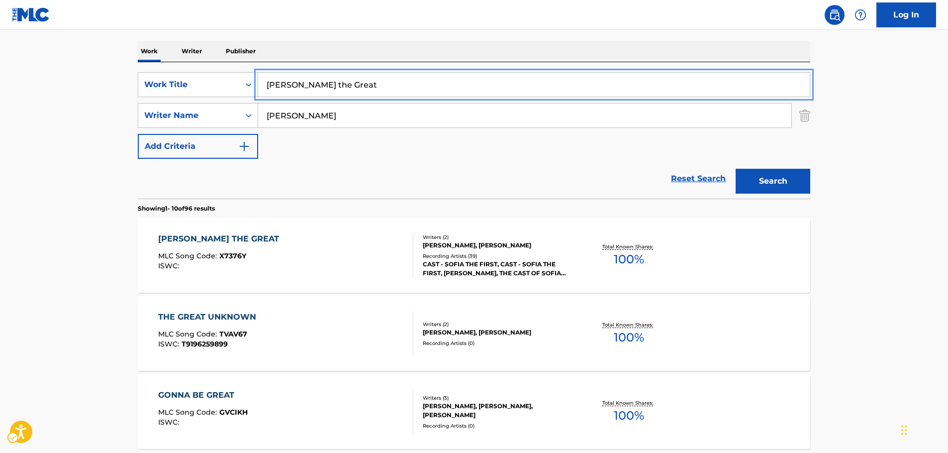
drag, startPoint x: 324, startPoint y: 82, endPoint x: 136, endPoint y: 87, distance: 188.7
paste input "Trust in Me"
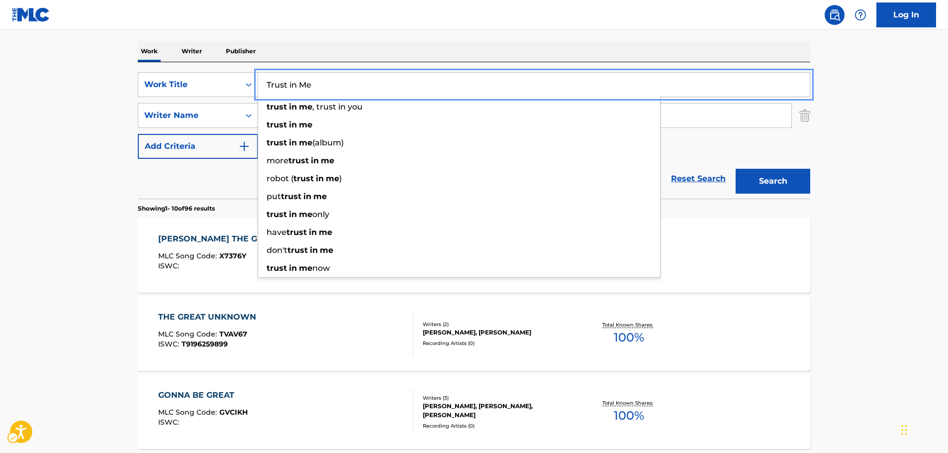
type input "Trust in Me"
click at [804, 178] on button "Search" at bounding box center [773, 181] width 75 height 25
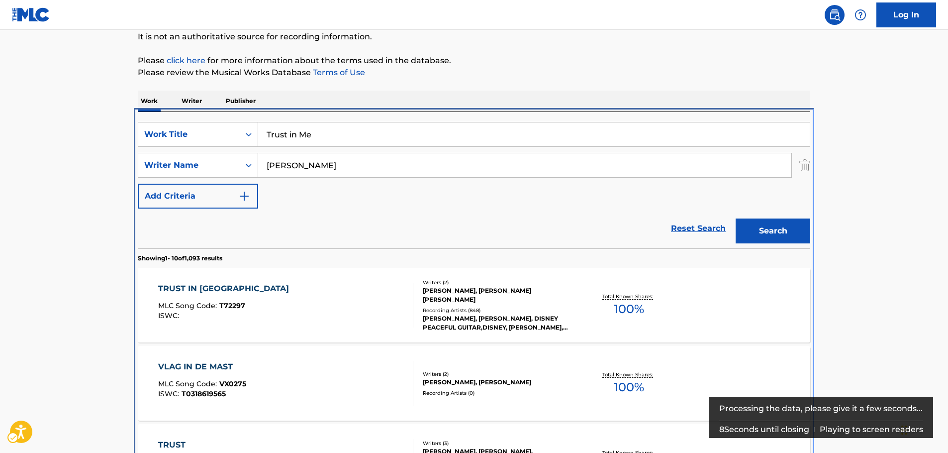
scroll to position [211, 0]
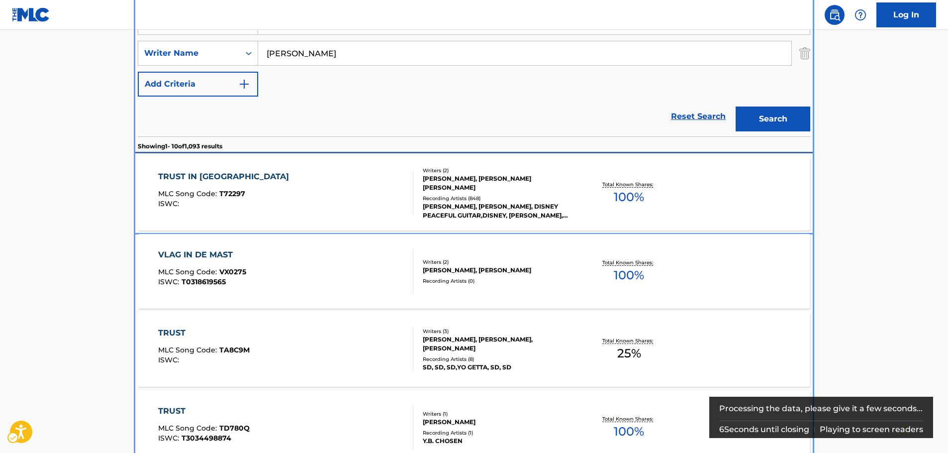
click at [334, 190] on div "TRUST IN ME MLC Song Code : T72297 ISWC :" at bounding box center [286, 193] width 256 height 45
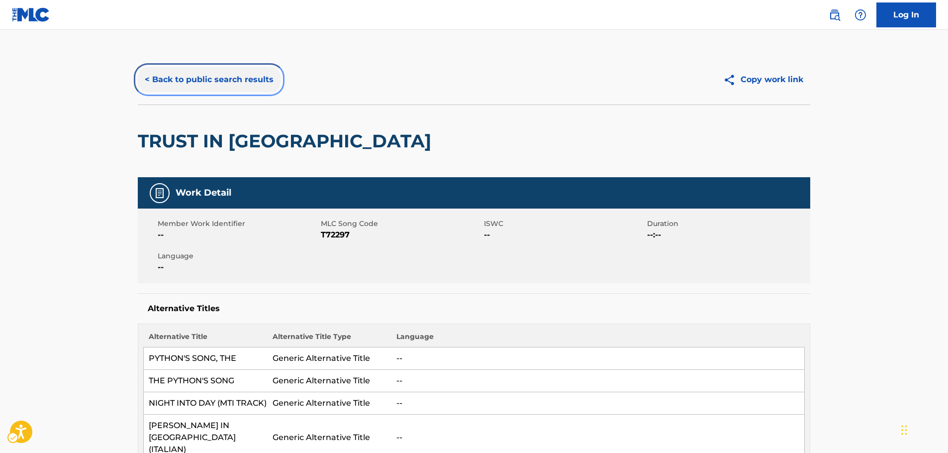
click at [221, 85] on button "< Back to public search results" at bounding box center [209, 79] width 143 height 25
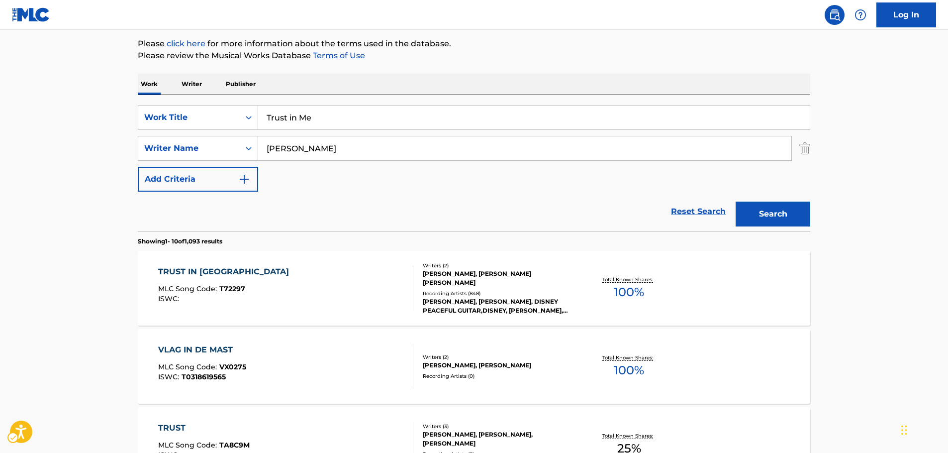
scroll to position [112, 0]
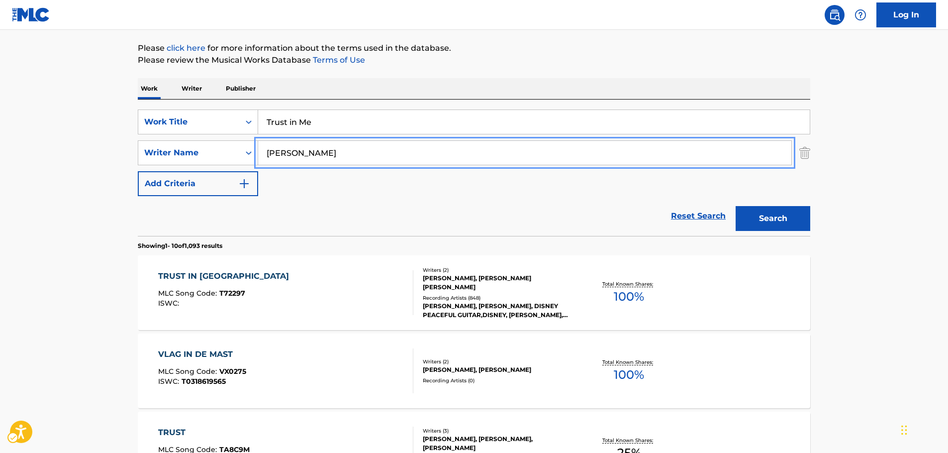
drag, startPoint x: 193, startPoint y: 158, endPoint x: 280, endPoint y: 140, distance: 89.5
paste input "[PERSON_NAME]"
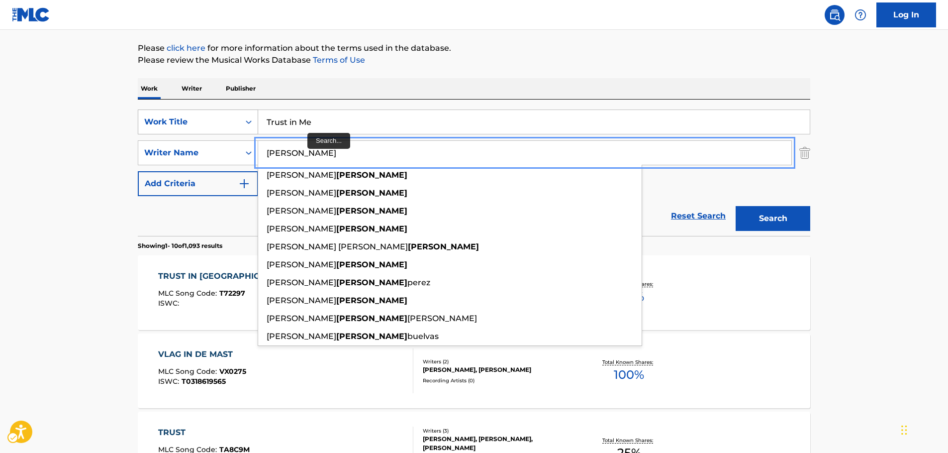
type input "[PERSON_NAME]"
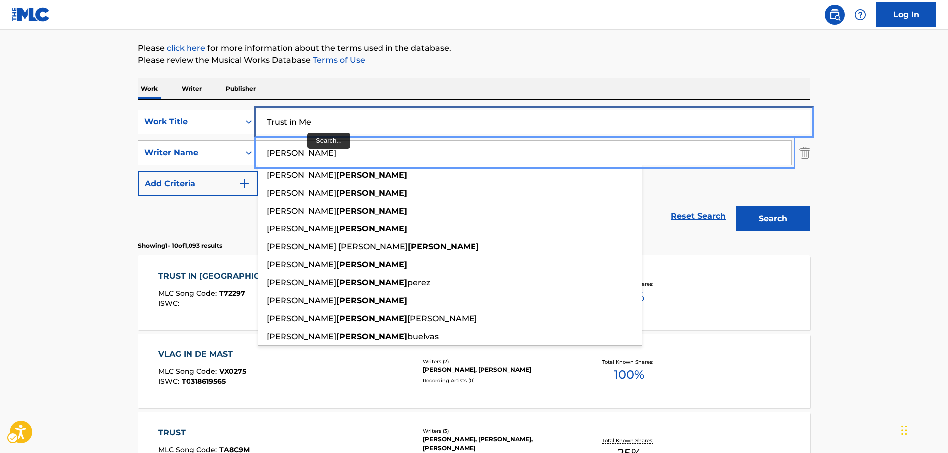
drag, startPoint x: 153, startPoint y: 132, endPoint x: 144, endPoint y: 132, distance: 9.5
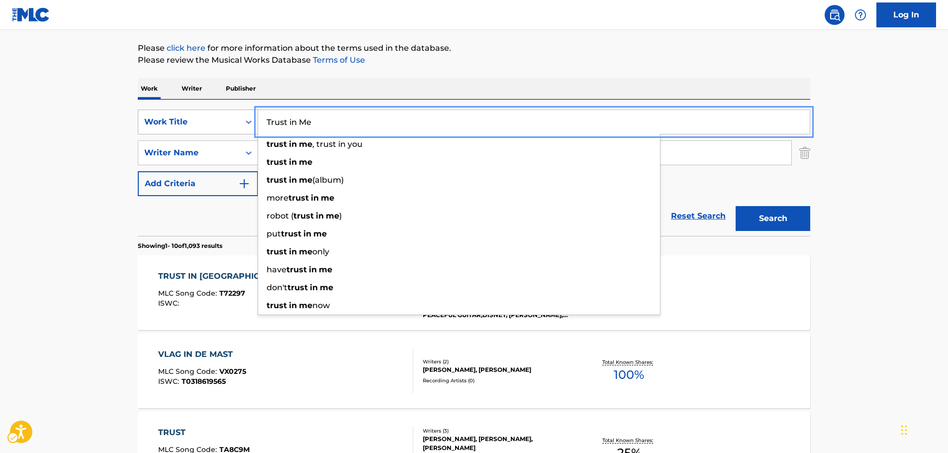
paste input "Mi Chuqui Baby"
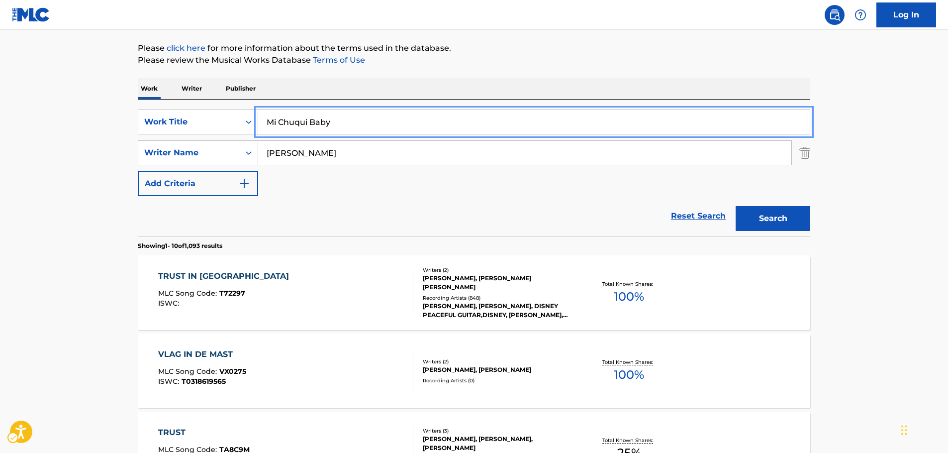
type input "Mi Chuqui Baby"
click at [762, 223] on button "Search" at bounding box center [773, 218] width 75 height 25
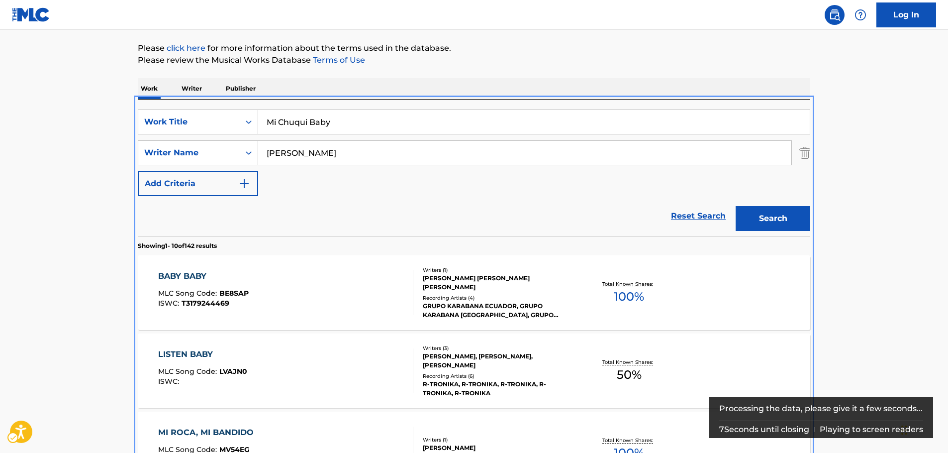
scroll to position [0, 0]
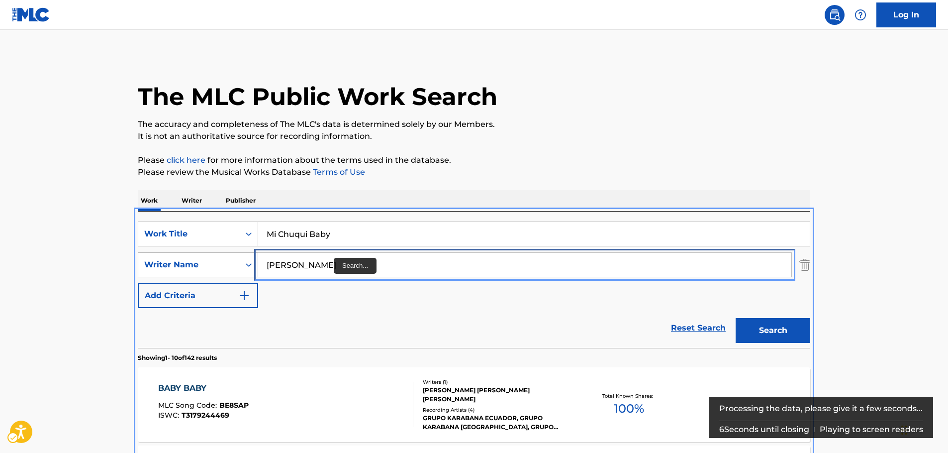
click at [195, 274] on div "SearchWithCriteria750823bb-2256-442a-81f1-2064836408fe Writer Name [PERSON_NAME]" at bounding box center [474, 264] width 673 height 25
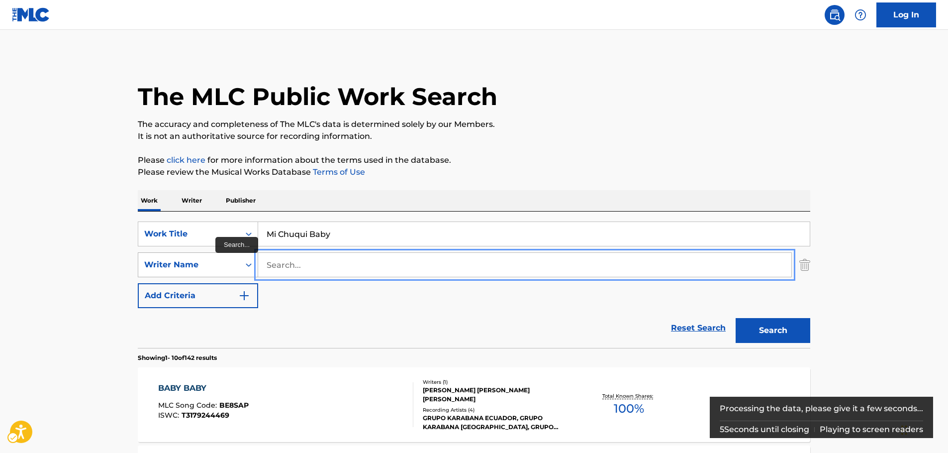
click at [736, 318] on button "Search" at bounding box center [773, 330] width 75 height 25
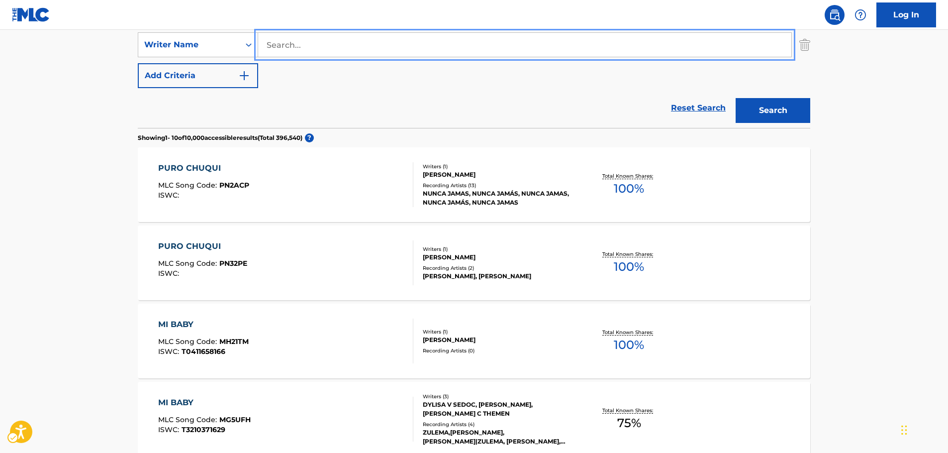
scroll to position [100, 0]
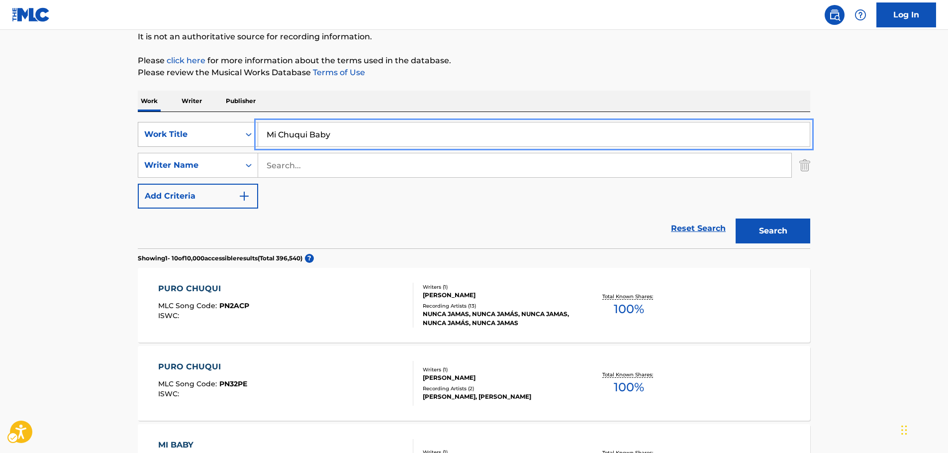
drag, startPoint x: 346, startPoint y: 136, endPoint x: 219, endPoint y: 137, distance: 126.9
click at [217, 137] on div "SearchWithCriteriacae24254-d6fe-42d3-89cc-eaa5060c39ef Work Title Mi Chuqui Baby" at bounding box center [474, 134] width 673 height 25
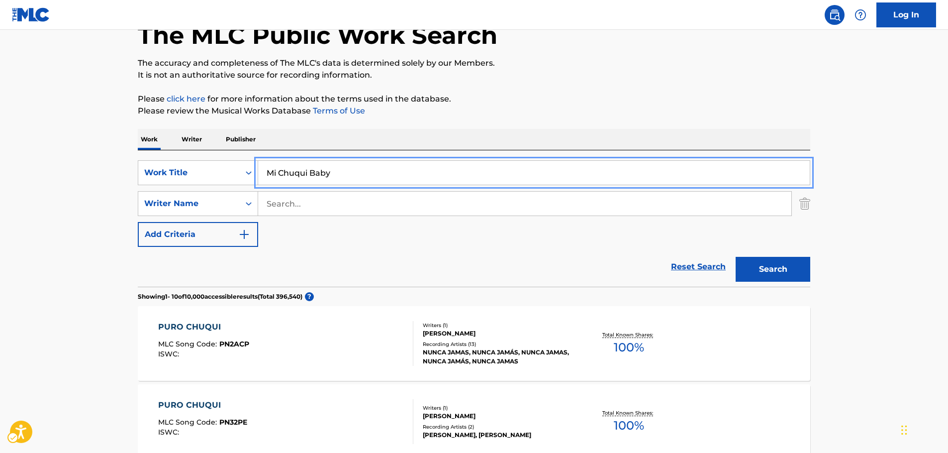
scroll to position [0, 0]
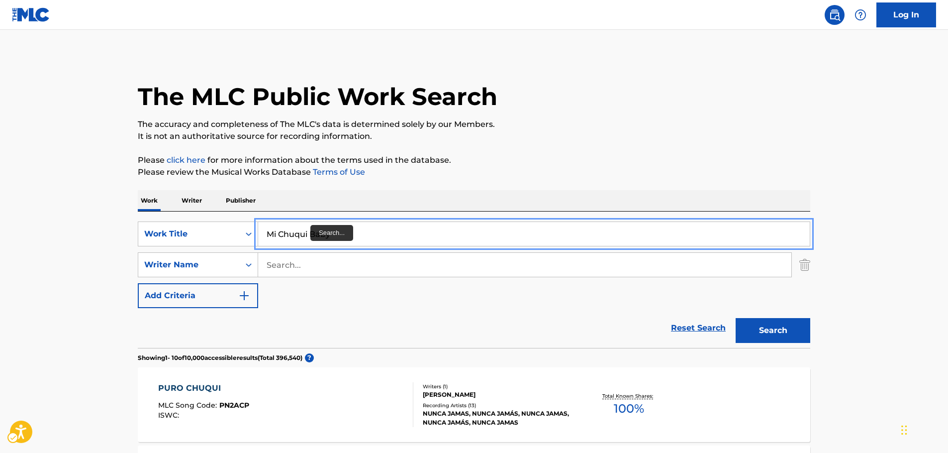
paste input "She's So Hot"
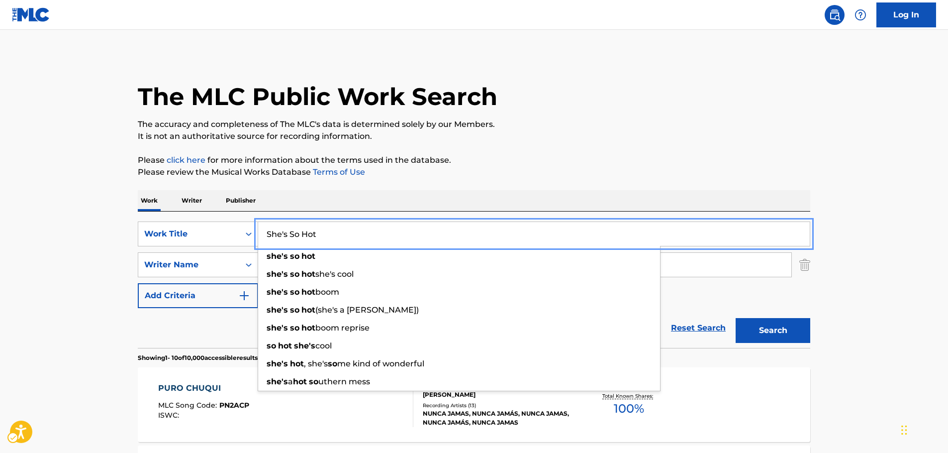
type input "She's So Hot"
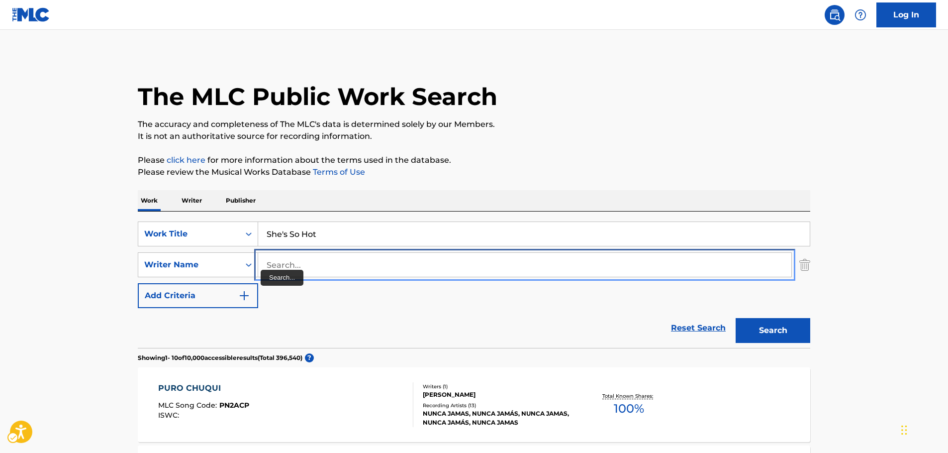
click at [279, 265] on input "Search..." at bounding box center [524, 265] width 533 height 24
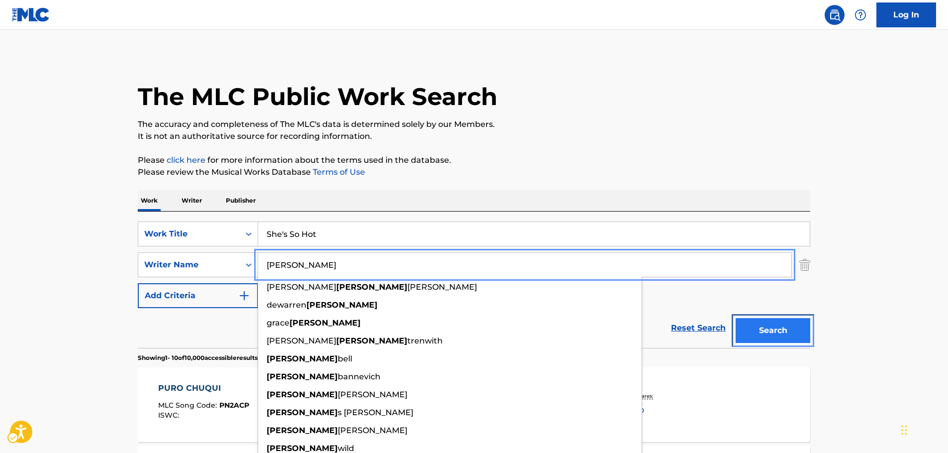
click at [787, 325] on button "Search" at bounding box center [773, 330] width 75 height 25
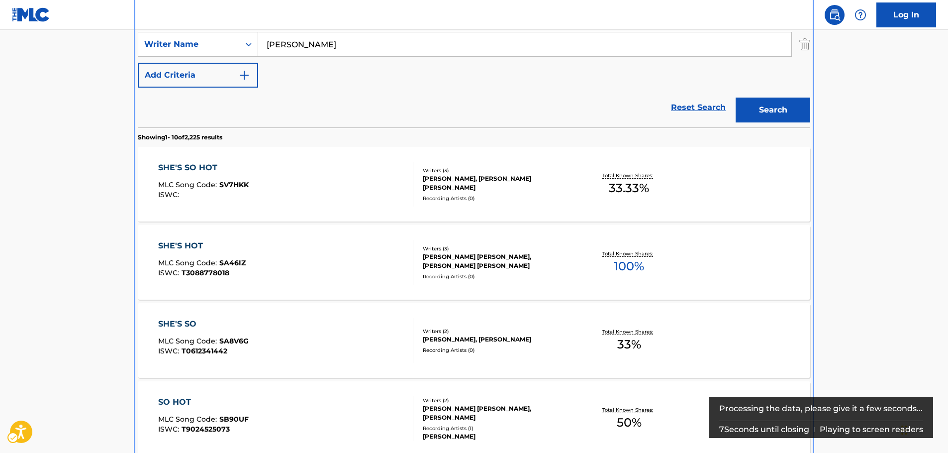
scroll to position [112, 0]
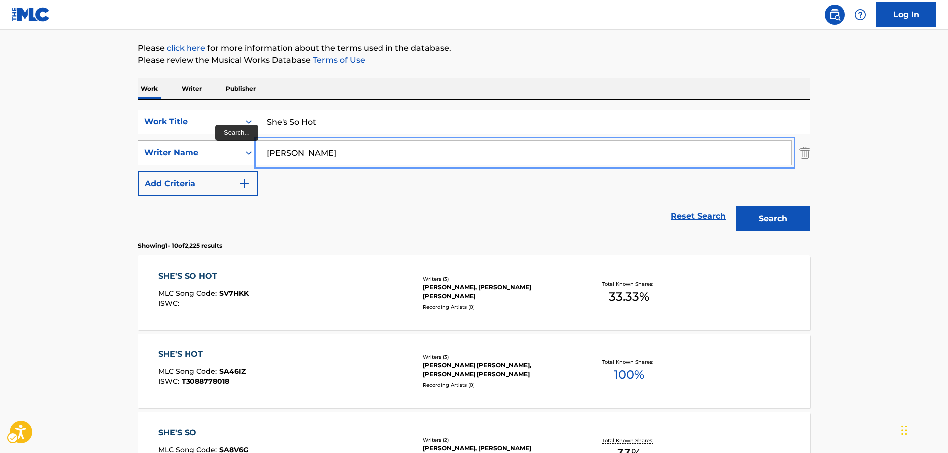
drag, startPoint x: 300, startPoint y: 150, endPoint x: 199, endPoint y: 156, distance: 101.7
click at [199, 156] on div "SearchWithCriteria750823bb-2256-442a-81f1-2064836408fe Writer Name [PERSON_NAME]" at bounding box center [474, 152] width 673 height 25
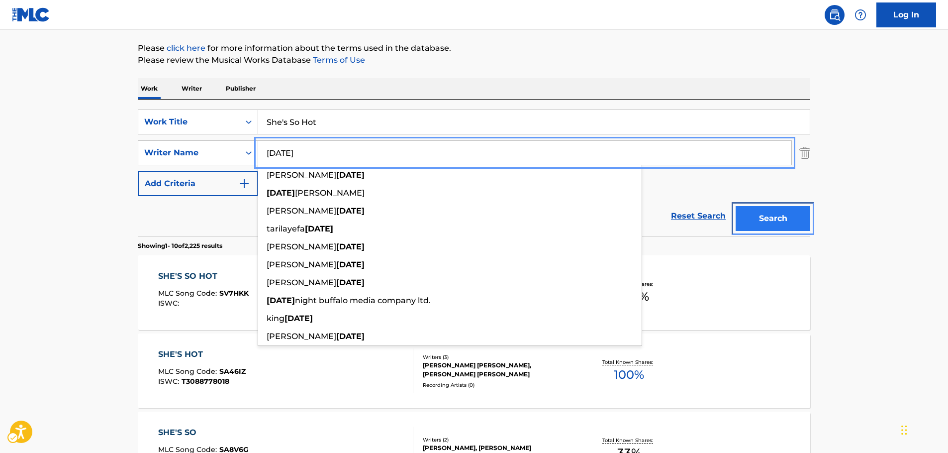
click at [791, 217] on button "Search" at bounding box center [773, 218] width 75 height 25
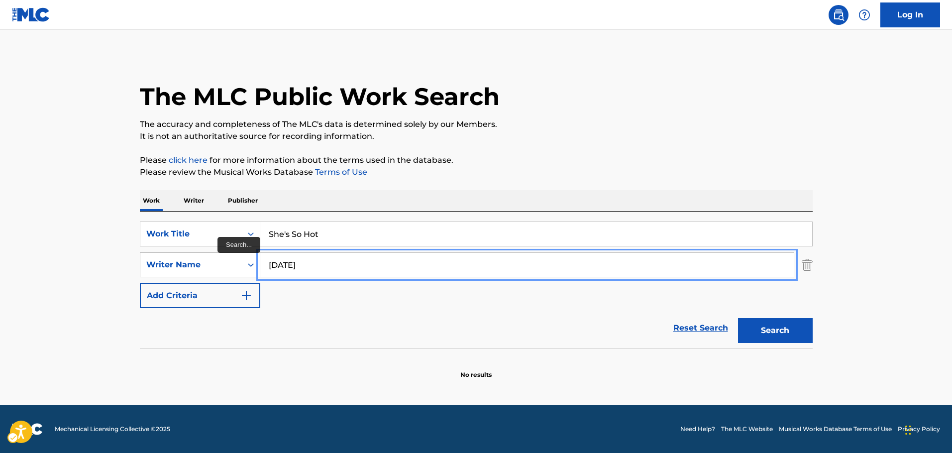
drag, startPoint x: 281, startPoint y: 264, endPoint x: 210, endPoint y: 273, distance: 70.8
click at [206, 275] on div "SearchWithCriteria750823bb-2256-442a-81f1-2064836408fe Writer Name [DATE]" at bounding box center [476, 264] width 673 height 25
paste input "Sangiorgi"
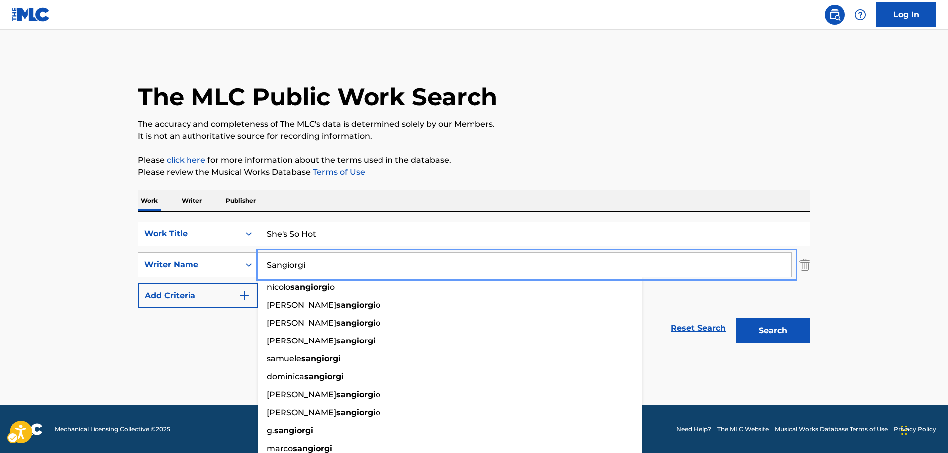
type input "Sangiorgi"
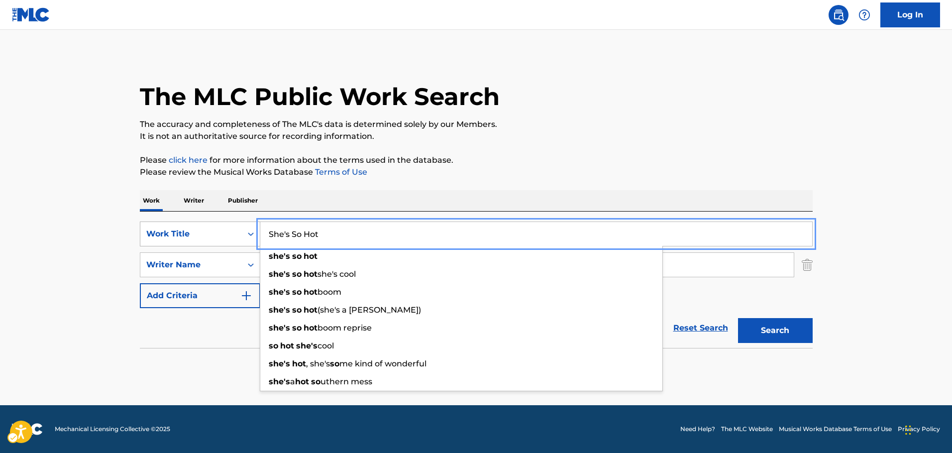
drag, startPoint x: 197, startPoint y: 237, endPoint x: 205, endPoint y: 226, distance: 13.5
click at [194, 237] on div "SearchWithCriteriacae24254-d6fe-42d3-89cc-eaa5060c39ef Work Title She's So Hot …" at bounding box center [476, 233] width 673 height 25
paste input "Ogni Mio Istante"
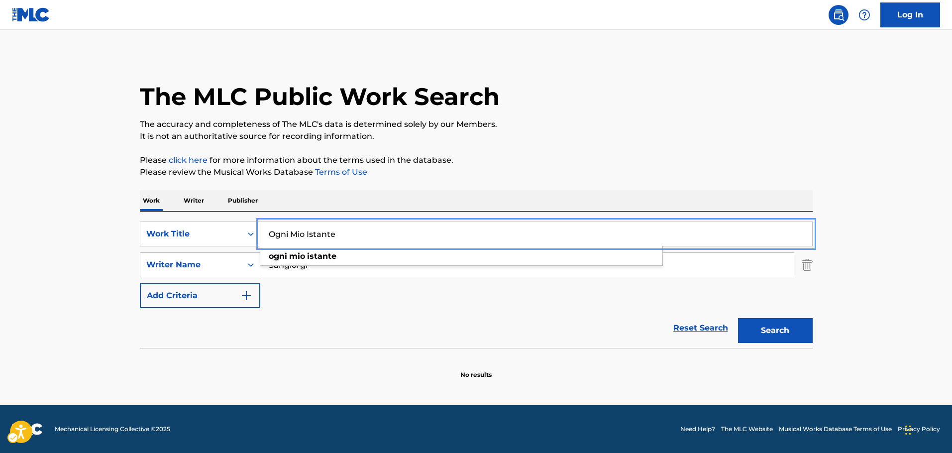
type input "Ogni Mio Istante"
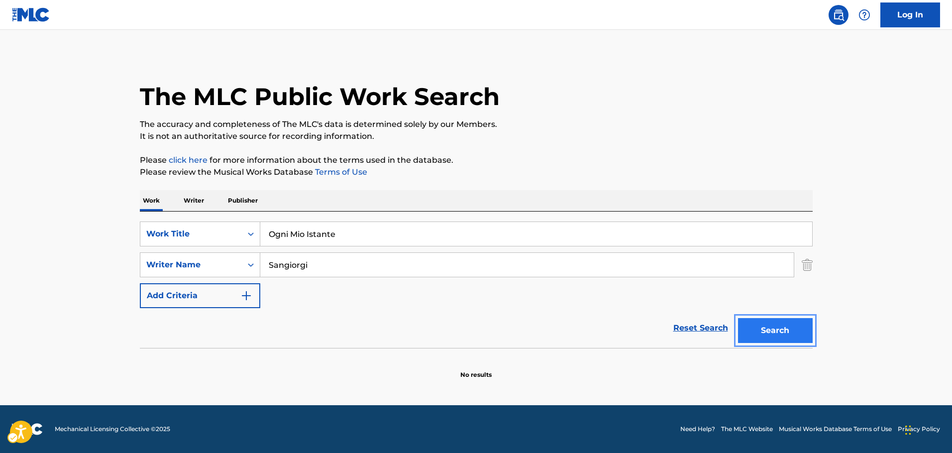
click at [785, 328] on button "Search" at bounding box center [775, 330] width 75 height 25
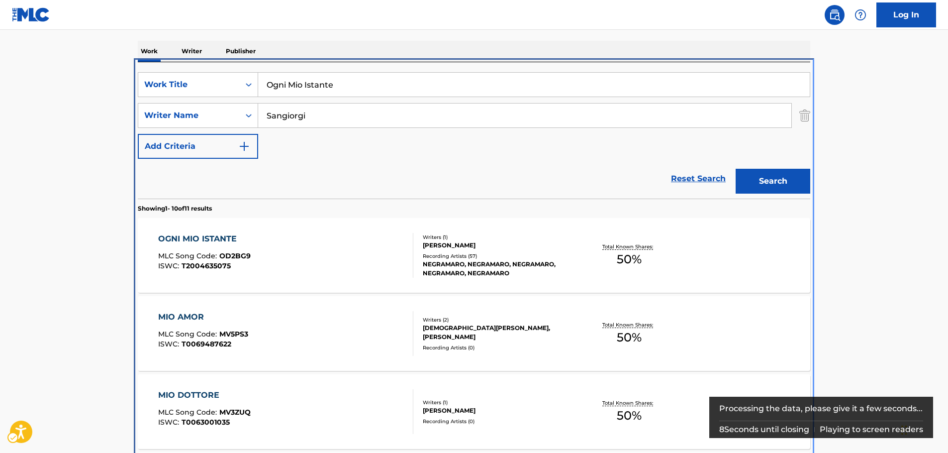
scroll to position [211, 0]
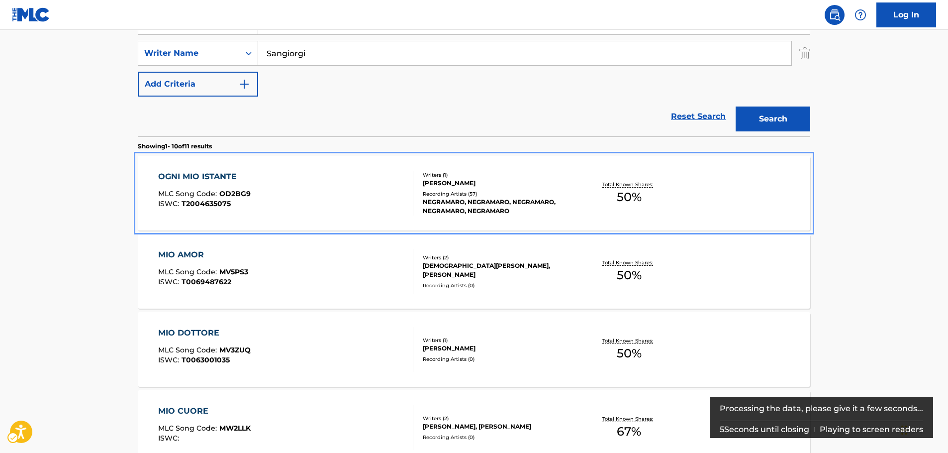
click at [318, 190] on div "OGNI MIO ISTANTE MLC Song Code : OD2BG9 ISWC : T2004635075" at bounding box center [286, 193] width 256 height 45
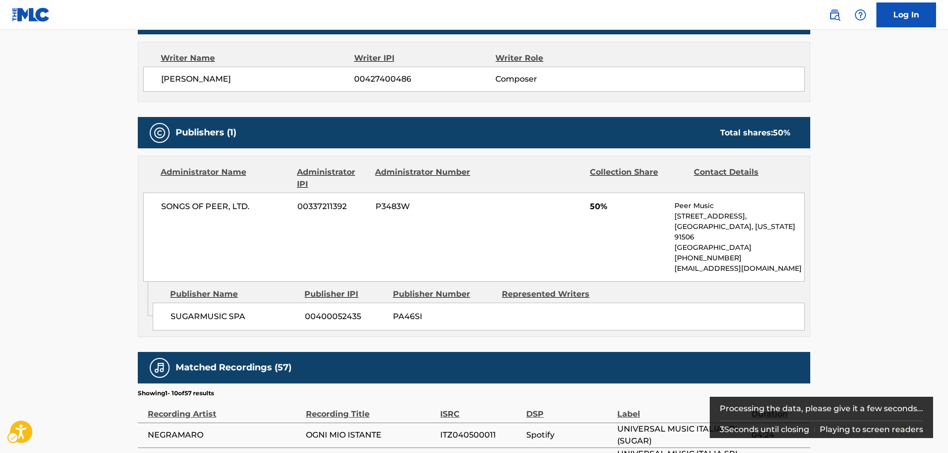
scroll to position [348, 0]
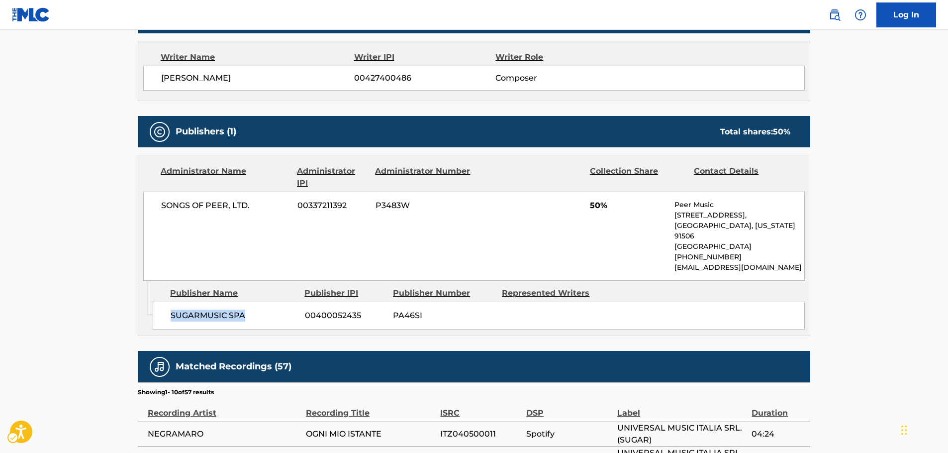
drag, startPoint x: 203, startPoint y: 319, endPoint x: 162, endPoint y: 315, distance: 41.5
click at [157, 322] on div "SUGARMUSIC SPA 00400052435 PA46SI" at bounding box center [479, 316] width 652 height 28
drag, startPoint x: 251, startPoint y: 215, endPoint x: 155, endPoint y: 218, distance: 96.1
click at [158, 216] on div "SONGS OF PEER, LTD. 00337211392 P3483W 50% Peer Music [STREET_ADDRESS][US_STATE…" at bounding box center [474, 236] width 662 height 89
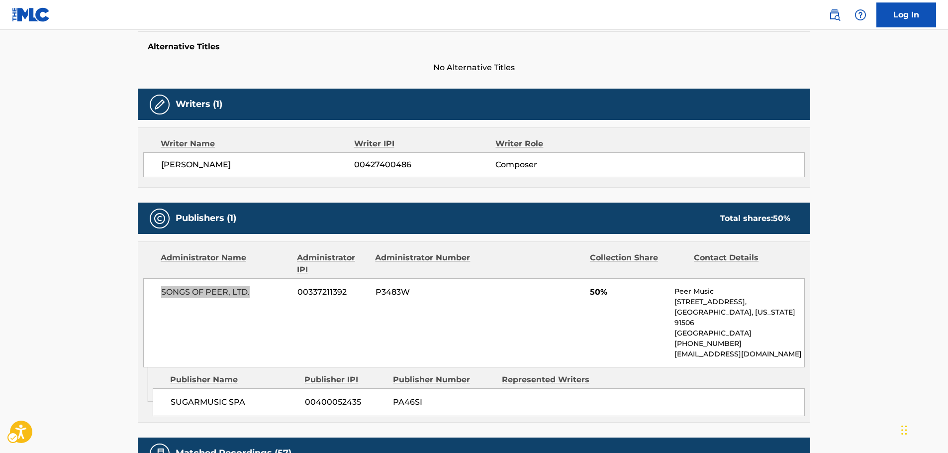
scroll to position [100, 0]
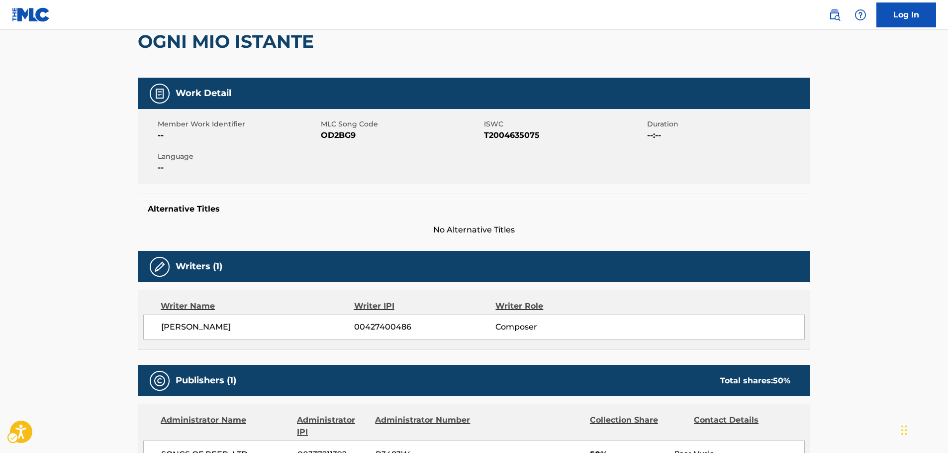
click at [342, 136] on span "MLC Song Code - OD2BG9" at bounding box center [401, 135] width 161 height 12
click at [508, 136] on span "ISWC - T2004635075" at bounding box center [564, 135] width 161 height 12
drag, startPoint x: 508, startPoint y: 136, endPoint x: 500, endPoint y: 136, distance: 7.5
click at [507, 135] on span "ISWC - T2004635075" at bounding box center [564, 135] width 161 height 12
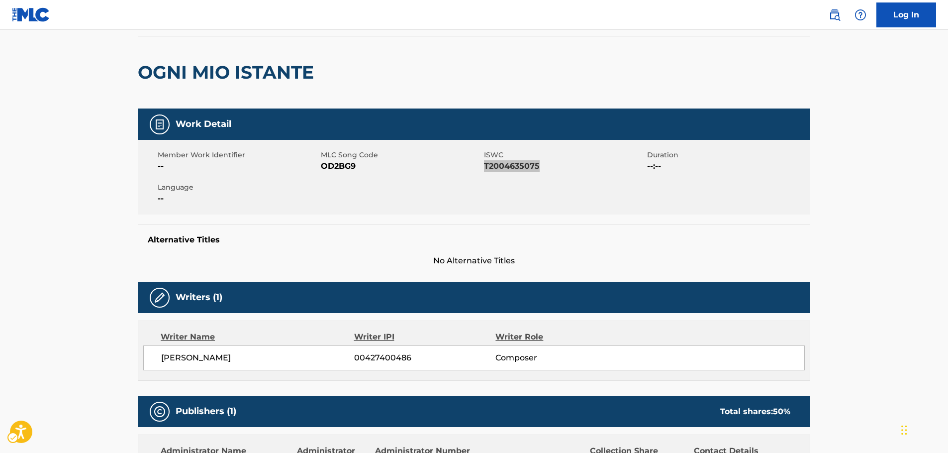
scroll to position [0, 0]
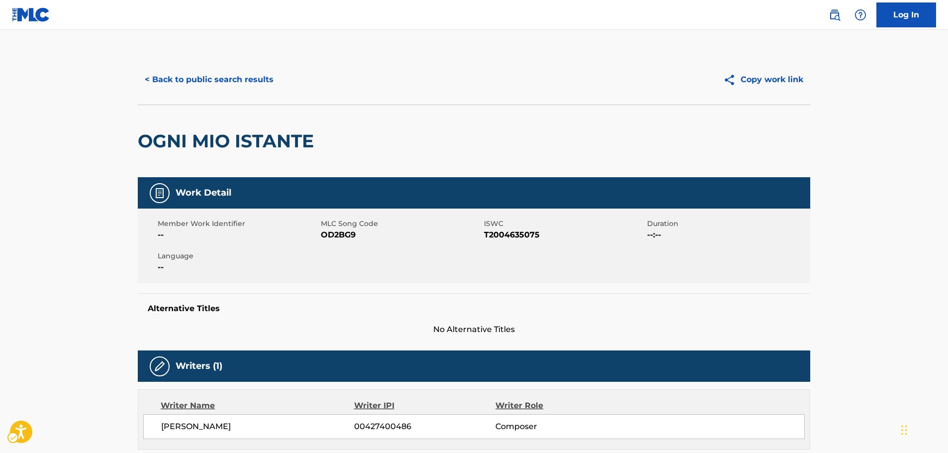
drag, startPoint x: 24, startPoint y: 293, endPoint x: 27, endPoint y: 298, distance: 5.1
click at [233, 72] on button "< Back to public search results" at bounding box center [209, 79] width 143 height 25
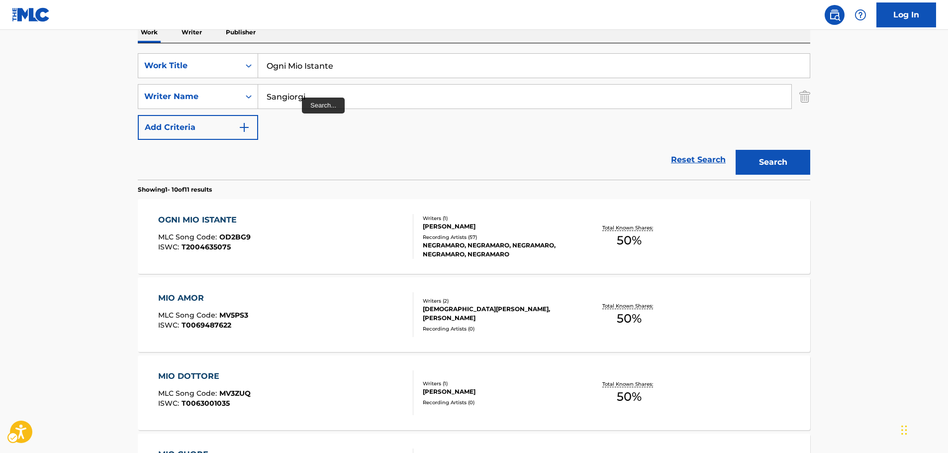
scroll to position [162, 0]
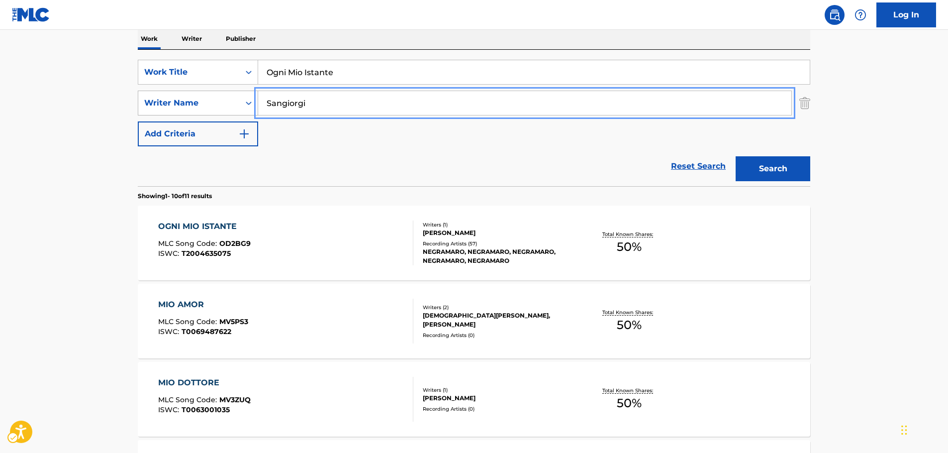
drag, startPoint x: 209, startPoint y: 103, endPoint x: 186, endPoint y: 103, distance: 23.4
paste input "[PERSON_NAME]"
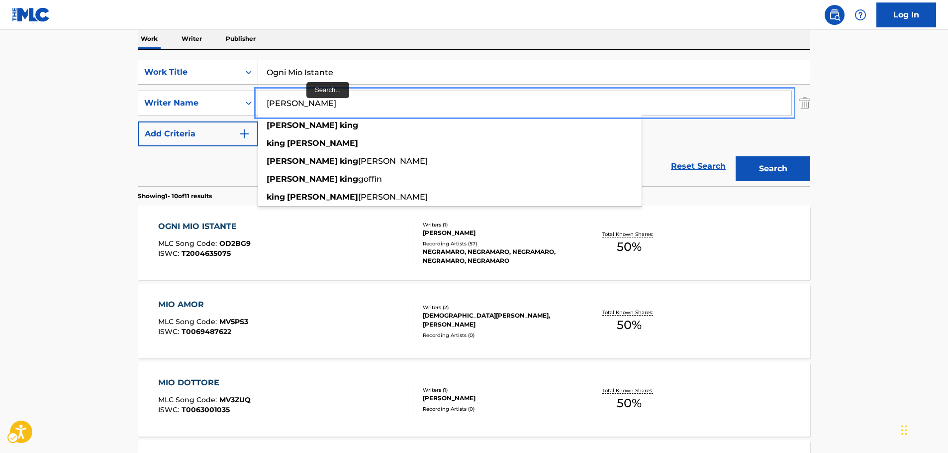
type input "[PERSON_NAME]"
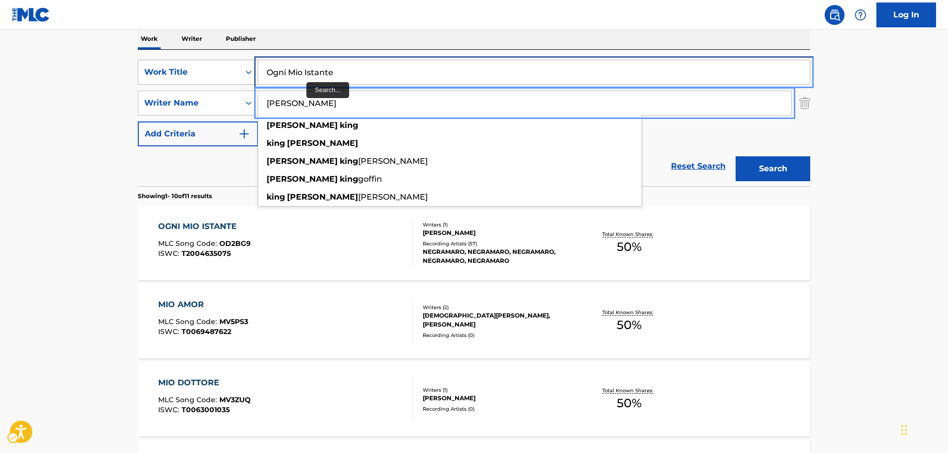
drag, startPoint x: 167, startPoint y: 80, endPoint x: 152, endPoint y: 82, distance: 14.6
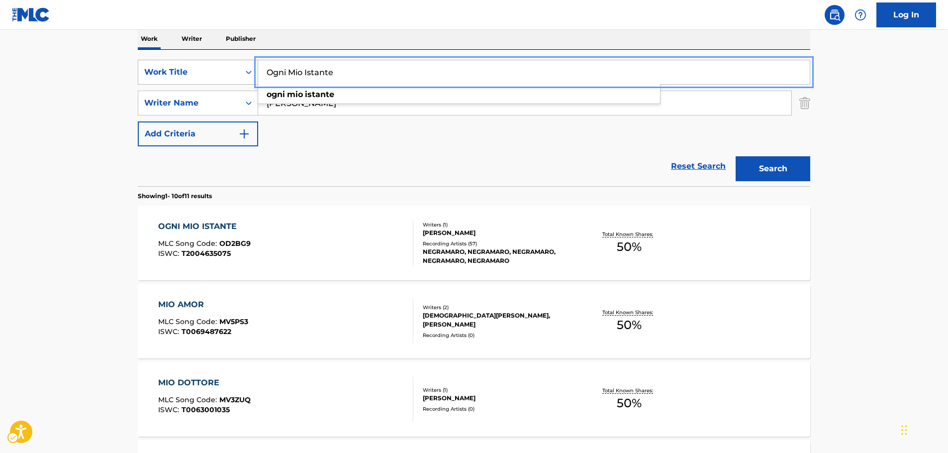
paste input "Let's Turkey Trot"
type input "Let's Turkey Trot"
click at [769, 167] on button "Search" at bounding box center [773, 168] width 75 height 25
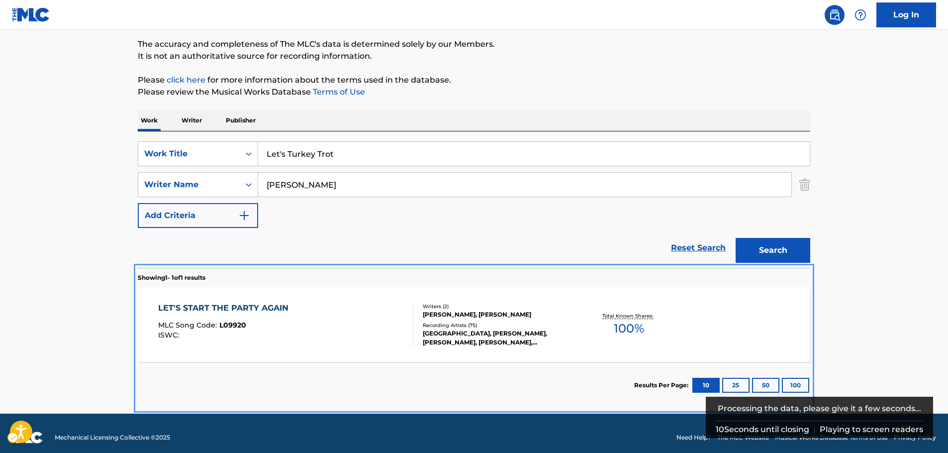
scroll to position [89, 0]
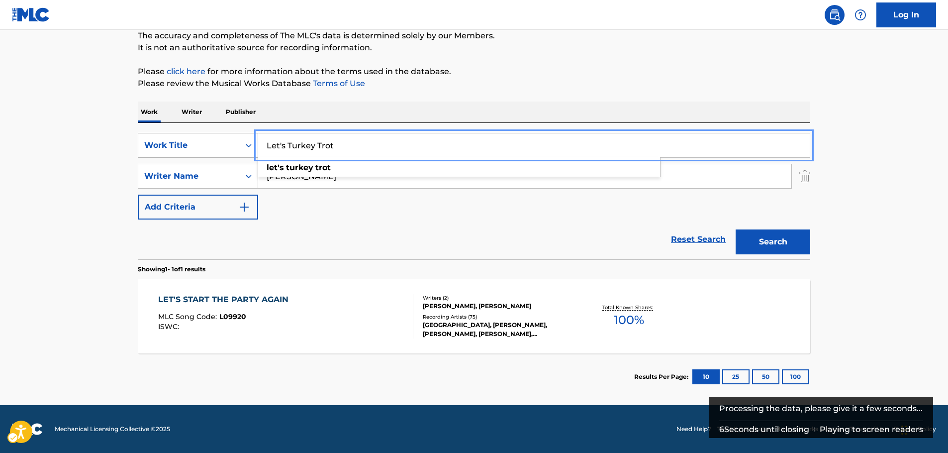
drag, startPoint x: 369, startPoint y: 148, endPoint x: 427, endPoint y: 6, distance: 153.3
click at [194, 150] on div "SearchWithCriteriacae24254-d6fe-42d3-89cc-eaa5060c39ef Work Title Let's Turkey …" at bounding box center [474, 145] width 673 height 25
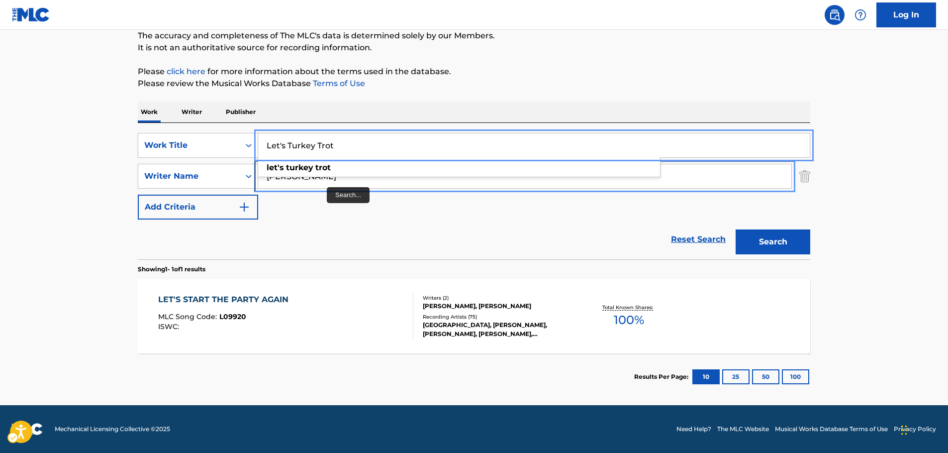
click at [325, 183] on input "[PERSON_NAME]" at bounding box center [524, 176] width 533 height 24
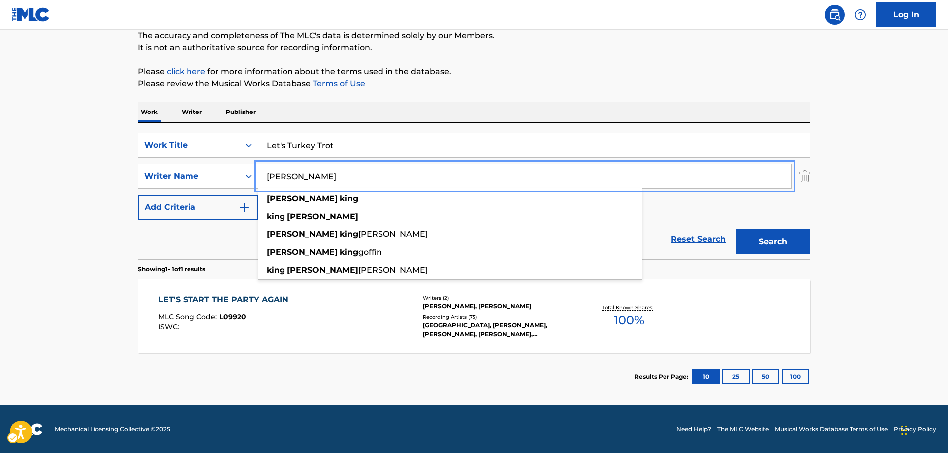
drag, startPoint x: 320, startPoint y: 178, endPoint x: 458, endPoint y: 210, distance: 141.5
click at [185, 182] on div "SearchWithCriteria750823bb-2256-442a-81f1-2064836408fe Writer Name [PERSON_NAME…" at bounding box center [474, 176] width 673 height 25
paste input "Goffin"
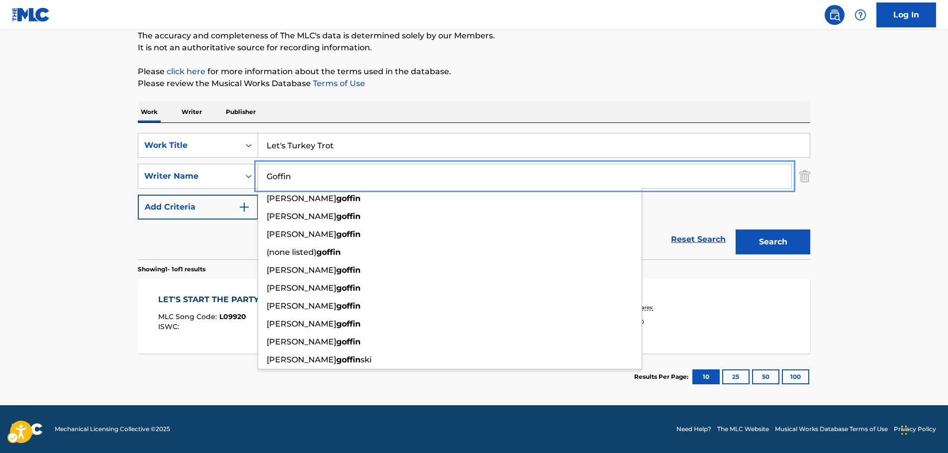
type input "Goffin"
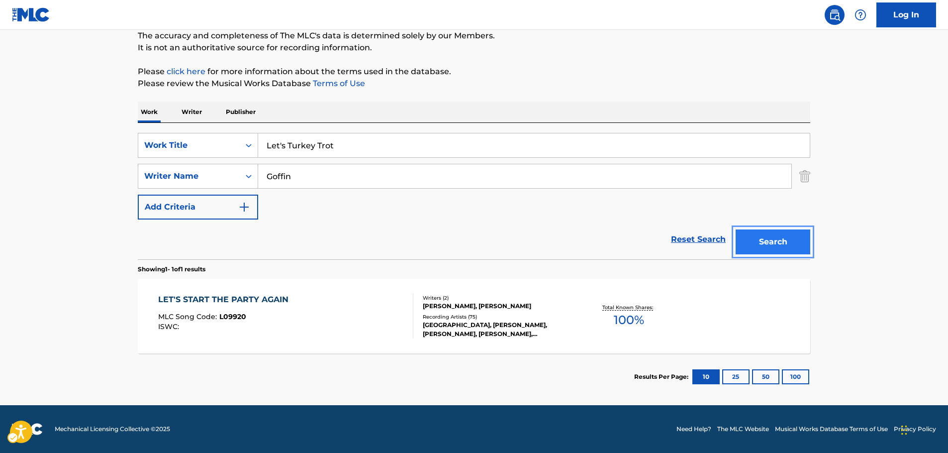
click at [767, 246] on button "Search" at bounding box center [773, 241] width 75 height 25
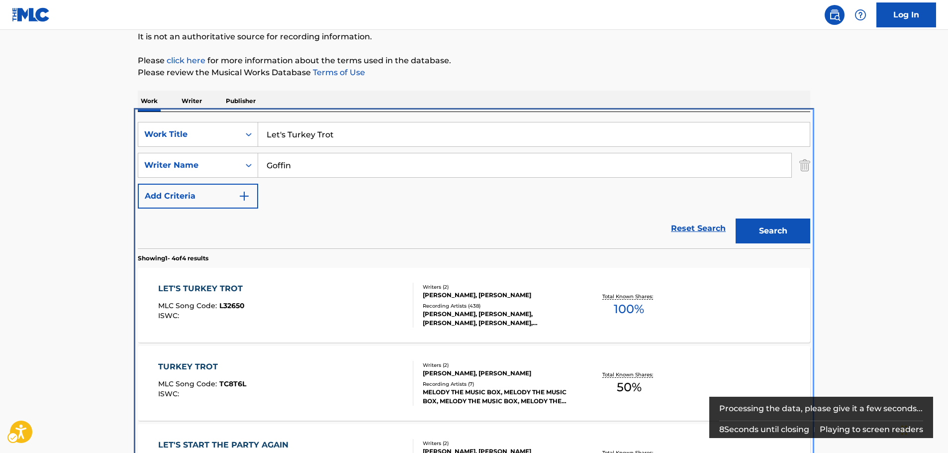
scroll to position [211, 0]
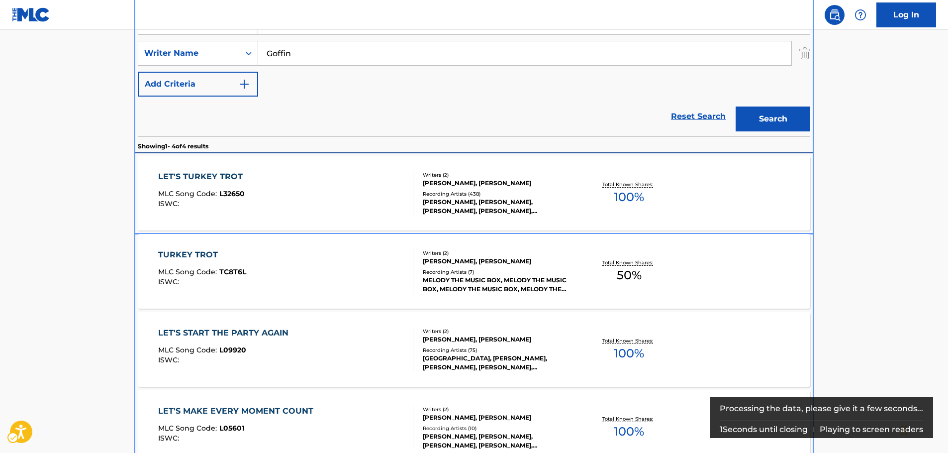
click at [288, 196] on div "LET'S TURKEY TROT MLC Song Code : L32650 ISWC :" at bounding box center [286, 193] width 256 height 45
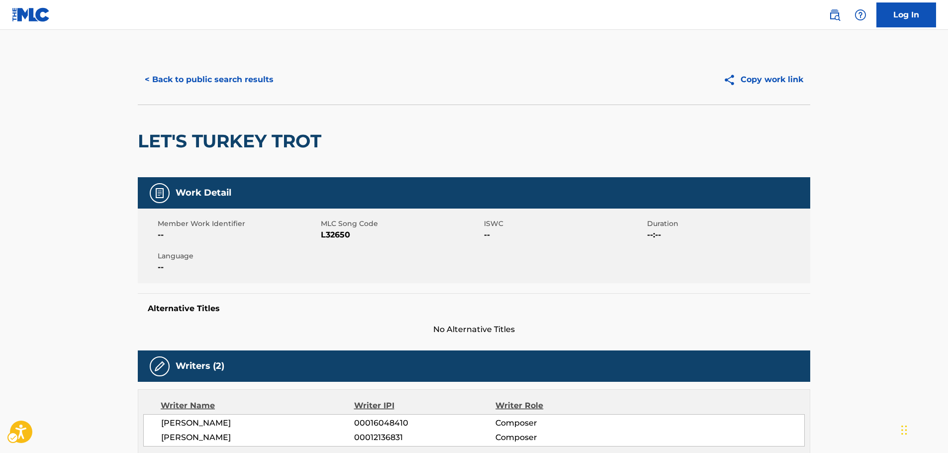
click at [341, 237] on span "MLC Song Code - L32650" at bounding box center [401, 235] width 161 height 12
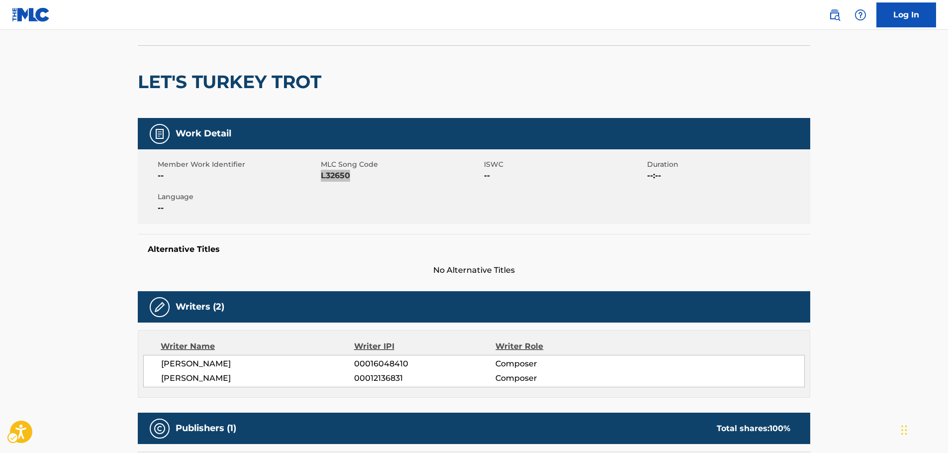
scroll to position [149, 0]
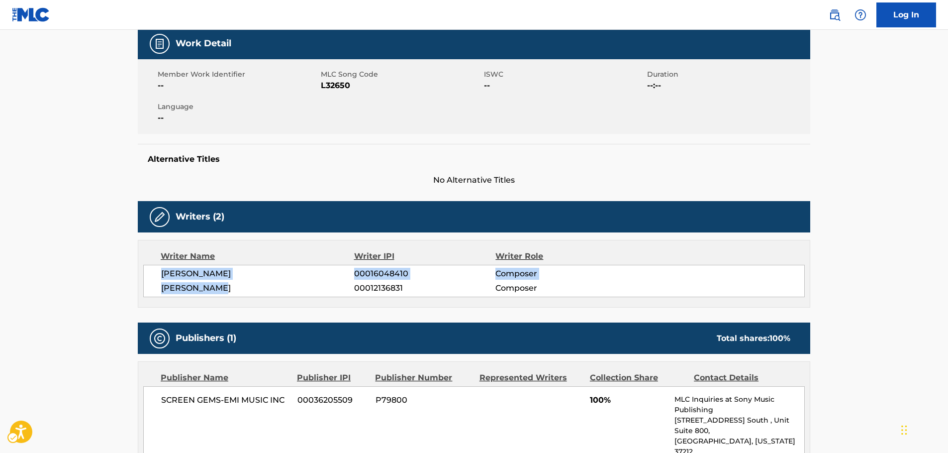
drag, startPoint x: 237, startPoint y: 288, endPoint x: 151, endPoint y: 270, distance: 88.5
click at [151, 270] on div "[PERSON_NAME] 00016048410 Composer [PERSON_NAME] 00012136831 Composer" at bounding box center [474, 281] width 662 height 32
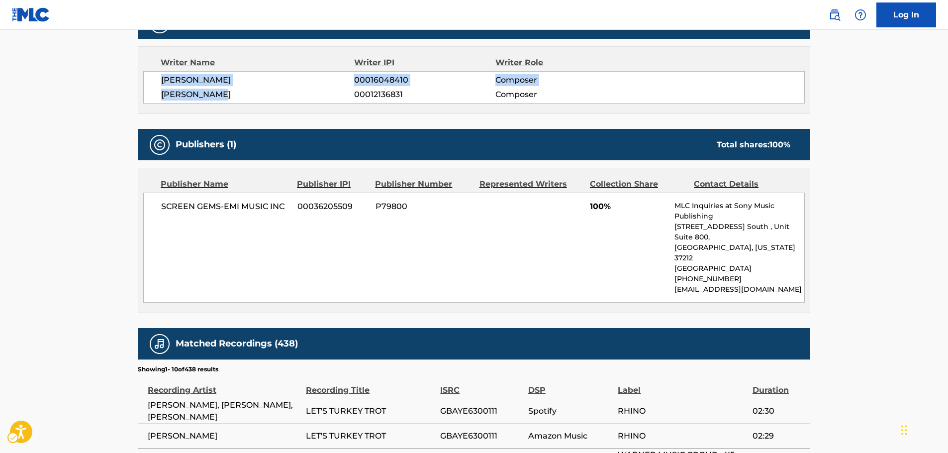
scroll to position [348, 0]
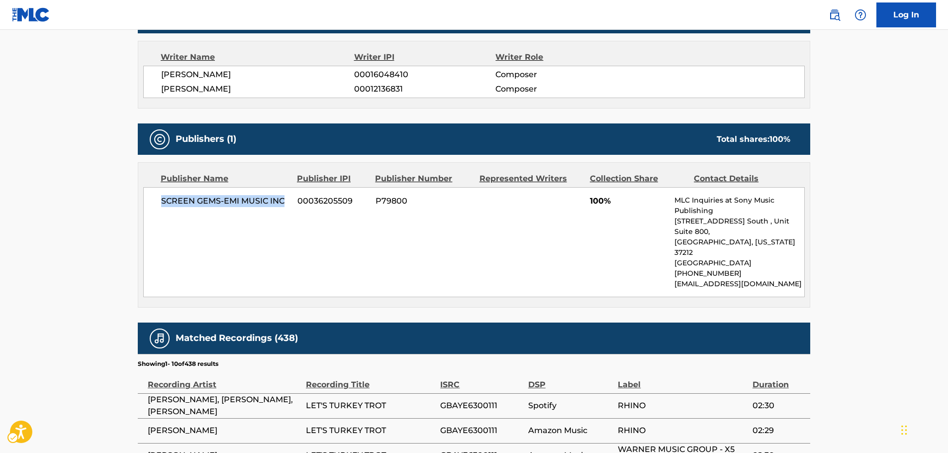
drag, startPoint x: 288, startPoint y: 204, endPoint x: 153, endPoint y: 212, distance: 135.7
click at [153, 212] on div "SCREEN GEMS-EMI MUSIC INC 00036205509 P79800 100% MLC Inquiries at Sony Music P…" at bounding box center [474, 242] width 662 height 110
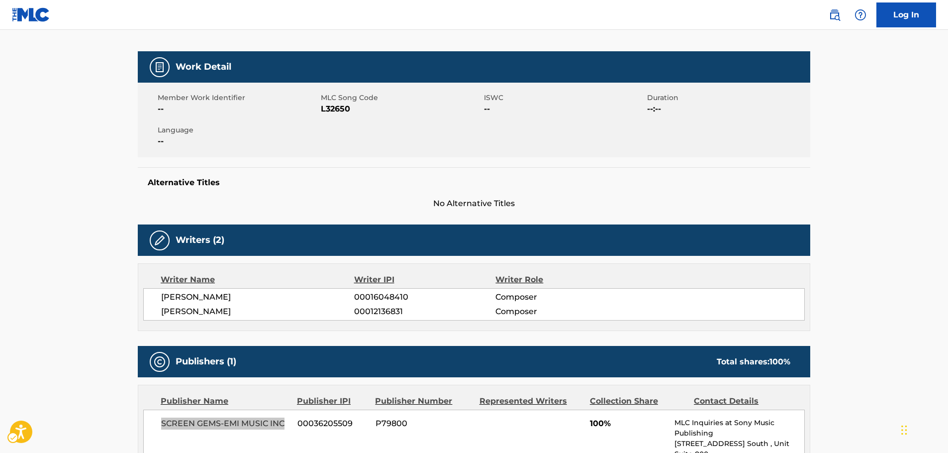
scroll to position [0, 0]
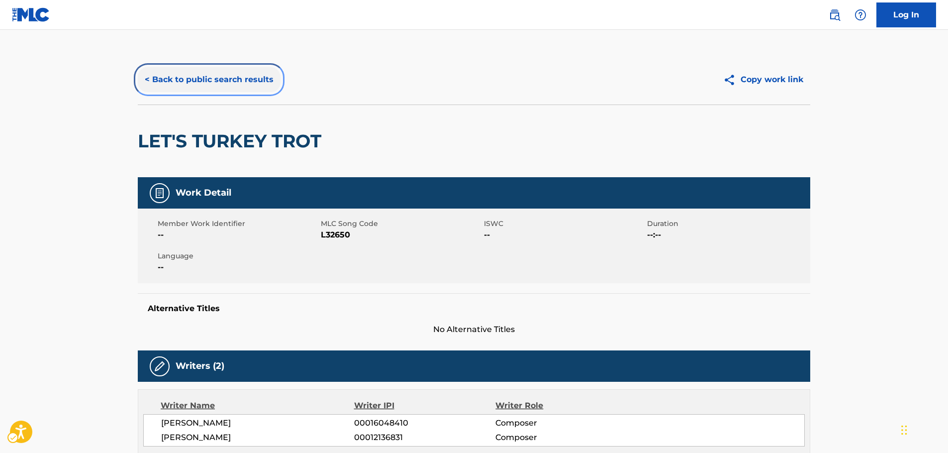
drag, startPoint x: 183, startPoint y: 79, endPoint x: 274, endPoint y: 126, distance: 102.8
click at [183, 79] on button "< Back to public search results" at bounding box center [209, 79] width 143 height 25
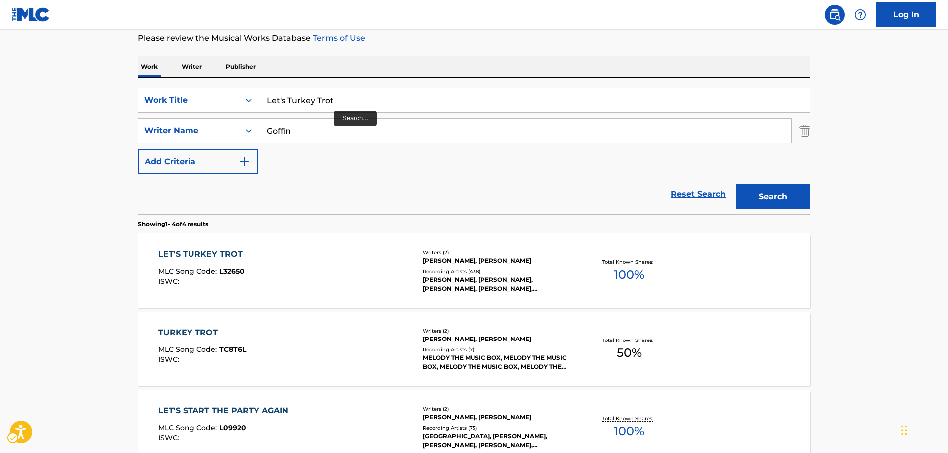
scroll to position [112, 0]
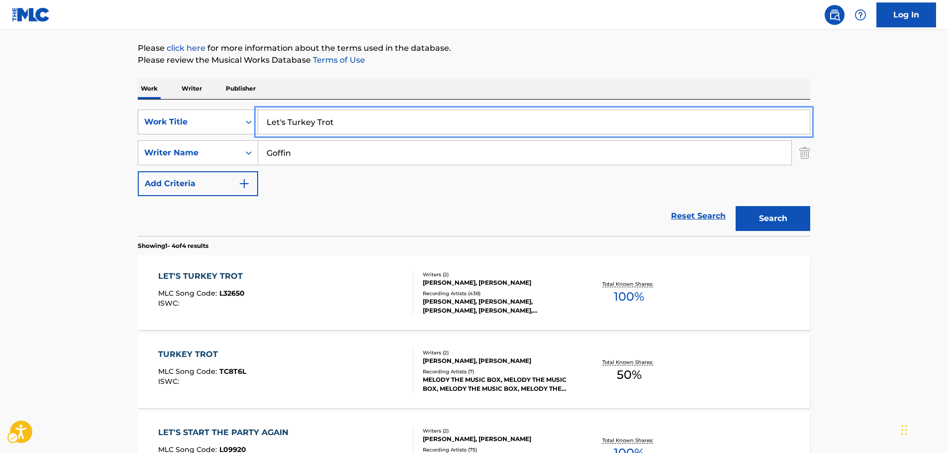
drag, startPoint x: 307, startPoint y: 119, endPoint x: 170, endPoint y: 120, distance: 137.4
paste input "We Might Even Be Falling in Love"
type input "We Might Even Be Falling in Love"
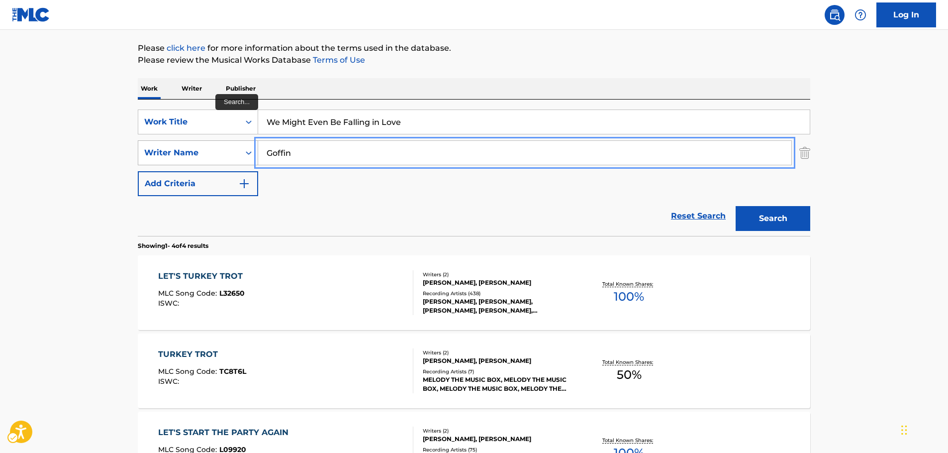
drag, startPoint x: 217, startPoint y: 154, endPoint x: 194, endPoint y: 155, distance: 23.4
paste input "[PERSON_NAME]"
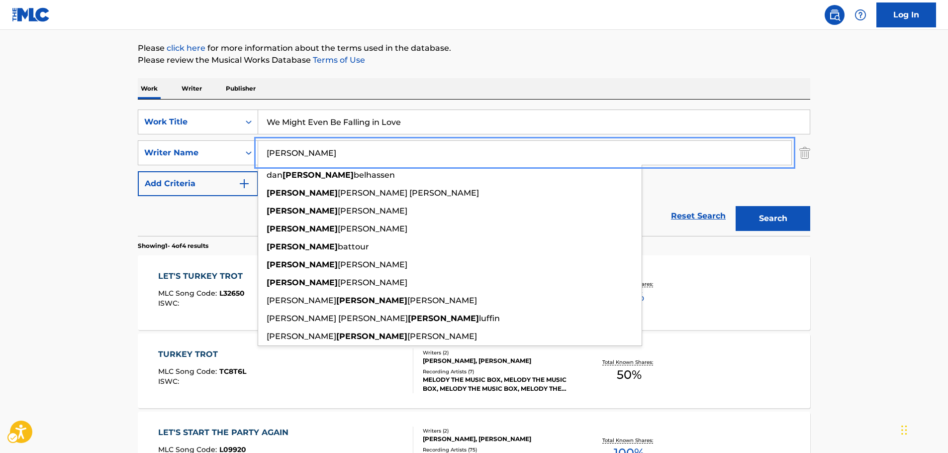
type input "[PERSON_NAME]"
click at [773, 219] on button "Search" at bounding box center [773, 218] width 75 height 25
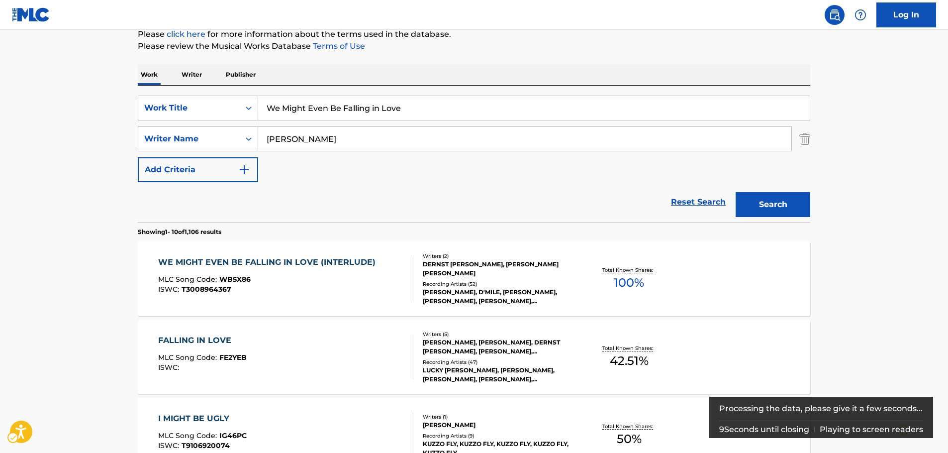
scroll to position [149, 0]
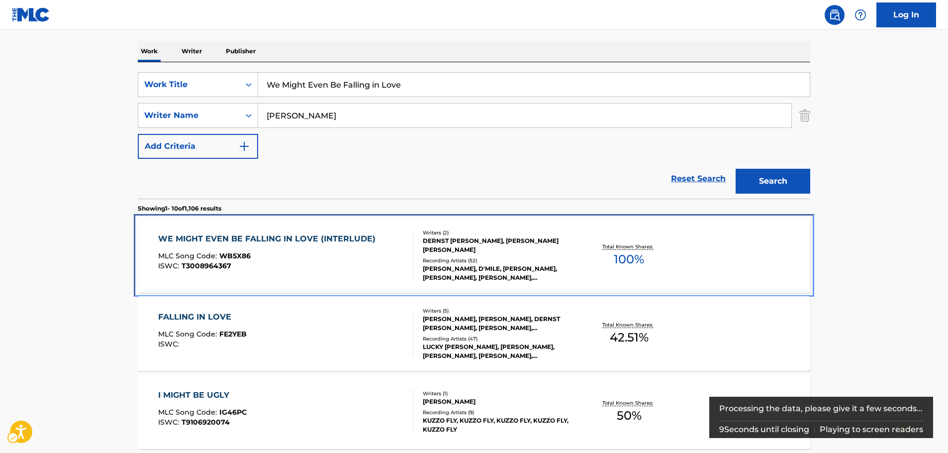
click at [324, 248] on div "WE MIGHT EVEN BE FALLING IN LOVE (INTERLUDE) MLC Song Code : WB5X86 ISWC : T300…" at bounding box center [269, 255] width 222 height 45
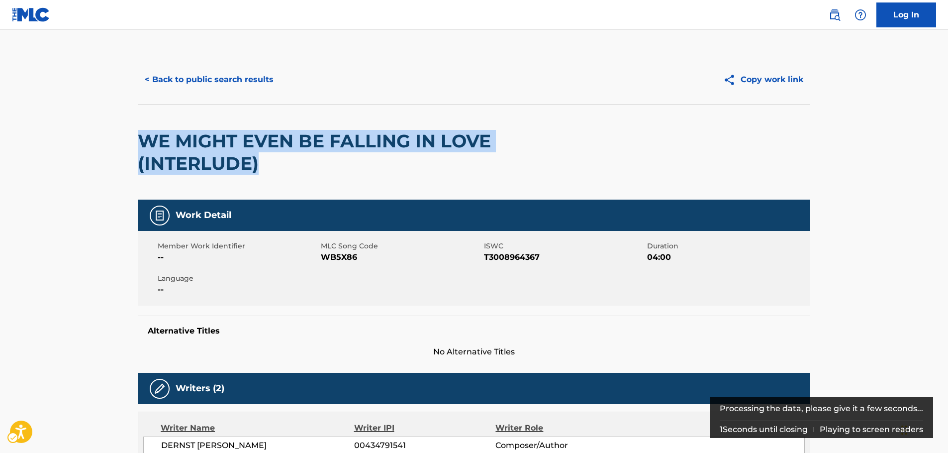
drag, startPoint x: 325, startPoint y: 164, endPoint x: 130, endPoint y: 135, distance: 197.3
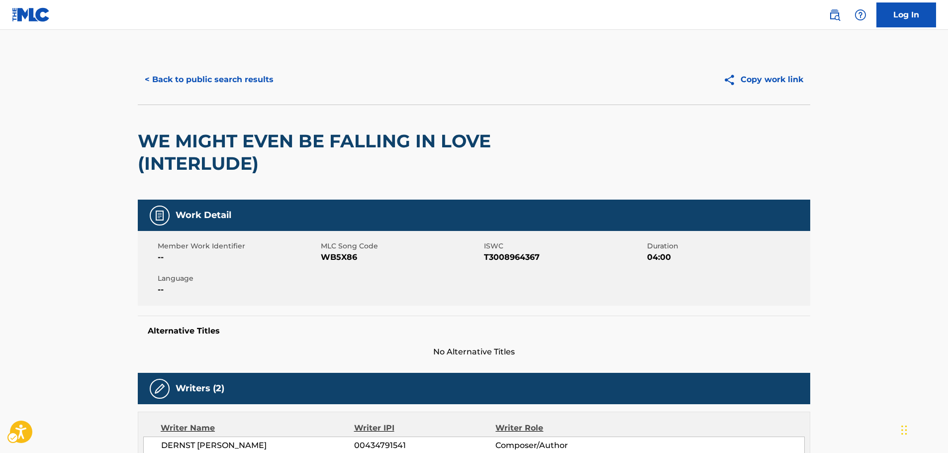
click at [351, 258] on span "MLC Song Code - WB5X86" at bounding box center [401, 257] width 161 height 12
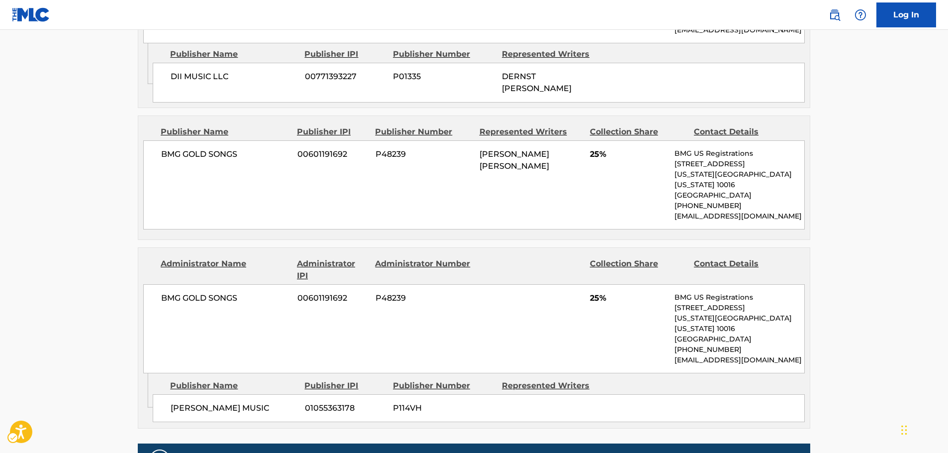
scroll to position [1095, 0]
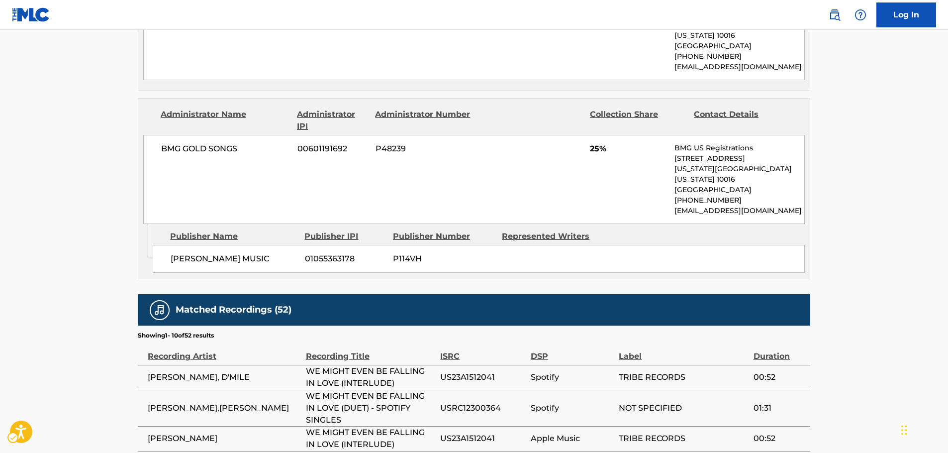
drag, startPoint x: 90, startPoint y: 363, endPoint x: 103, endPoint y: 374, distance: 16.6
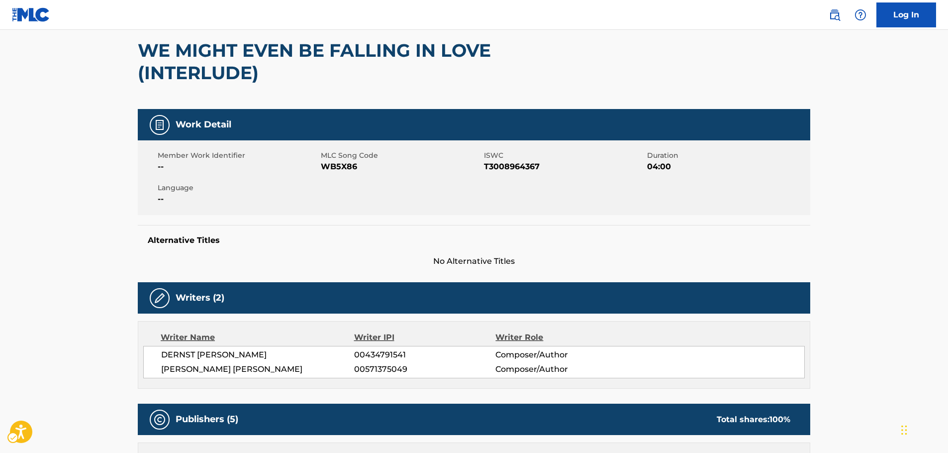
scroll to position [0, 0]
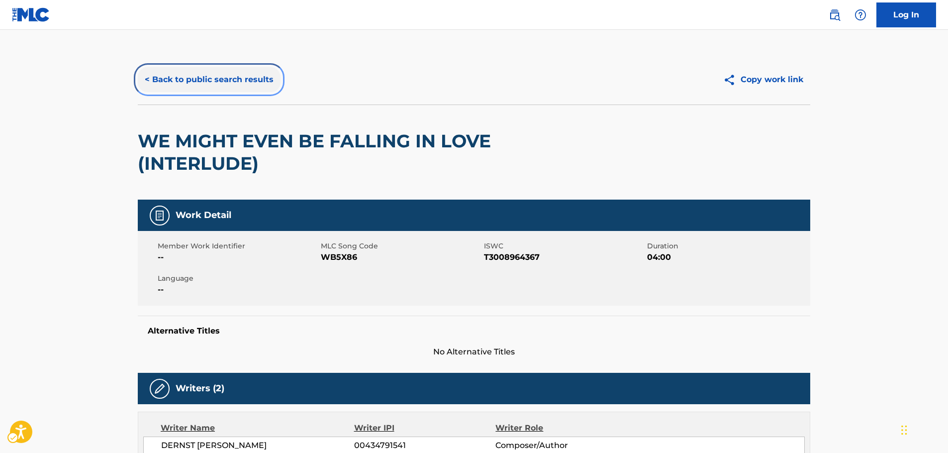
click at [196, 80] on button "< Back to public search results" at bounding box center [209, 79] width 143 height 25
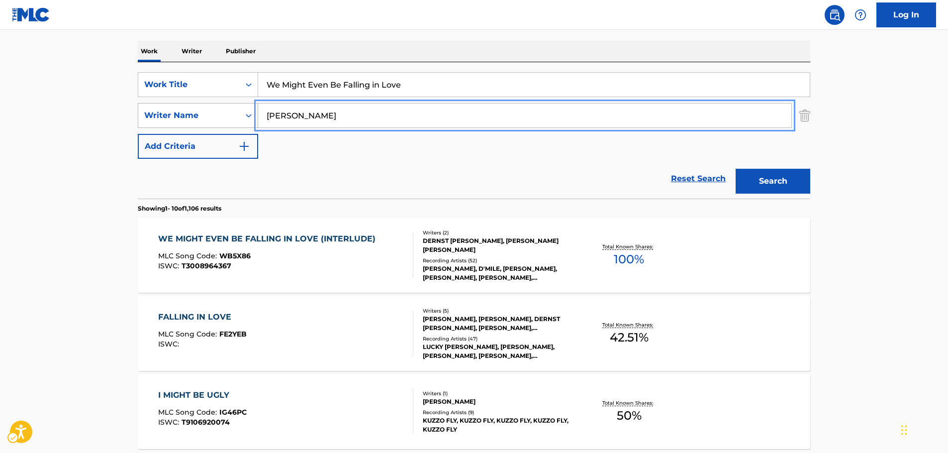
drag, startPoint x: 218, startPoint y: 119, endPoint x: 189, endPoint y: 114, distance: 29.9
paste input "[PERSON_NAME]"
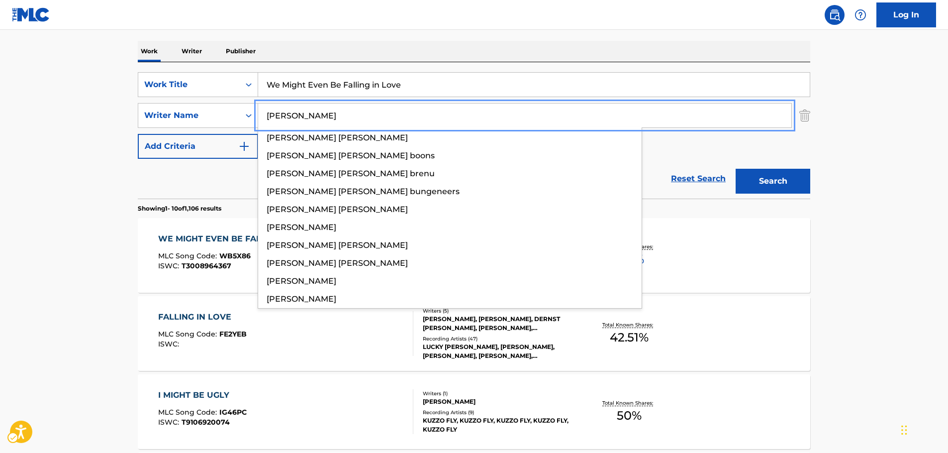
type input "[PERSON_NAME]"
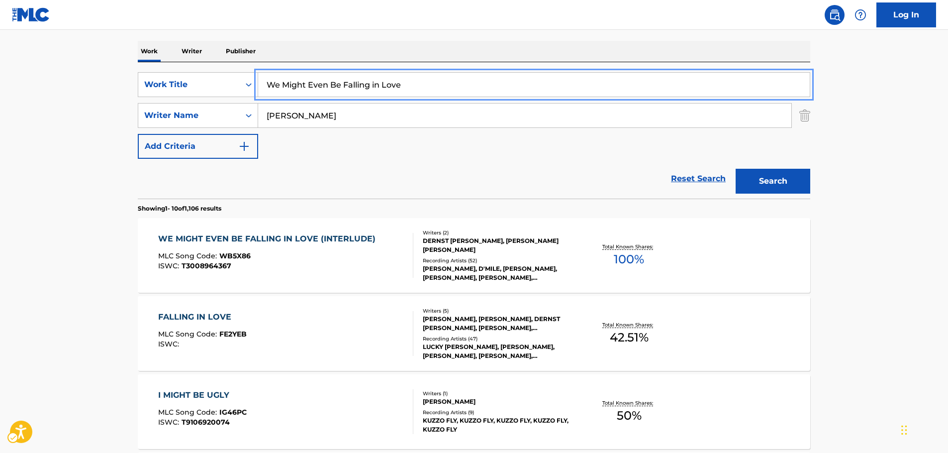
paste input "Secret Life of Roses"
type input "Secret Life of Roses"
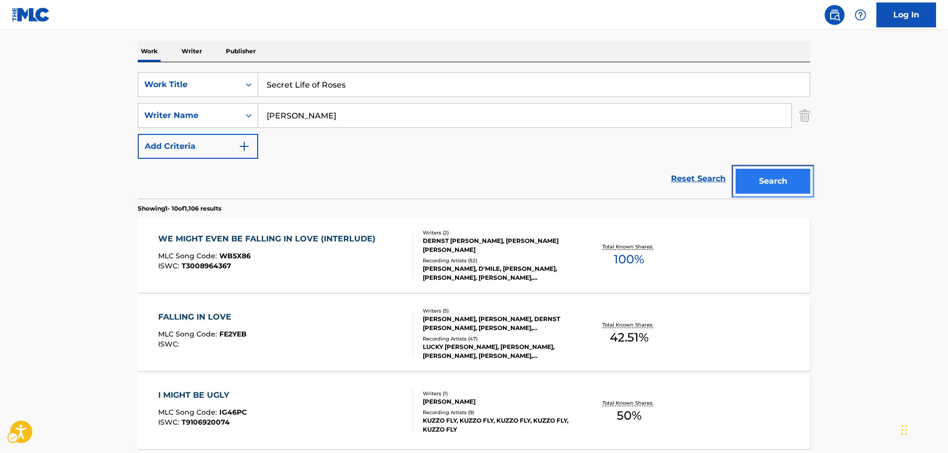
click at [776, 175] on button "Search" at bounding box center [773, 181] width 75 height 25
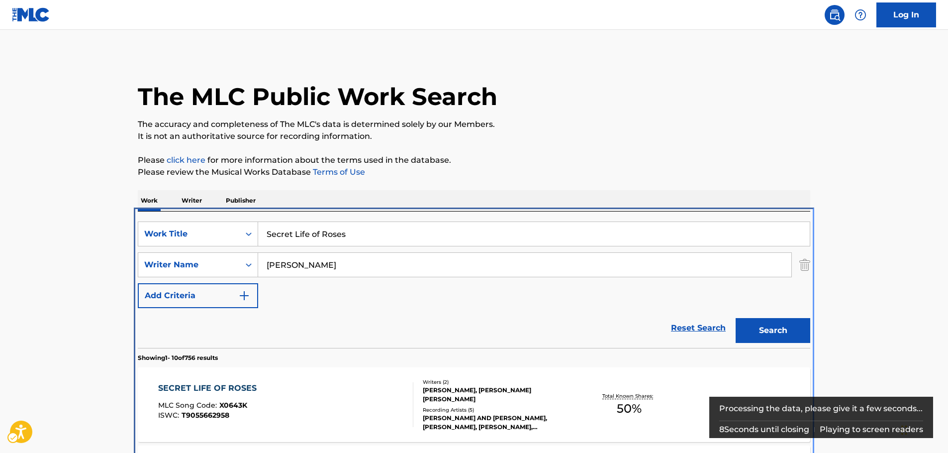
scroll to position [211, 0]
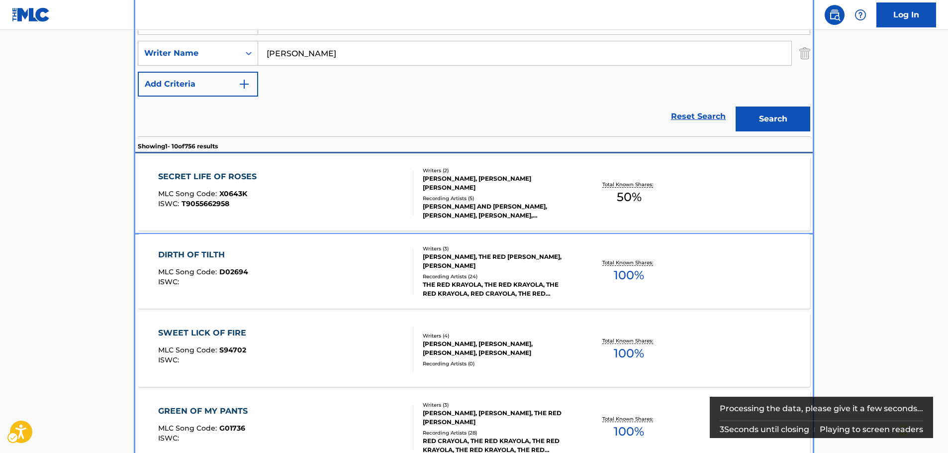
click at [329, 189] on div "SECRET LIFE OF ROSES MLC Song Code : X0643K ISWC : T9055662958" at bounding box center [286, 193] width 256 height 45
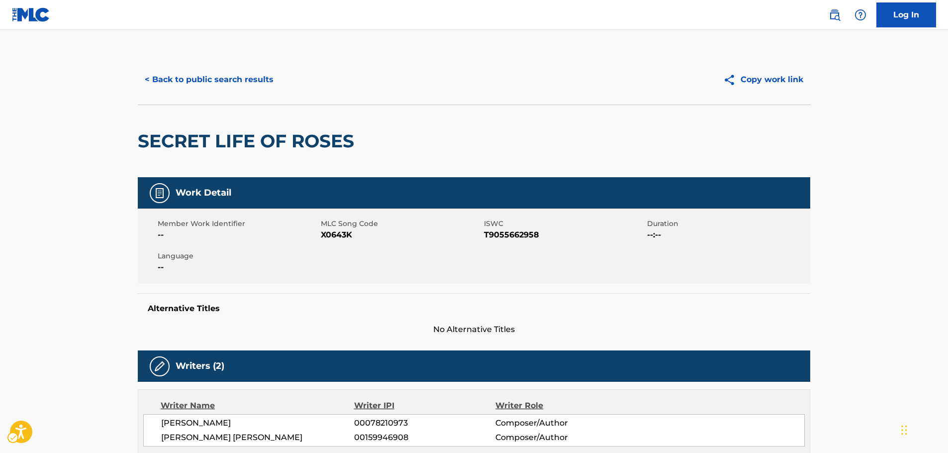
click at [348, 233] on span "MLC Song Code - X0643K" at bounding box center [401, 235] width 161 height 12
click at [518, 235] on span "ISWC - T9055662958" at bounding box center [564, 235] width 161 height 12
drag, startPoint x: 518, startPoint y: 235, endPoint x: 422, endPoint y: 245, distance: 95.6
click at [518, 236] on span "ISWC - T9055662958" at bounding box center [564, 235] width 161 height 12
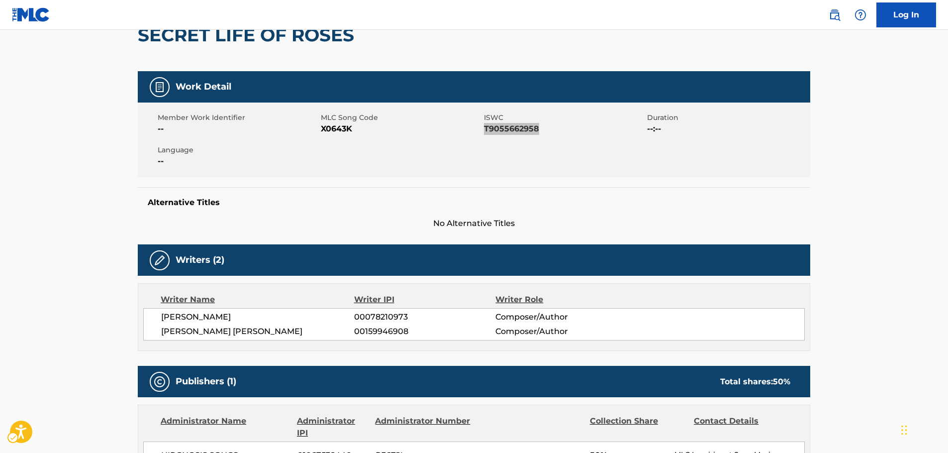
scroll to position [199, 0]
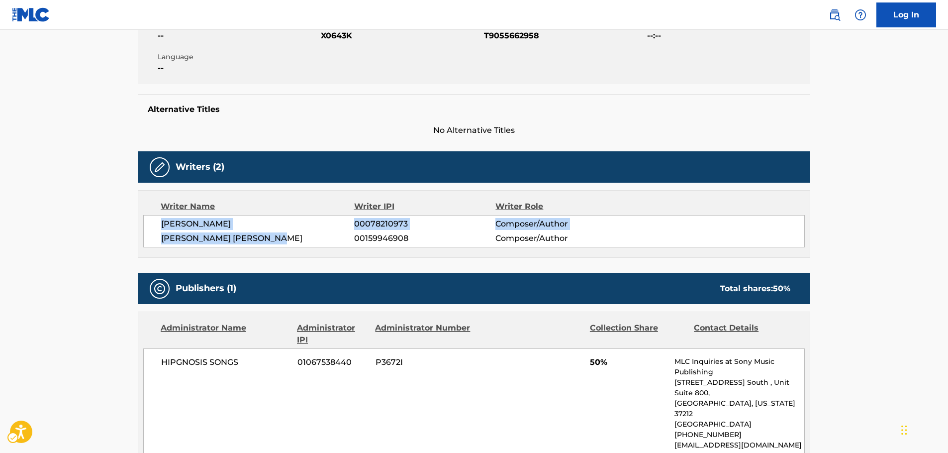
drag, startPoint x: 213, startPoint y: 238, endPoint x: 690, endPoint y: 64, distance: 507.6
click at [160, 224] on div "[PERSON_NAME] 00078210973 Composer/Author [PERSON_NAME] [PERSON_NAME] 001599469…" at bounding box center [474, 231] width 662 height 32
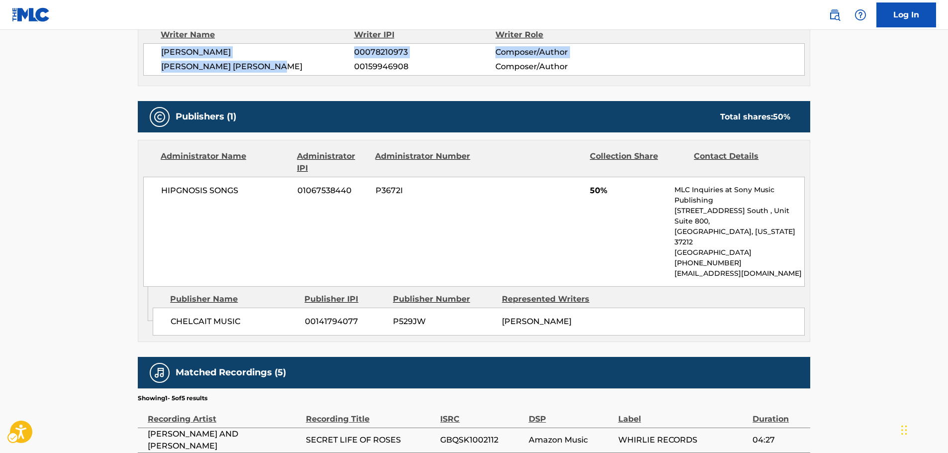
scroll to position [448, 0]
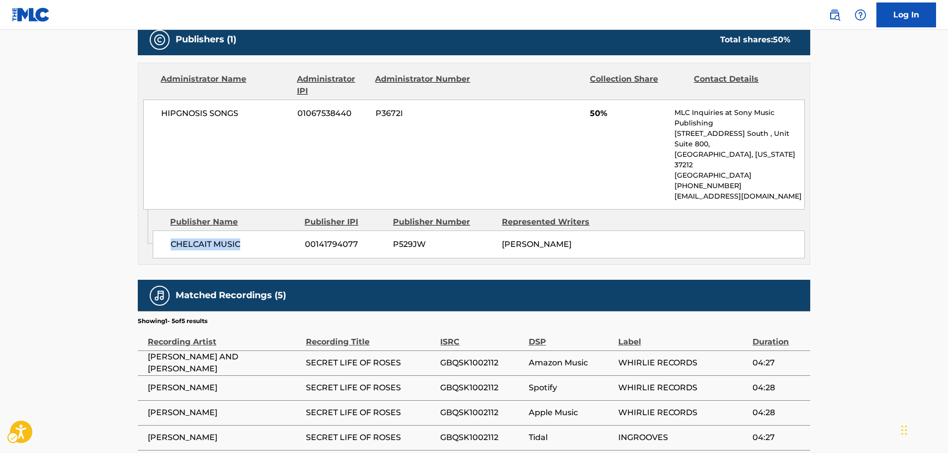
drag, startPoint x: 242, startPoint y: 230, endPoint x: 171, endPoint y: 231, distance: 70.7
click at [171, 231] on div "CHELCAIT MUSIC 00141794077 P529JW [PERSON_NAME]" at bounding box center [479, 244] width 652 height 28
drag, startPoint x: 211, startPoint y: 119, endPoint x: 145, endPoint y: 127, distance: 67.2
click at [156, 124] on div "HIPGNOSIS SONGS 01067538440 P3672I 50% MLC Inquiries at Sony Music Publishing […" at bounding box center [474, 155] width 662 height 110
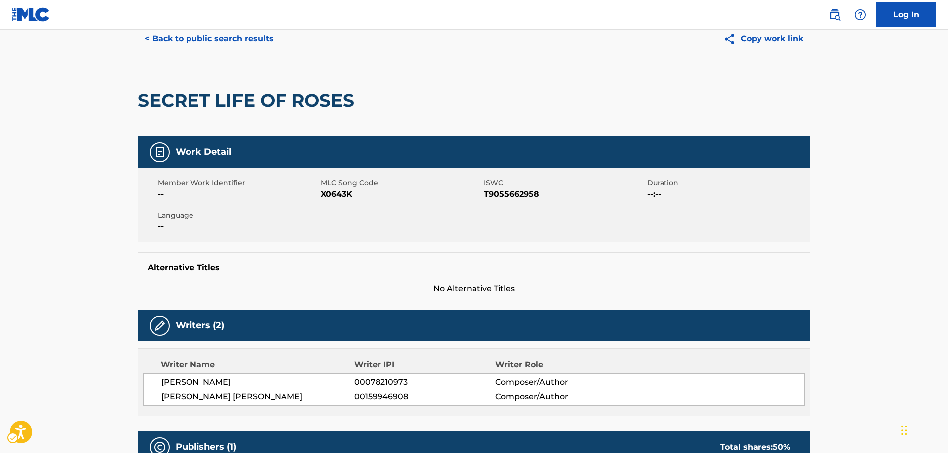
scroll to position [0, 0]
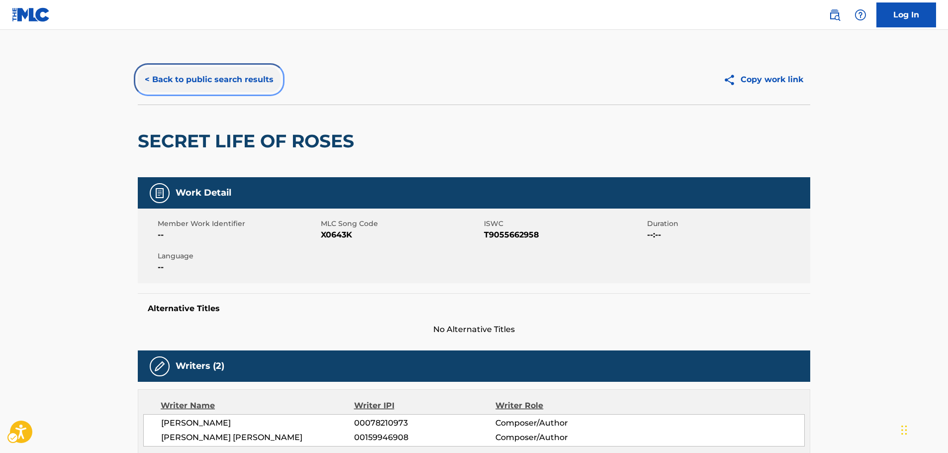
click at [208, 81] on button "< Back to public search results" at bounding box center [209, 79] width 143 height 25
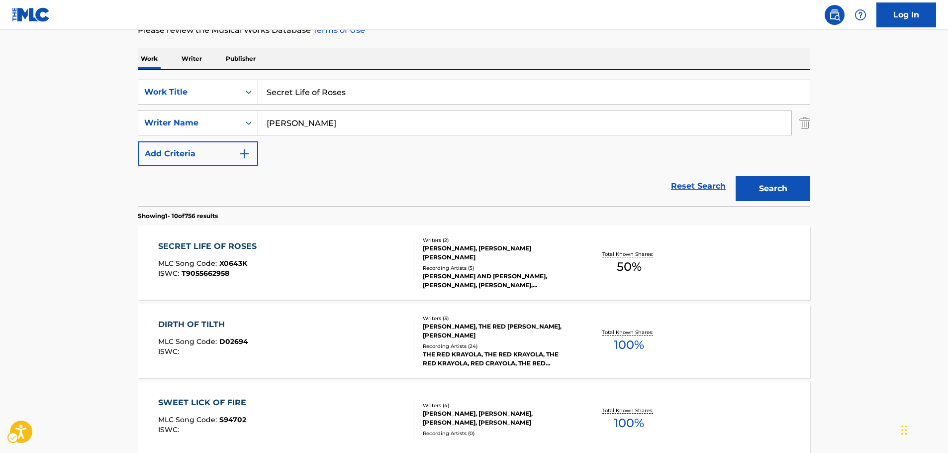
scroll to position [112, 0]
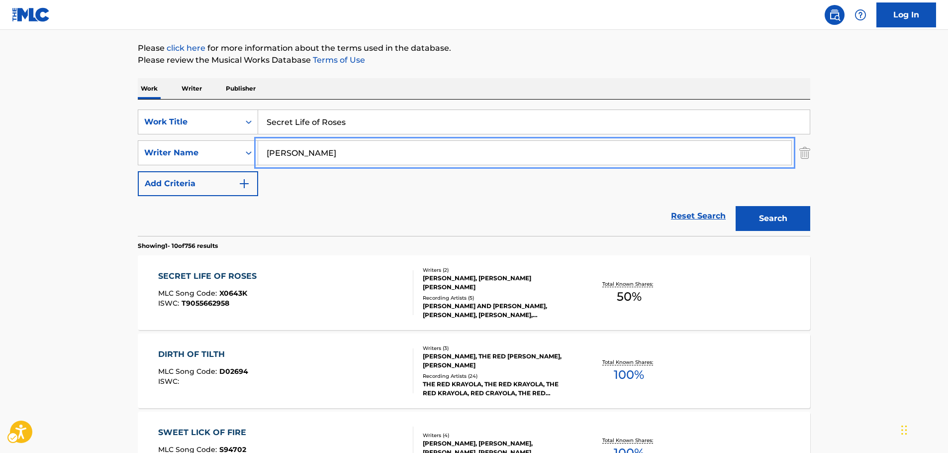
paste input "[PERSON_NAME]"
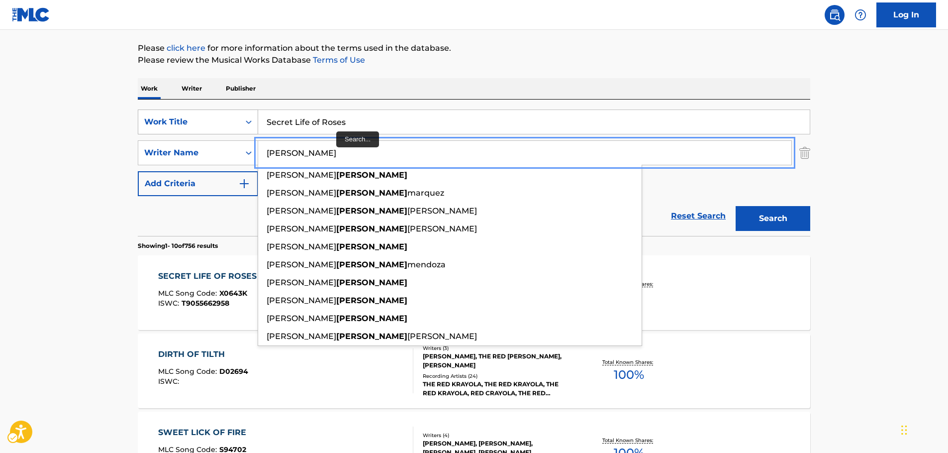
type input "[PERSON_NAME]"
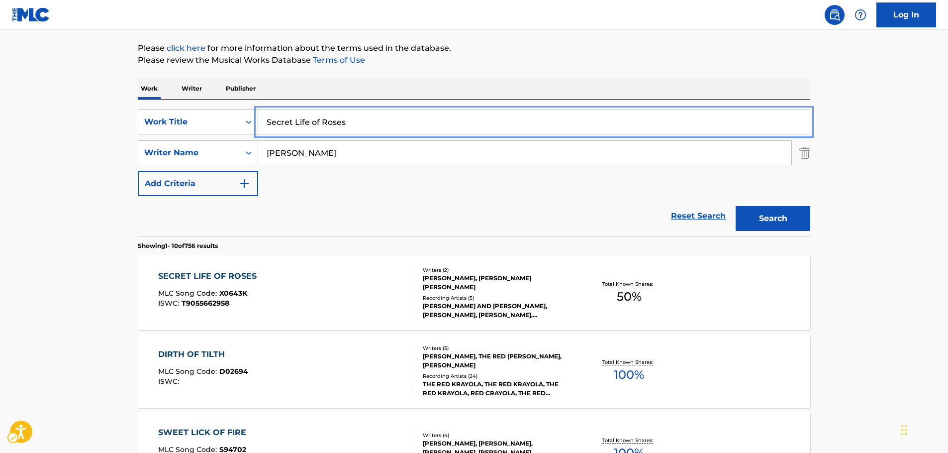
drag, startPoint x: 230, startPoint y: 127, endPoint x: 201, endPoint y: 133, distance: 29.5
paste input "Corazón"
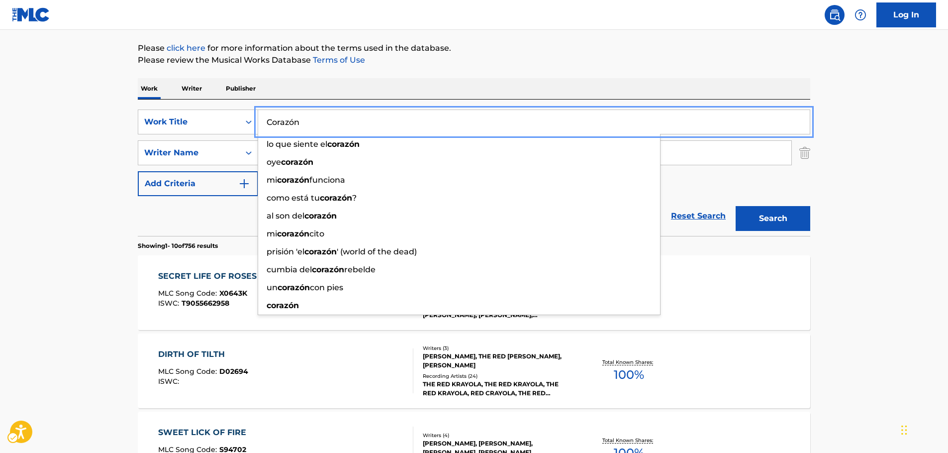
type input "Corazón"
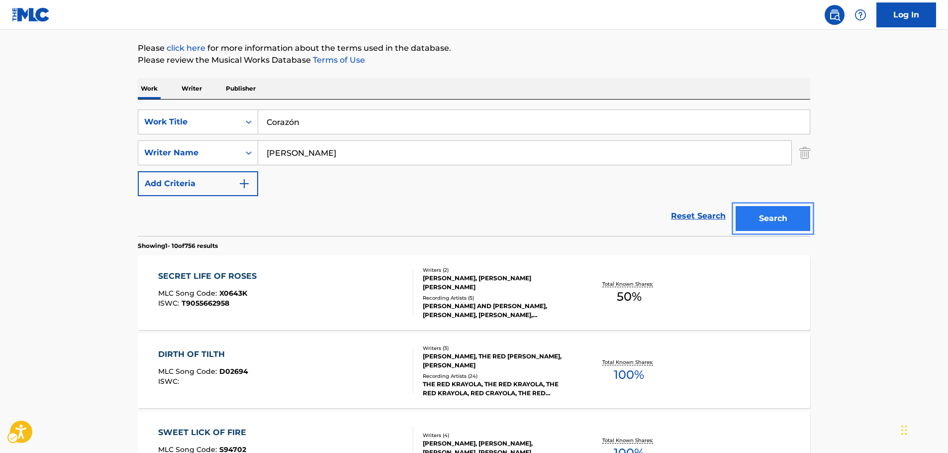
click at [786, 219] on button "Search" at bounding box center [773, 218] width 75 height 25
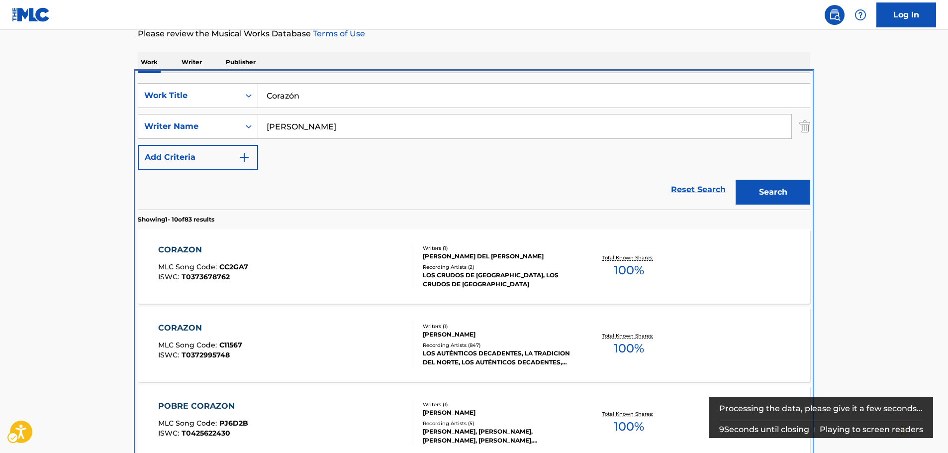
scroll to position [211, 0]
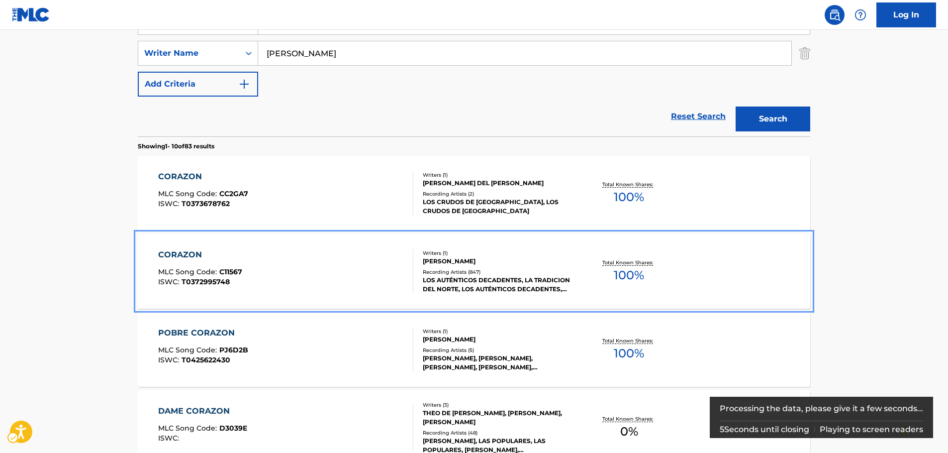
click at [338, 271] on div "CORAZON MLC Song Code : C11567 ISWC : T0372995748" at bounding box center [286, 271] width 256 height 45
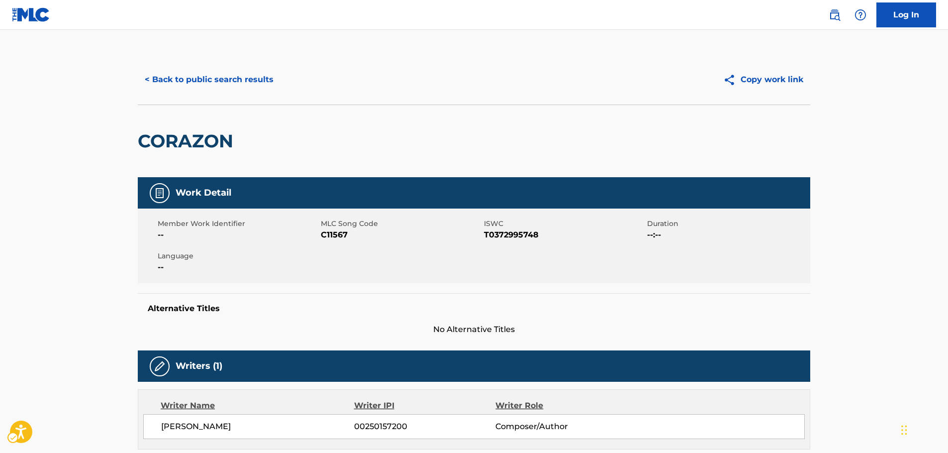
click at [327, 232] on span "MLC Song Code - C11567" at bounding box center [401, 235] width 161 height 12
click at [514, 234] on span "ISWC - T0372995748" at bounding box center [564, 235] width 161 height 12
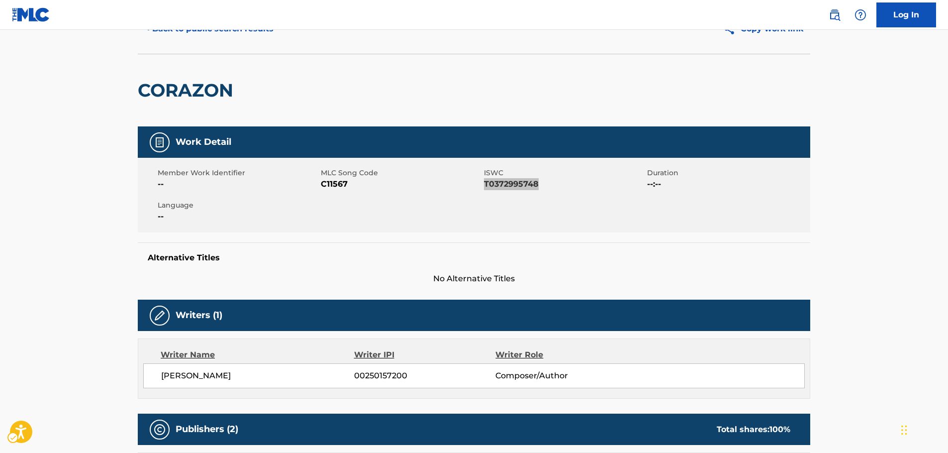
scroll to position [100, 0]
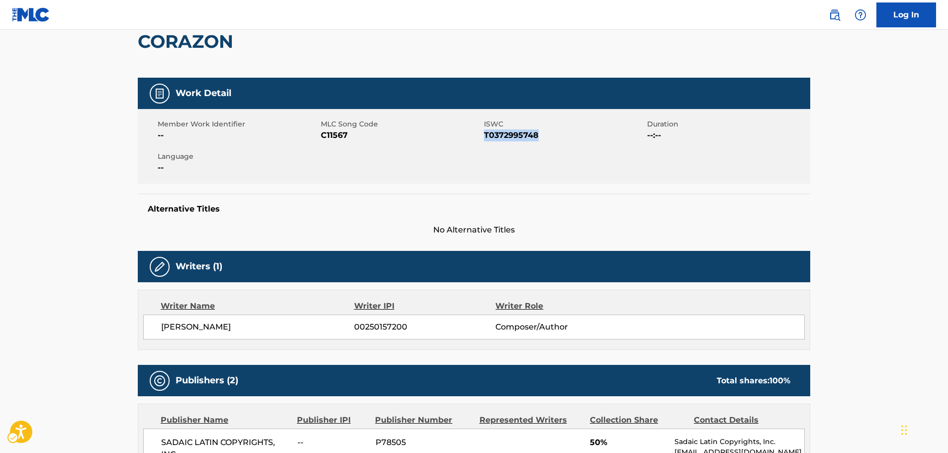
drag, startPoint x: 286, startPoint y: 324, endPoint x: 136, endPoint y: 332, distance: 150.5
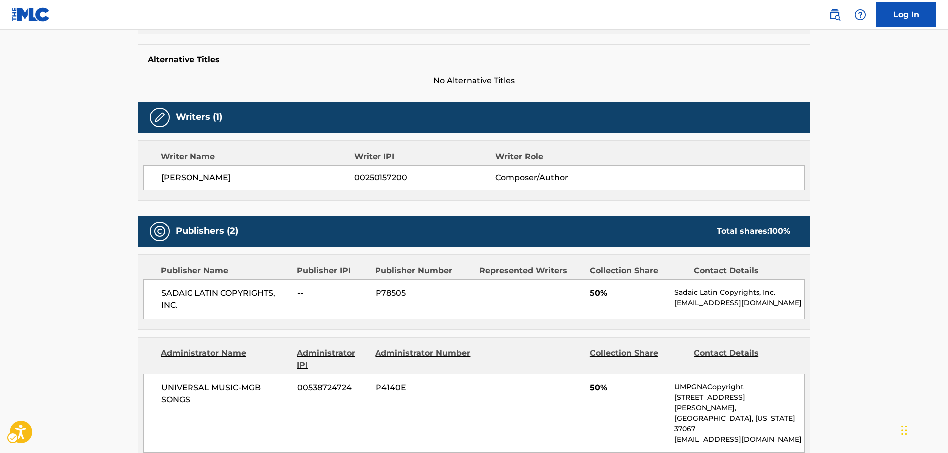
scroll to position [348, 0]
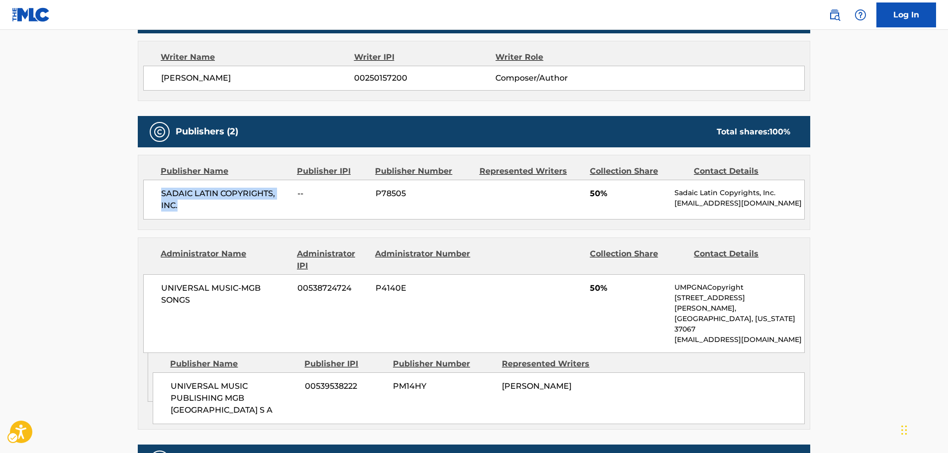
drag, startPoint x: 159, startPoint y: 198, endPoint x: 157, endPoint y: 186, distance: 12.6
click at [148, 193] on div "SADAIC LATIN COPYRIGHTS, INC. -- P78505 50% Sadaic Latin Copyrights, Inc. [EMAI…" at bounding box center [474, 200] width 662 height 40
drag, startPoint x: 186, startPoint y: 388, endPoint x: 158, endPoint y: 366, distance: 35.1
click at [158, 372] on div "UNIVERSAL MUSIC PUBLISHING MGB [GEOGRAPHIC_DATA] S A 00539538222 PM14HY [PERSON…" at bounding box center [479, 398] width 652 height 52
drag, startPoint x: 185, startPoint y: 298, endPoint x: 156, endPoint y: 289, distance: 29.7
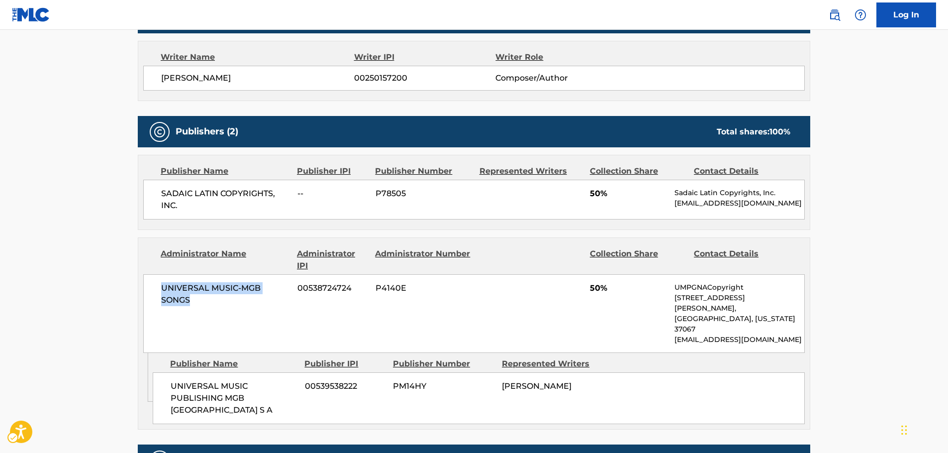
click at [156, 289] on div "UNIVERSAL MUSIC-MGB SONGS 00538724724 P4140E 50% UMPGNACopyright [STREET_ADDRES…" at bounding box center [474, 313] width 662 height 79
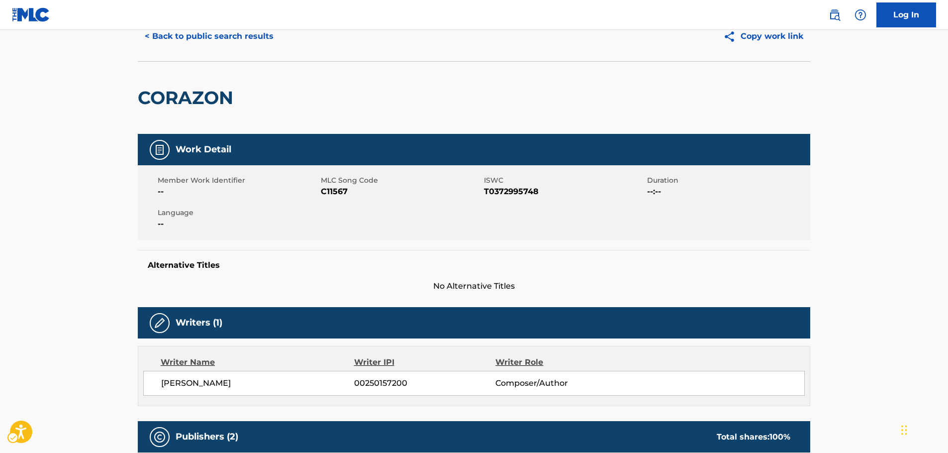
scroll to position [0, 0]
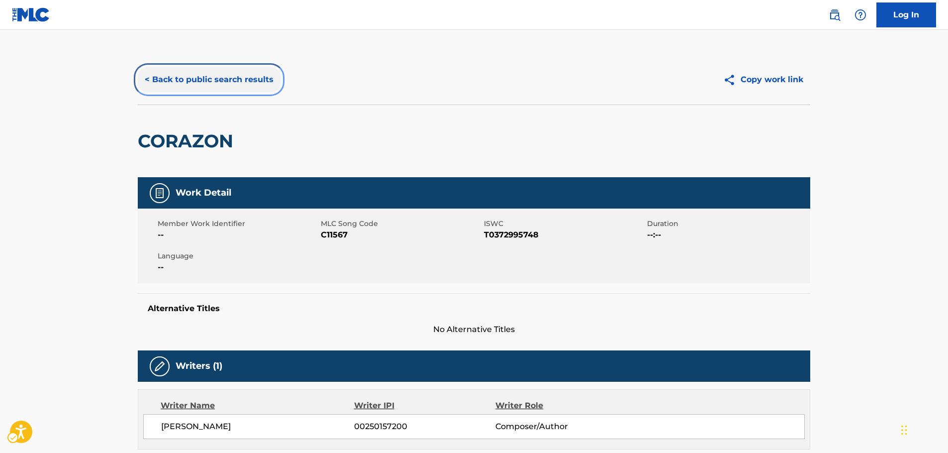
click at [225, 76] on button "< Back to public search results" at bounding box center [209, 79] width 143 height 25
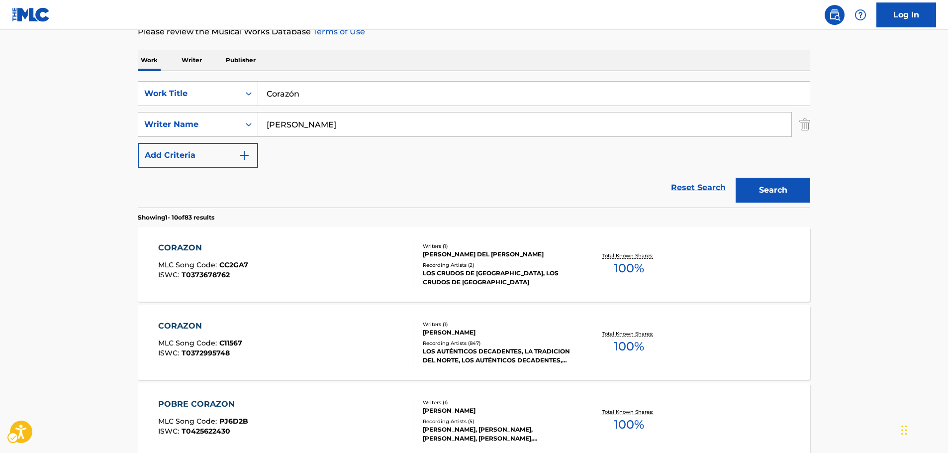
scroll to position [112, 0]
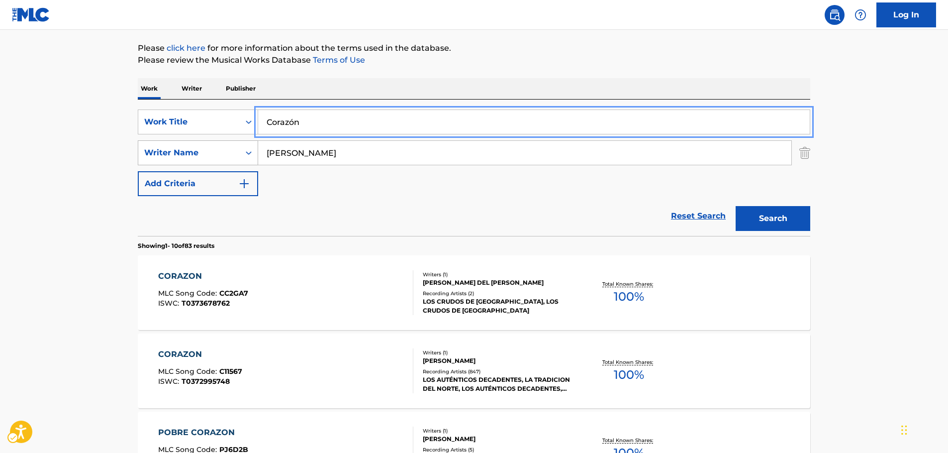
drag, startPoint x: 149, startPoint y: 143, endPoint x: 142, endPoint y: 143, distance: 6.5
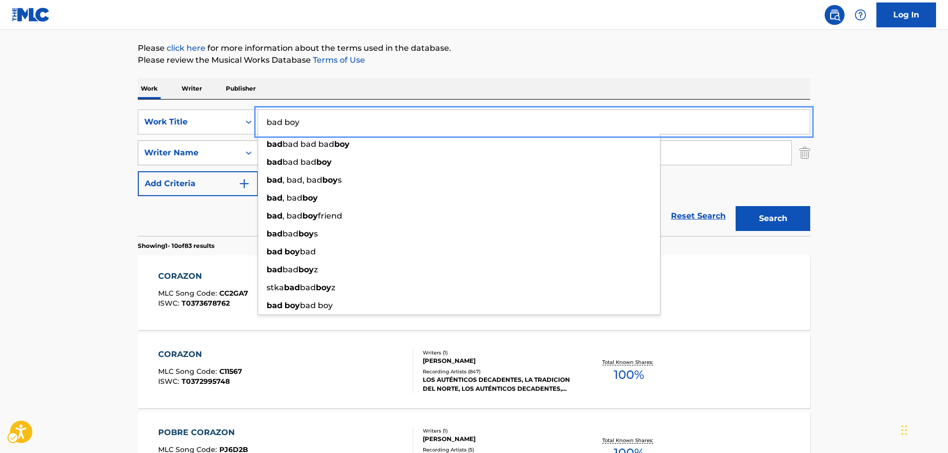
type input "bad boy"
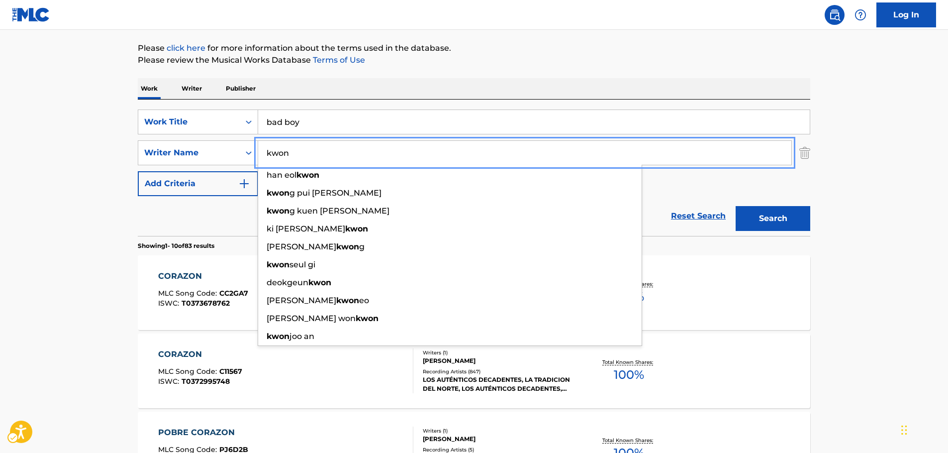
type input "kwon"
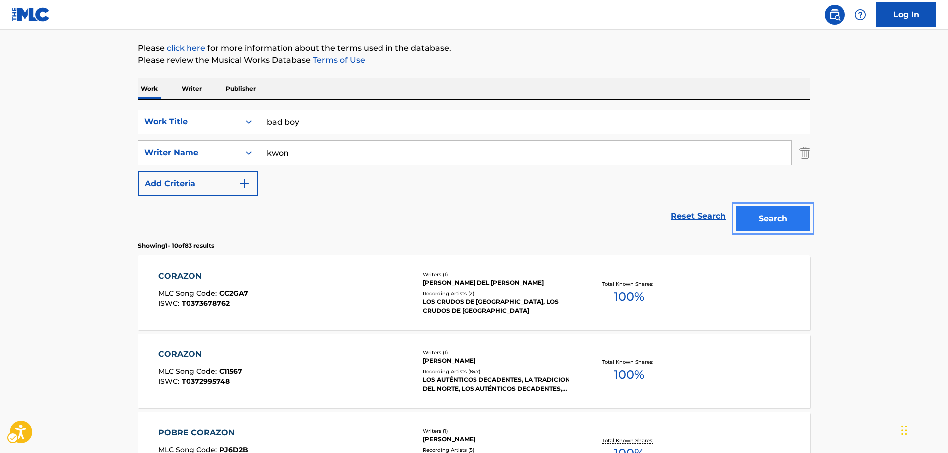
click at [810, 224] on button "Search" at bounding box center [773, 218] width 75 height 25
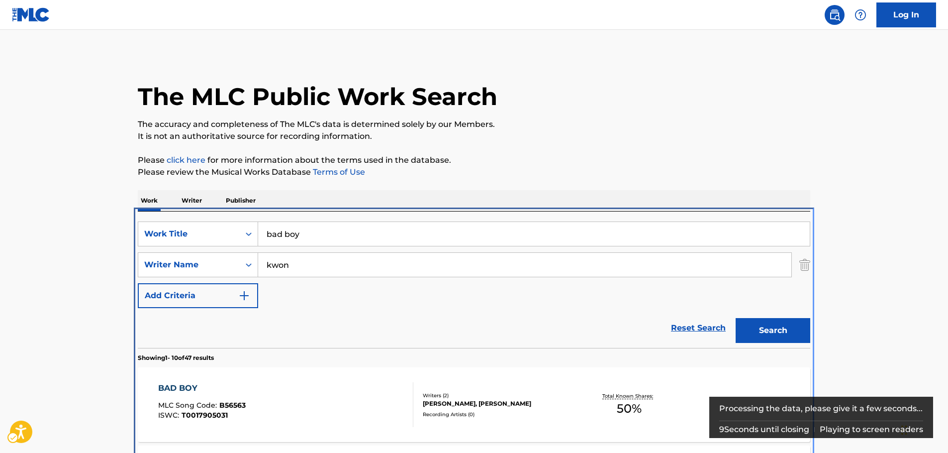
scroll to position [211, 0]
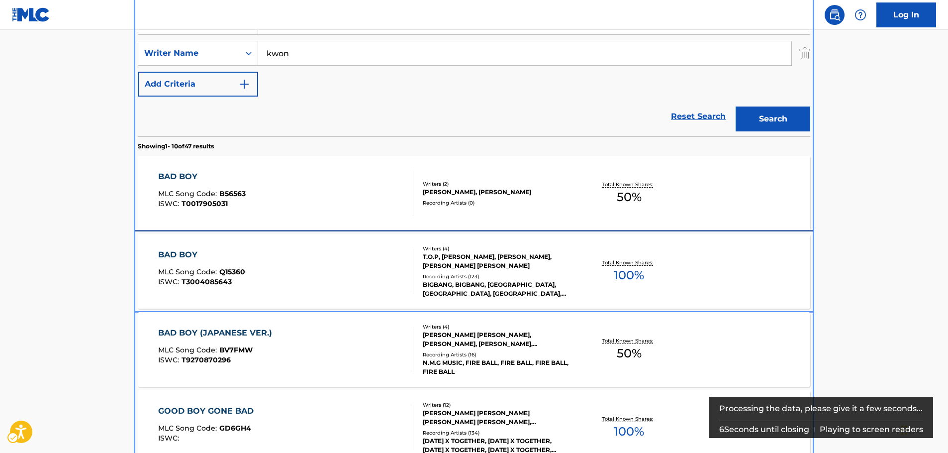
click at [285, 278] on div "BAD BOY MLC Song Code : Q15360 ISWC : T3004085643" at bounding box center [286, 271] width 256 height 45
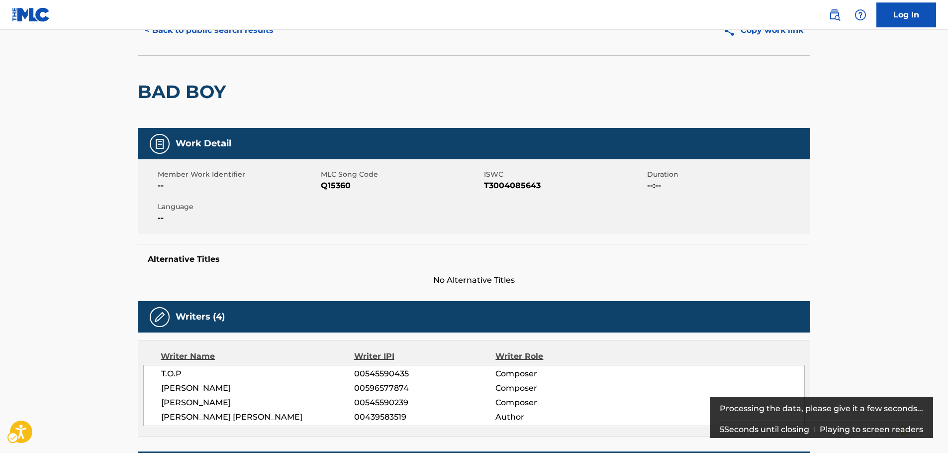
scroll to position [149, 0]
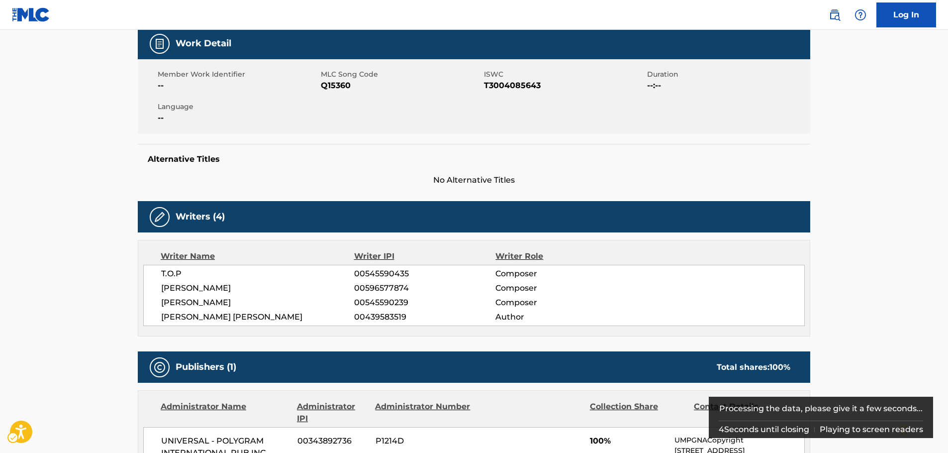
click at [175, 303] on span "[PERSON_NAME]" at bounding box center [257, 303] width 193 height 12
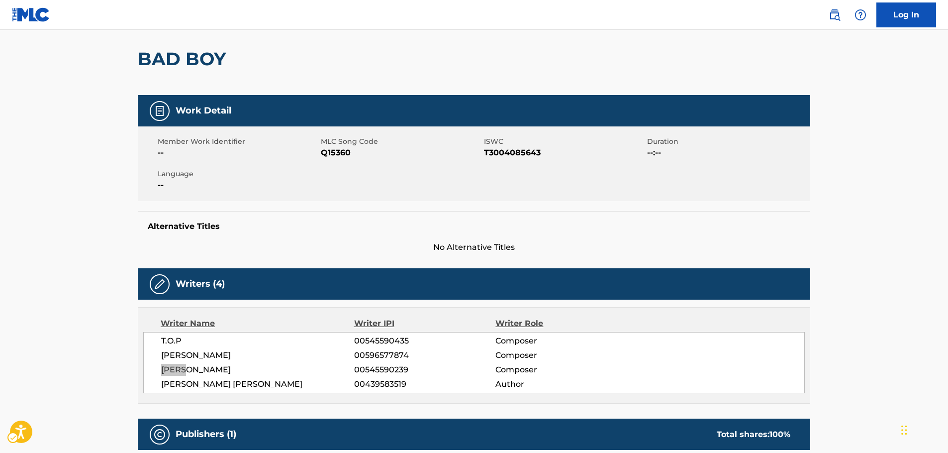
scroll to position [0, 0]
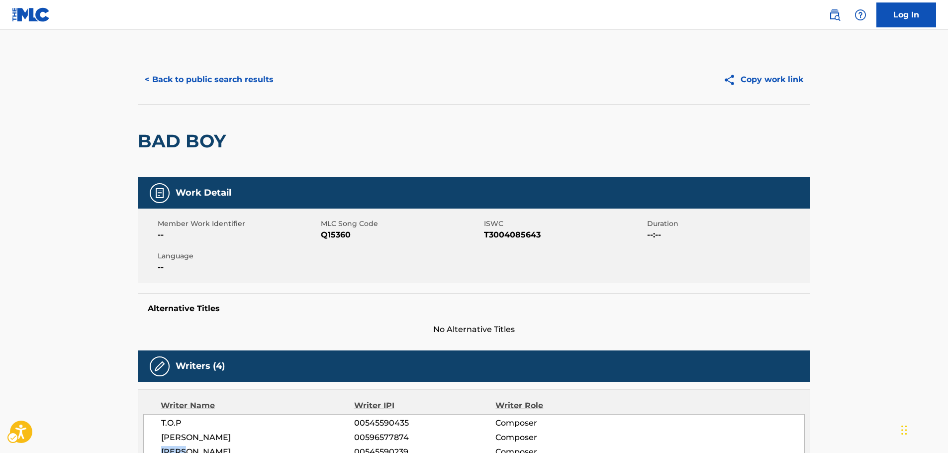
click at [333, 235] on span "MLC Song Code - Q15360" at bounding box center [401, 235] width 161 height 12
click at [507, 237] on span "ISWC - T3004085643" at bounding box center [564, 235] width 161 height 12
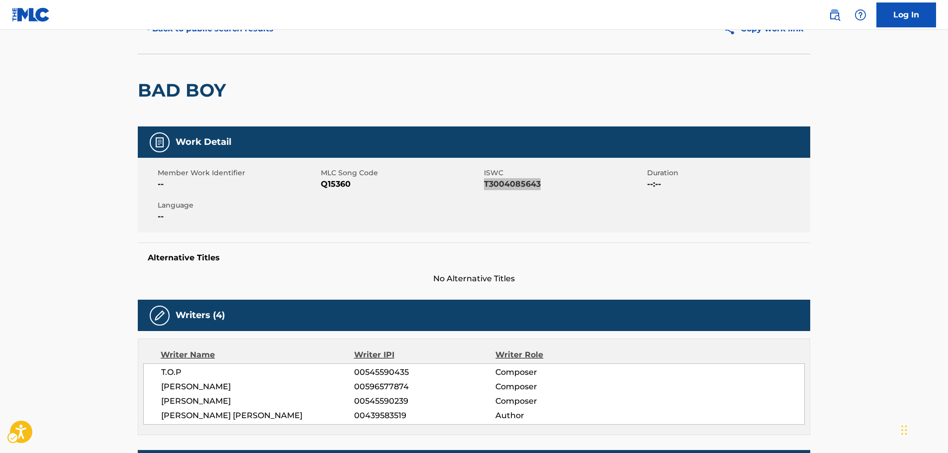
scroll to position [100, 0]
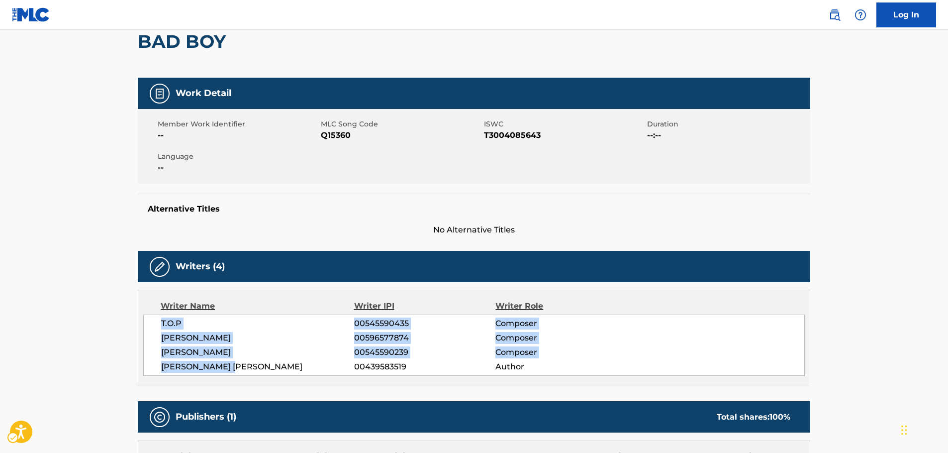
drag, startPoint x: 267, startPoint y: 365, endPoint x: 141, endPoint y: 322, distance: 133.4
click at [141, 322] on div "Writer Name Writer IPI Writer Role T.O.P 00545590435 Composer [PERSON_NAME] 005…" at bounding box center [474, 338] width 673 height 97
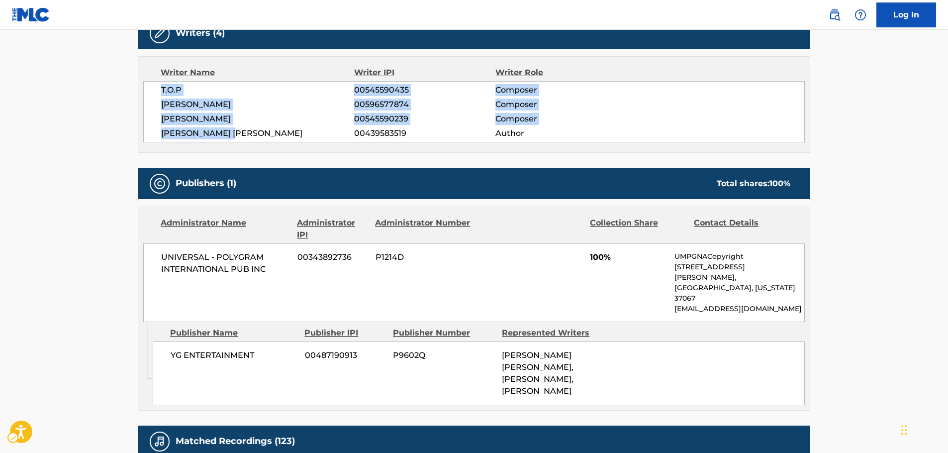
scroll to position [348, 0]
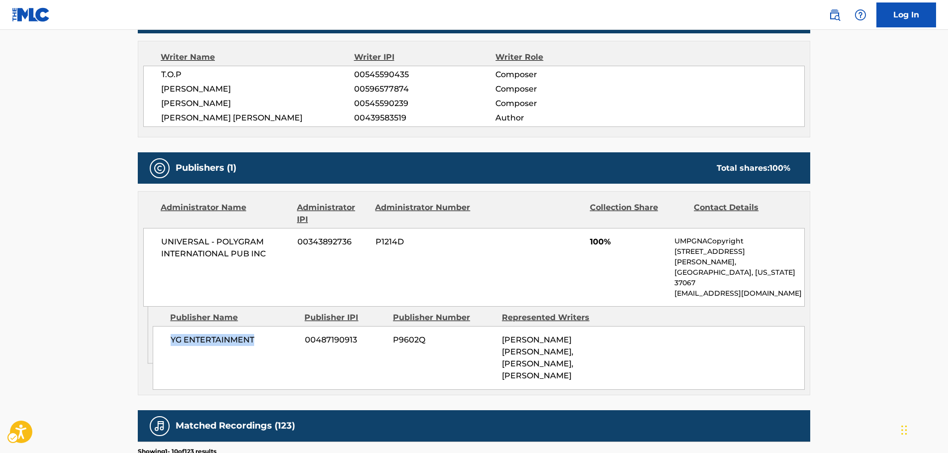
drag, startPoint x: 263, startPoint y: 318, endPoint x: 163, endPoint y: 318, distance: 99.5
click at [162, 326] on div "YG ENTERTAINMENT 00487190913 P9602Q [PERSON_NAME] [PERSON_NAME], [PERSON_NAME],…" at bounding box center [479, 358] width 652 height 64
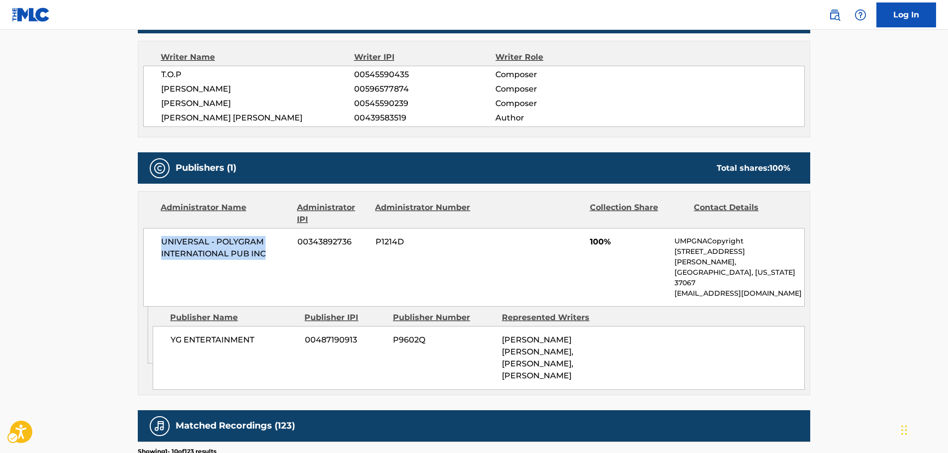
drag, startPoint x: 269, startPoint y: 255, endPoint x: 0, endPoint y: 278, distance: 269.7
click at [137, 240] on div "< Back to public search results Copy work link BAD BOY Work Detail Member Work …" at bounding box center [474, 235] width 697 height 1059
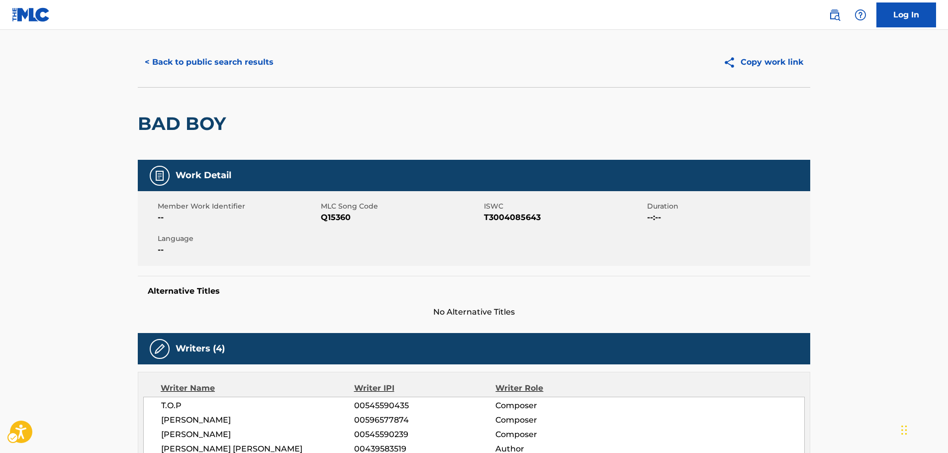
scroll to position [0, 0]
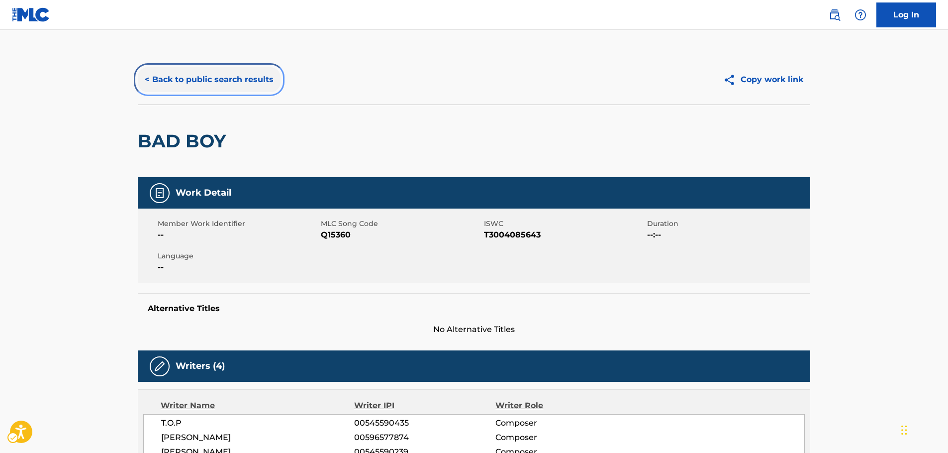
click at [173, 75] on button "< Back to public search results" at bounding box center [209, 79] width 143 height 25
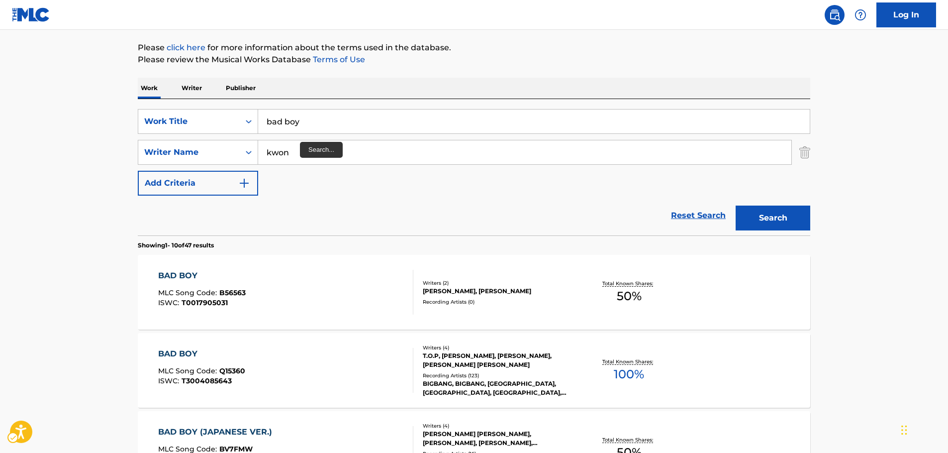
scroll to position [112, 0]
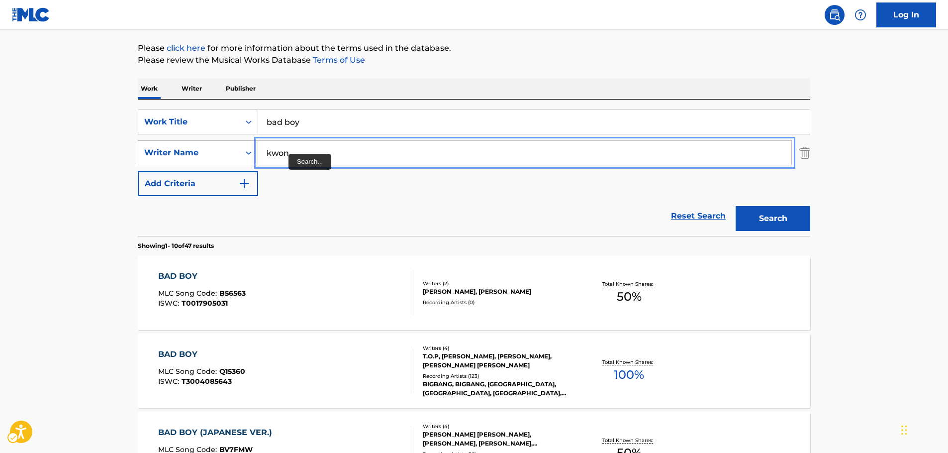
drag, startPoint x: 274, startPoint y: 152, endPoint x: 223, endPoint y: 152, distance: 51.3
paste input "[PERSON_NAME]"
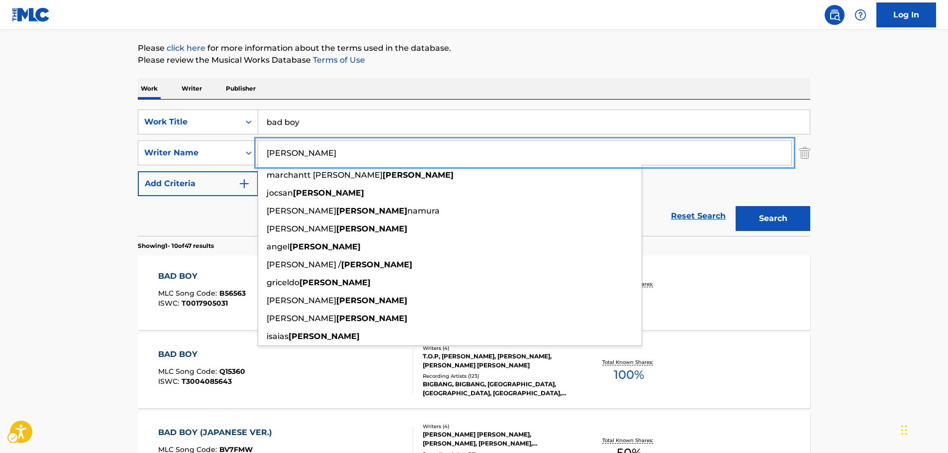
type input "[PERSON_NAME]"
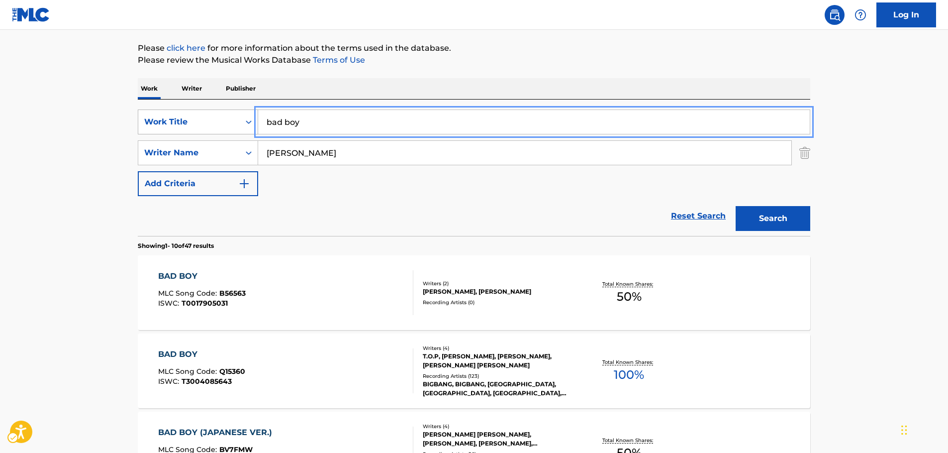
drag, startPoint x: 281, startPoint y: 126, endPoint x: 200, endPoint y: 130, distance: 81.2
paste input "Te Amo"
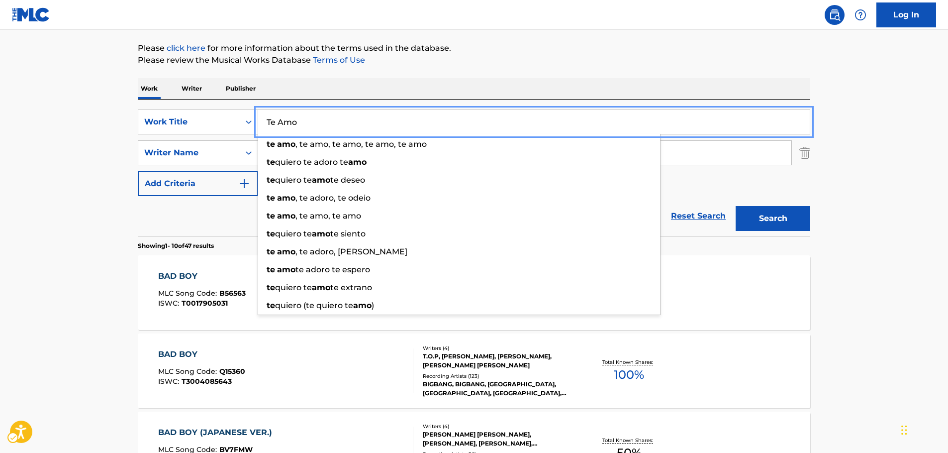
type input "Te Amo"
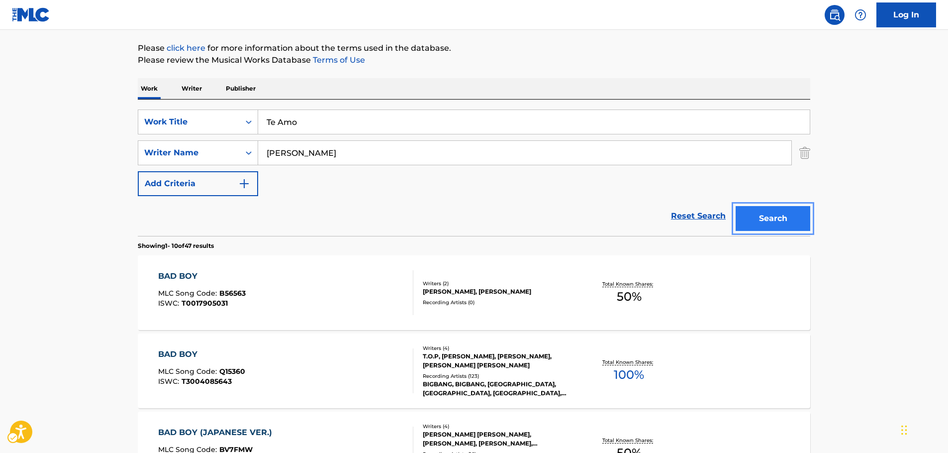
click at [802, 208] on button "Search" at bounding box center [773, 218] width 75 height 25
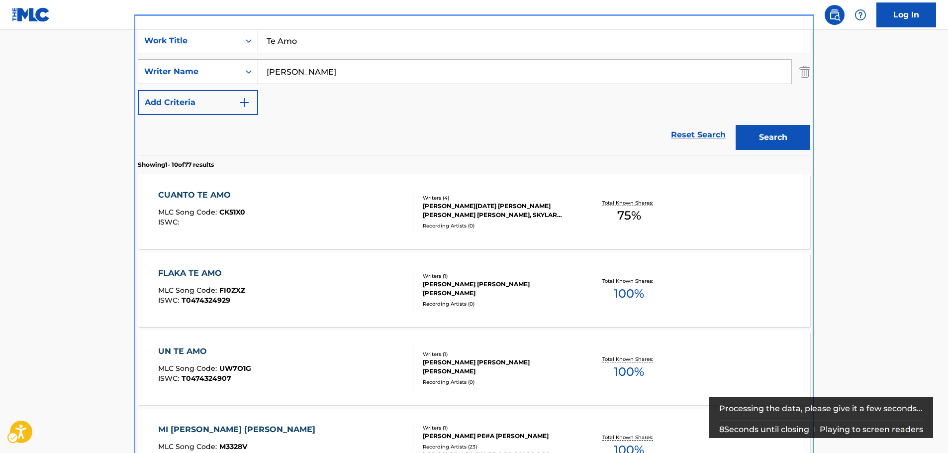
scroll to position [99, 0]
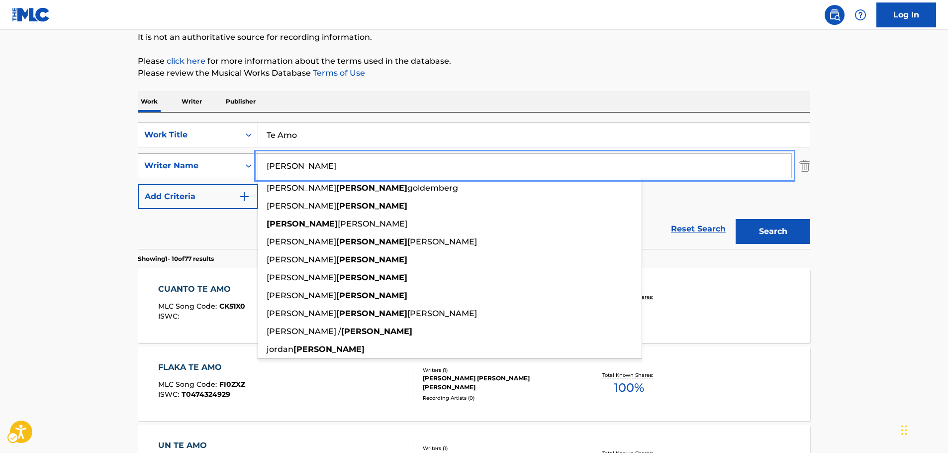
drag, startPoint x: 234, startPoint y: 167, endPoint x: 212, endPoint y: 165, distance: 22.0
click at [203, 167] on div "SearchWithCriteria750823bb-2256-442a-81f1-2064836408fe Writer Name [PERSON_NAME…" at bounding box center [474, 165] width 673 height 25
paste input "Figuer"
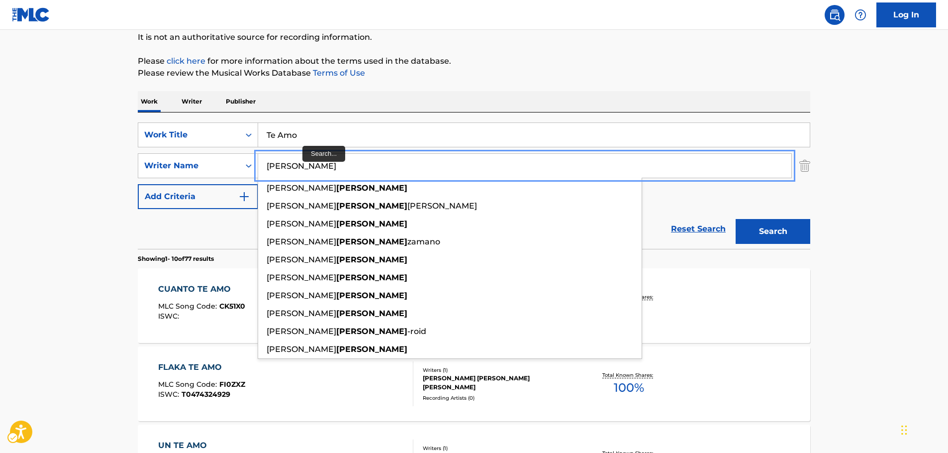
type input "[PERSON_NAME]"
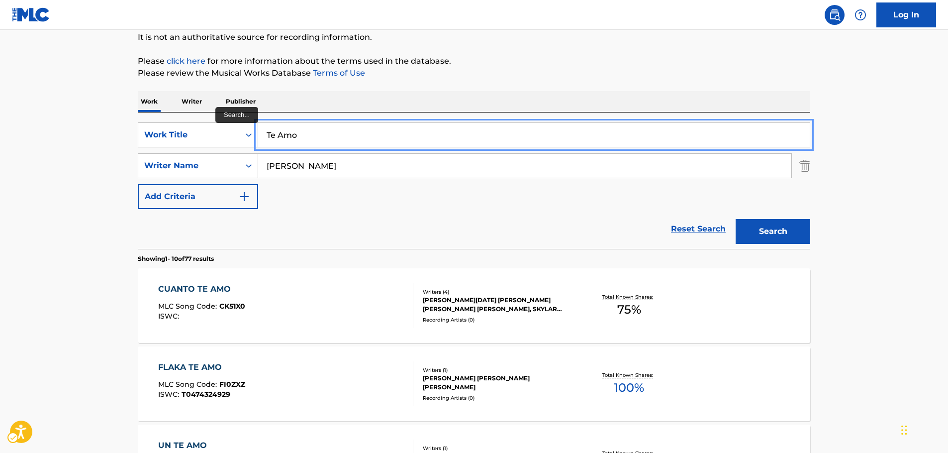
drag, startPoint x: 264, startPoint y: 132, endPoint x: 212, endPoint y: 138, distance: 52.0
click at [211, 137] on div "SearchWithCriteriacae24254-d6fe-42d3-89cc-eaa5060c39ef Work Title Te Amo" at bounding box center [474, 134] width 673 height 25
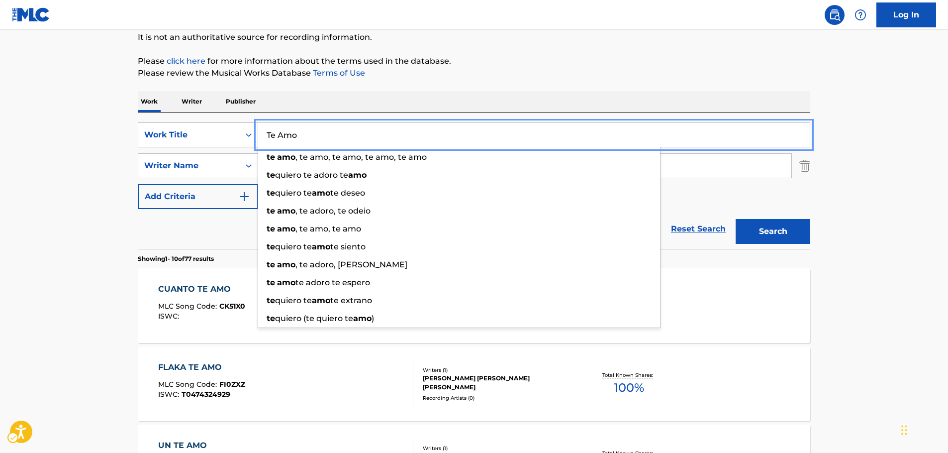
paste input "Pudrete"
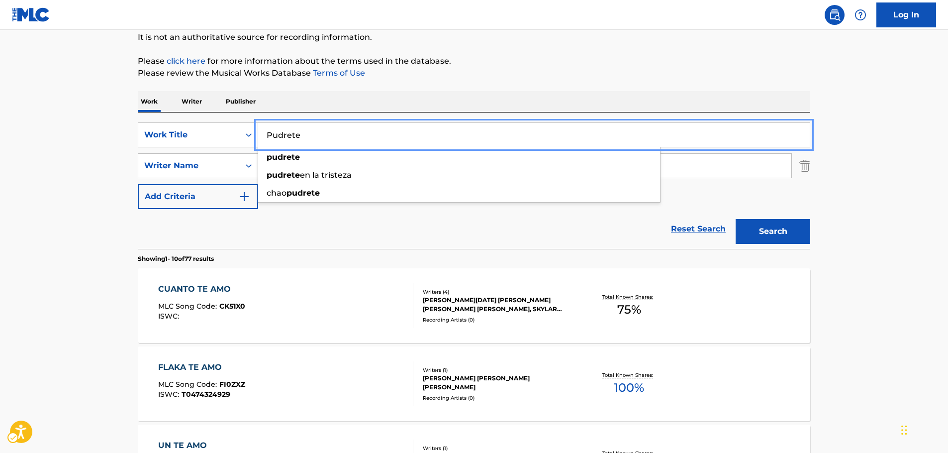
type input "Pudrete"
click at [773, 232] on button "Search" at bounding box center [773, 231] width 75 height 25
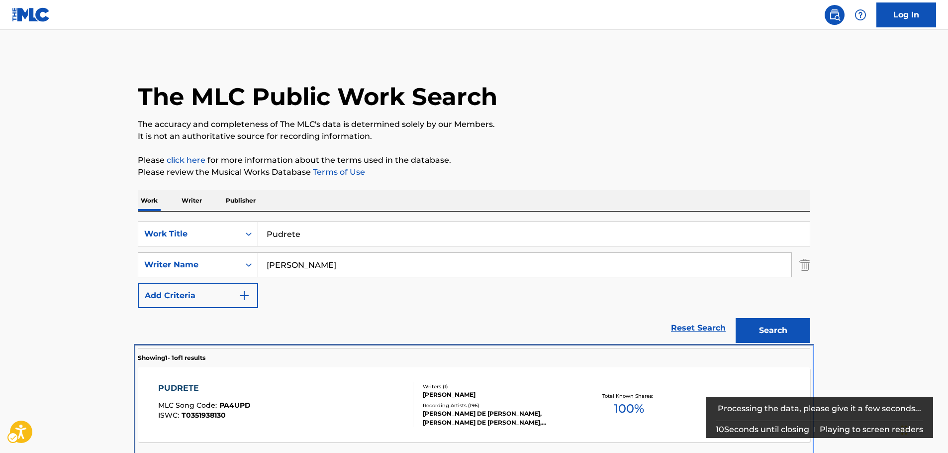
scroll to position [36, 0]
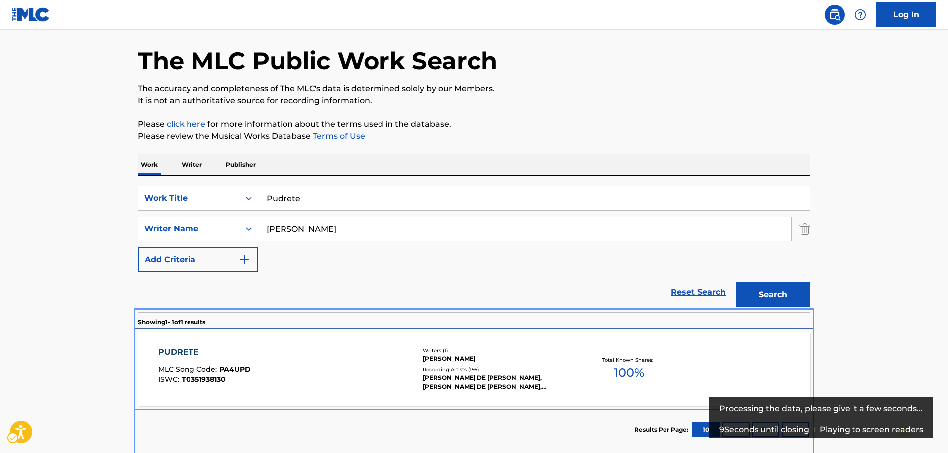
click at [332, 355] on div "PUDRETE MLC Song Code : PA4UPD ISWC : T0351938130" at bounding box center [286, 368] width 256 height 45
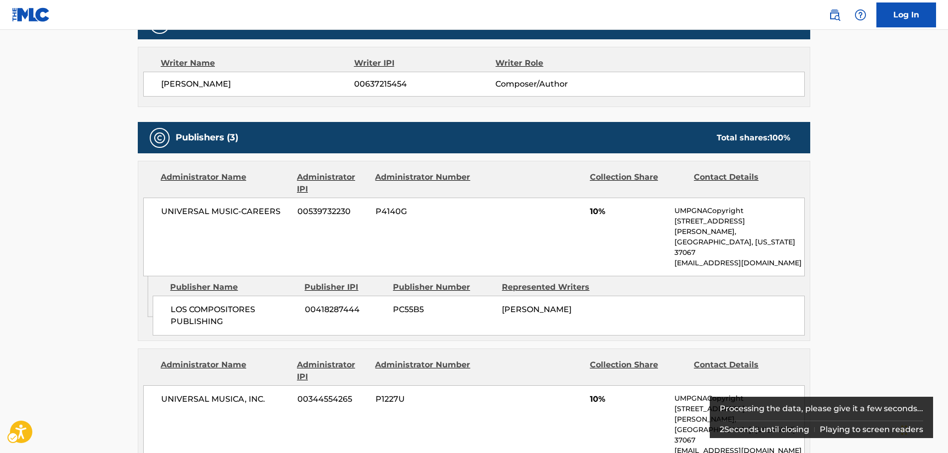
scroll to position [94, 0]
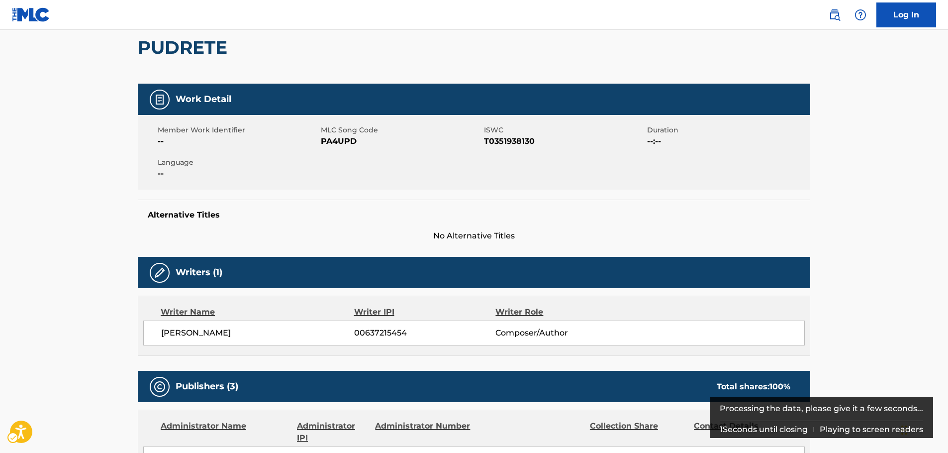
click at [338, 137] on span "MLC Song Code - PA4UPD" at bounding box center [401, 141] width 161 height 12
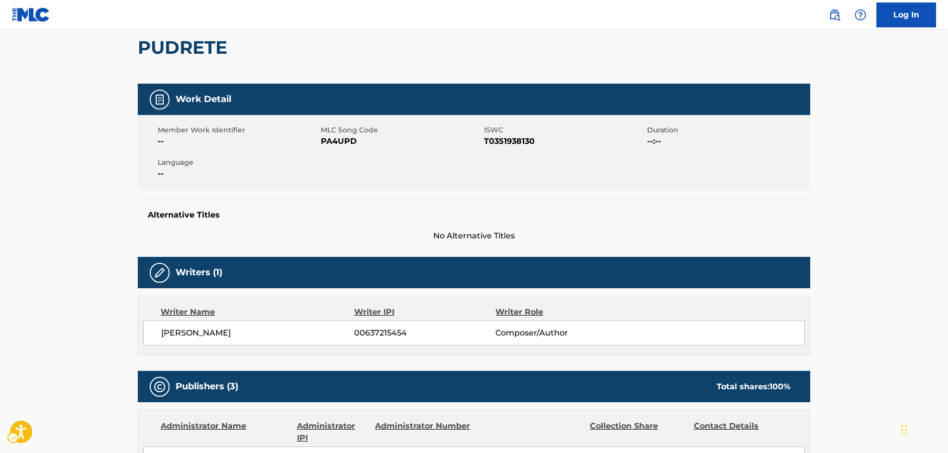
click at [495, 141] on span "ISWC - T0351938130" at bounding box center [564, 141] width 161 height 12
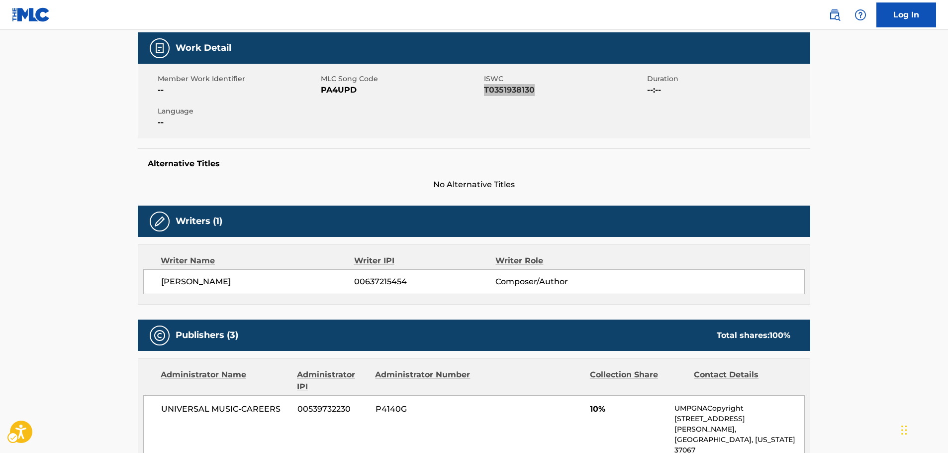
scroll to position [193, 0]
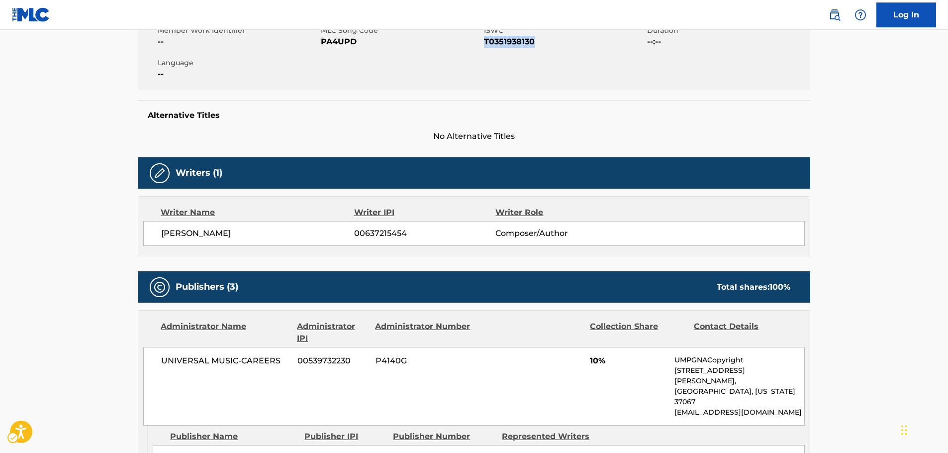
drag, startPoint x: 254, startPoint y: 236, endPoint x: 719, endPoint y: 27, distance: 509.4
click at [164, 240] on div "[PERSON_NAME] 00637215454 Composer/Author" at bounding box center [474, 233] width 662 height 25
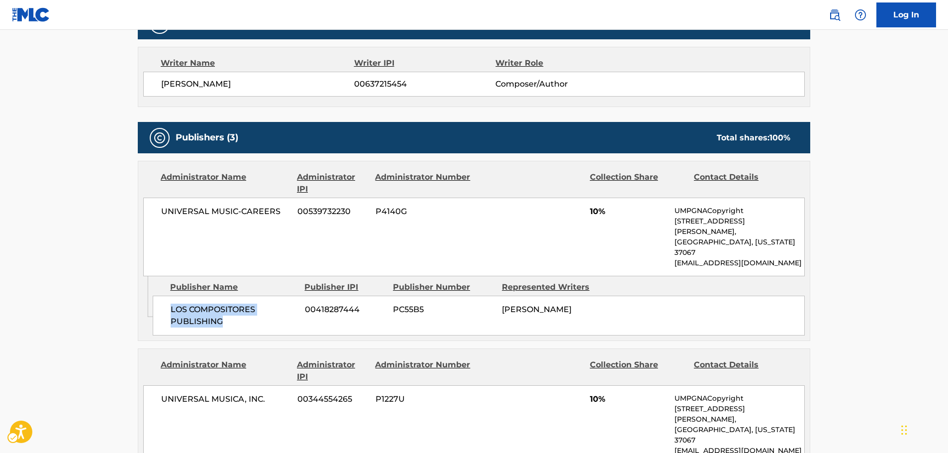
drag, startPoint x: 248, startPoint y: 303, endPoint x: 157, endPoint y: 286, distance: 92.7
click at [157, 296] on div "LOS COMPOSITORES PUBLISHING 00418287444 PC55B5 [PERSON_NAME]" at bounding box center [479, 316] width 652 height 40
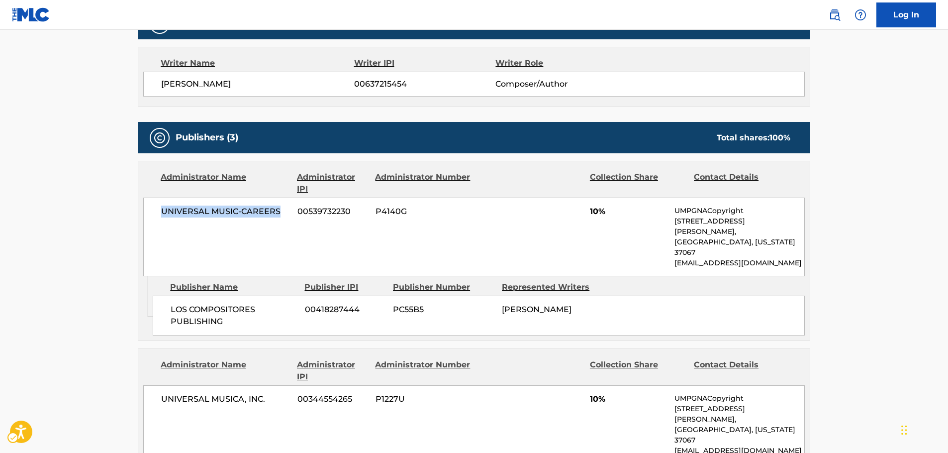
drag, startPoint x: 210, startPoint y: 218, endPoint x: 136, endPoint y: 222, distance: 73.8
click at [136, 222] on div "< Back to public search results Copy work link PUDRETE Work Detail Member Work …" at bounding box center [474, 406] width 697 height 1388
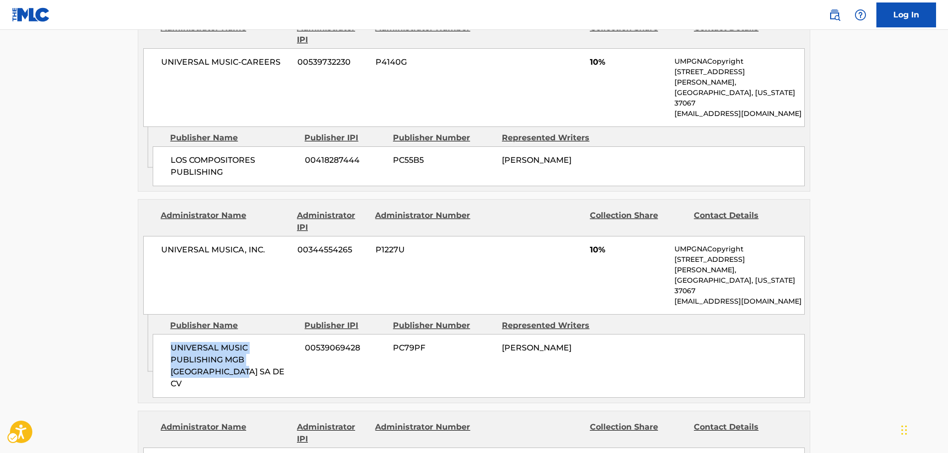
drag, startPoint x: 222, startPoint y: 331, endPoint x: 161, endPoint y: 311, distance: 64.0
click at [161, 334] on div "UNIVERSAL MUSIC PUBLISHING MGB [GEOGRAPHIC_DATA] SA DE CV 00539069428 PC79PF [P…" at bounding box center [479, 366] width 652 height 64
drag, startPoint x: 265, startPoint y: 229, endPoint x: 126, endPoint y: 238, distance: 139.7
click at [126, 238] on div "< Back to public search results Copy work link PUDRETE Work Detail Member Work …" at bounding box center [474, 257] width 697 height 1388
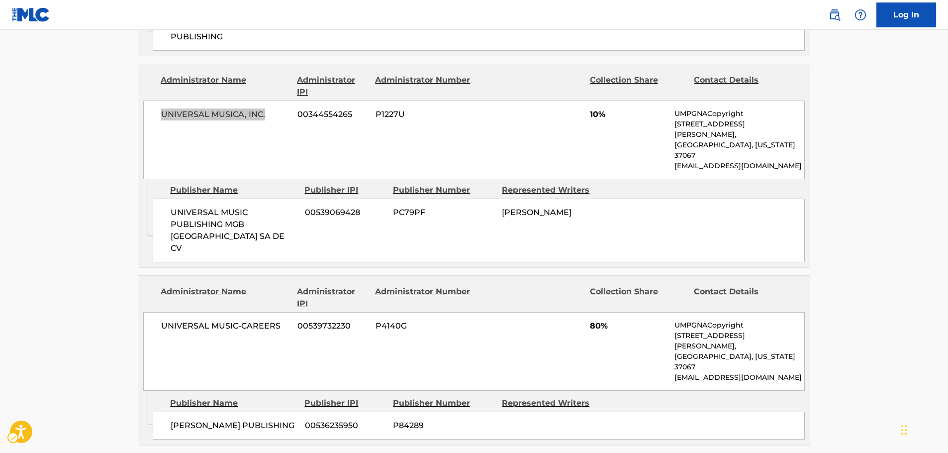
scroll to position [641, 0]
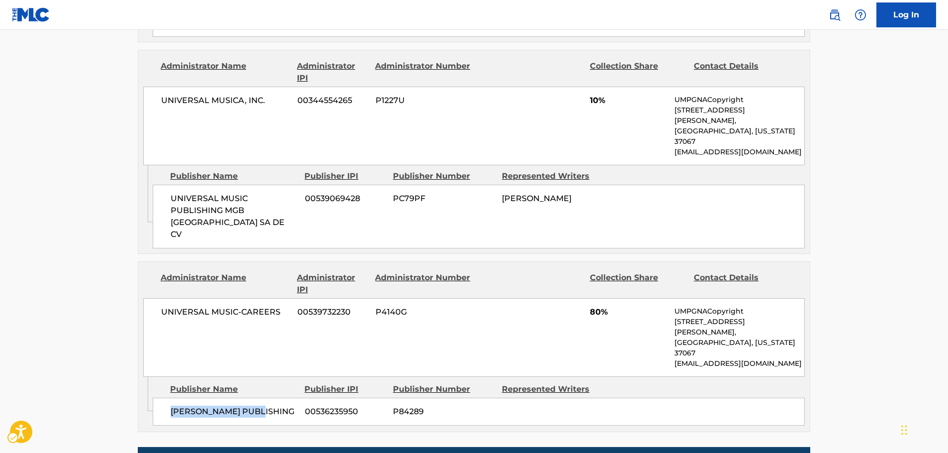
drag, startPoint x: 264, startPoint y: 337, endPoint x: 155, endPoint y: 346, distance: 109.8
click at [159, 398] on div "[PERSON_NAME] PUBLISHING 00536235950 P84289" at bounding box center [479, 412] width 652 height 28
drag, startPoint x: 284, startPoint y: 260, endPoint x: 157, endPoint y: 270, distance: 126.8
click at [157, 298] on div "UNIVERSAL MUSIC-CAREERS 00539732230 P4140G 80% UMPGNACopyright [STREET_ADDRESS]…" at bounding box center [474, 337] width 662 height 79
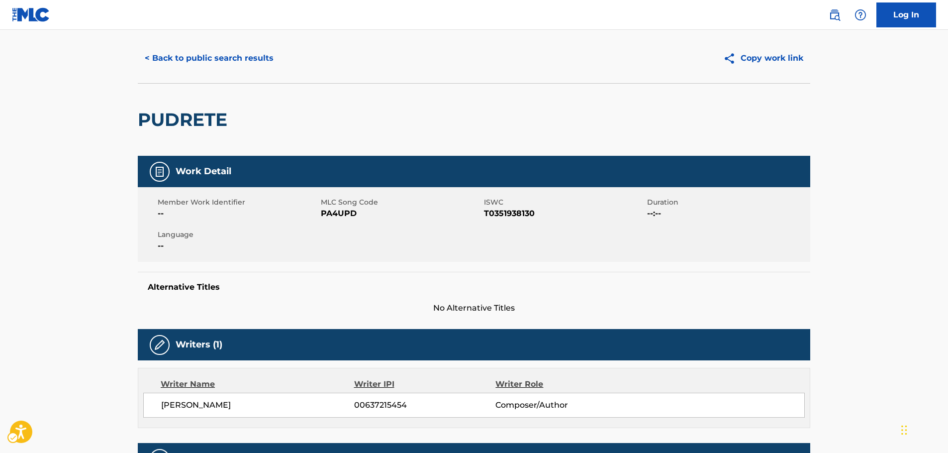
scroll to position [0, 0]
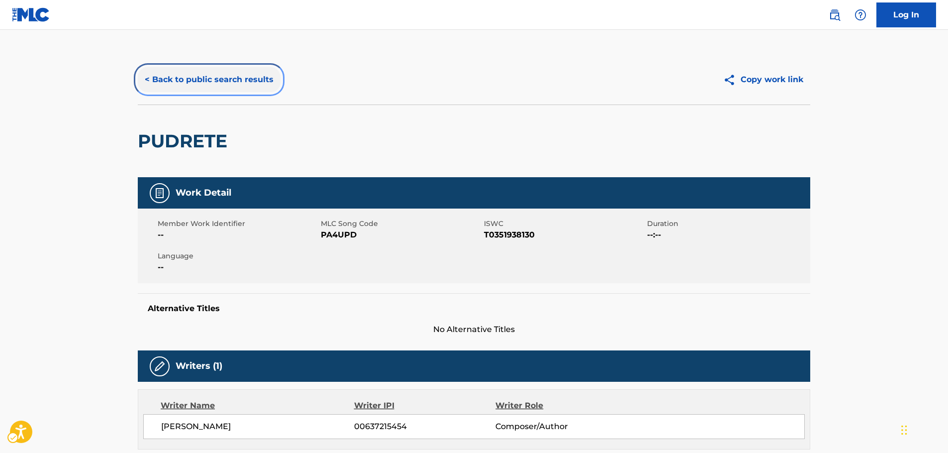
click at [194, 85] on button "< Back to public search results" at bounding box center [209, 79] width 143 height 25
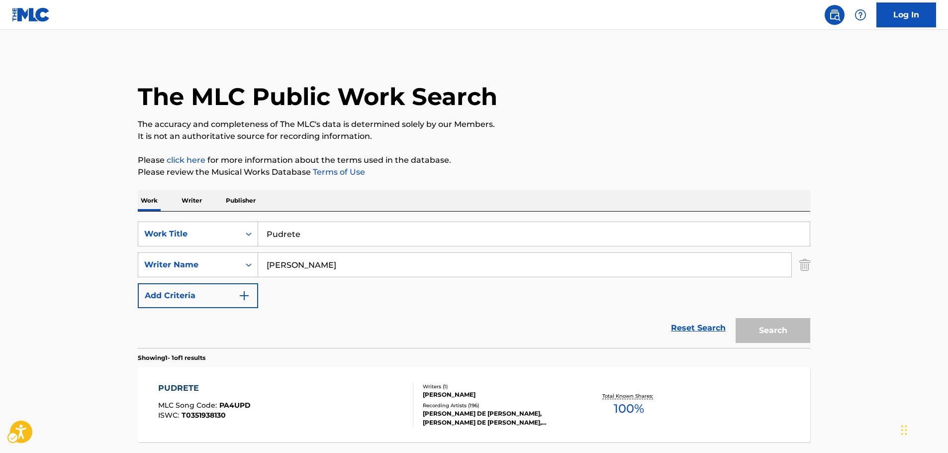
scroll to position [32, 0]
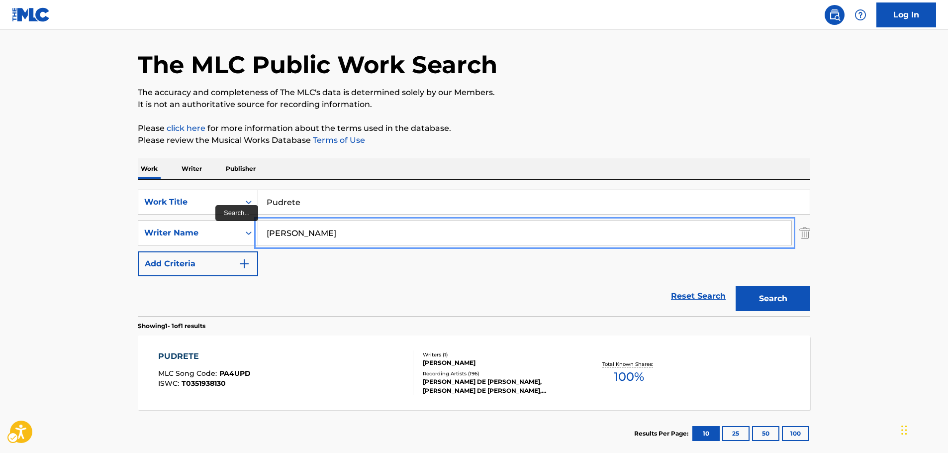
drag, startPoint x: 267, startPoint y: 233, endPoint x: 177, endPoint y: 235, distance: 90.1
paste input "[PERSON_NAME]"
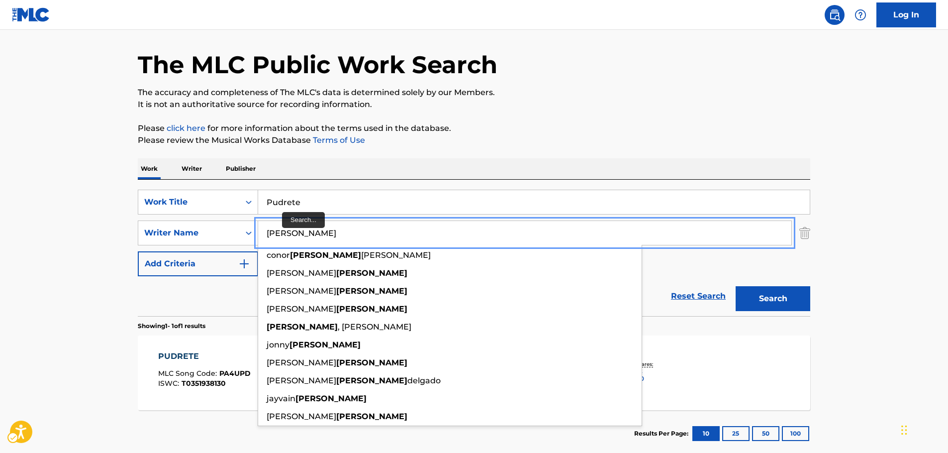
type input "[PERSON_NAME]"
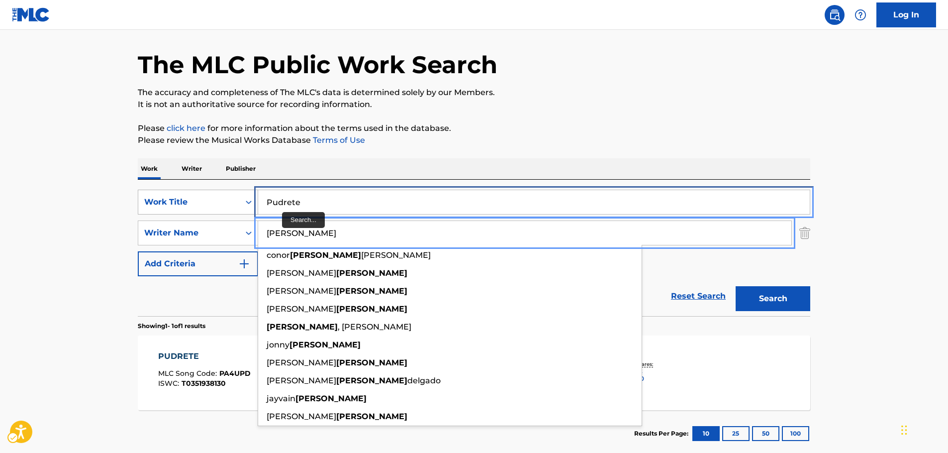
drag, startPoint x: 296, startPoint y: 204, endPoint x: 190, endPoint y: 213, distance: 105.9
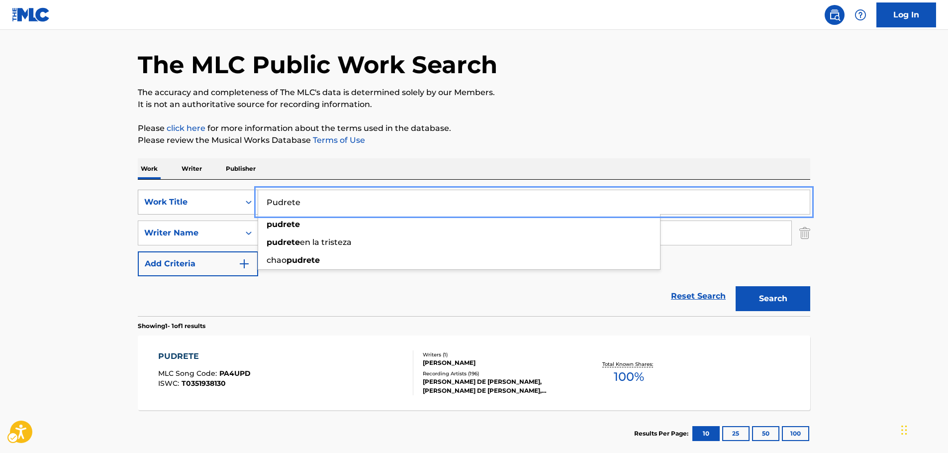
paste input "Let Me See [DEMOGRAPHIC_DATA]"
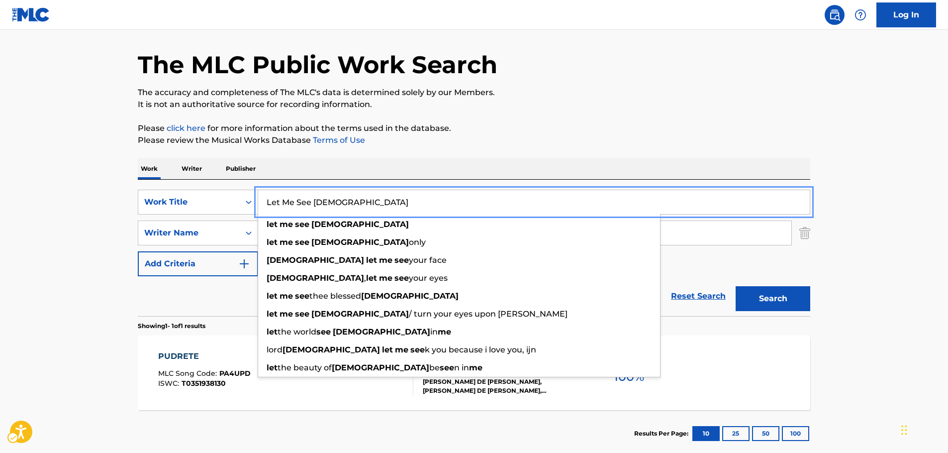
type input "Let Me See [DEMOGRAPHIC_DATA]"
click at [794, 302] on button "Search" at bounding box center [773, 298] width 75 height 25
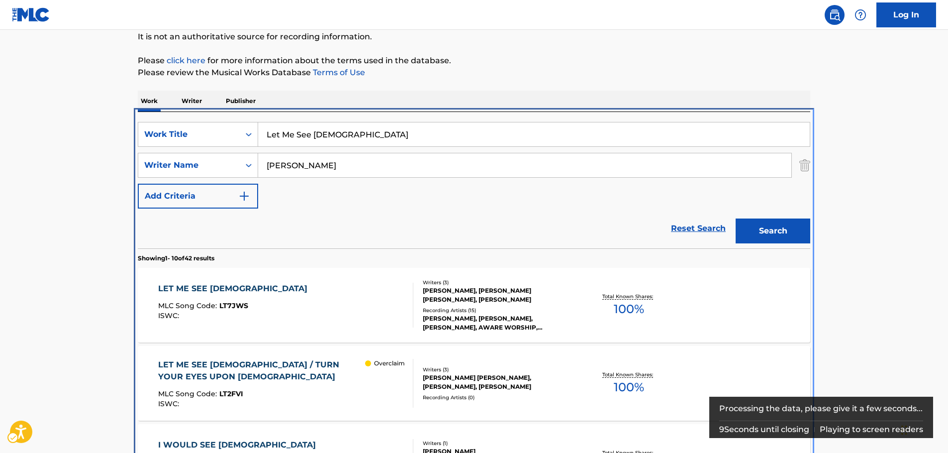
scroll to position [211, 0]
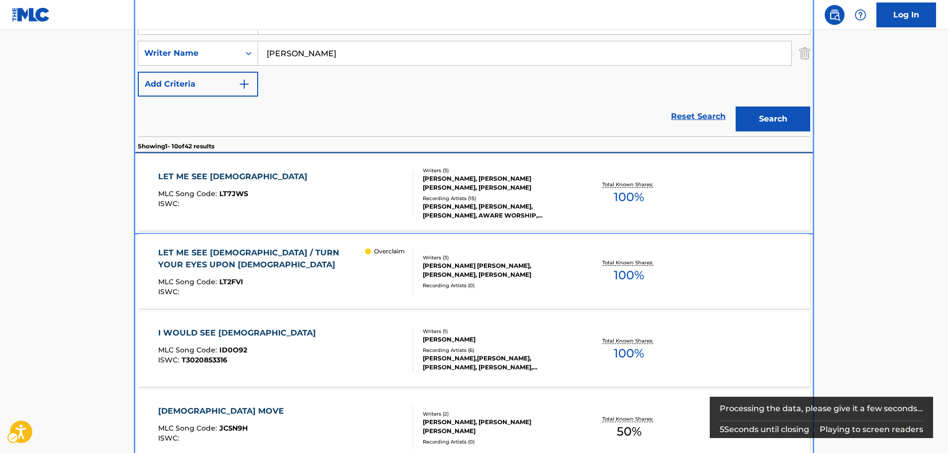
click at [276, 179] on div "LET ME SEE JESUS MLC Song Code : LT7JWS ISWC :" at bounding box center [286, 193] width 256 height 45
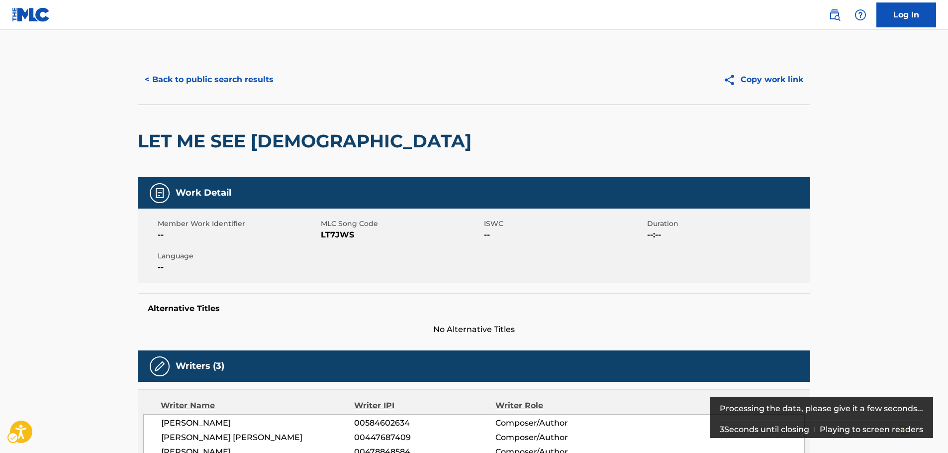
click at [344, 236] on span "MLC Song Code - LT7JWS" at bounding box center [401, 235] width 161 height 12
click at [343, 236] on span "MLC Song Code - LT7JWS" at bounding box center [401, 235] width 161 height 12
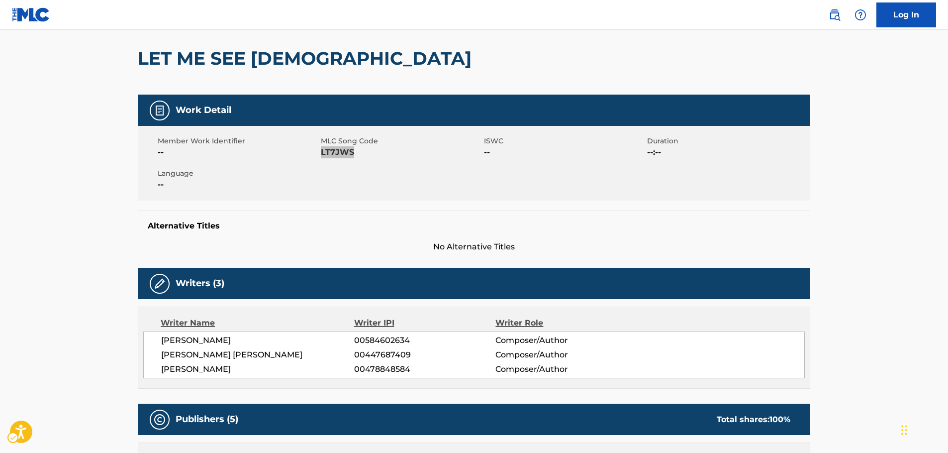
scroll to position [149, 0]
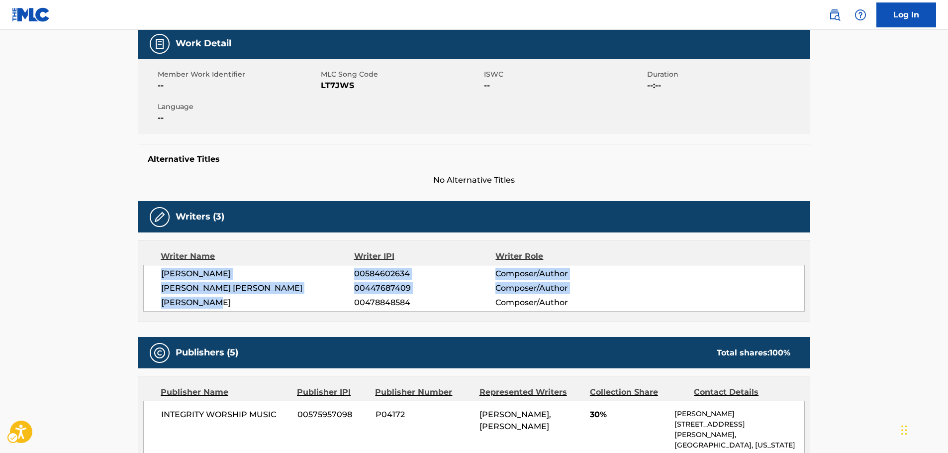
drag, startPoint x: 171, startPoint y: 274, endPoint x: 349, endPoint y: 198, distance: 193.9
click at [154, 271] on div "LEONARD JARMAN 00584602634 Composer/Author EVAN MATTHEW WICKHAM 00447687409 Com…" at bounding box center [474, 288] width 662 height 47
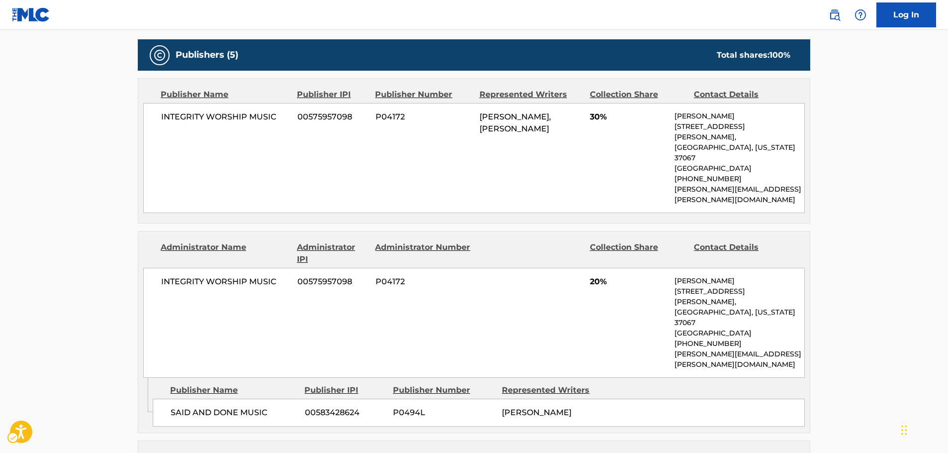
scroll to position [448, 0]
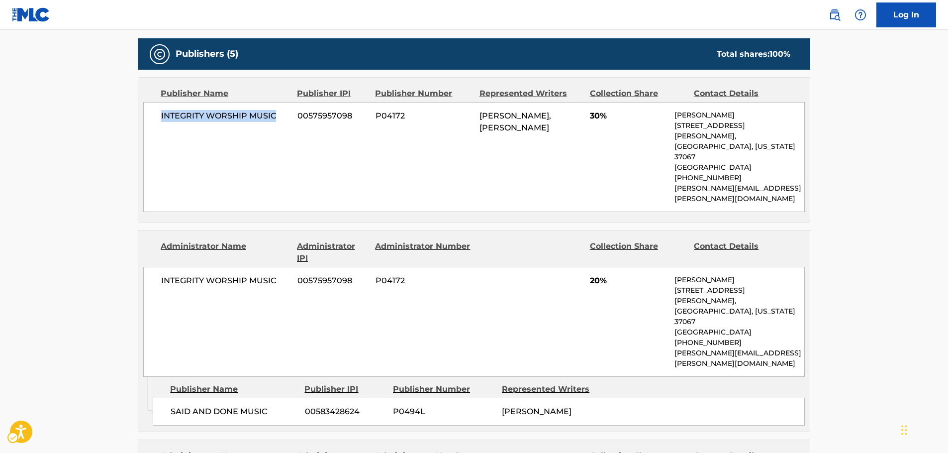
drag, startPoint x: 282, startPoint y: 119, endPoint x: 176, endPoint y: 132, distance: 106.8
click at [155, 124] on div "INTEGRITY WORSHIP MUSIC 00575957098 P04172 LEONARD JARMAN, MATT REDMAN 30% Marc…" at bounding box center [474, 157] width 662 height 110
copy span "INTEGRITY WORSHIP MUSIC"
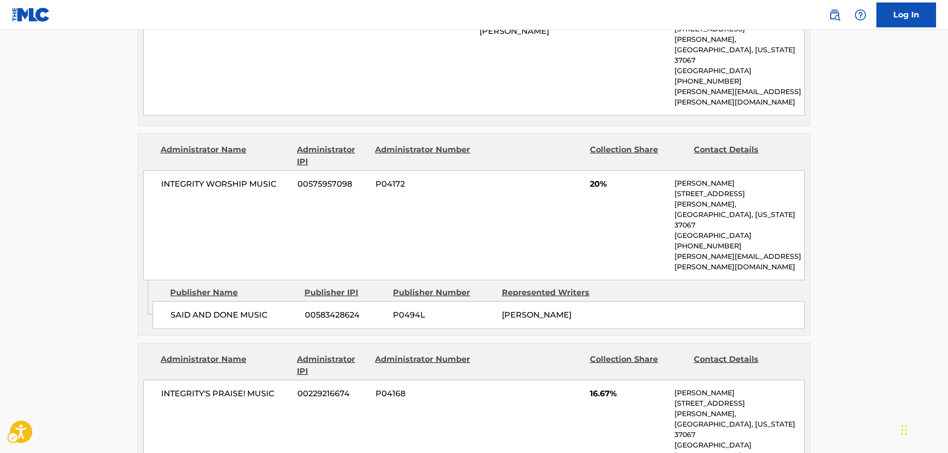
scroll to position [547, 0]
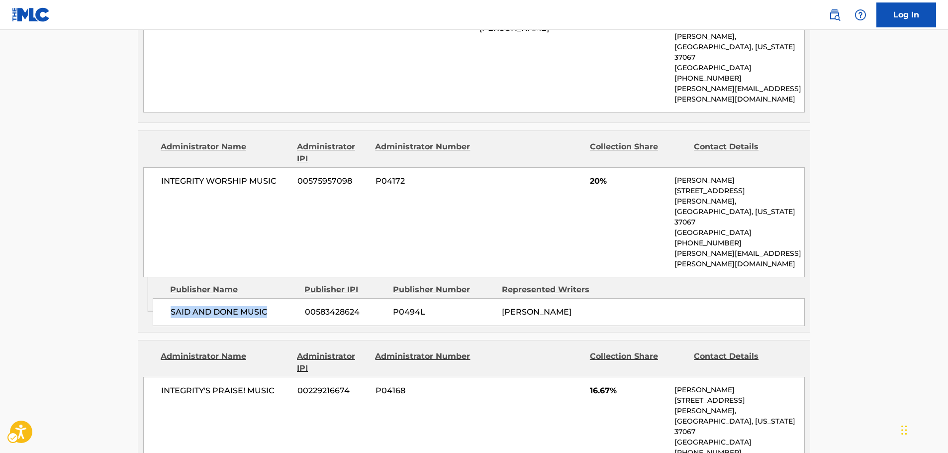
drag, startPoint x: 277, startPoint y: 271, endPoint x: 170, endPoint y: 274, distance: 106.5
click at [170, 298] on div "SAID AND DONE MUSIC 00583428624 P0494L MATT REDMAN" at bounding box center [479, 312] width 652 height 28
copy span "SAID AND DONE MUSIC"
drag, startPoint x: 187, startPoint y: 164, endPoint x: 97, endPoint y: 181, distance: 91.1
click at [144, 167] on div "INTEGRITY WORSHIP MUSIC 00575957098 P04172 20% Marcie Horton 5030 Carothers Par…" at bounding box center [474, 222] width 662 height 110
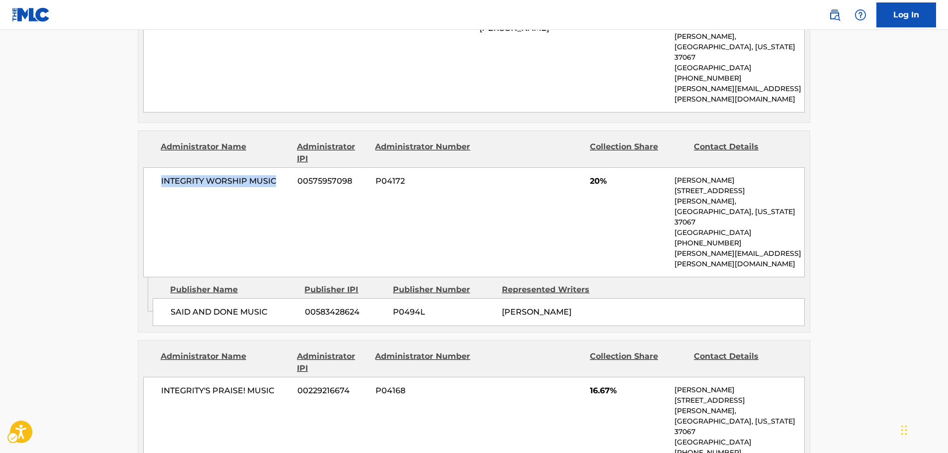
copy span "INTEGRITY WORSHIP MUSIC"
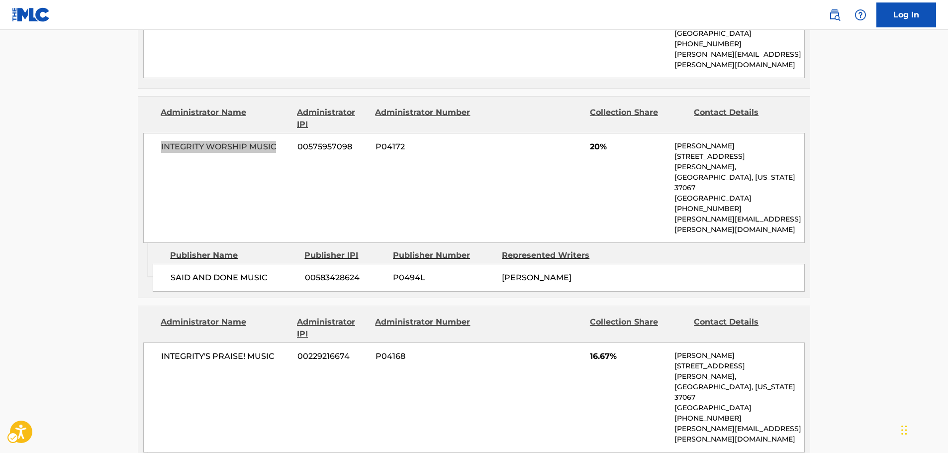
scroll to position [647, 0]
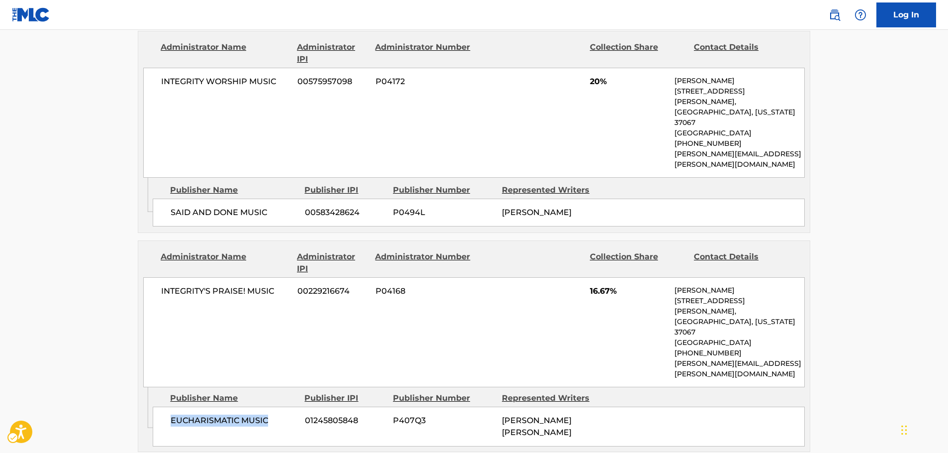
drag, startPoint x: 289, startPoint y: 355, endPoint x: 170, endPoint y: 362, distance: 118.7
click at [170, 407] on div "EUCHARISMATIC MUSIC 01245805848 P407Q3 EVAN MATTHEW WICKHAM" at bounding box center [479, 427] width 652 height 40
copy span "EUCHARISMATIC MUSIC"
drag, startPoint x: 229, startPoint y: 246, endPoint x: 158, endPoint y: 249, distance: 71.2
click at [158, 277] on div "INTEGRITY'S PRAISE! MUSIC 00229216674 P04168 16.67% Marcie Horton 5030 Carother…" at bounding box center [474, 332] width 662 height 110
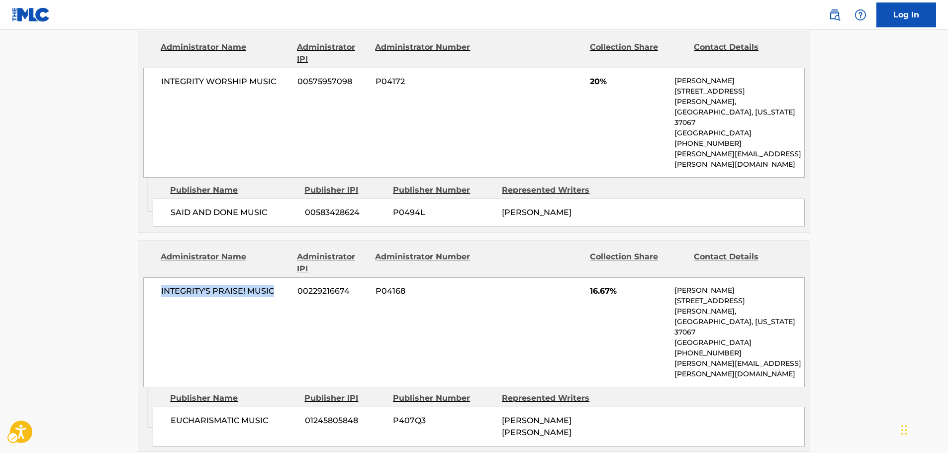
copy span "INTEGRITY'S PRAISE! MUSIC"
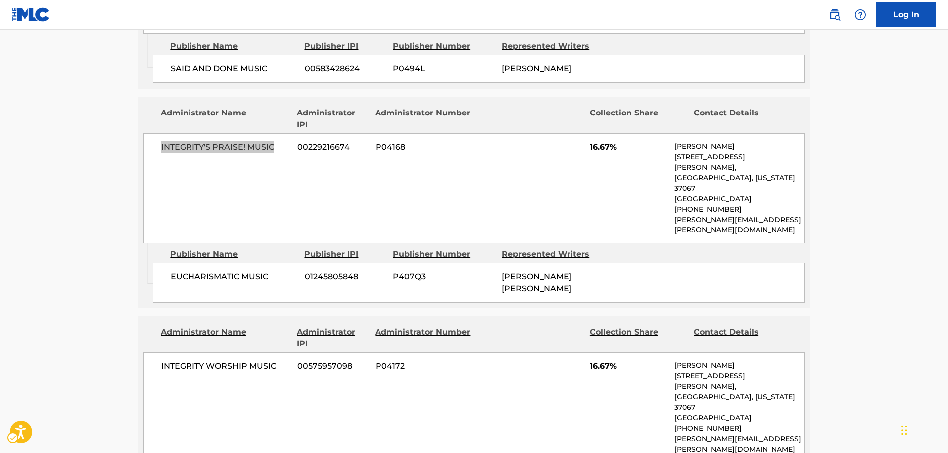
scroll to position [846, 0]
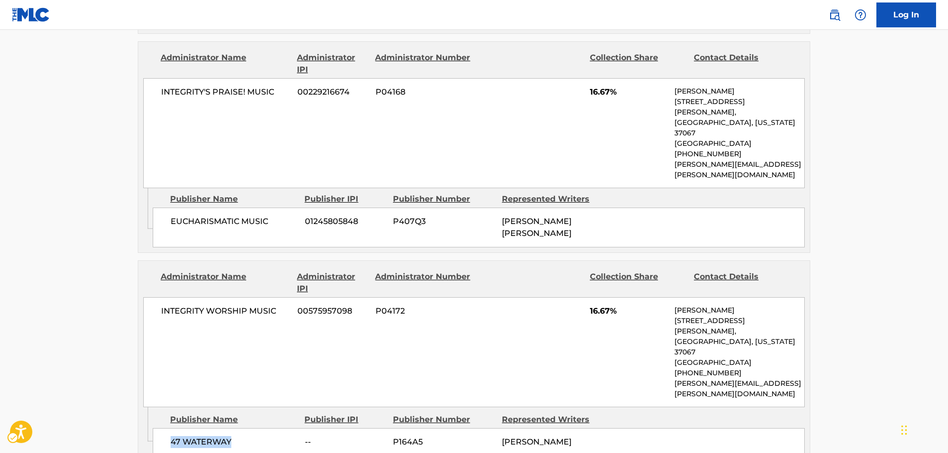
drag, startPoint x: 235, startPoint y: 355, endPoint x: 162, endPoint y: 359, distance: 73.2
click at [162, 428] on div "47 WATERWAY -- P164A5 LEONARD JARMAN" at bounding box center [479, 442] width 652 height 28
copy span "47 WATERWAY"
drag, startPoint x: 281, startPoint y: 249, endPoint x: 144, endPoint y: 255, distance: 136.5
click at [145, 297] on div "INTEGRITY WORSHIP MUSIC 00575957098 P04172 16.67% Marcie Horton 5030 Carothers …" at bounding box center [474, 352] width 662 height 110
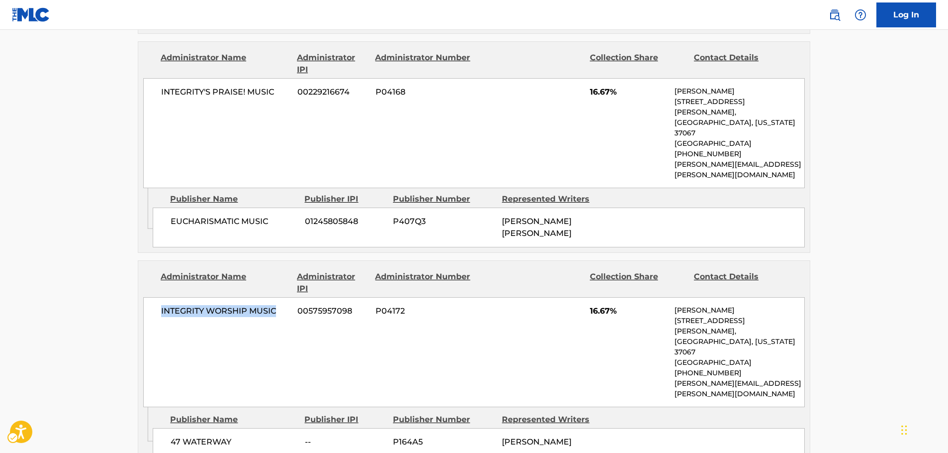
copy span "INTEGRITY WORSHIP MUSIC"
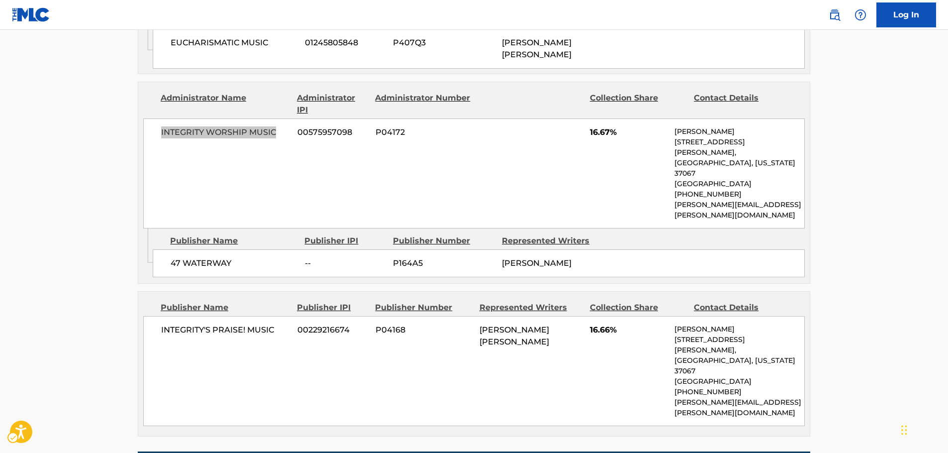
scroll to position [1045, 0]
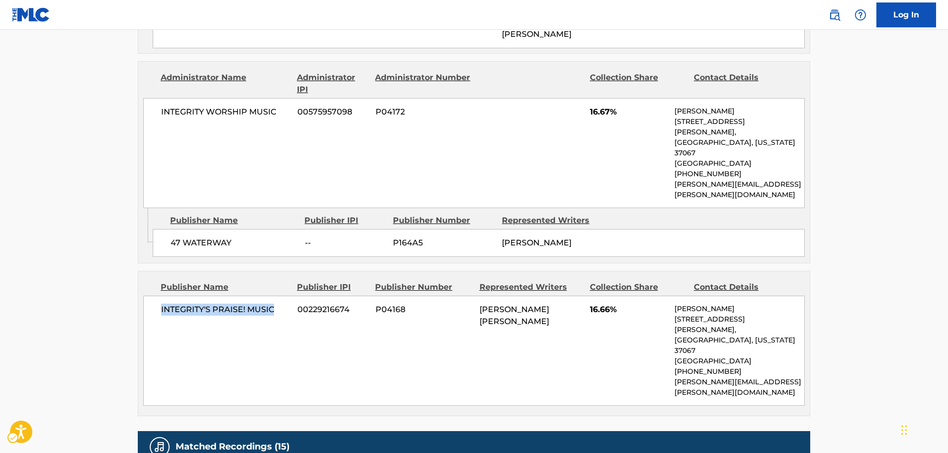
drag, startPoint x: 242, startPoint y: 231, endPoint x: 149, endPoint y: 235, distance: 93.1
click at [149, 296] on div "INTEGRITY'S PRAISE! MUSIC 00229216674 P04168 EVAN MATTHEW WICKHAM 16.66% Marcie…" at bounding box center [474, 351] width 662 height 110
copy span "INTEGRITY'S PRAISE! MUSIC"
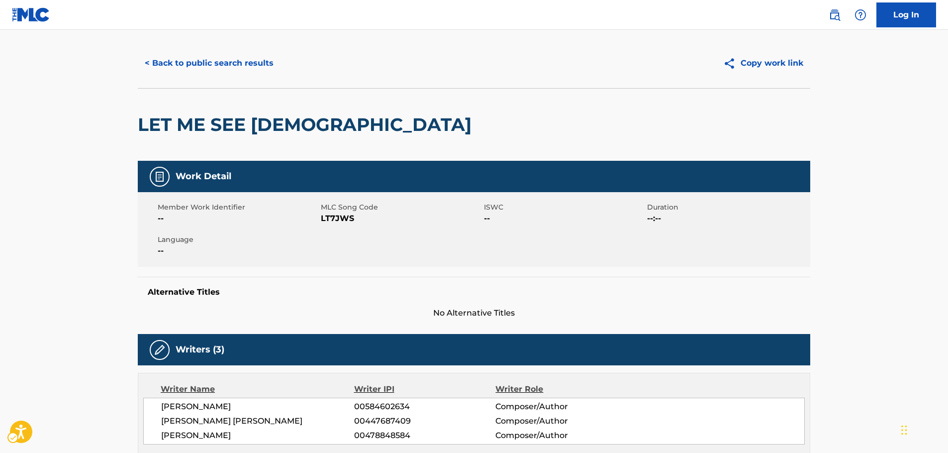
scroll to position [0, 0]
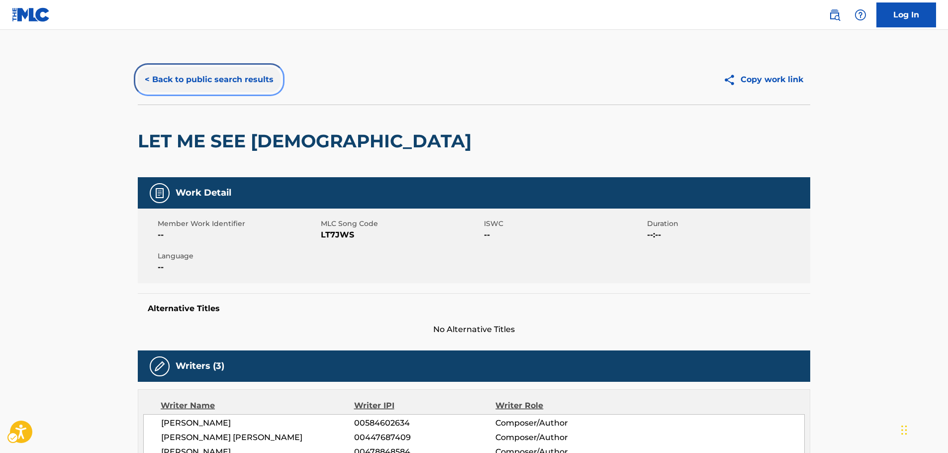
click at [199, 85] on button "< Back to public search results" at bounding box center [209, 79] width 143 height 25
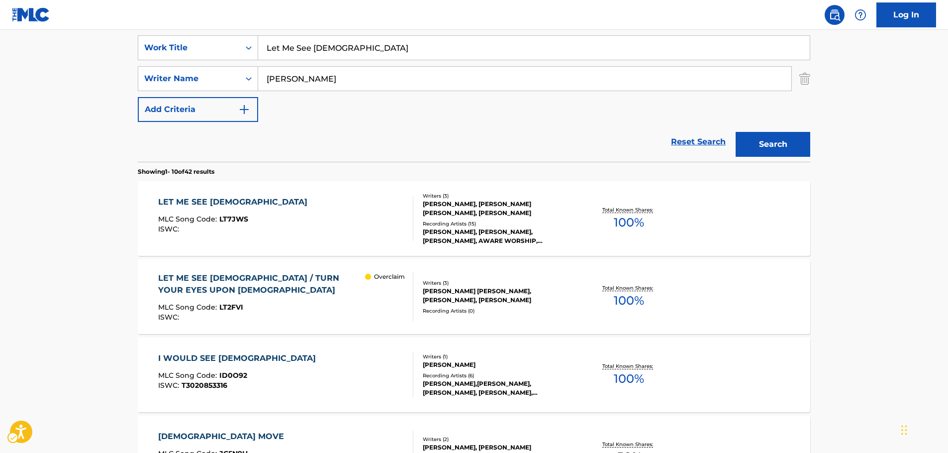
scroll to position [162, 0]
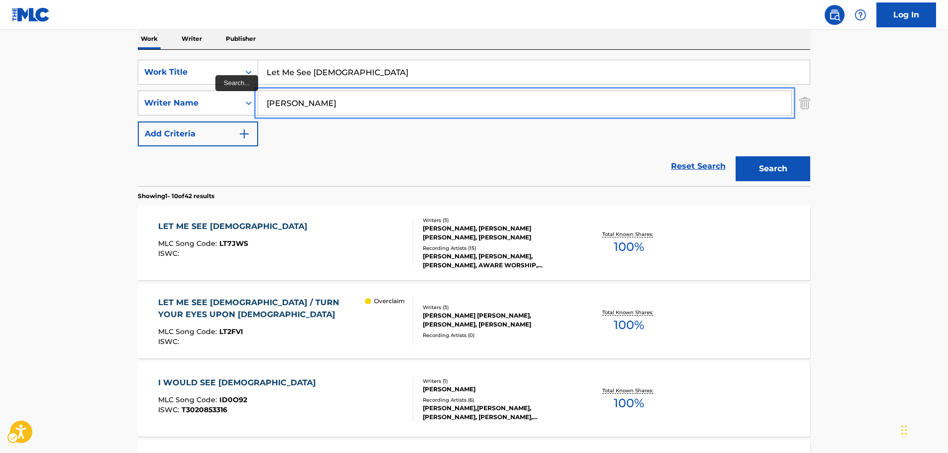
drag, startPoint x: 279, startPoint y: 112, endPoint x: 269, endPoint y: 105, distance: 12.6
paste input "Profitt"
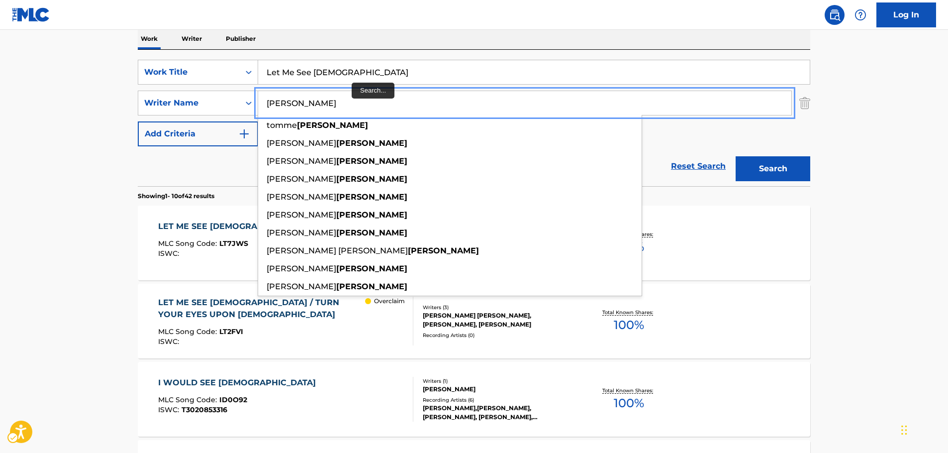
type input "Profitt"
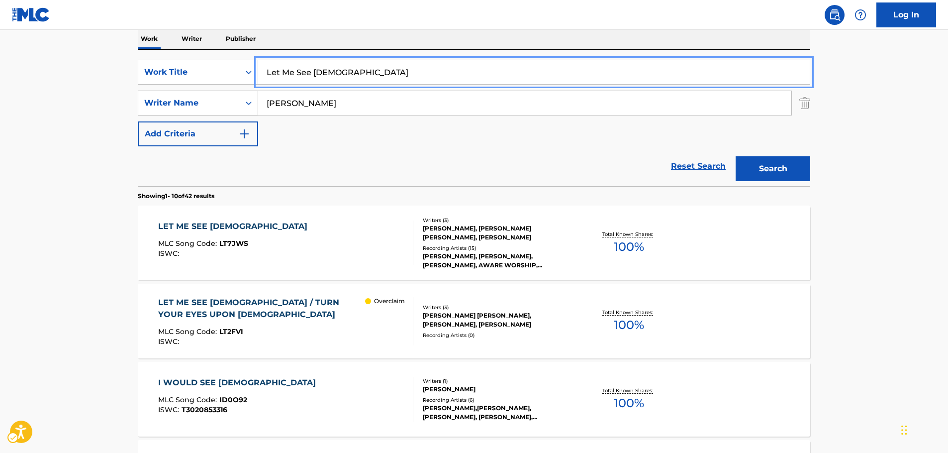
drag, startPoint x: 277, startPoint y: 85, endPoint x: 183, endPoint y: 97, distance: 95.3
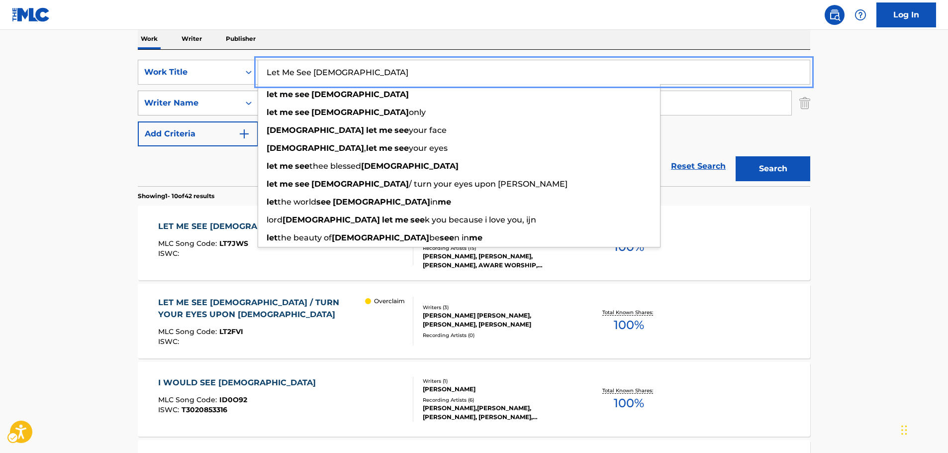
paste input "What Child Is Thi"
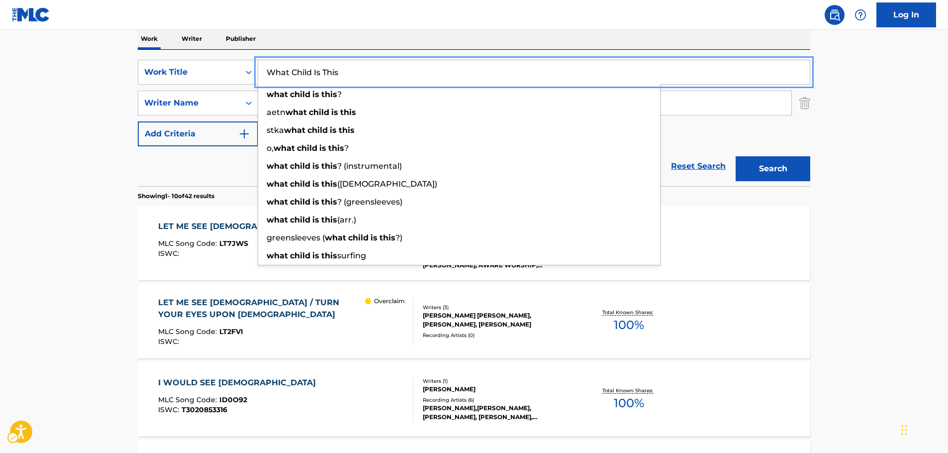
type input "What Child Is This"
click at [756, 162] on button "Search" at bounding box center [773, 168] width 75 height 25
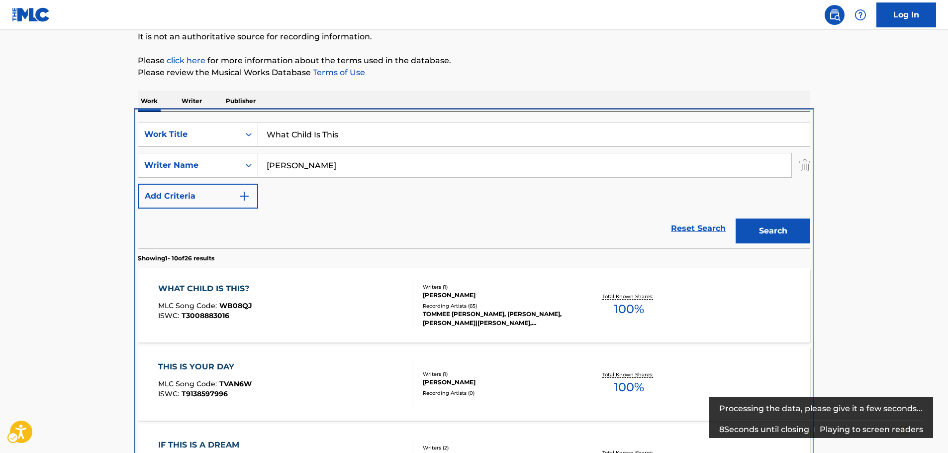
scroll to position [211, 0]
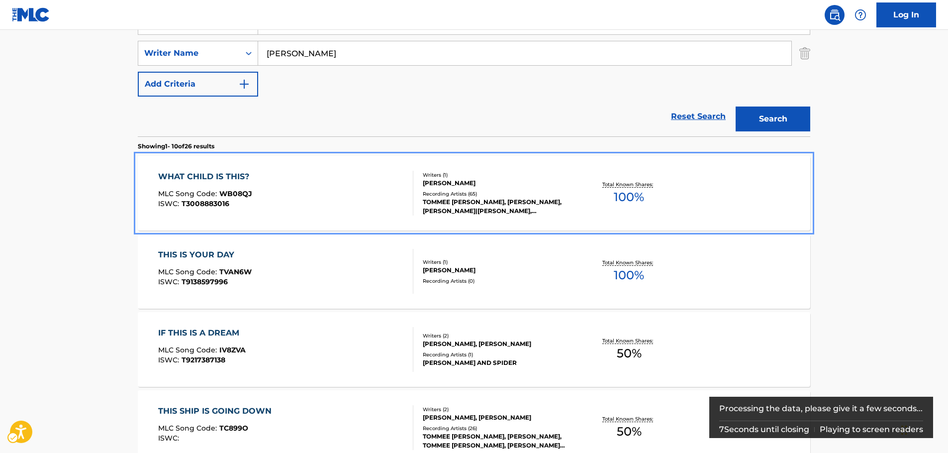
click at [255, 182] on div "WHAT CHILD IS THIS? MLC Song Code : WB08QJ ISWC : T3008883016" at bounding box center [286, 193] width 256 height 45
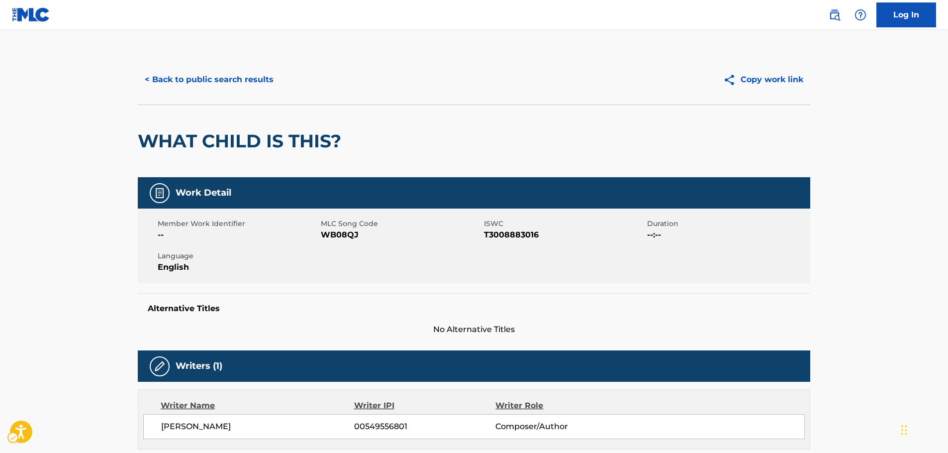
click at [344, 230] on span "MLC Song Code - WB08QJ" at bounding box center [401, 235] width 161 height 12
drag, startPoint x: 344, startPoint y: 230, endPoint x: 4, endPoint y: 276, distance: 343.4
click at [343, 231] on span "MLC Song Code - WB08QJ" at bounding box center [401, 235] width 161 height 12
copy span "WB08QJ"
click at [496, 232] on span "ISWC - T3008883016" at bounding box center [564, 235] width 161 height 12
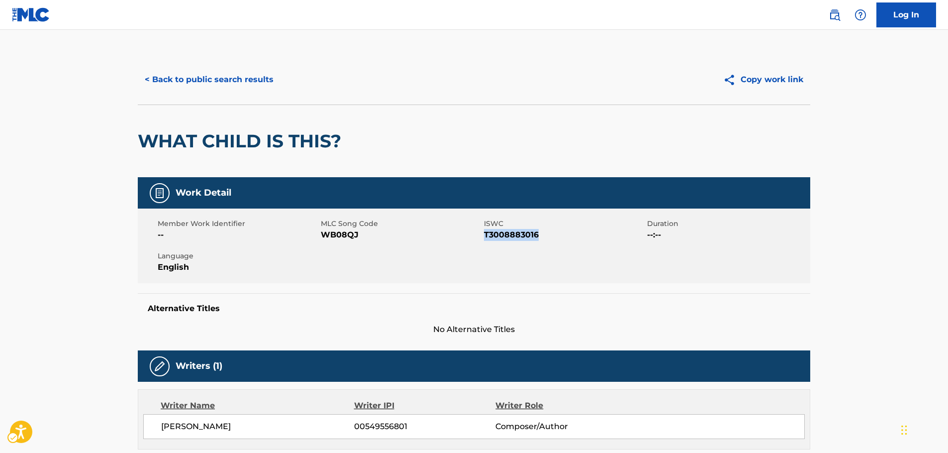
click at [496, 232] on span "ISWC - T3008883016" at bounding box center [564, 235] width 161 height 12
copy span "T3008883016"
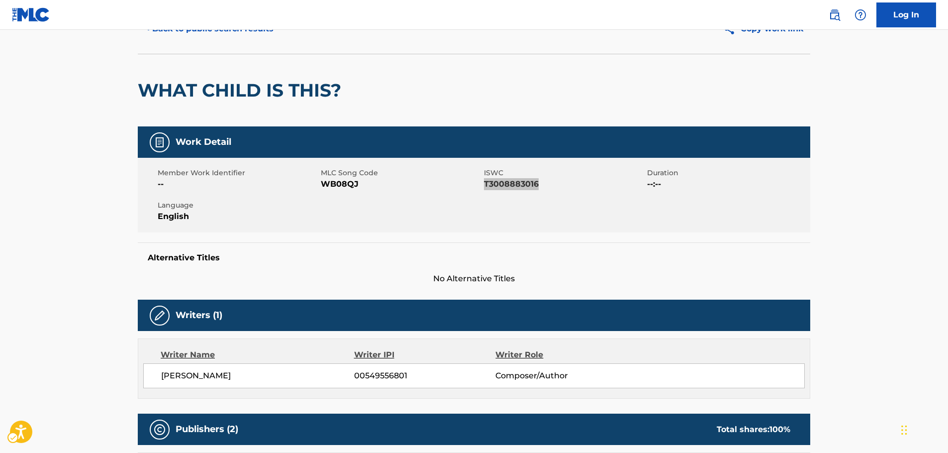
scroll to position [100, 0]
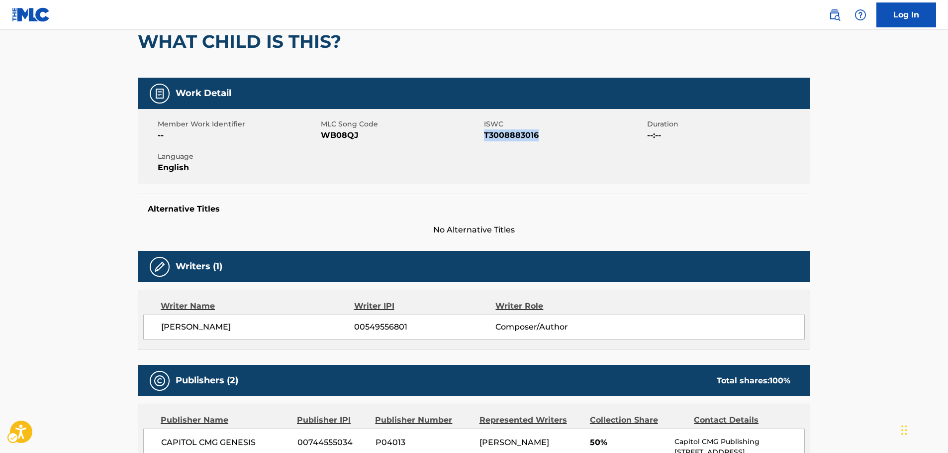
drag, startPoint x: 269, startPoint y: 328, endPoint x: 169, endPoint y: 327, distance: 100.0
click at [160, 330] on div "THOMAS JAMES PROFITT 00549556801 Composer/Author" at bounding box center [474, 327] width 662 height 25
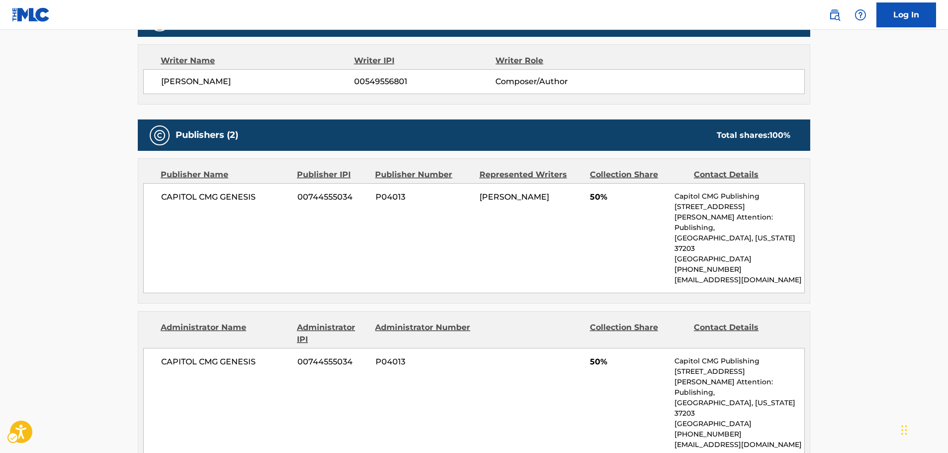
scroll to position [398, 0]
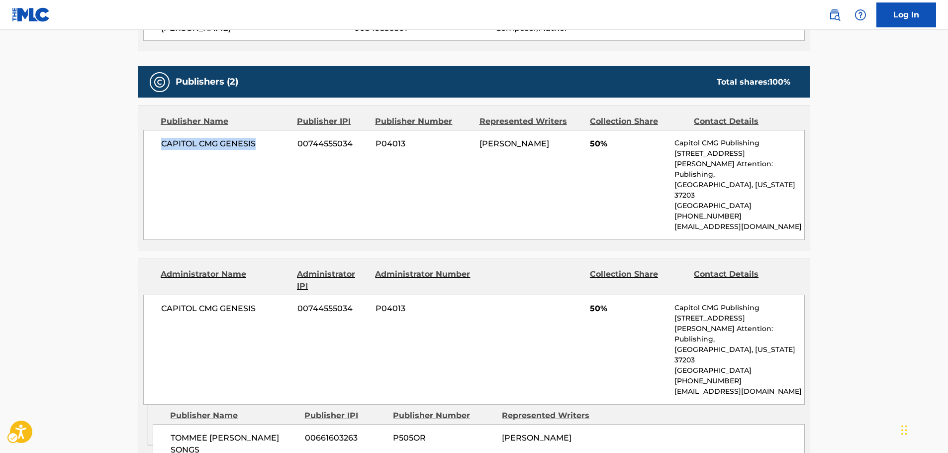
drag, startPoint x: 254, startPoint y: 154, endPoint x: 0, endPoint y: 236, distance: 266.4
click at [156, 162] on div "CAPITOL CMG GENESIS 00744555034 P04013 THOMAS JAMES PROFITT 50% Capitol CMG Pub…" at bounding box center [474, 185] width 662 height 110
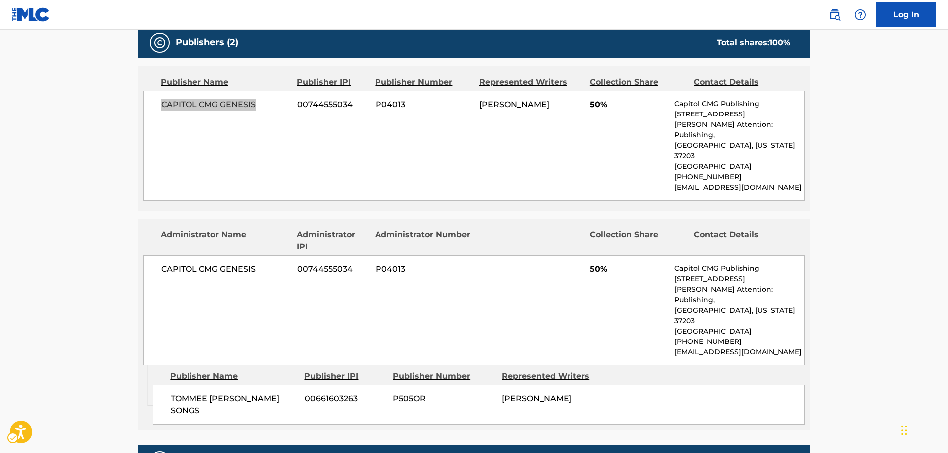
scroll to position [498, 0]
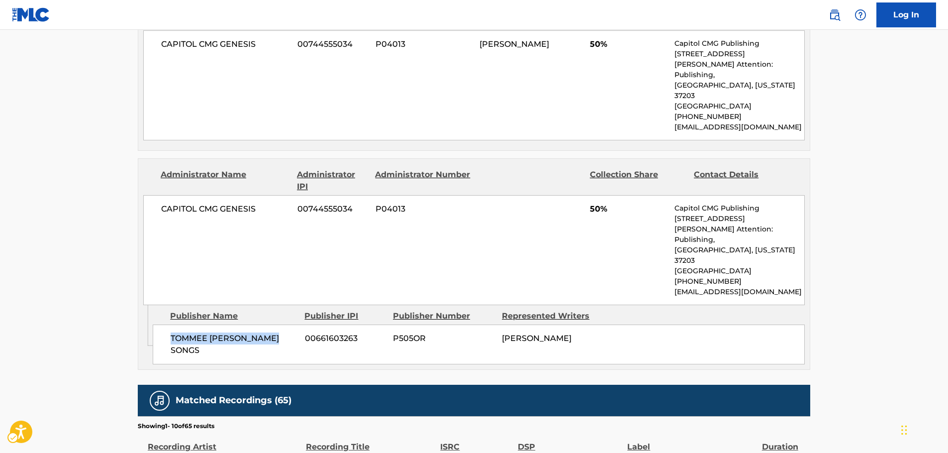
drag, startPoint x: 280, startPoint y: 318, endPoint x: 169, endPoint y: 321, distance: 111.0
click at [169, 324] on div "TOMMEE PROFITT SONGS 00661603263 P505OR THOMAS JAMES PROFITT" at bounding box center [479, 344] width 652 height 40
drag, startPoint x: 233, startPoint y: 195, endPoint x: 2, endPoint y: 248, distance: 237.1
click at [140, 204] on div "Administrator Name Administrator IPI Administrator Number Collection Share Cont…" at bounding box center [474, 232] width 672 height 146
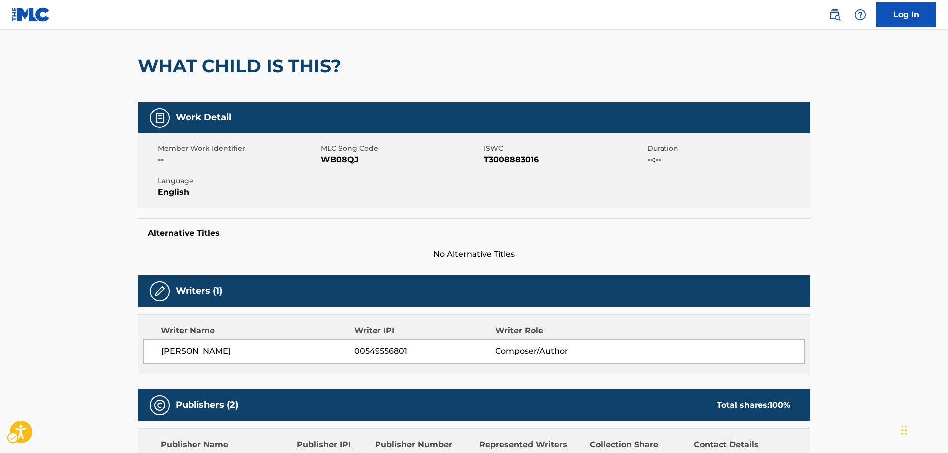
scroll to position [0, 0]
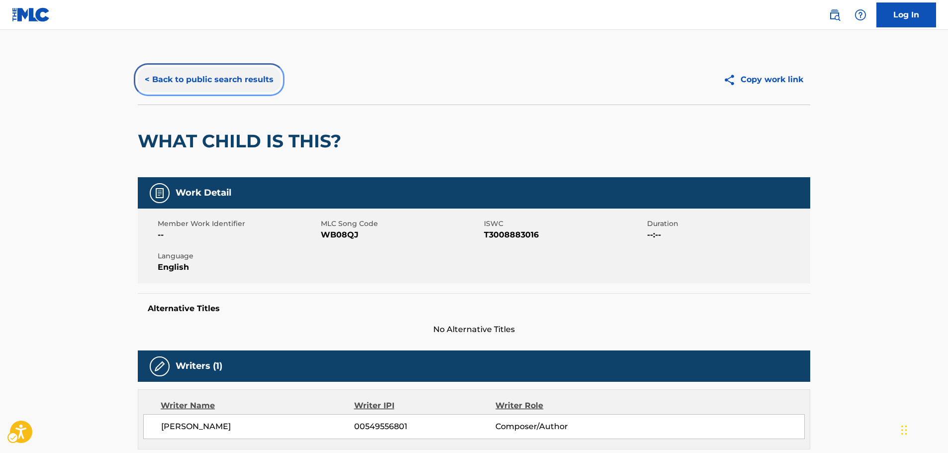
click at [209, 77] on button "< Back to public search results" at bounding box center [209, 79] width 143 height 25
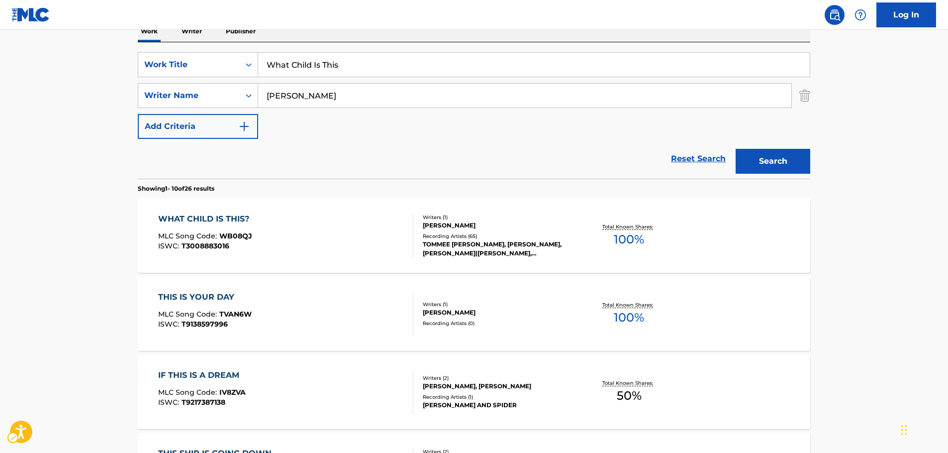
scroll to position [112, 0]
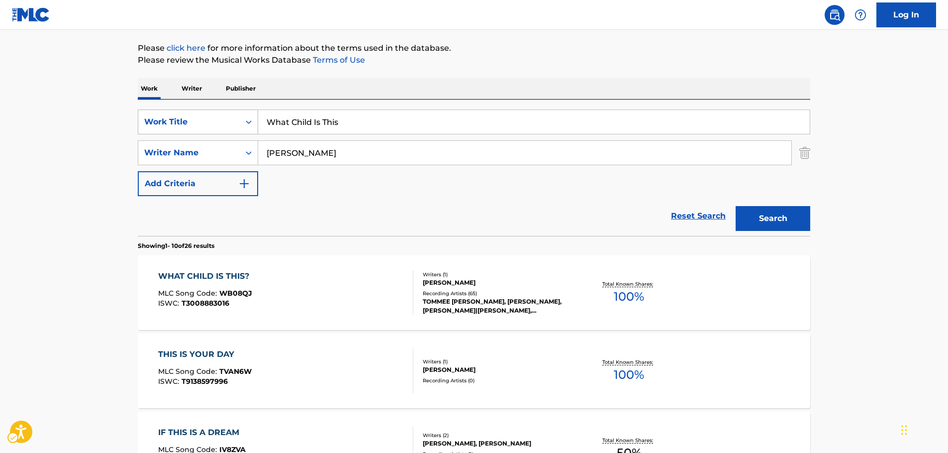
click at [251, 125] on icon "Search Form" at bounding box center [249, 122] width 10 height 10
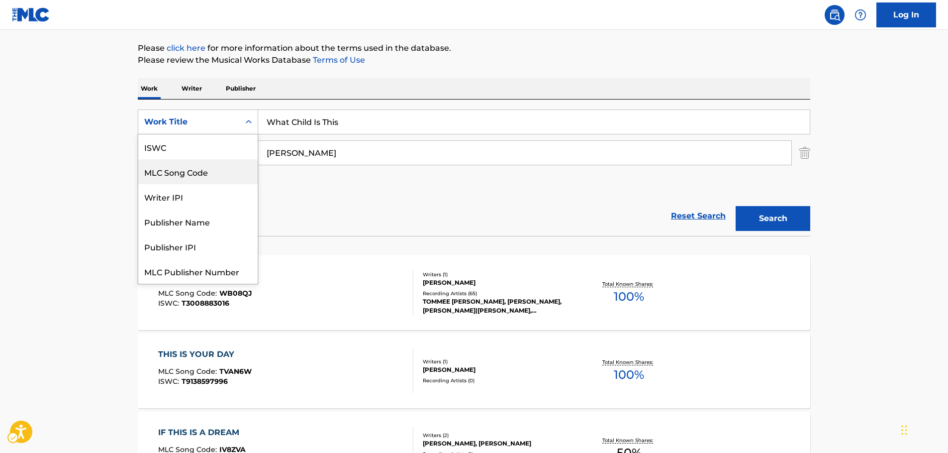
scroll to position [25, 0]
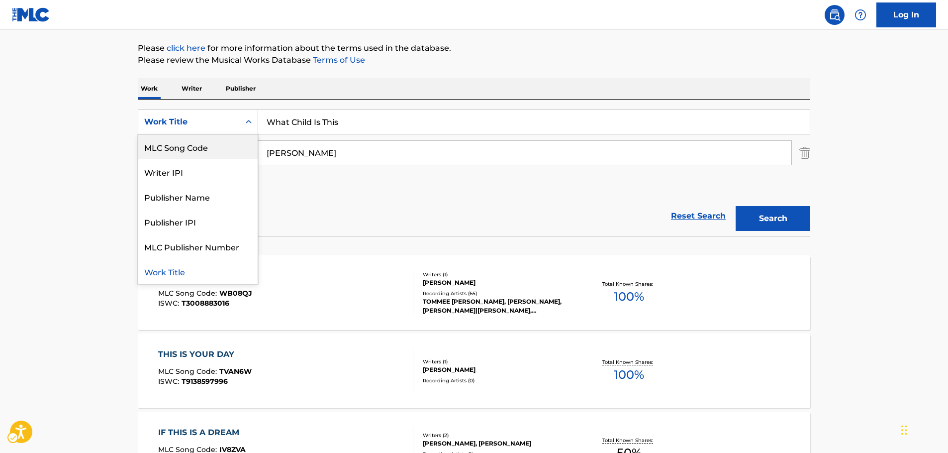
click at [226, 138] on div "MLC Song Code" at bounding box center [197, 146] width 119 height 25
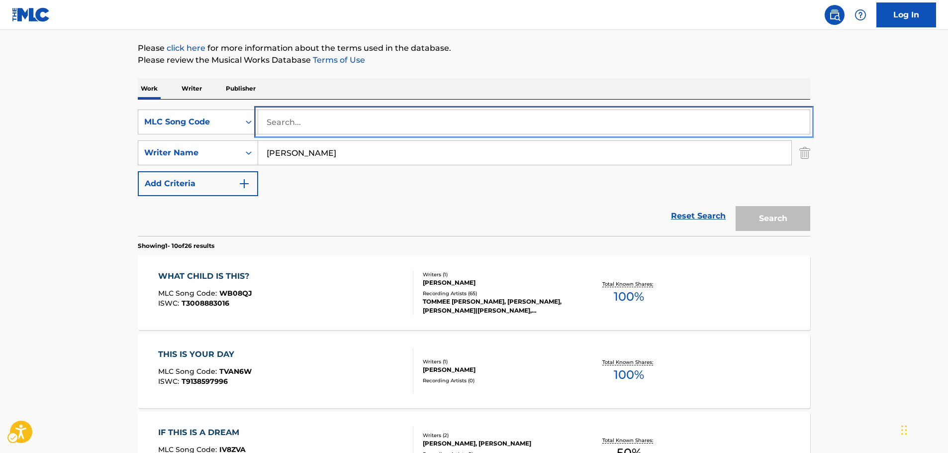
drag, startPoint x: 235, startPoint y: 137, endPoint x: 314, endPoint y: 141, distance: 78.7
paste input "B8447W"
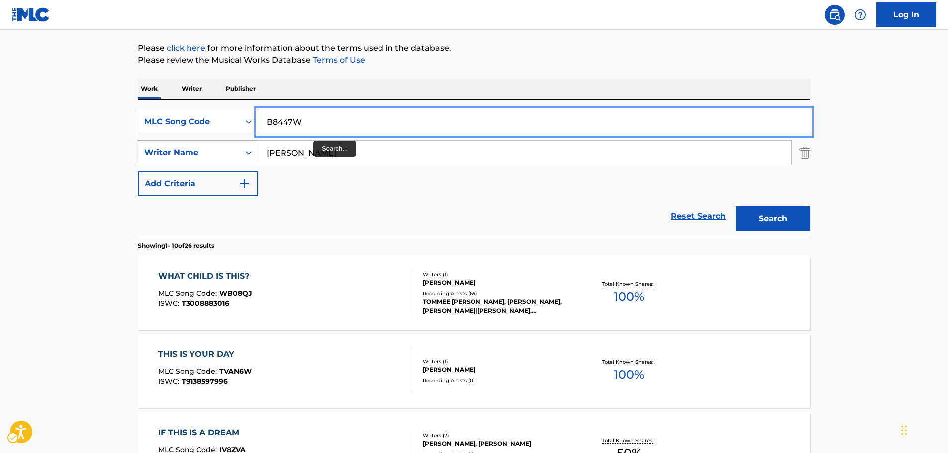
type input "B8447W"
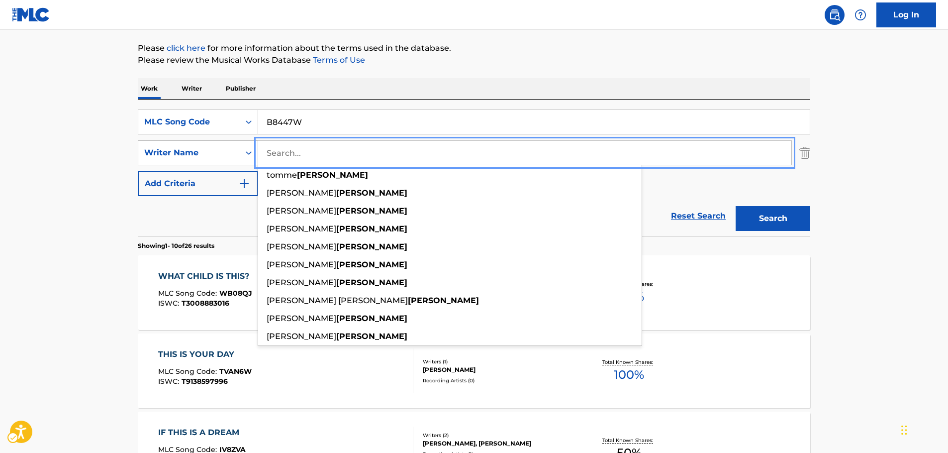
click at [736, 206] on button "Search" at bounding box center [773, 218] width 75 height 25
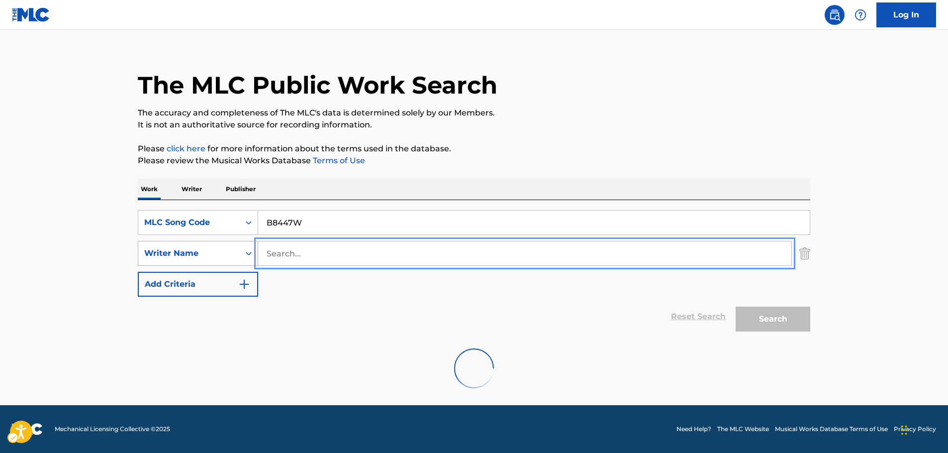
scroll to position [89, 0]
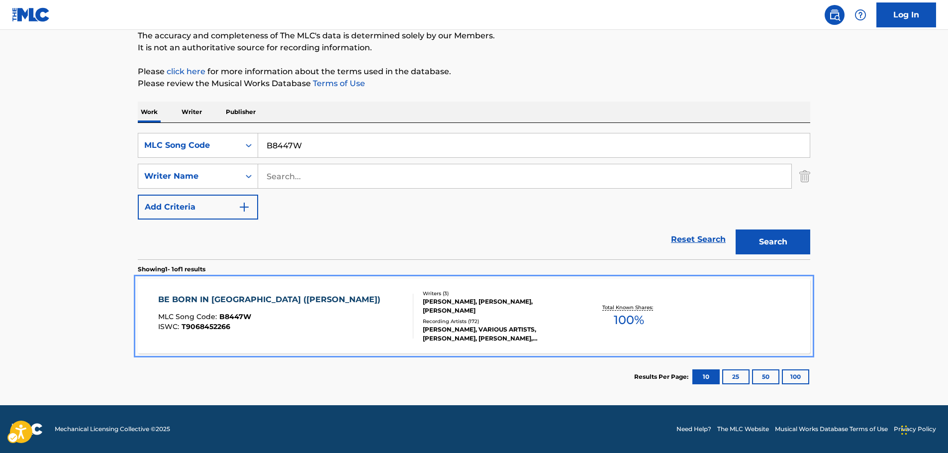
click at [307, 315] on div "BE BORN IN ME (MARY) MLC Song Code : B8447W ISWC : T9068452266" at bounding box center [286, 316] width 256 height 45
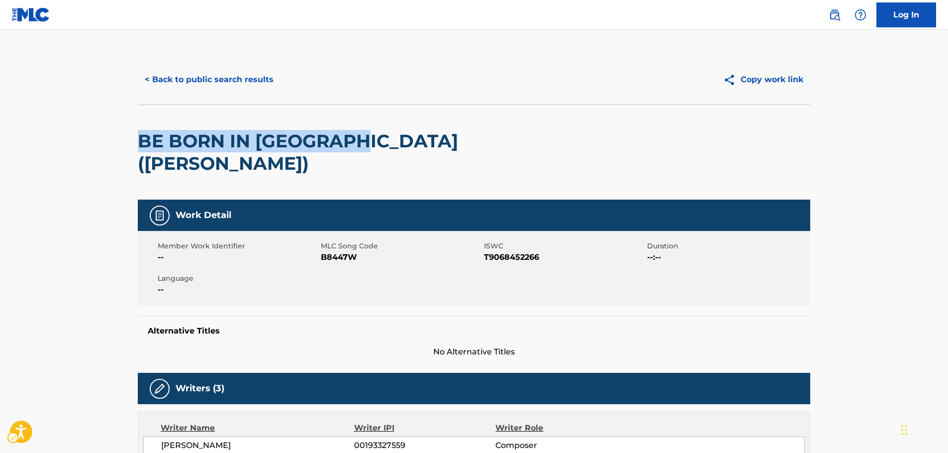
drag, startPoint x: 299, startPoint y: 152, endPoint x: 136, endPoint y: 148, distance: 163.3
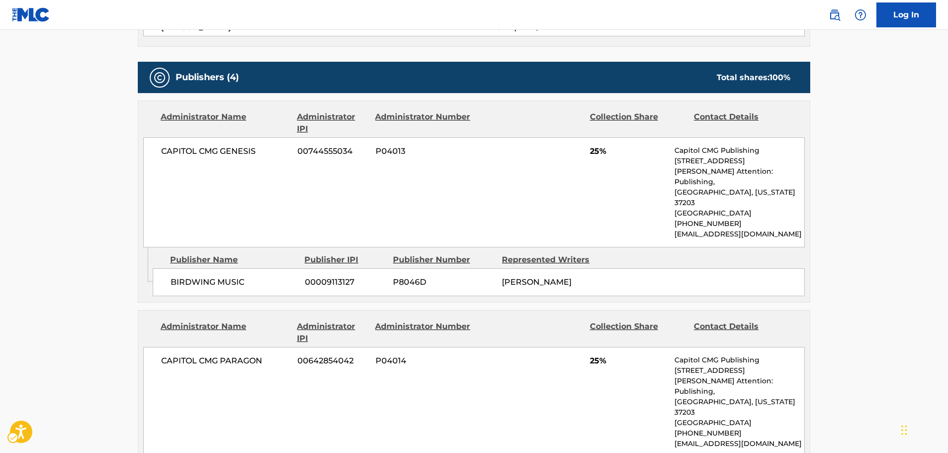
scroll to position [448, 0]
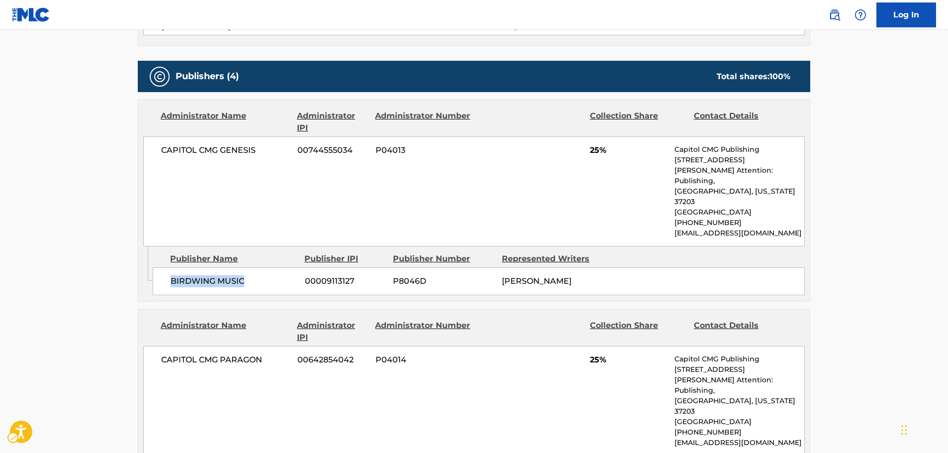
drag, startPoint x: 260, startPoint y: 246, endPoint x: 104, endPoint y: 257, distance: 156.6
click at [163, 267] on div "BIRDWING MUSIC 00009113127 P8046D NICHOLE NORDEMAN" at bounding box center [479, 281] width 652 height 28
drag, startPoint x: 263, startPoint y: 128, endPoint x: 139, endPoint y: 135, distance: 123.6
click at [139, 135] on div "Administrator Name Administrator IPI Administrator Number Collection Share Cont…" at bounding box center [474, 173] width 672 height 146
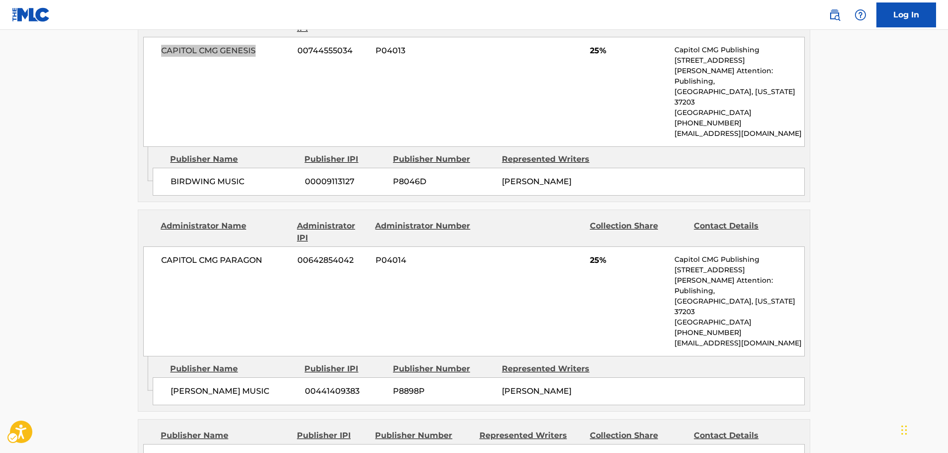
scroll to position [597, 0]
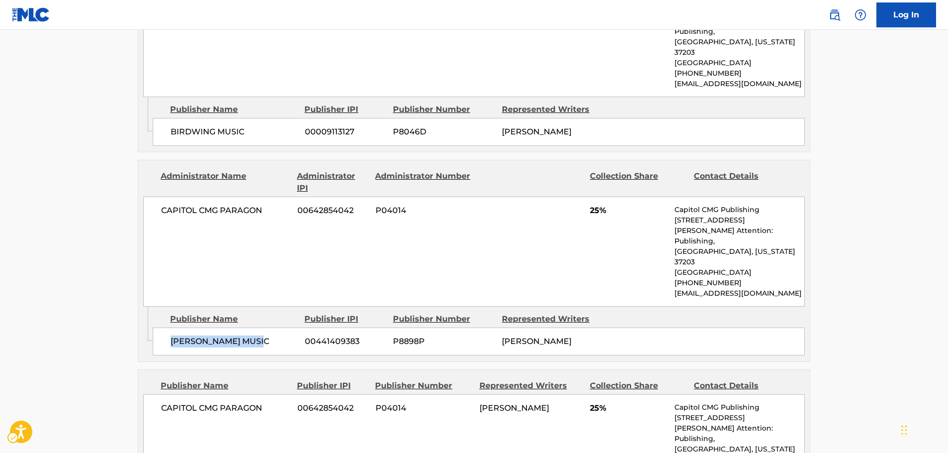
drag, startPoint x: 277, startPoint y: 301, endPoint x: 162, endPoint y: 308, distance: 115.2
click at [164, 327] on div "BERNIE HERMS MUSIC 00441409383 P8898P BERNIE HERMS" at bounding box center [479, 341] width 652 height 28
drag, startPoint x: 269, startPoint y: 183, endPoint x: 133, endPoint y: 190, distance: 136.1
click at [140, 189] on div "Administrator Name Administrator IPI Administrator Number Collection Share Cont…" at bounding box center [474, 233] width 672 height 146
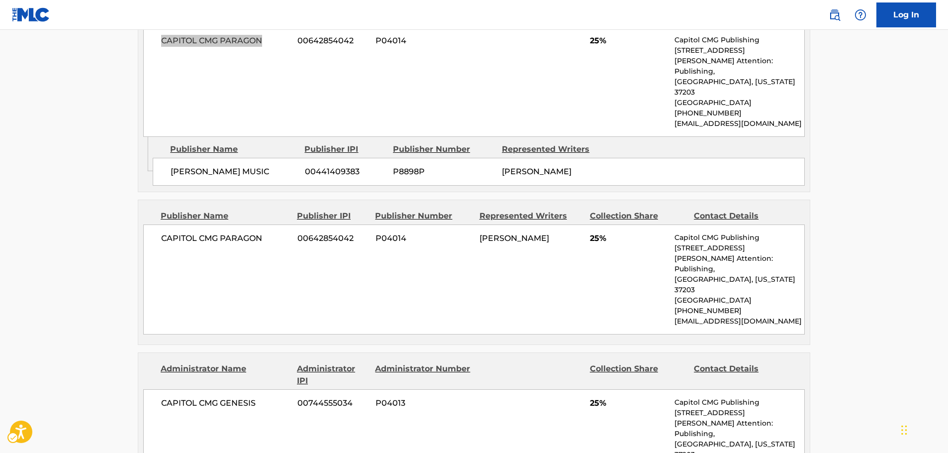
scroll to position [796, 0]
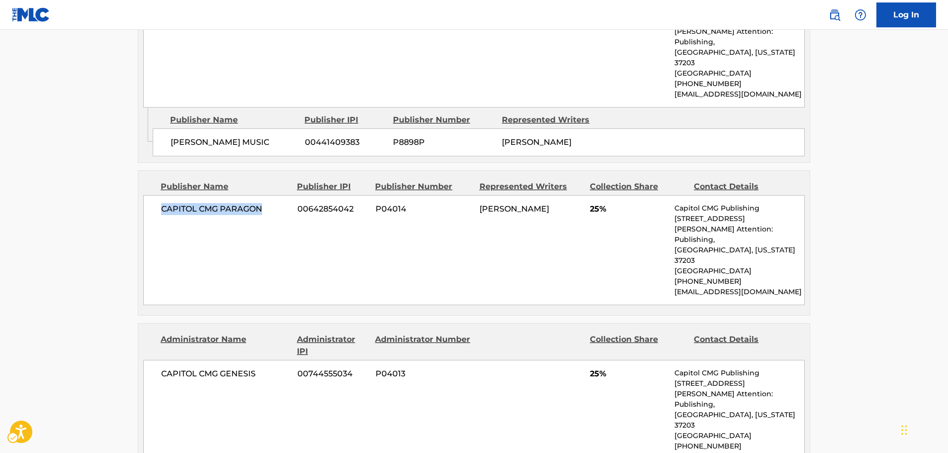
drag, startPoint x: 268, startPoint y: 177, endPoint x: 128, endPoint y: 178, distance: 139.8
click at [133, 177] on div "< Back to public search results Copy work link BE BORN IN ME (MARY) Work Detail…" at bounding box center [474, 129] width 697 height 1740
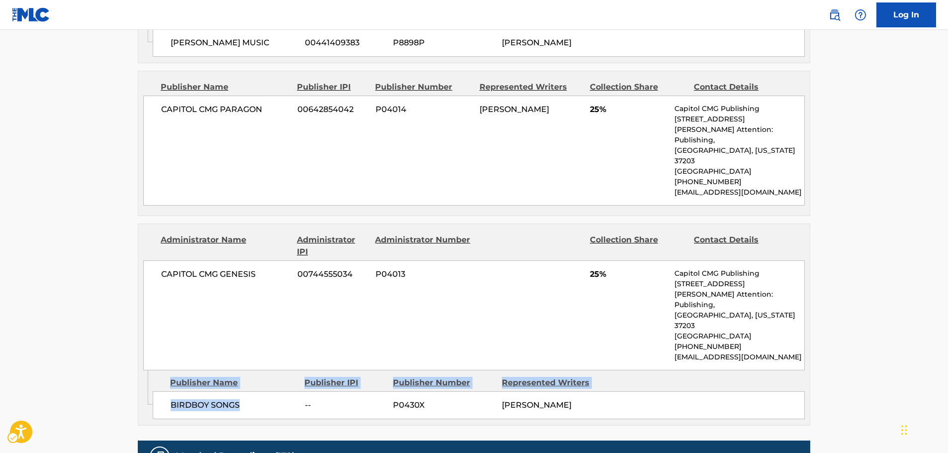
drag, startPoint x: 260, startPoint y: 348, endPoint x: 136, endPoint y: 355, distance: 124.6
click at [136, 355] on div "< Back to public search results Copy work link BE BORN IN ME (MARY) Work Detail…" at bounding box center [474, 29] width 697 height 1740
drag, startPoint x: 230, startPoint y: 332, endPoint x: 233, endPoint y: 337, distance: 5.8
click at [231, 391] on div "BIRDBOY SONGS -- P0430X NICHOLE NORDEMAN" at bounding box center [479, 405] width 652 height 28
click at [251, 399] on span "BIRDBOY SONGS" at bounding box center [234, 405] width 127 height 12
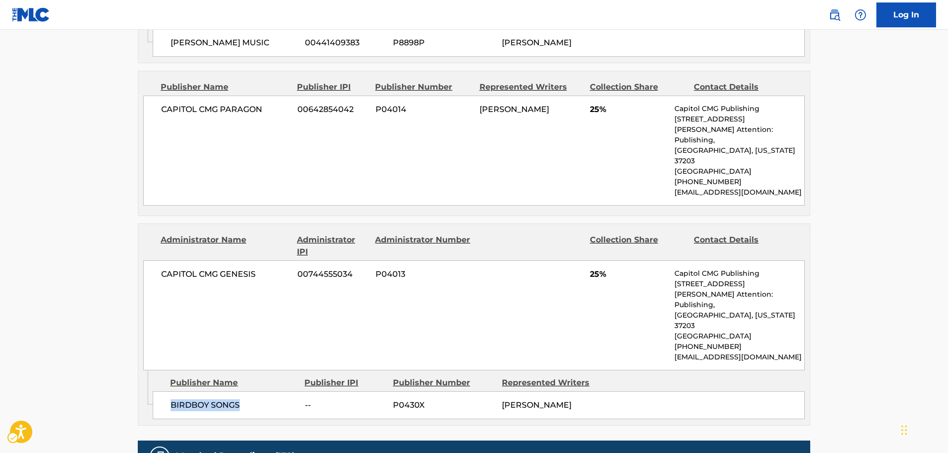
drag, startPoint x: 251, startPoint y: 340, endPoint x: 169, endPoint y: 341, distance: 82.1
click at [169, 391] on div "BIRDBOY SONGS -- P0430X NICHOLE NORDEMAN" at bounding box center [479, 405] width 652 height 28
drag, startPoint x: 266, startPoint y: 224, endPoint x: 1, endPoint y: 229, distance: 264.8
click at [144, 260] on div "CAPITOL CMG GENESIS 00744555034 P04013 25% Capitol CMG Publishing 1234 Martin S…" at bounding box center [474, 315] width 662 height 110
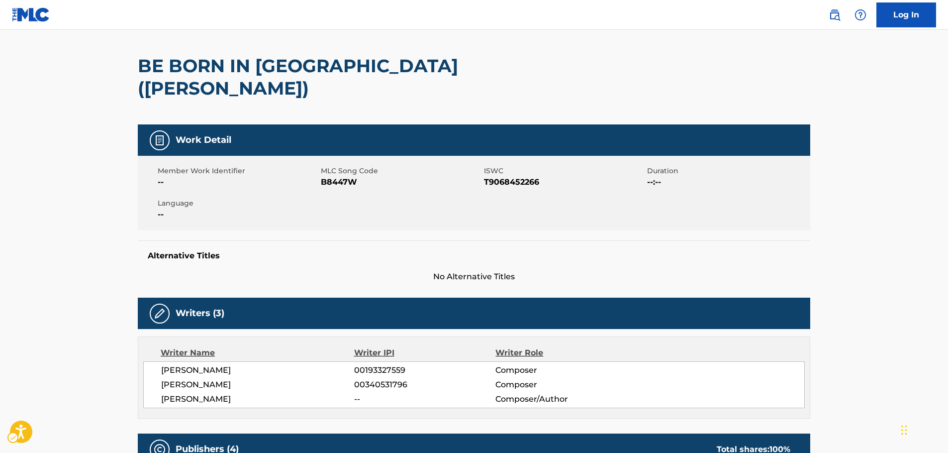
scroll to position [0, 0]
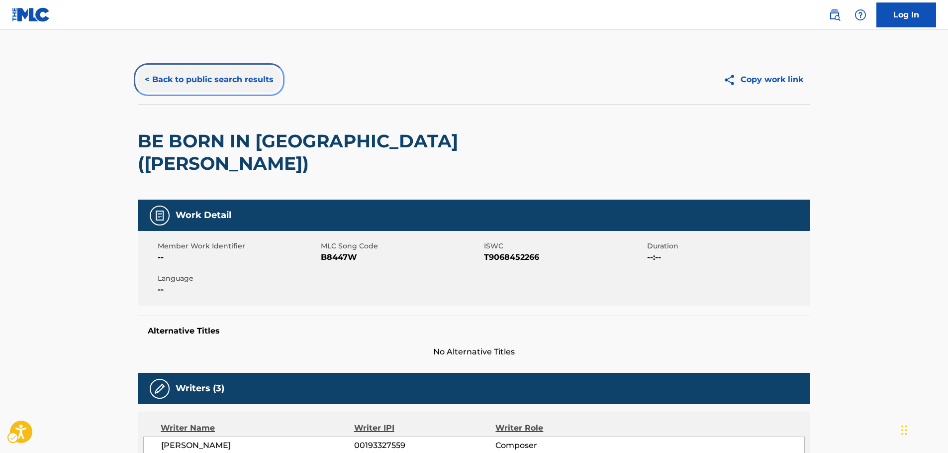
drag, startPoint x: 210, startPoint y: 73, endPoint x: 351, endPoint y: 137, distance: 154.1
click at [210, 73] on button "< Back to public search results" at bounding box center [209, 79] width 143 height 25
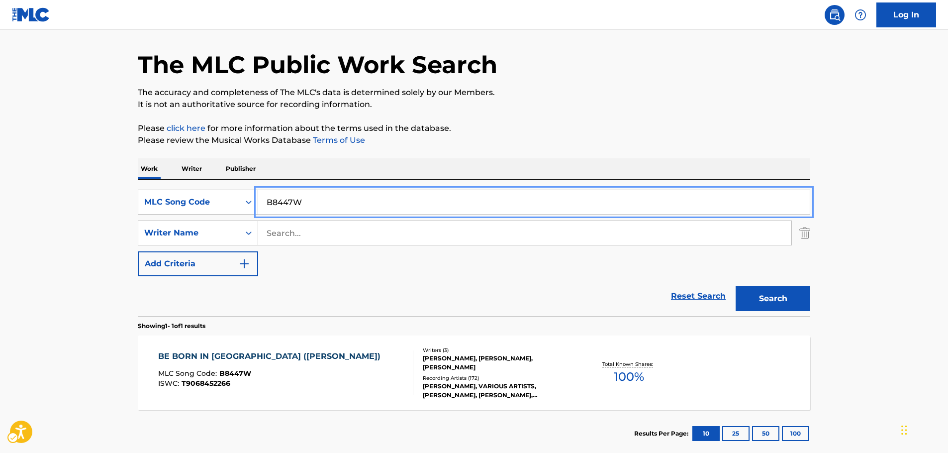
drag, startPoint x: 305, startPoint y: 204, endPoint x: 181, endPoint y: 212, distance: 124.7
paste input "L9898T"
type input "L9898T"
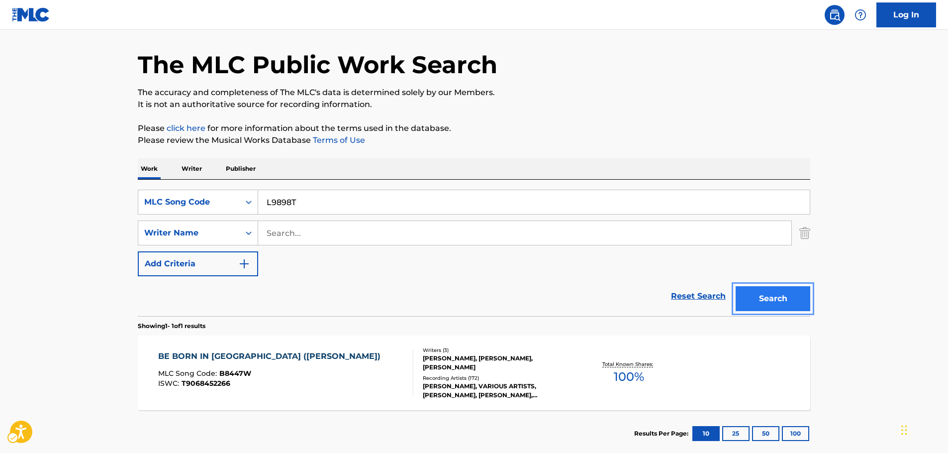
click at [784, 301] on button "Search" at bounding box center [773, 298] width 75 height 25
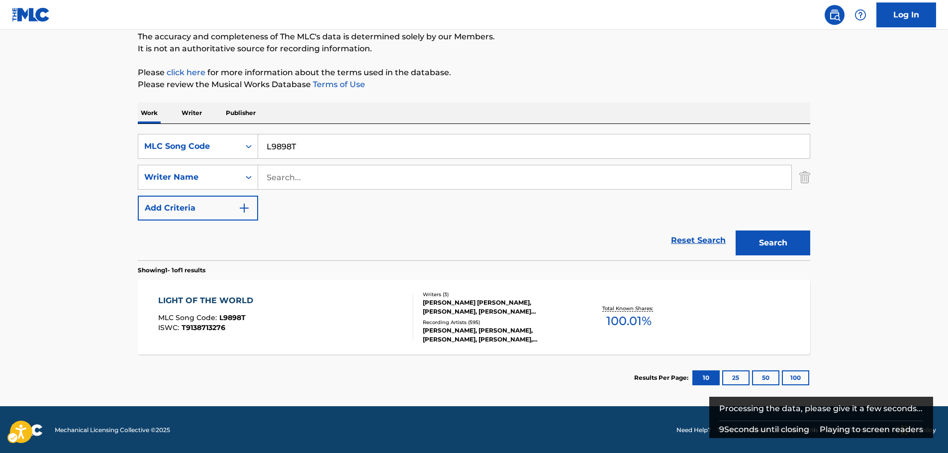
scroll to position [89, 0]
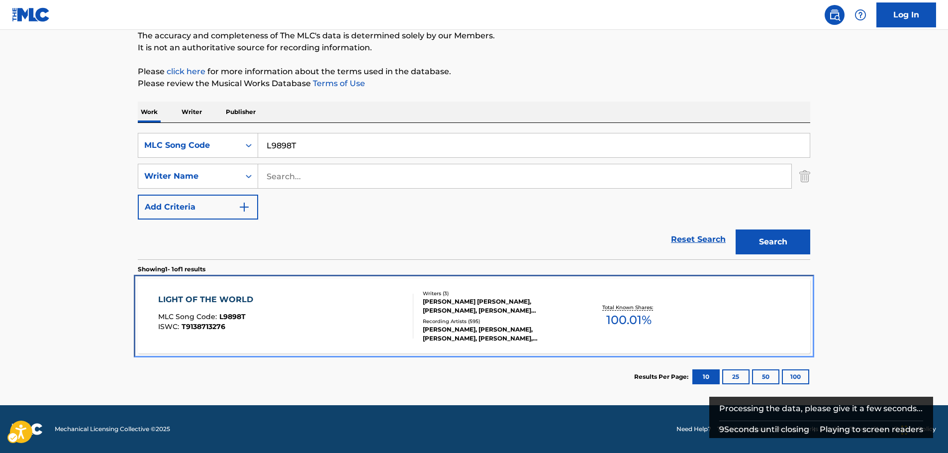
click at [294, 309] on div "LIGHT OF THE WORLD MLC Song Code : L9898T ISWC : T9138713276" at bounding box center [286, 316] width 256 height 45
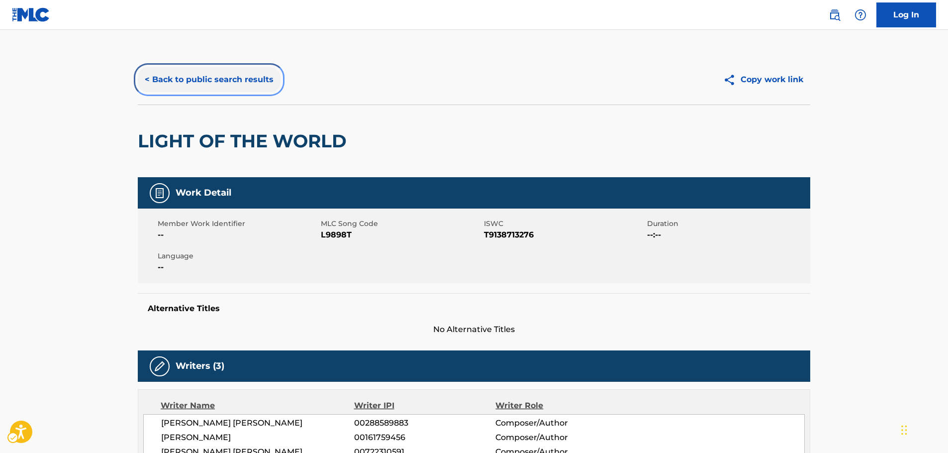
click at [181, 74] on button "< Back to public search results" at bounding box center [209, 79] width 143 height 25
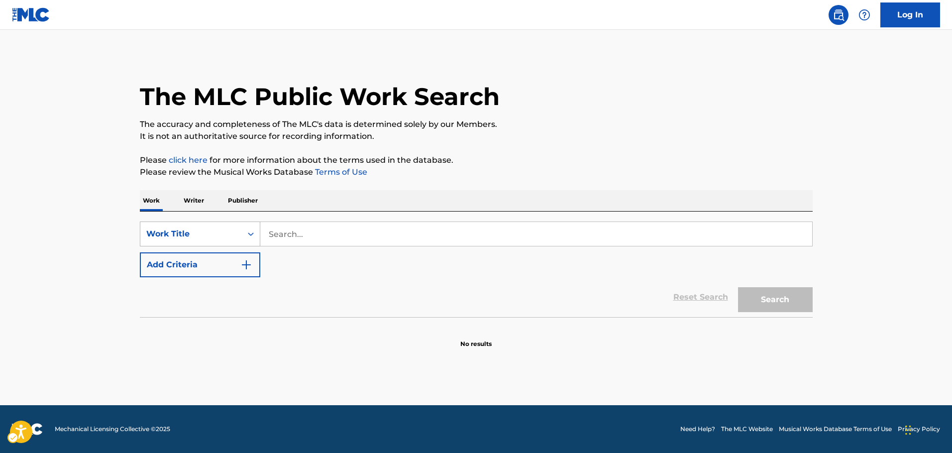
click at [255, 234] on icon "On" at bounding box center [251, 234] width 10 height 10
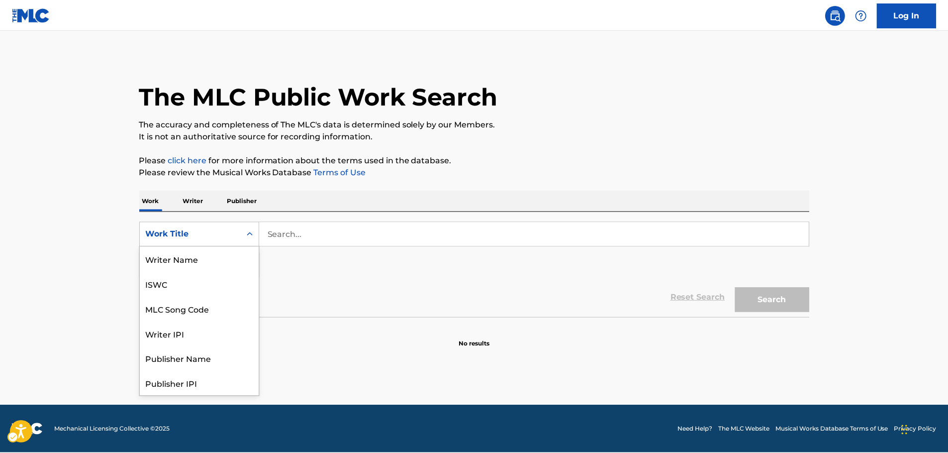
scroll to position [50, 0]
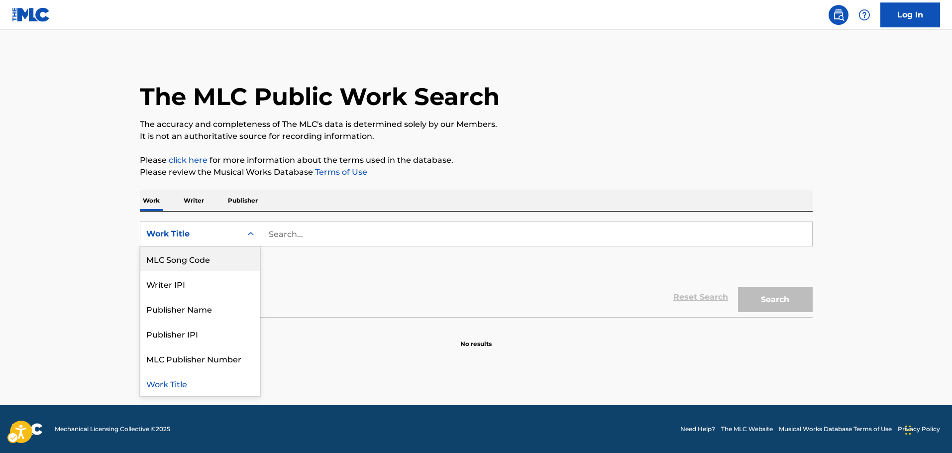
click at [220, 261] on div "MLC Song Code" at bounding box center [199, 258] width 119 height 25
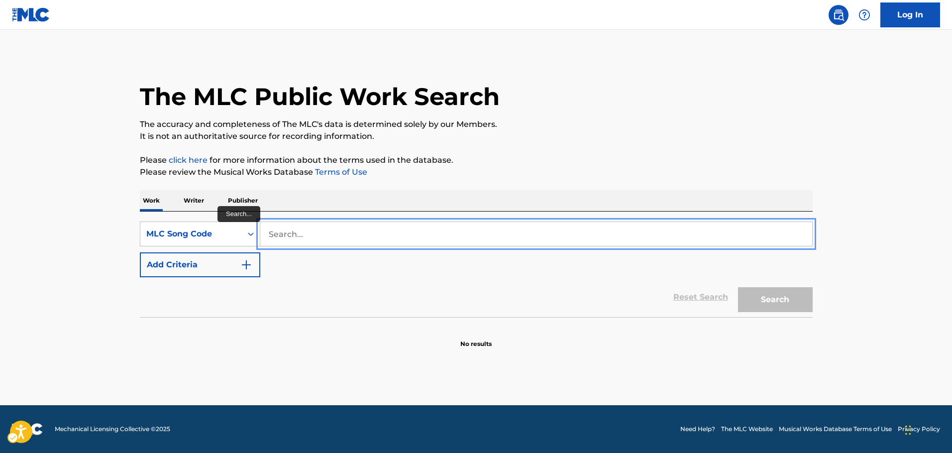
paste input "WB08QJ"
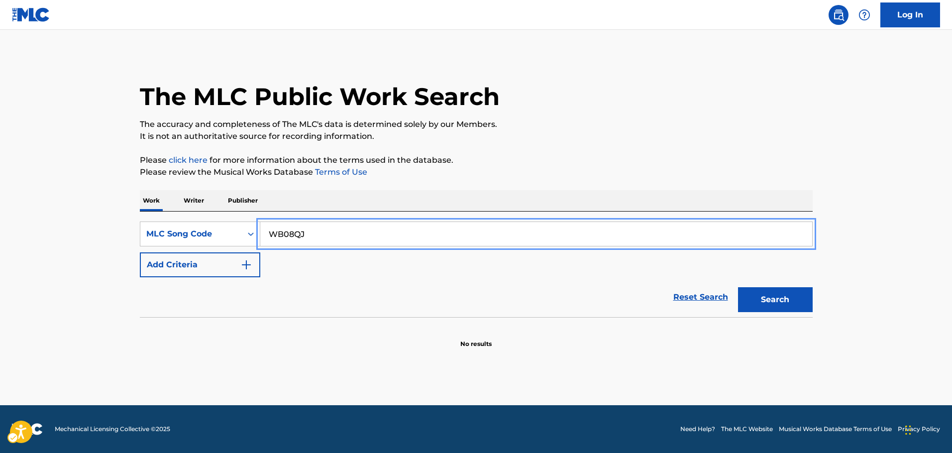
type input "WB08QJ"
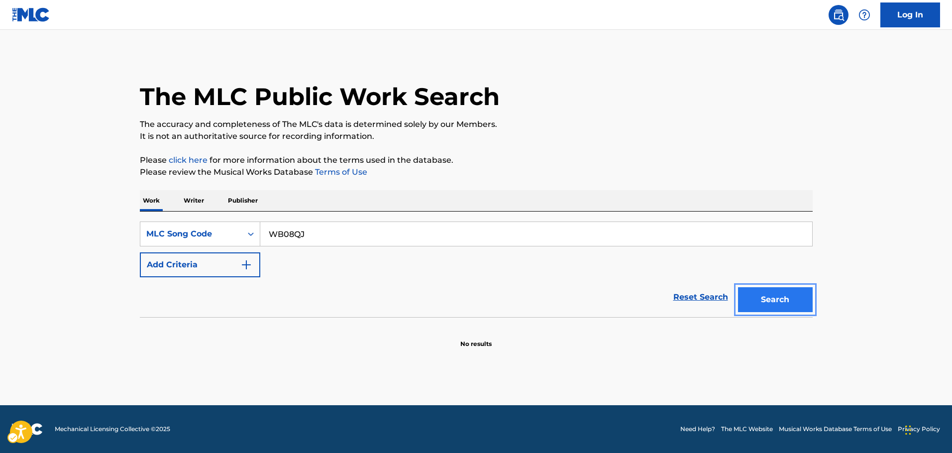
click at [789, 300] on button "Search" at bounding box center [775, 299] width 75 height 25
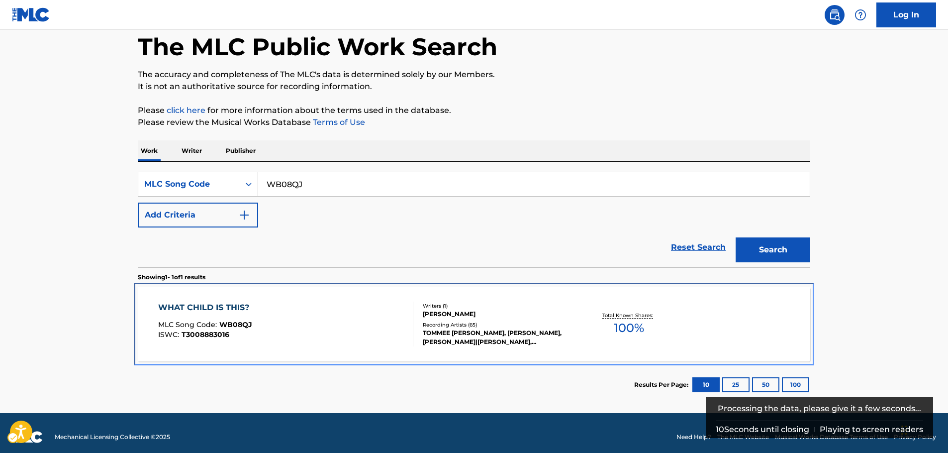
click at [310, 324] on div "WHAT CHILD IS THIS? MLC Song Code : WB08QJ ISWC : T3008883016" at bounding box center [286, 324] width 256 height 45
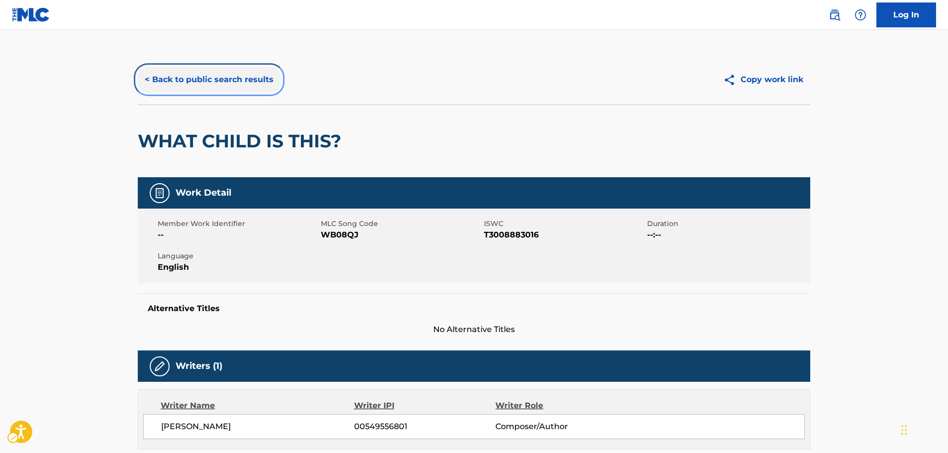
click at [192, 81] on button "< Back to public search results" at bounding box center [209, 79] width 143 height 25
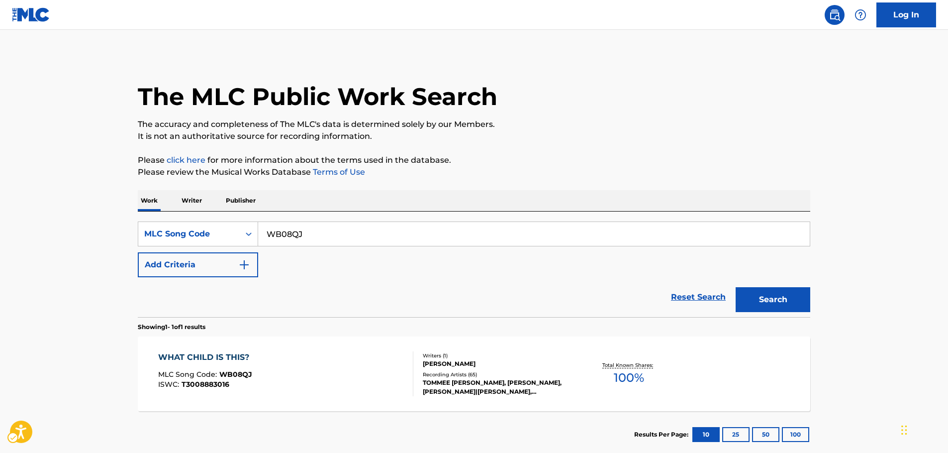
scroll to position [32, 0]
